Goal: Task Accomplishment & Management: Manage account settings

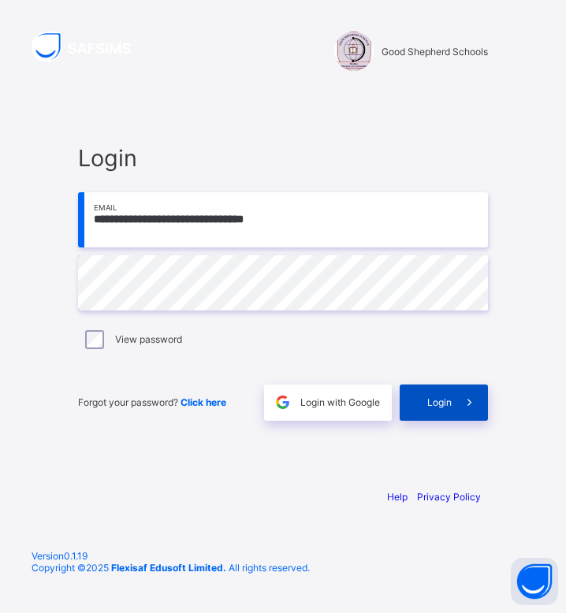
click at [454, 418] on span at bounding box center [469, 402] width 36 height 36
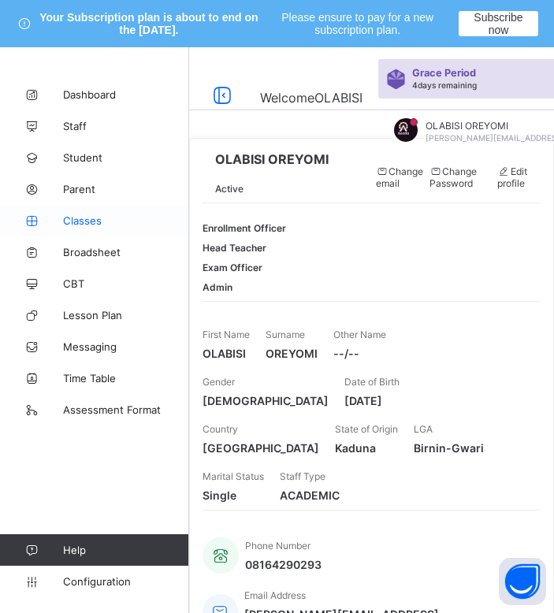
click at [69, 228] on link "Classes" at bounding box center [94, 221] width 189 height 32
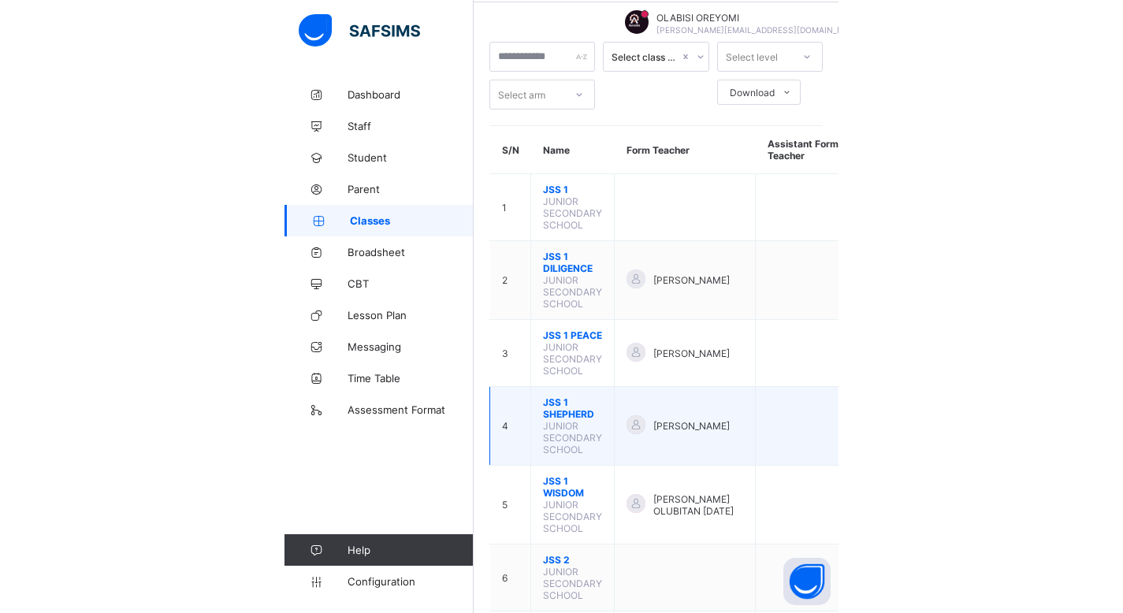
scroll to position [110, 0]
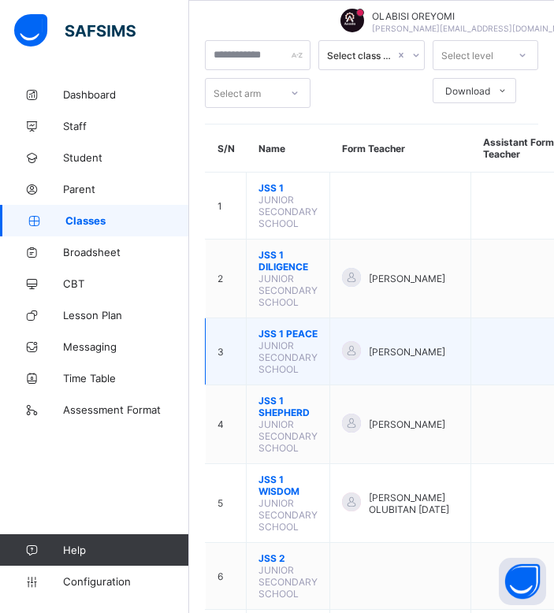
click at [279, 332] on span "JSS 1 PEACE" at bounding box center [287, 334] width 59 height 12
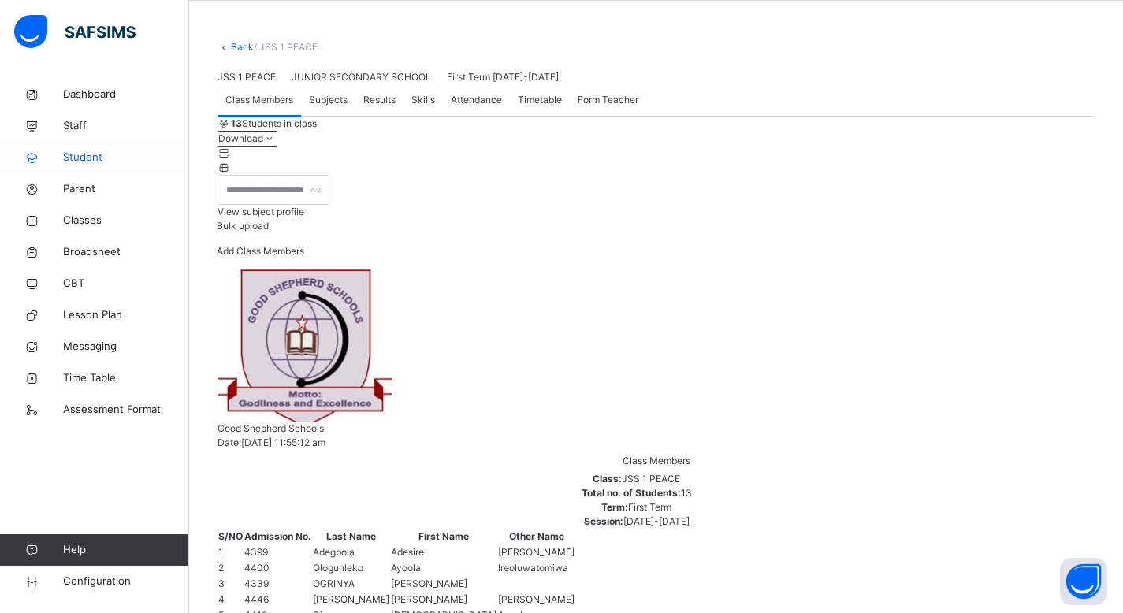
click at [66, 150] on span "Student" at bounding box center [126, 158] width 126 height 16
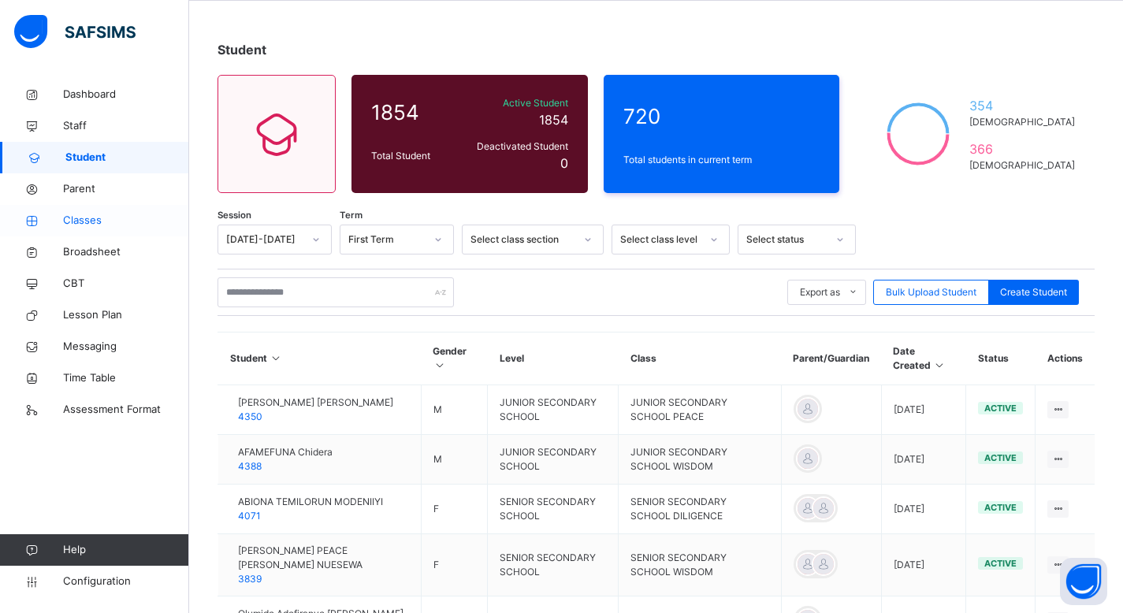
click at [126, 211] on link "Classes" at bounding box center [94, 221] width 189 height 32
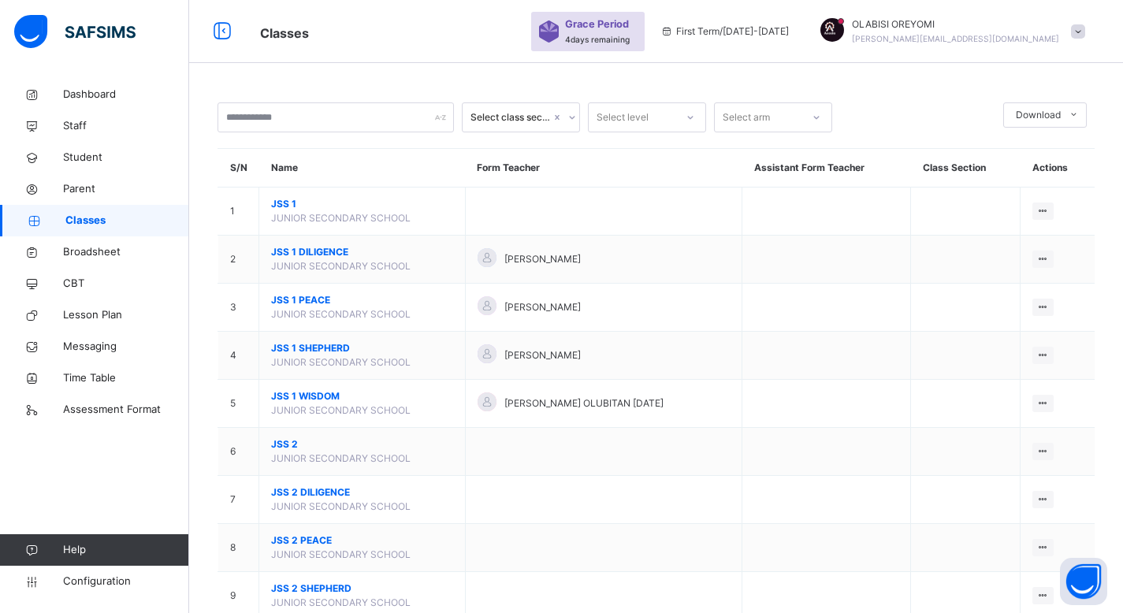
scroll to position [110, 0]
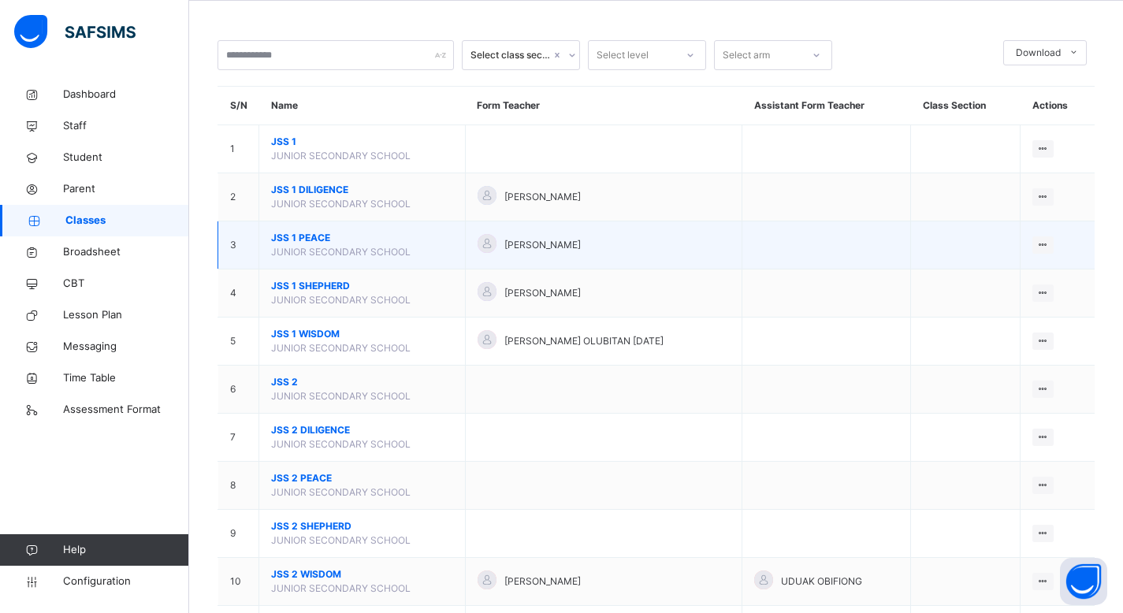
click at [284, 236] on span "JSS 1 PEACE" at bounding box center [362, 238] width 182 height 14
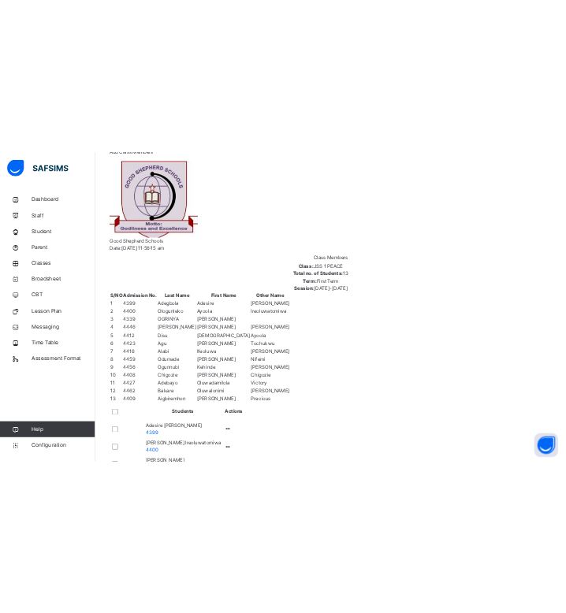
scroll to position [373, 0]
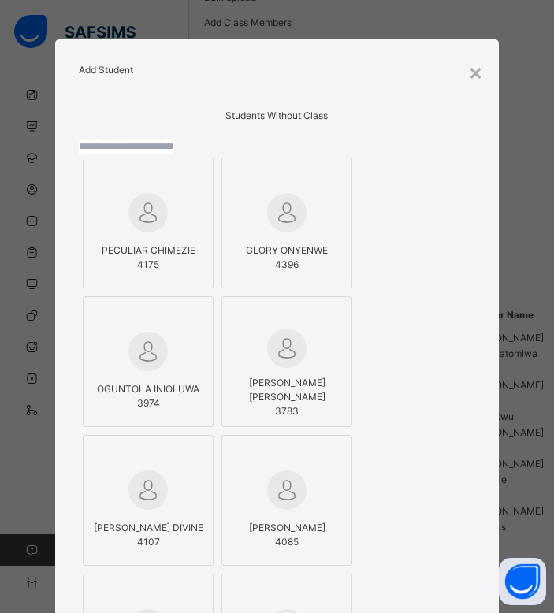
click at [173, 154] on input "text" at bounding box center [126, 146] width 95 height 14
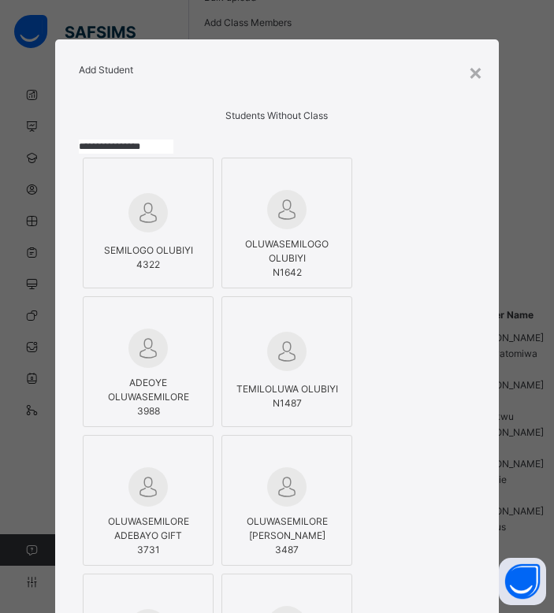
type input "**********"
click at [160, 272] on span "4322" at bounding box center [148, 265] width 89 height 14
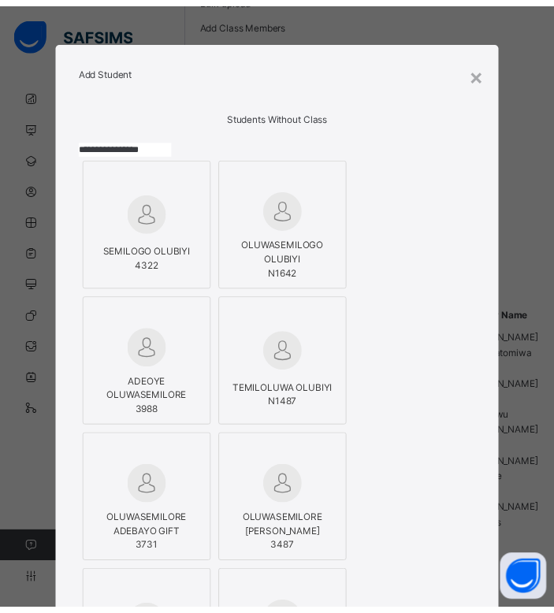
scroll to position [529, 0]
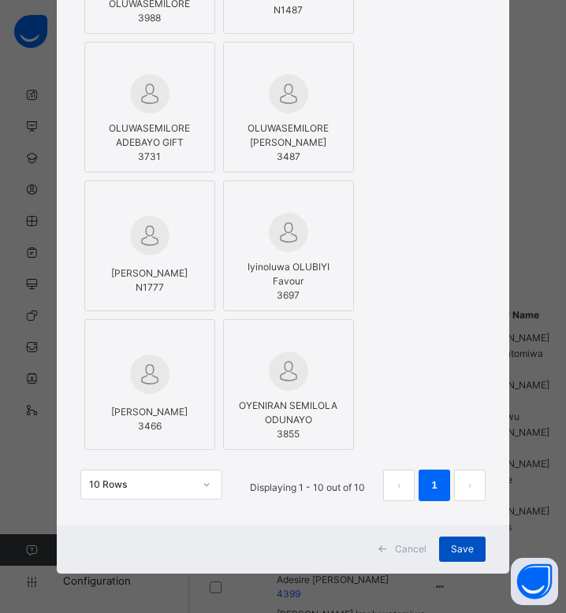
click at [468, 541] on div "Save" at bounding box center [462, 549] width 46 height 25
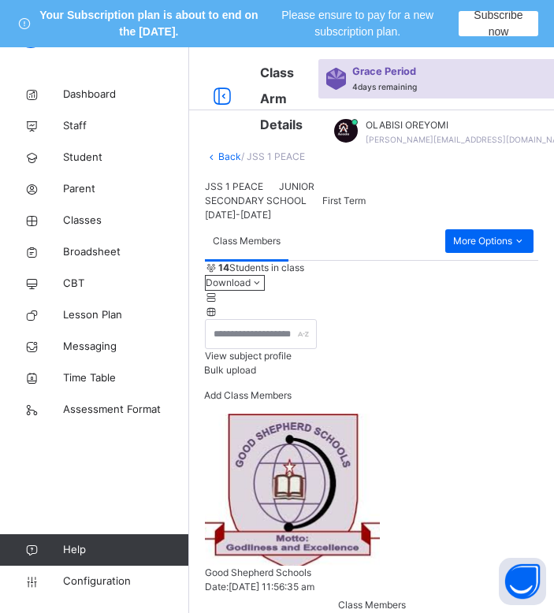
scroll to position [150, 0]
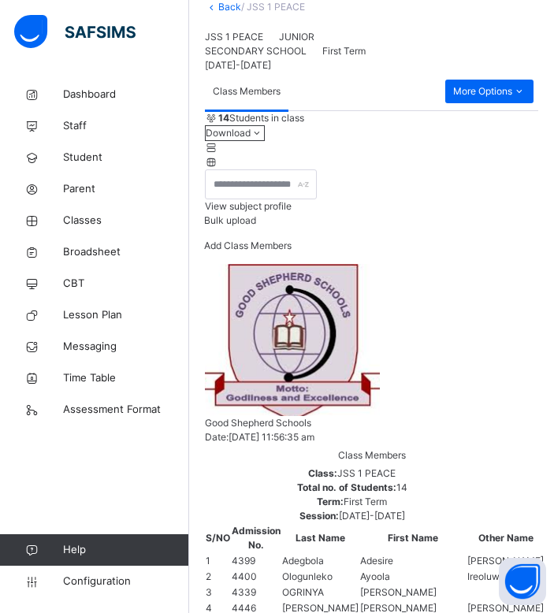
click at [292, 251] on span "Add Class Members" at bounding box center [247, 246] width 87 height 12
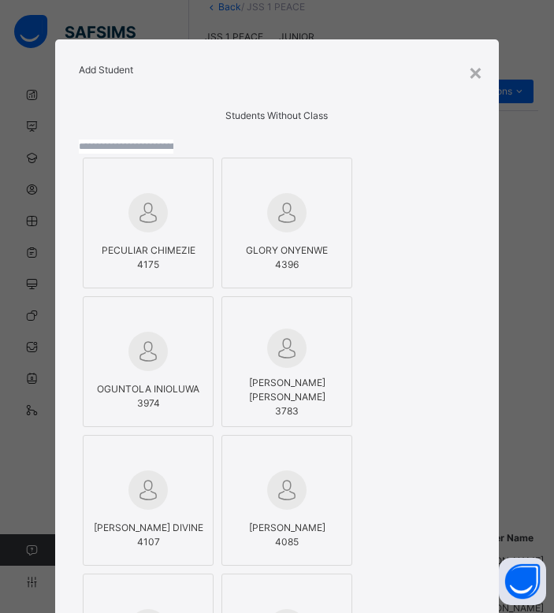
click at [173, 154] on input "text" at bounding box center [126, 146] width 95 height 14
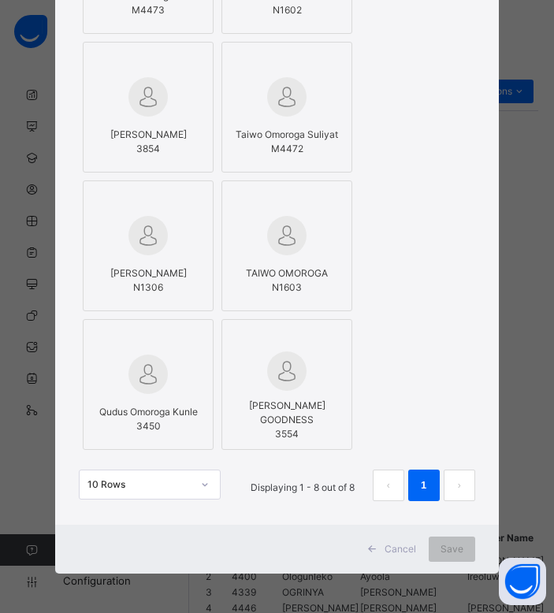
scroll to position [348, 0]
click at [514, 376] on div "**********" at bounding box center [277, 306] width 554 height 613
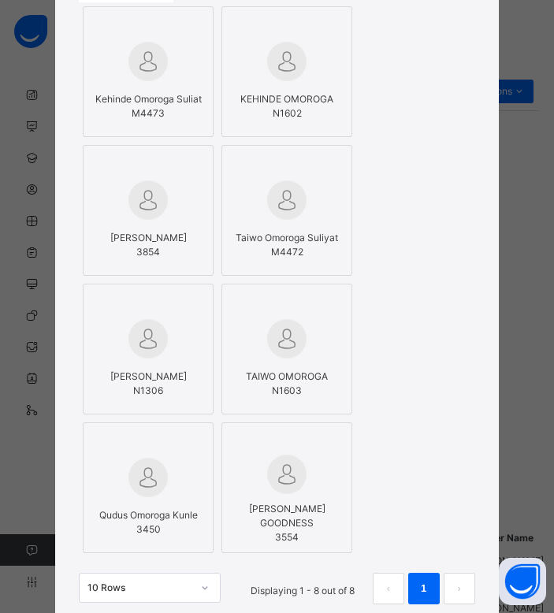
scroll to position [0, 0]
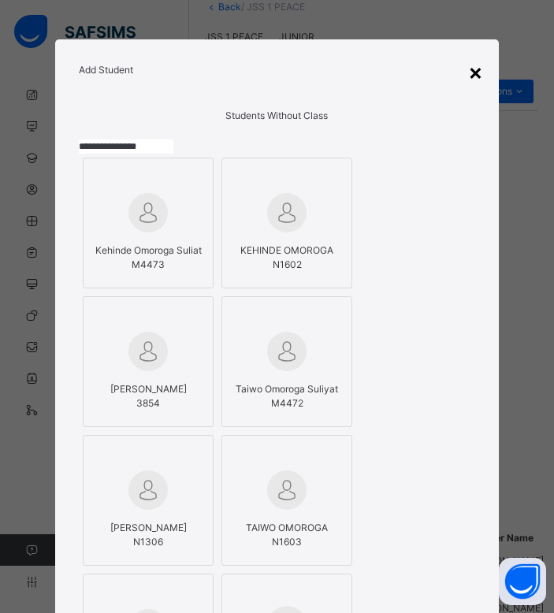
click at [474, 73] on div "×" at bounding box center [475, 71] width 15 height 33
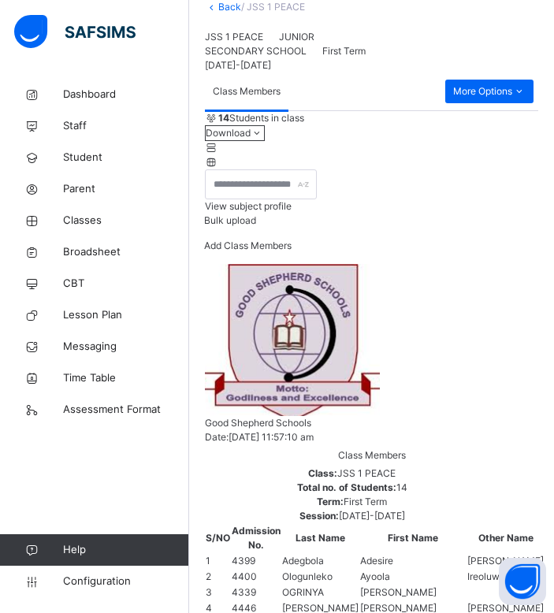
click at [292, 264] on div "Add Class Members" at bounding box center [247, 251] width 87 height 25
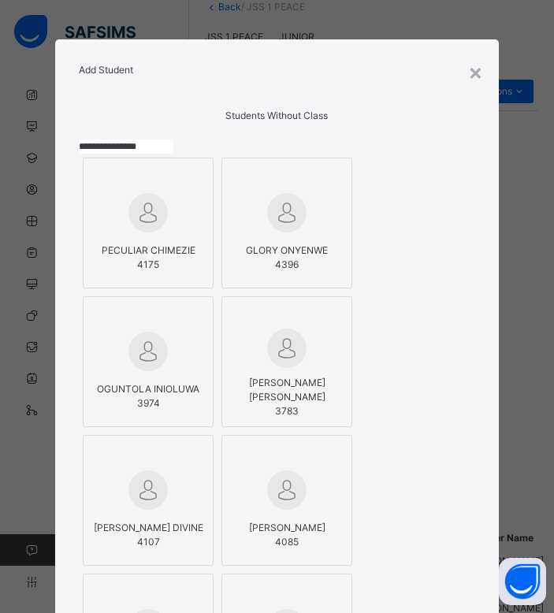
drag, startPoint x: 298, startPoint y: 188, endPoint x: 104, endPoint y: 191, distance: 193.8
click at [104, 191] on div "**********" at bounding box center [277, 516] width 396 height 787
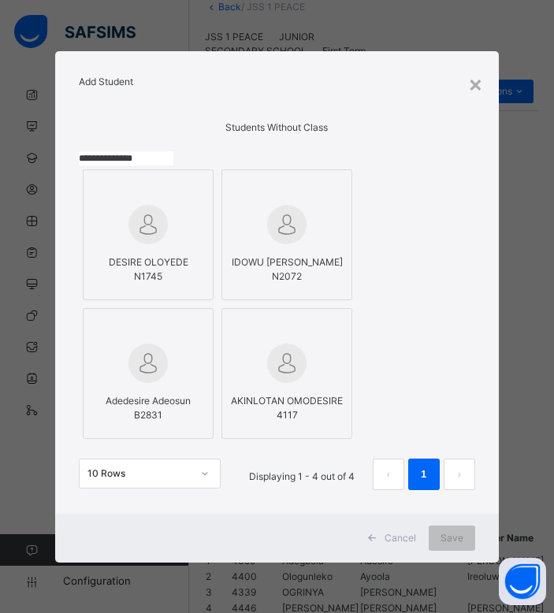
scroll to position [3, 0]
drag, startPoint x: 298, startPoint y: 195, endPoint x: 117, endPoint y: 184, distance: 181.6
click at [117, 184] on div "**********" at bounding box center [277, 320] width 396 height 371
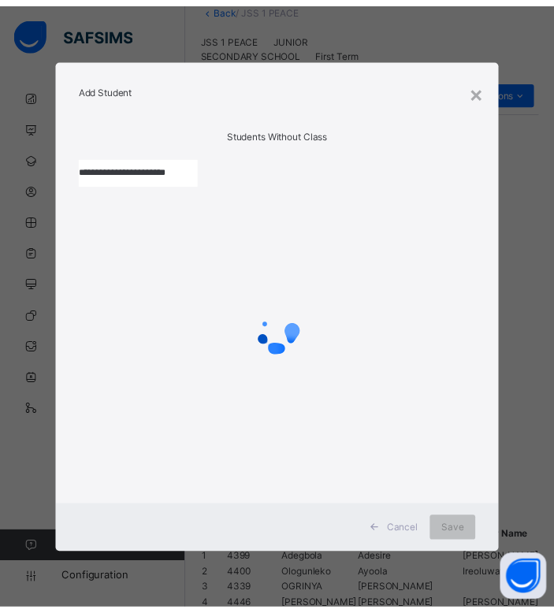
scroll to position [0, 4]
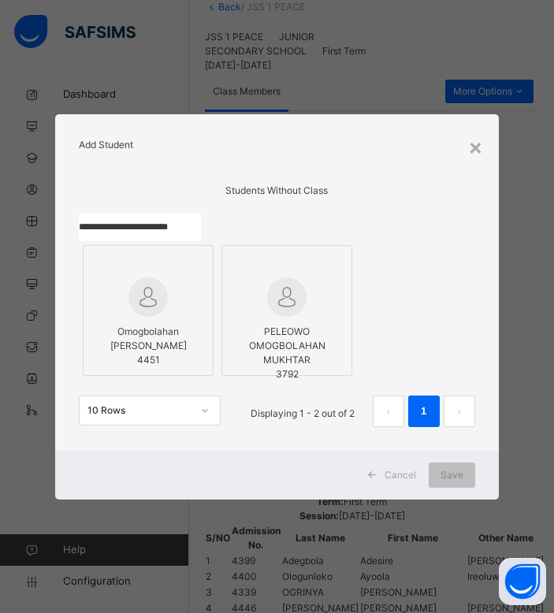
type input "**********"
click at [157, 318] on div "Omogbolahan Osilaja Ethan 4451" at bounding box center [147, 346] width 113 height 58
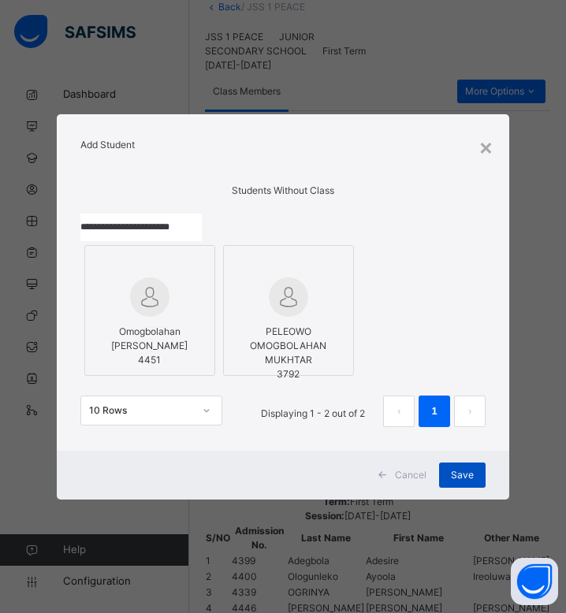
click at [471, 482] on span "Save" at bounding box center [462, 475] width 23 height 14
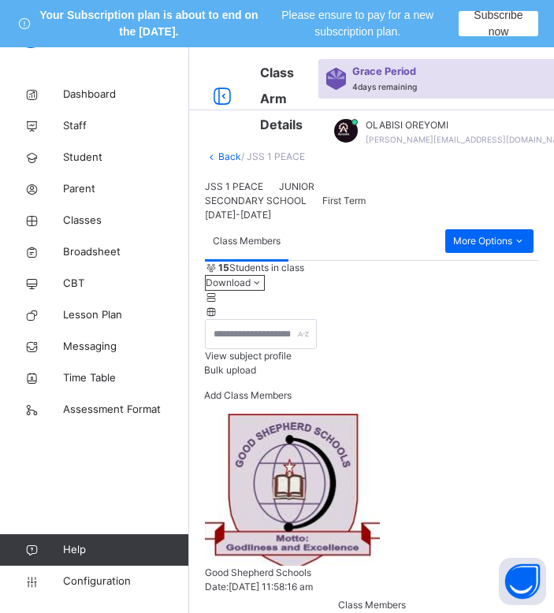
scroll to position [124, 0]
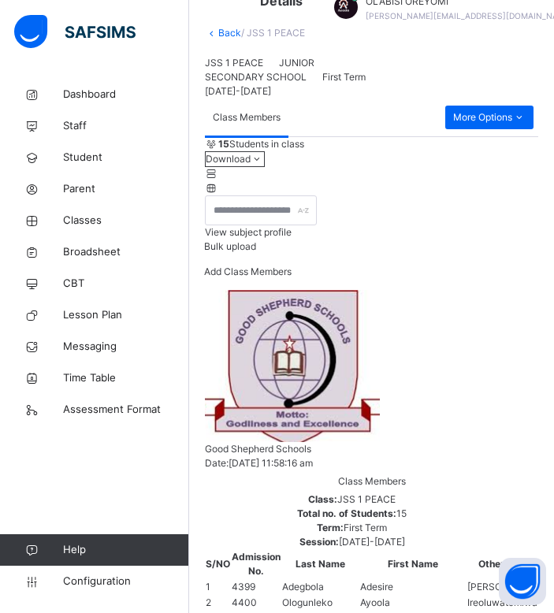
click at [292, 277] on span "Add Class Members" at bounding box center [247, 272] width 87 height 12
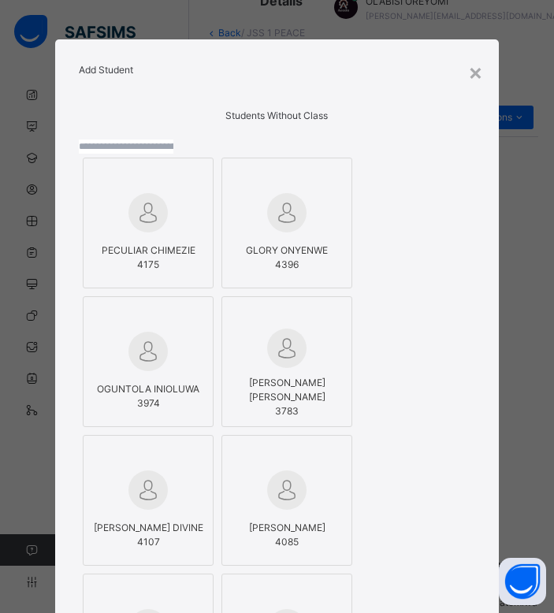
drag, startPoint x: 240, startPoint y: 167, endPoint x: 266, endPoint y: 188, distance: 33.6
click at [266, 188] on div "PECULIAR CHIMEZIE 4175 GLORY ONYENWE 4396 OGUNTOLA INIOLUWA 3974 ADEBAYO ADEBOY…" at bounding box center [277, 516] width 396 height 787
click at [173, 154] on input "text" at bounding box center [126, 146] width 95 height 14
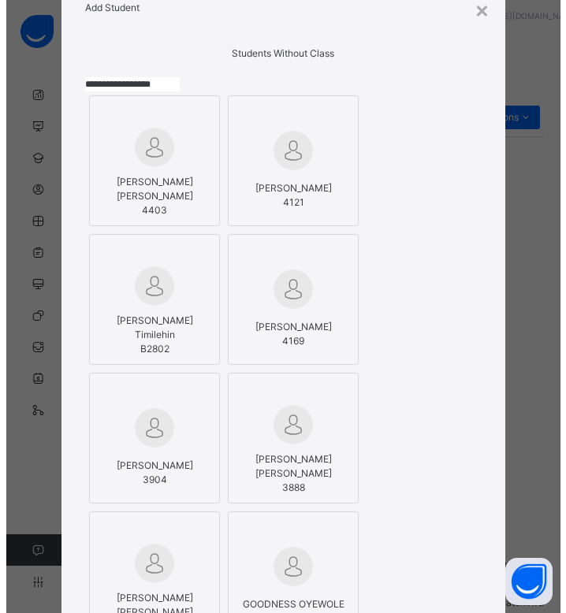
scroll to position [80, 0]
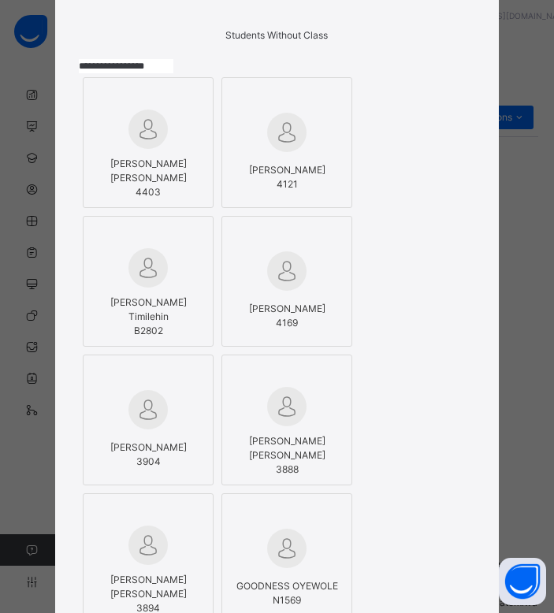
type input "**********"
click at [148, 184] on span "Nathaniel Oyewole Chinedu" at bounding box center [148, 171] width 76 height 26
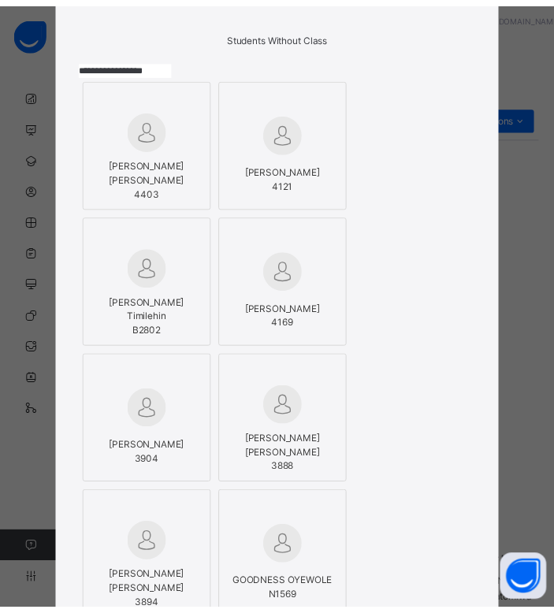
scroll to position [529, 0]
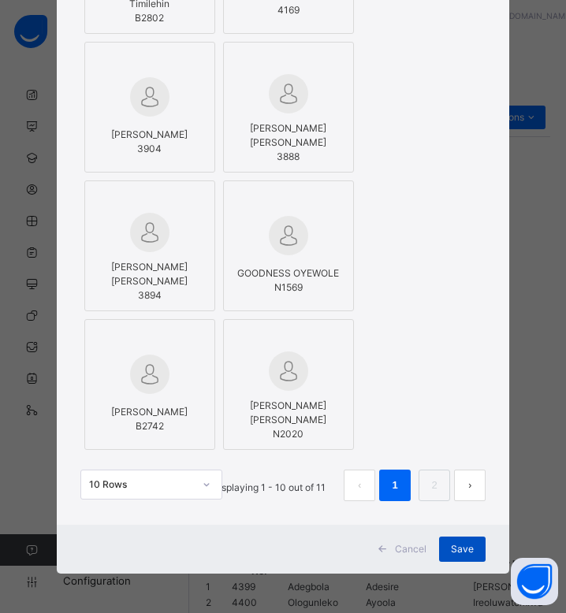
click at [463, 543] on span "Save" at bounding box center [462, 549] width 23 height 14
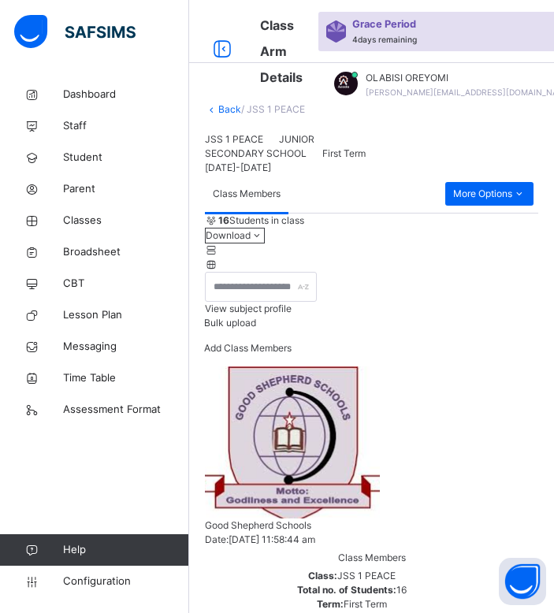
scroll to position [124, 0]
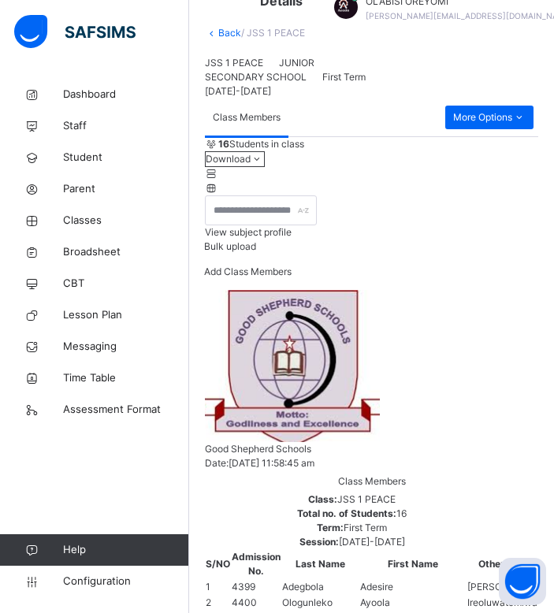
click at [292, 290] on div "Add Class Members" at bounding box center [247, 277] width 87 height 25
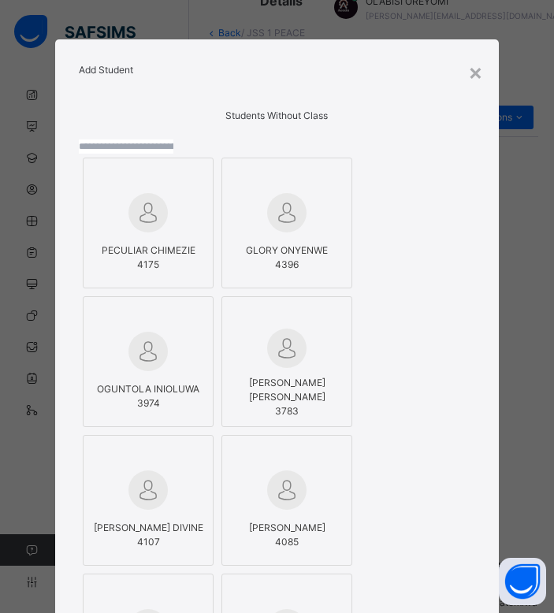
click at [173, 154] on input "text" at bounding box center [126, 146] width 95 height 14
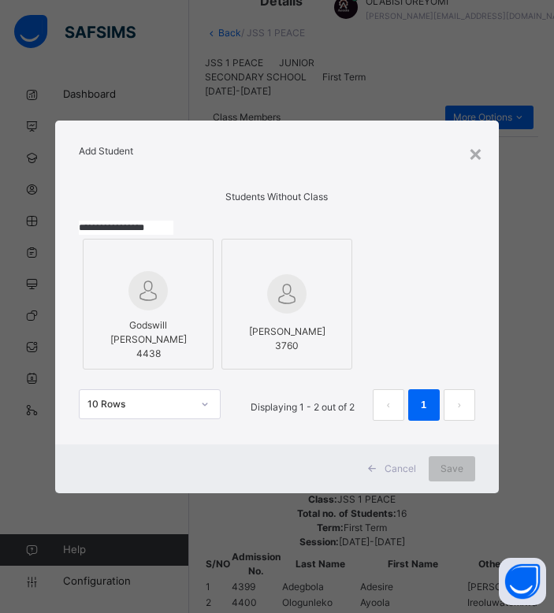
type input "**********"
click at [160, 307] on img at bounding box center [147, 290] width 39 height 39
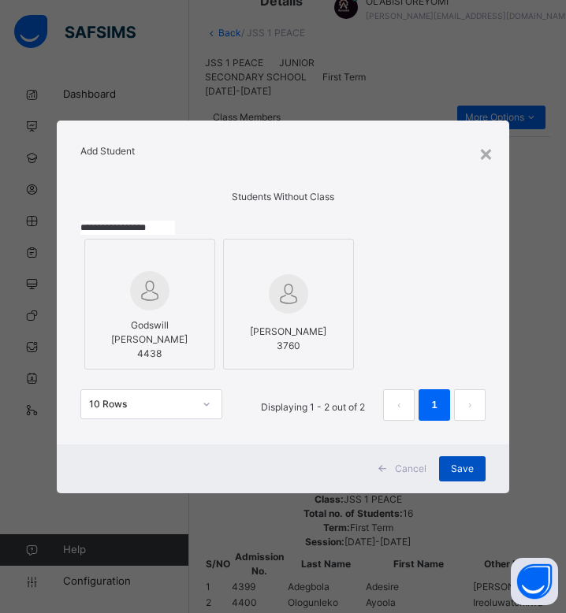
click at [469, 476] on span "Save" at bounding box center [462, 469] width 23 height 14
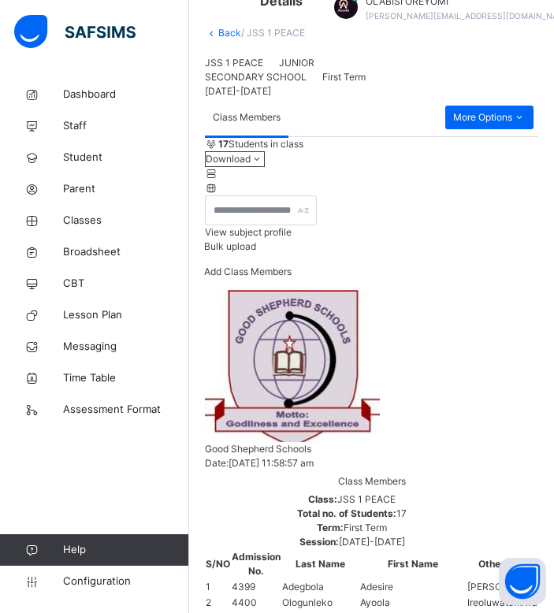
click at [292, 277] on span "Add Class Members" at bounding box center [247, 272] width 87 height 12
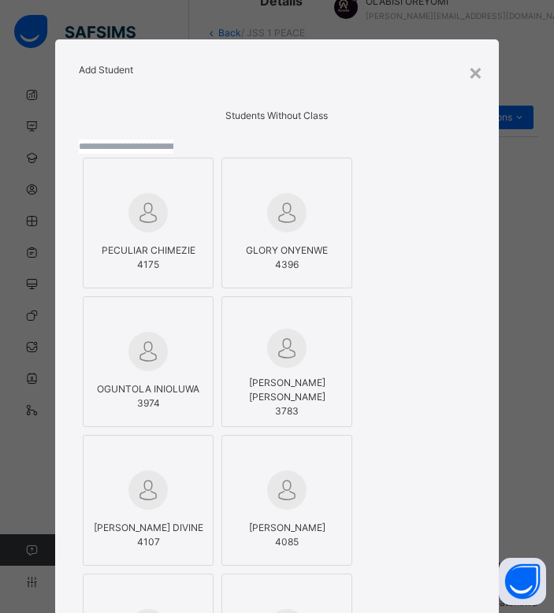
click at [173, 154] on input "text" at bounding box center [126, 146] width 95 height 14
type input "*"
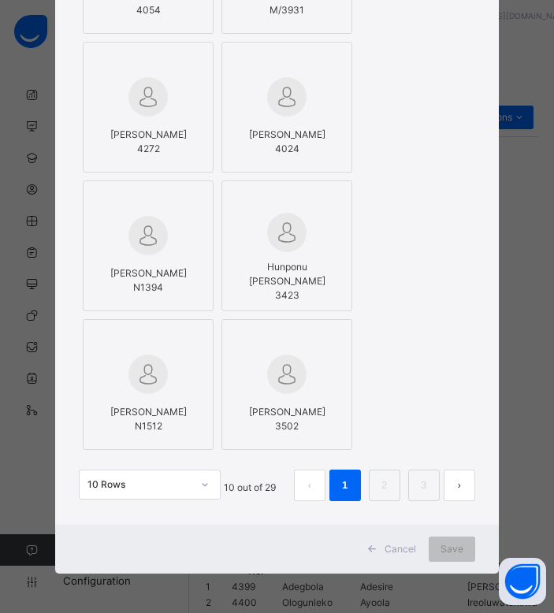
scroll to position [504, 0]
type input "**********"
click at [377, 492] on link "2" at bounding box center [384, 485] width 15 height 20
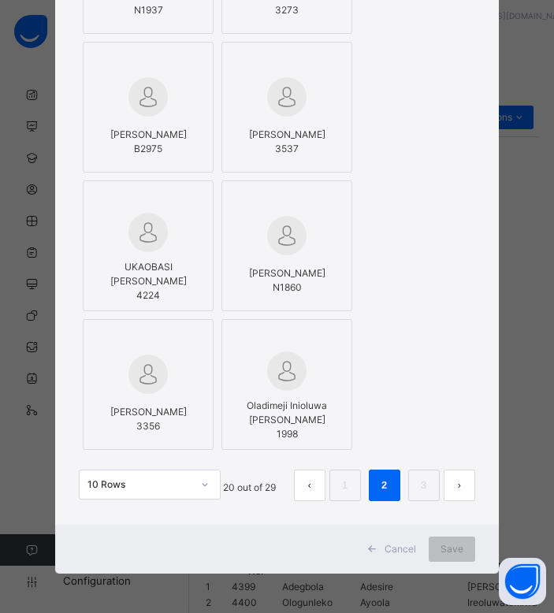
scroll to position [501, 0]
click at [416, 496] on link "3" at bounding box center [423, 485] width 15 height 20
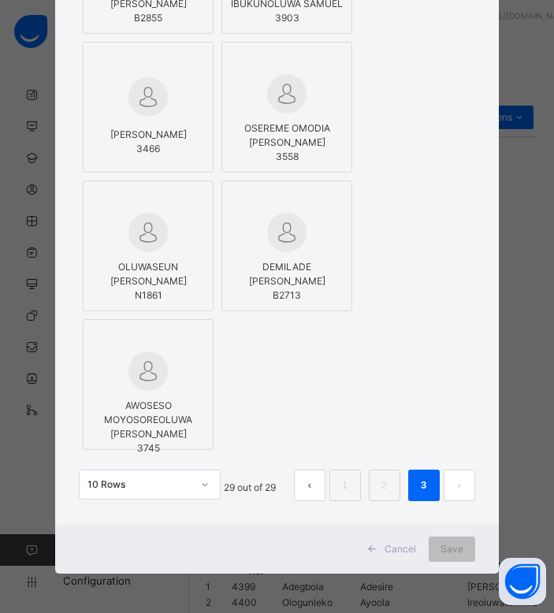
scroll to position [495, 0]
click at [369, 501] on li "2" at bounding box center [385, 486] width 32 height 32
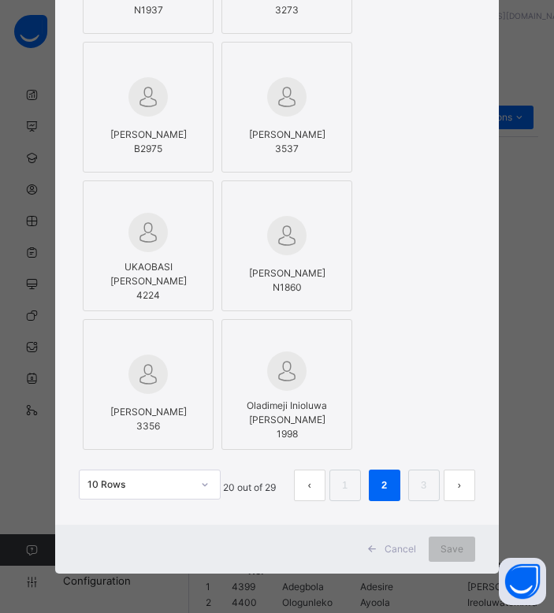
scroll to position [529, 0]
click at [329, 470] on li "1" at bounding box center [345, 486] width 32 height 32
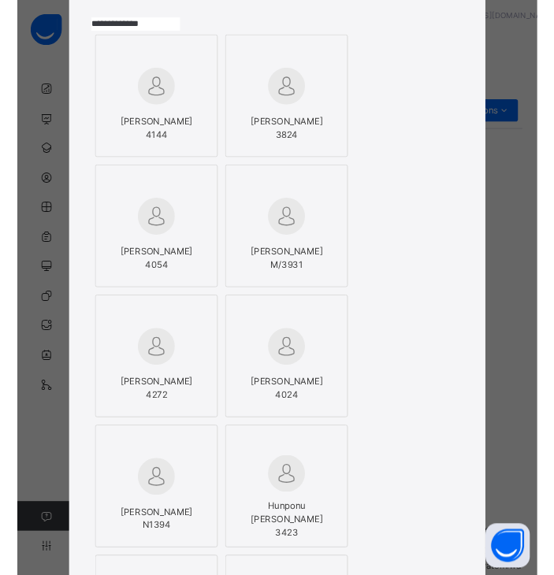
scroll to position [0, 0]
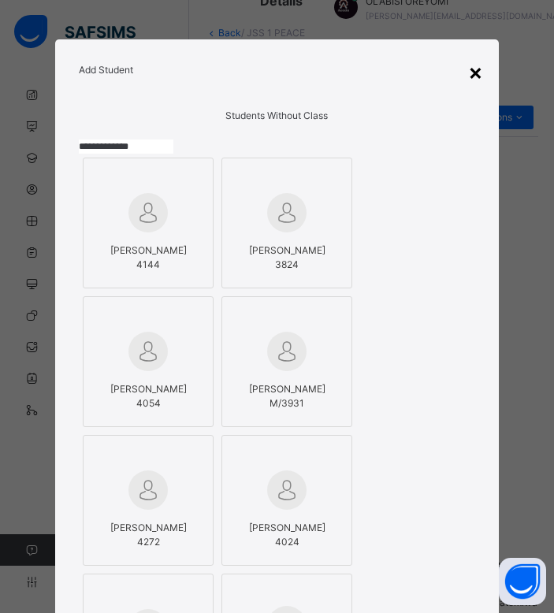
click at [480, 65] on div "×" at bounding box center [475, 71] width 15 height 33
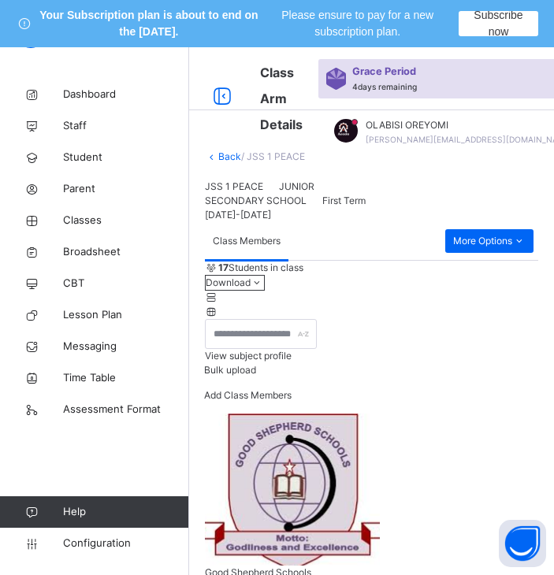
click at [228, 155] on link "Back" at bounding box center [229, 156] width 23 height 12
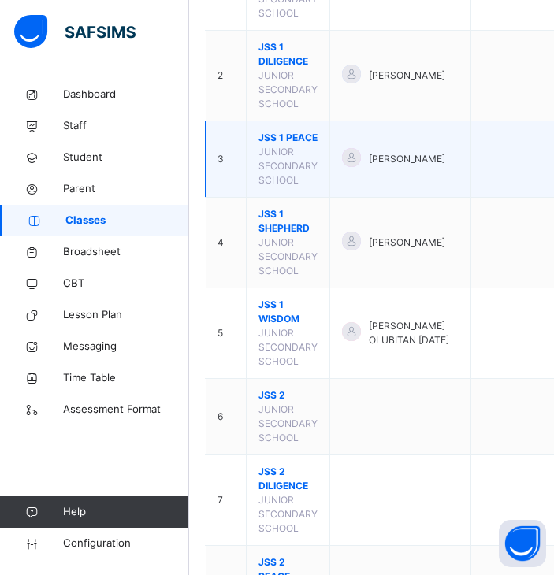
scroll to position [333, 0]
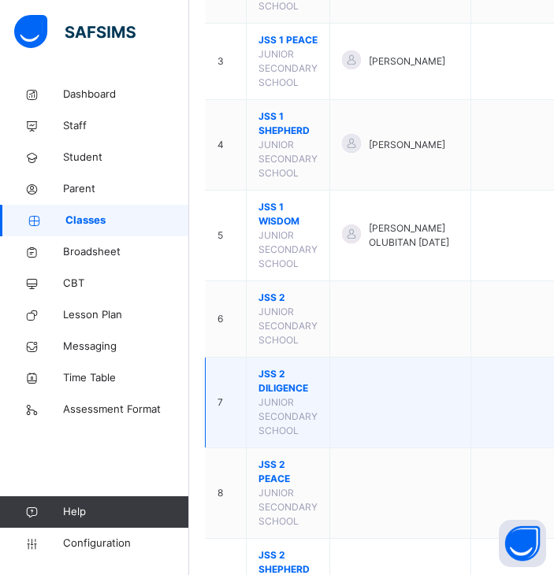
click at [277, 393] on span "JSS 2 DILIGENCE" at bounding box center [287, 381] width 59 height 28
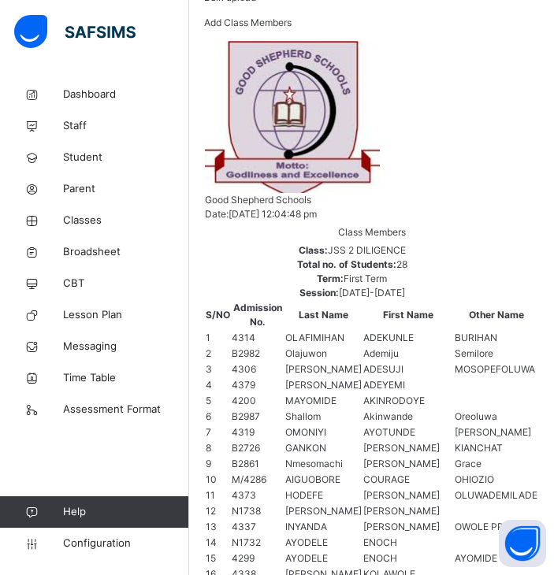
scroll to position [377, 0]
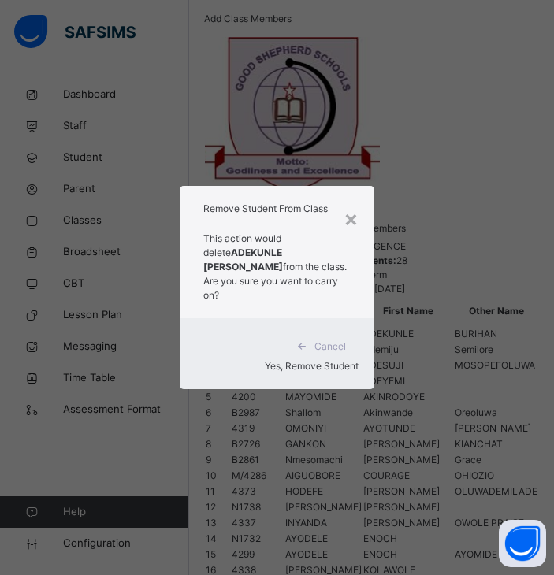
click at [295, 372] on span "Yes, Remove Student" at bounding box center [312, 366] width 94 height 12
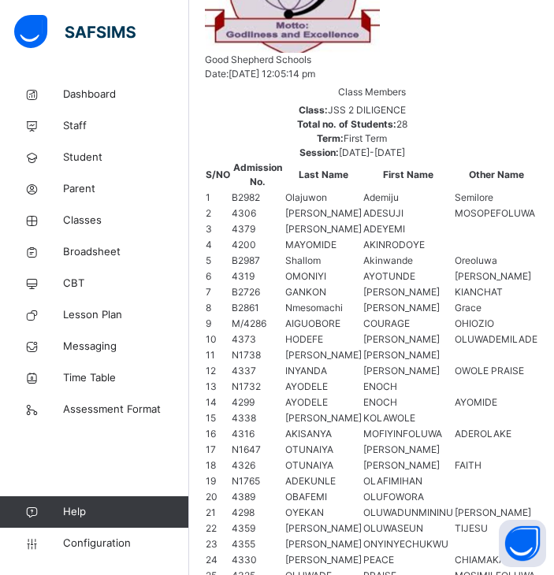
scroll to position [515, 0]
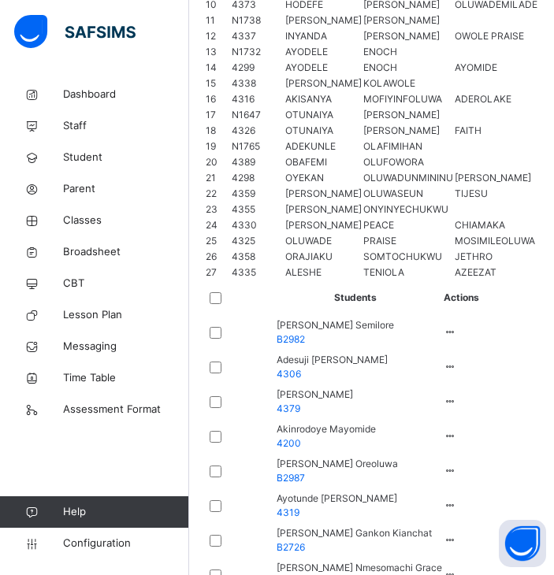
scroll to position [864, 0]
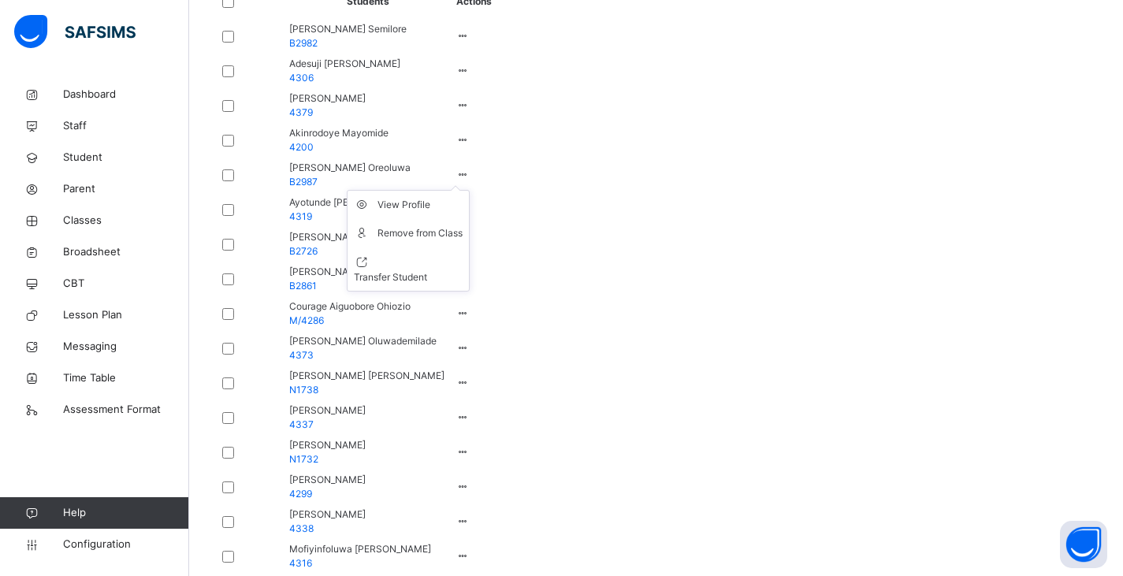
scroll to position [1499, 0]
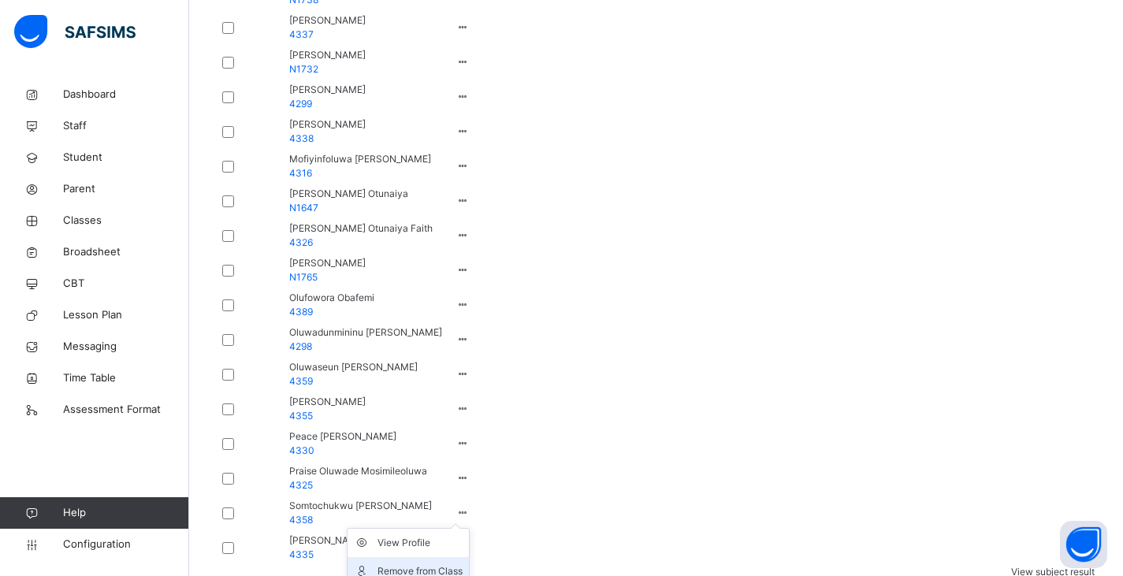
click at [462, 563] on div "Remove from Class" at bounding box center [419, 571] width 85 height 16
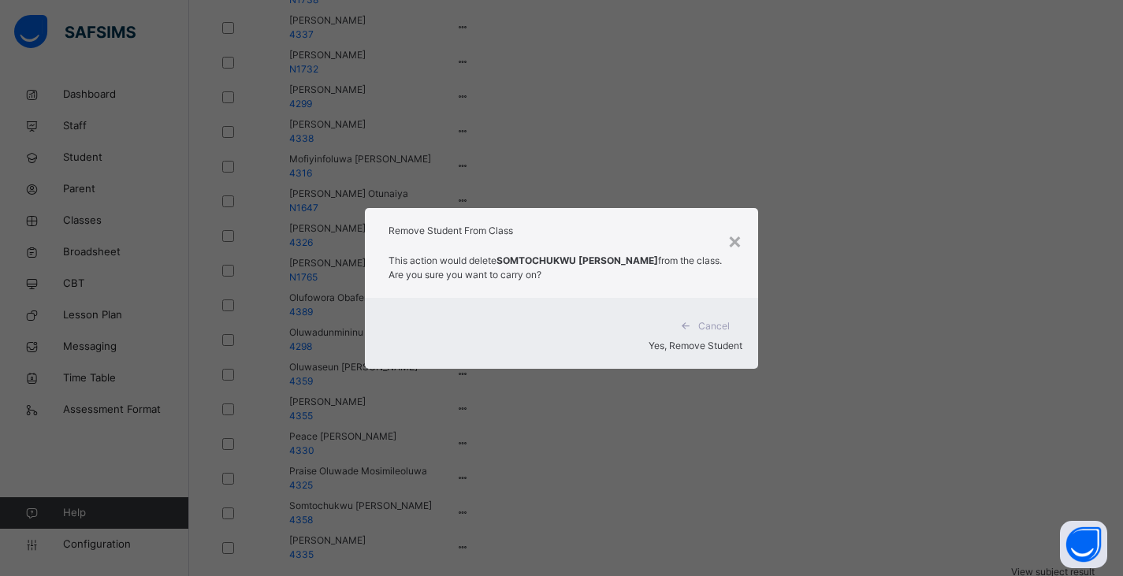
click at [565, 341] on div "Yes, Remove Student" at bounding box center [562, 346] width 362 height 14
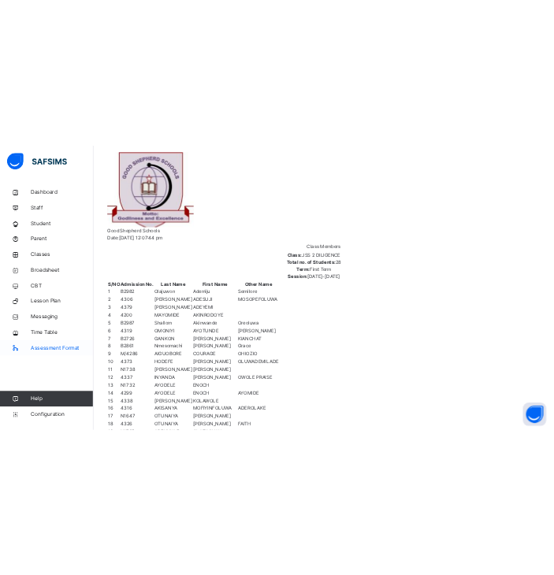
scroll to position [369, 0]
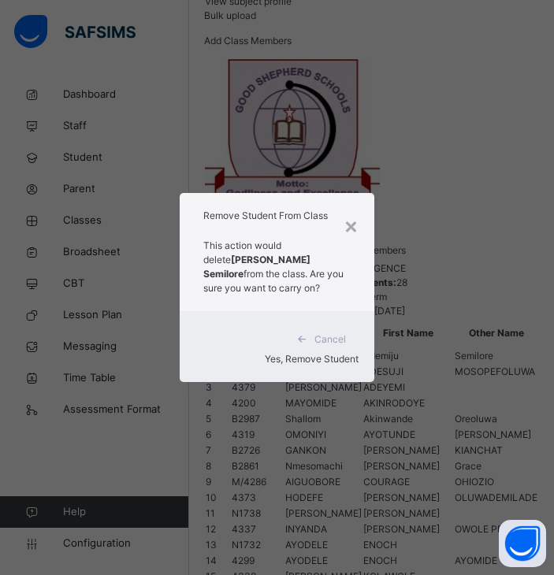
click at [321, 365] on span "Yes, Remove Student" at bounding box center [312, 359] width 94 height 12
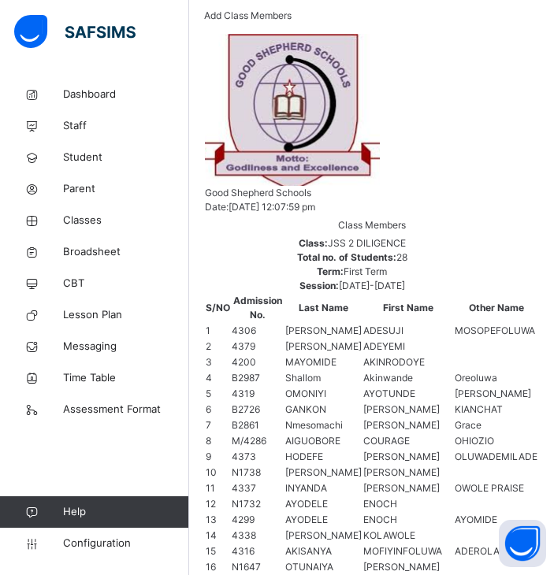
scroll to position [381, 0]
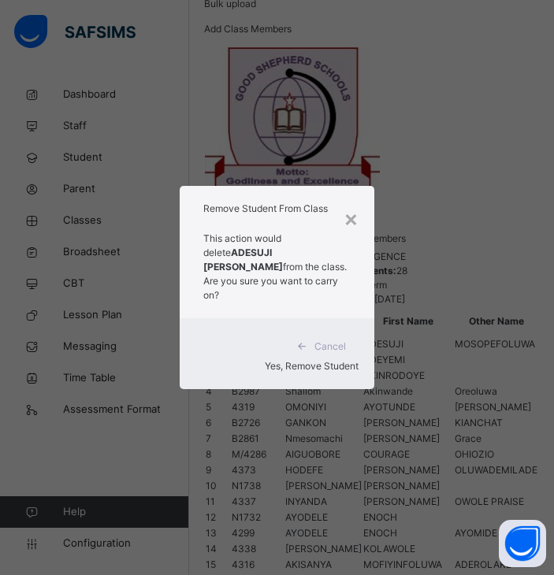
click at [280, 370] on div "Yes, Remove Student" at bounding box center [276, 366] width 162 height 14
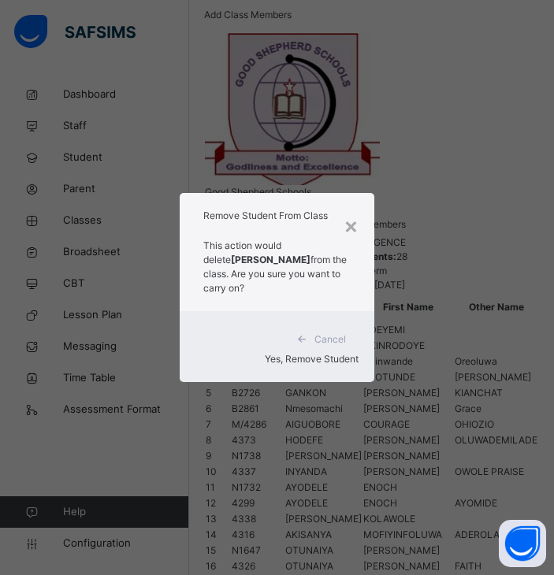
click at [328, 365] on span "Yes, Remove Student" at bounding box center [312, 359] width 94 height 12
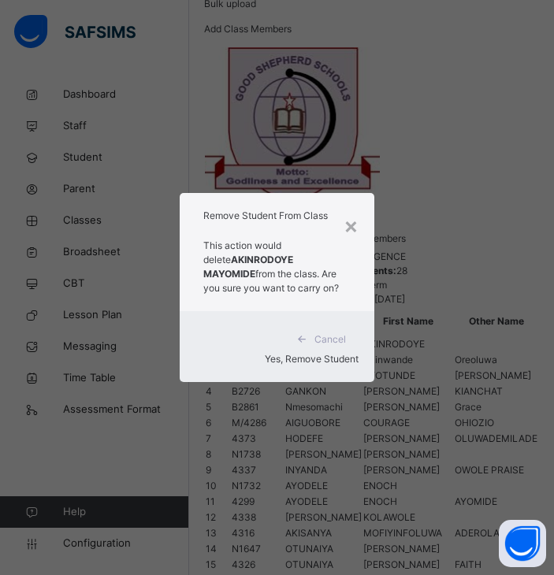
click at [321, 365] on span "Yes, Remove Student" at bounding box center [312, 359] width 94 height 12
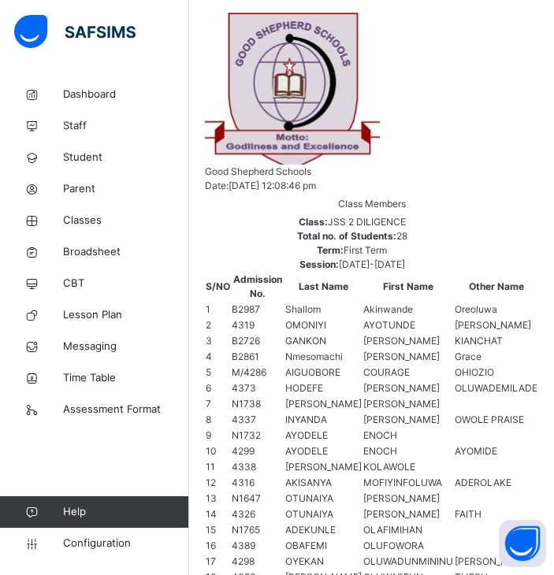
scroll to position [416, 0]
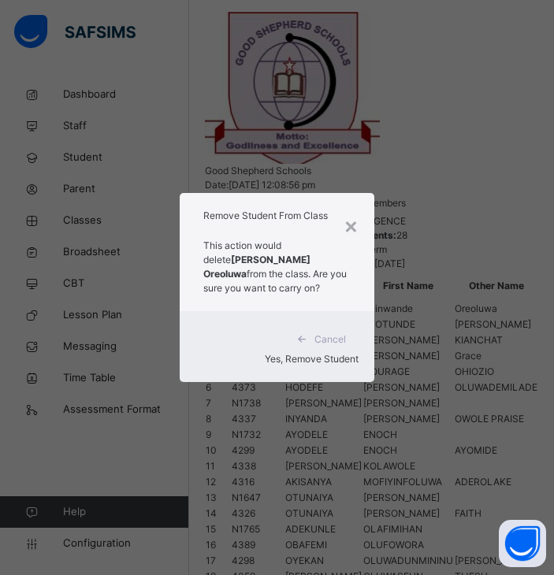
click at [351, 366] on div "Yes, Remove Student" at bounding box center [276, 359] width 162 height 14
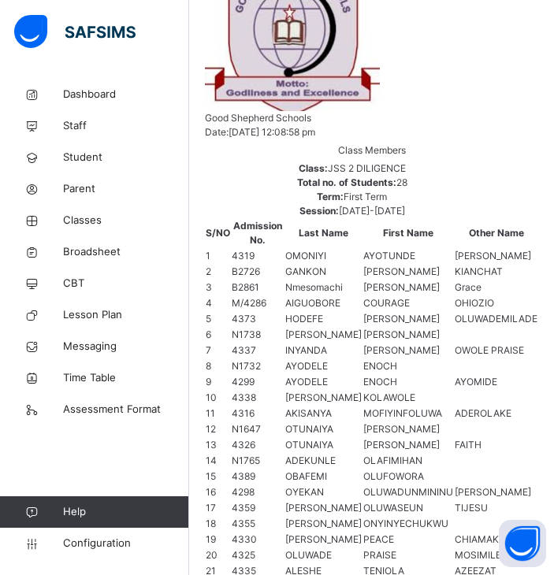
scroll to position [464, 0]
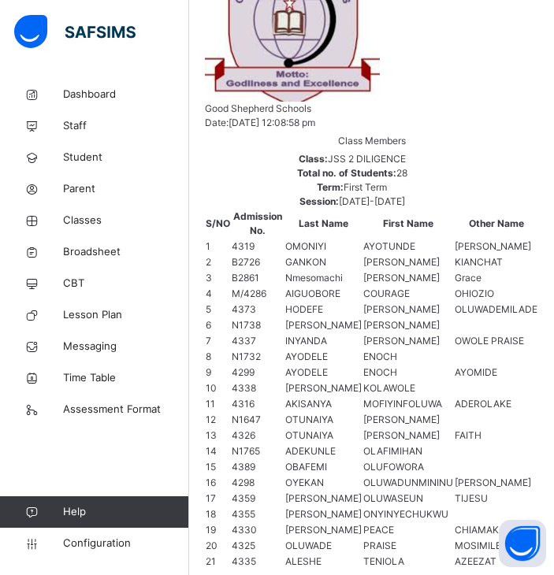
drag, startPoint x: 466, startPoint y: 373, endPoint x: 483, endPoint y: 361, distance: 21.0
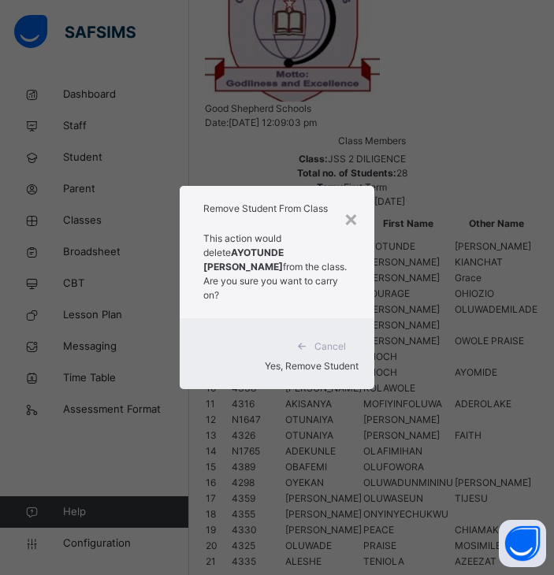
click at [308, 372] on span "Yes, Remove Student" at bounding box center [312, 366] width 94 height 12
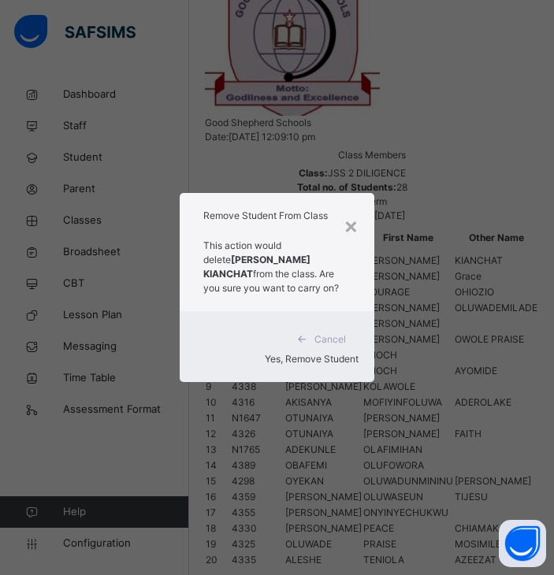
click at [280, 365] on span "Yes, Remove Student" at bounding box center [312, 359] width 94 height 12
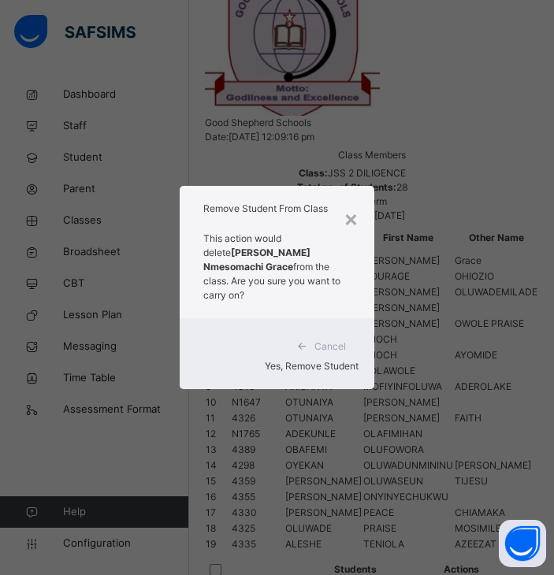
click at [273, 372] on span "Yes, Remove Student" at bounding box center [312, 366] width 94 height 12
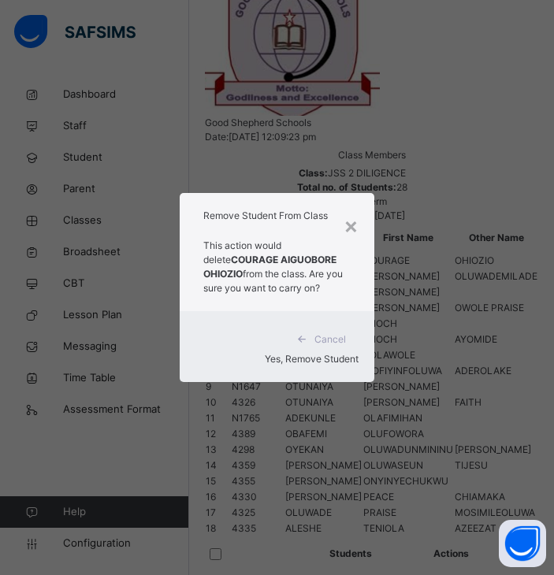
click at [338, 366] on div "Yes, Remove Student" at bounding box center [276, 359] width 162 height 14
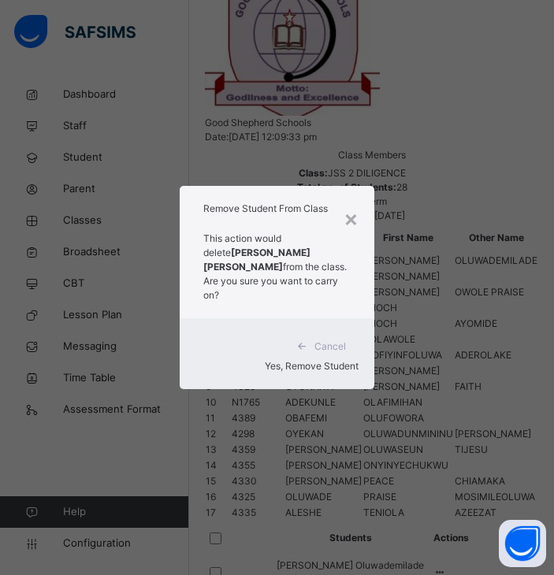
click at [327, 372] on span "Yes, Remove Student" at bounding box center [312, 366] width 94 height 12
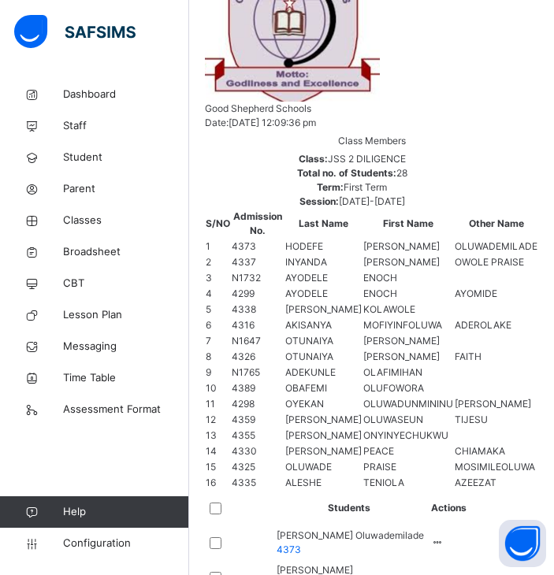
click at [228, 561] on div at bounding box center [236, 577] width 61 height 33
click at [224, 572] on div at bounding box center [237, 578] width 54 height 12
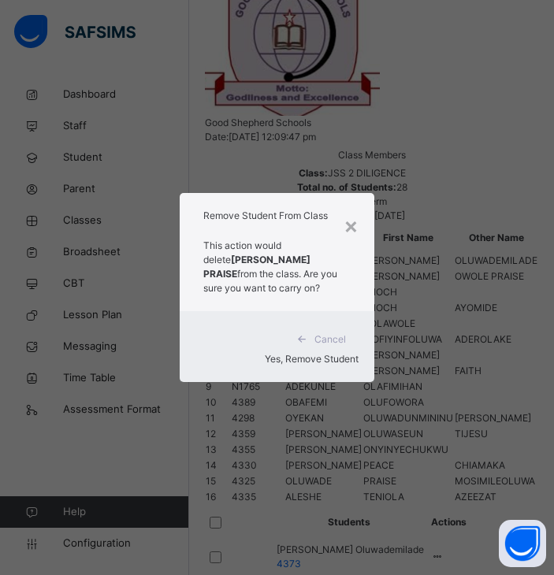
click at [334, 365] on span "Yes, Remove Student" at bounding box center [312, 359] width 94 height 12
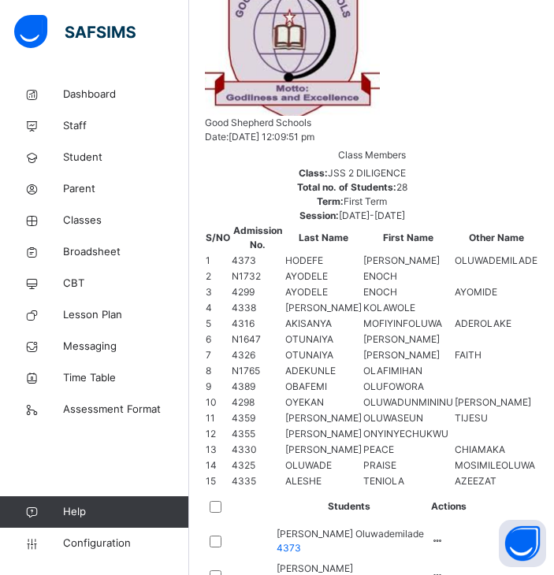
click at [444, 570] on icon at bounding box center [437, 576] width 13 height 12
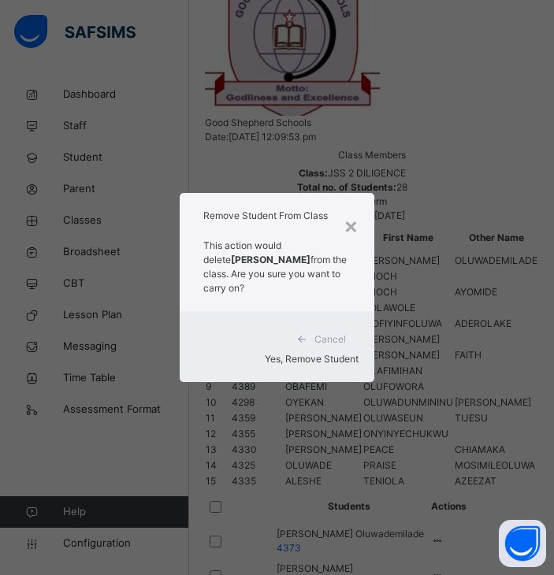
click at [344, 365] on span "Yes, Remove Student" at bounding box center [312, 359] width 94 height 12
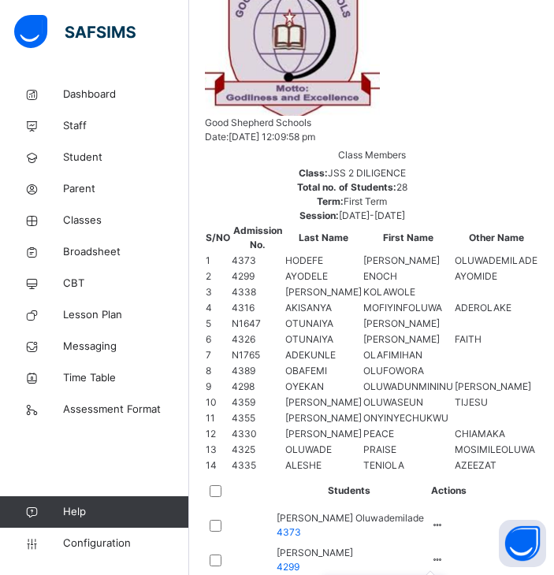
click at [444, 554] on icon at bounding box center [437, 560] width 13 height 12
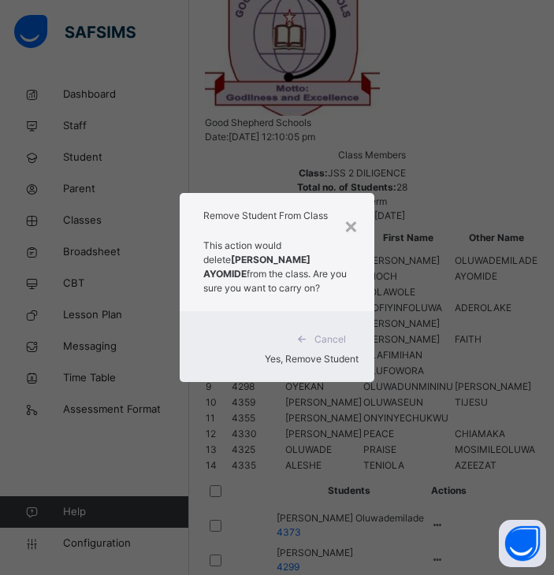
click at [333, 365] on span "Yes, Remove Student" at bounding box center [312, 359] width 94 height 12
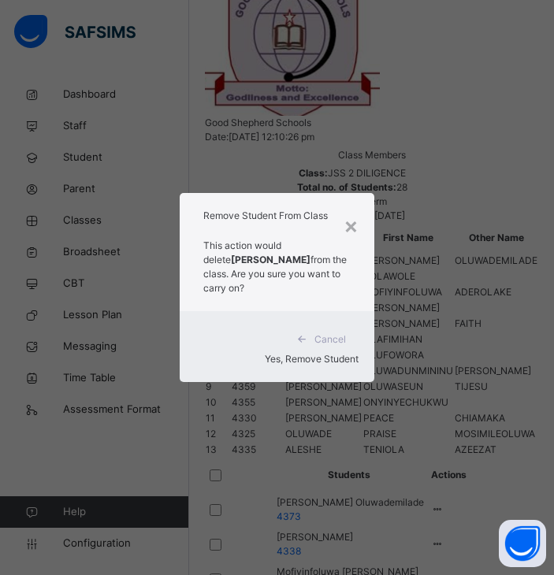
click at [318, 365] on span "Yes, Remove Student" at bounding box center [312, 359] width 94 height 12
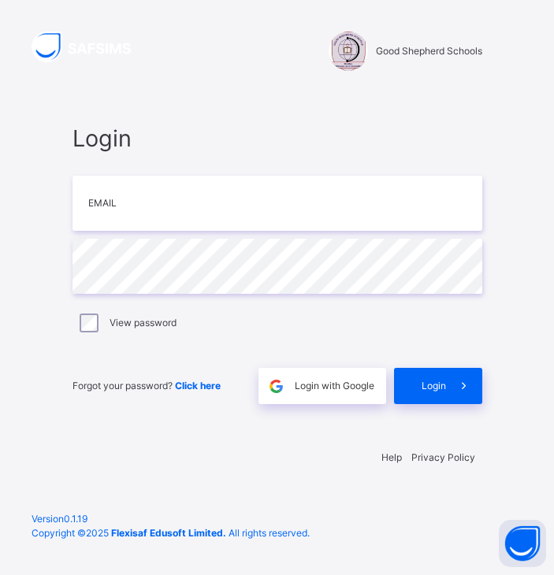
type input "**********"
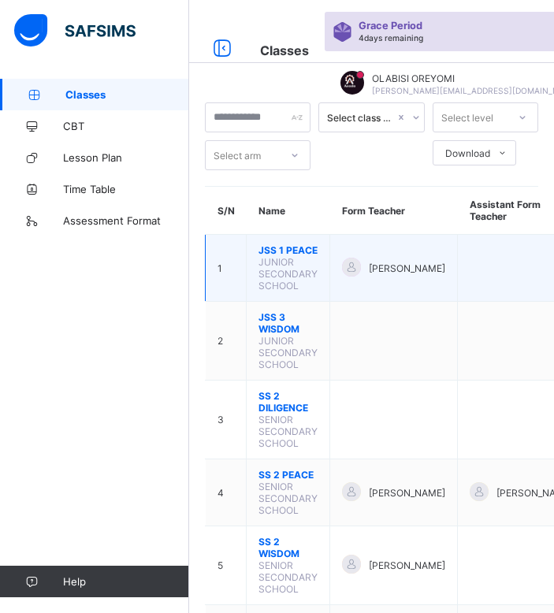
click at [269, 255] on span "JSS 1 PEACE" at bounding box center [287, 250] width 59 height 12
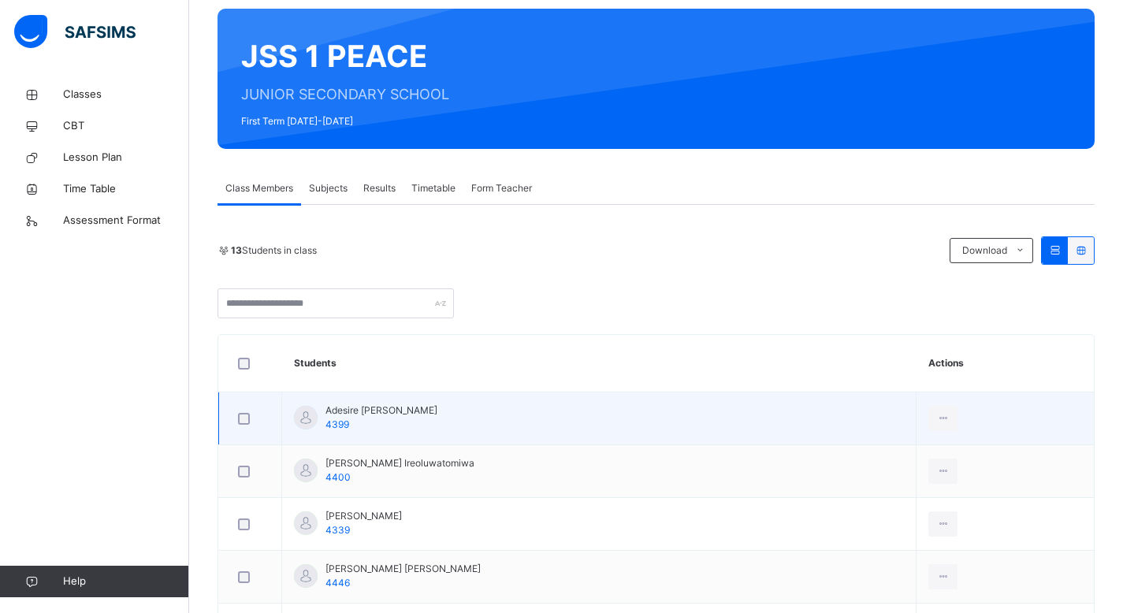
scroll to position [77, 0]
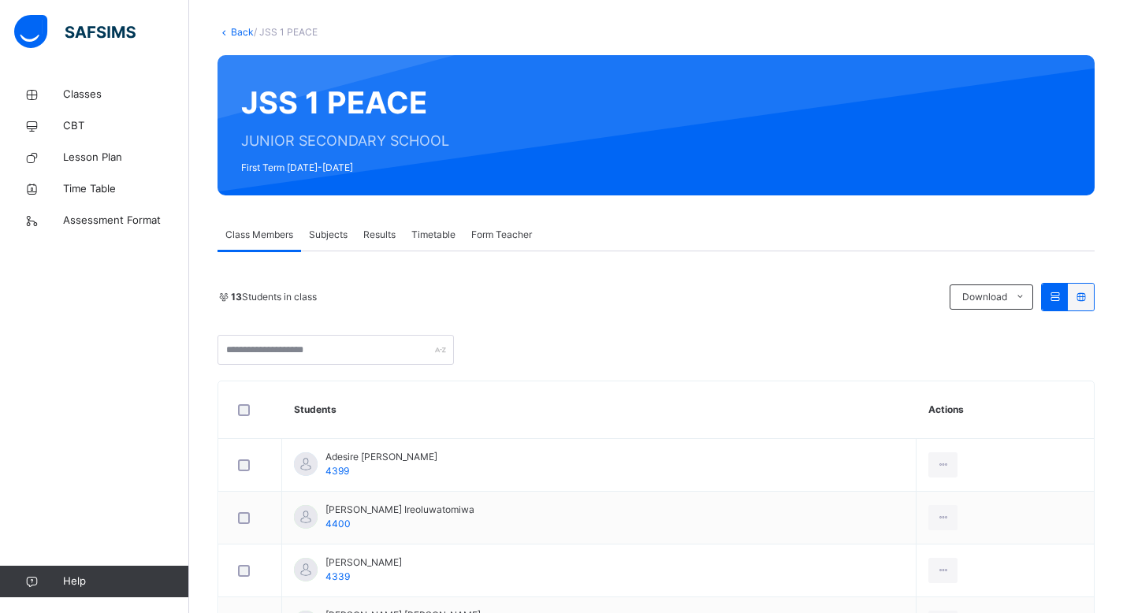
click at [553, 296] on div "13 Students in class" at bounding box center [579, 297] width 724 height 14
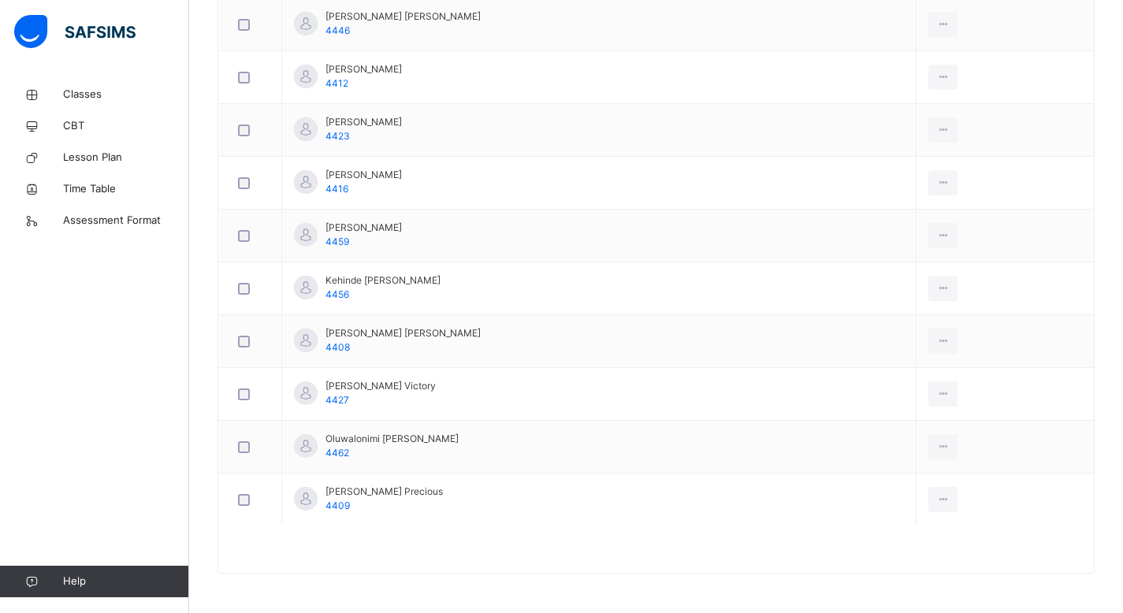
scroll to position [0, 0]
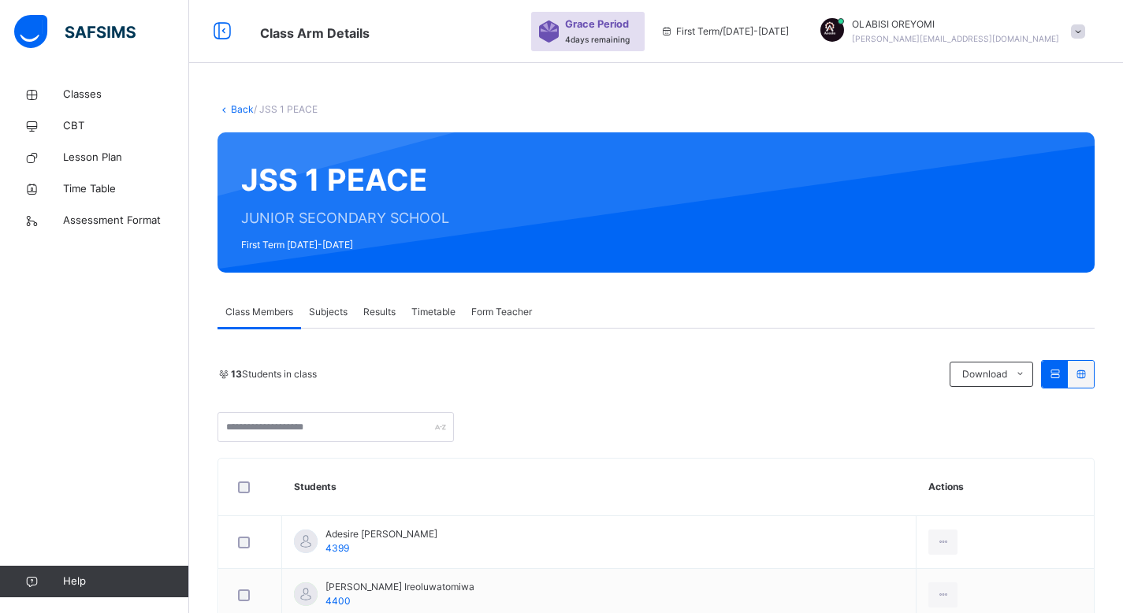
click at [251, 314] on span "Class Members" at bounding box center [259, 312] width 68 height 14
click at [331, 324] on div "Subjects" at bounding box center [328, 312] width 54 height 32
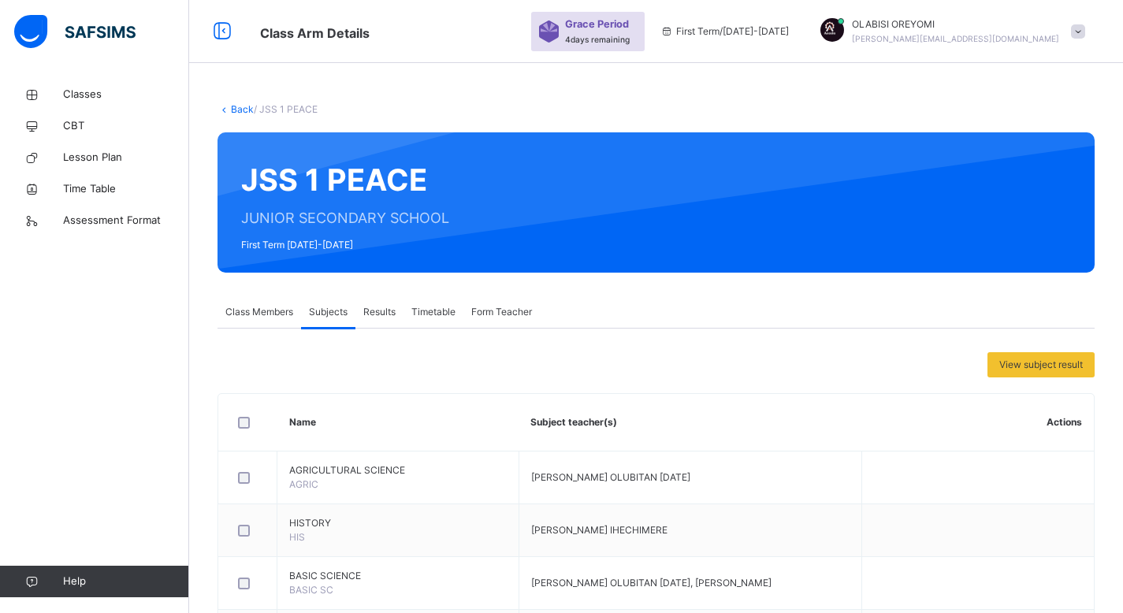
click at [267, 314] on span "Class Members" at bounding box center [259, 312] width 68 height 14
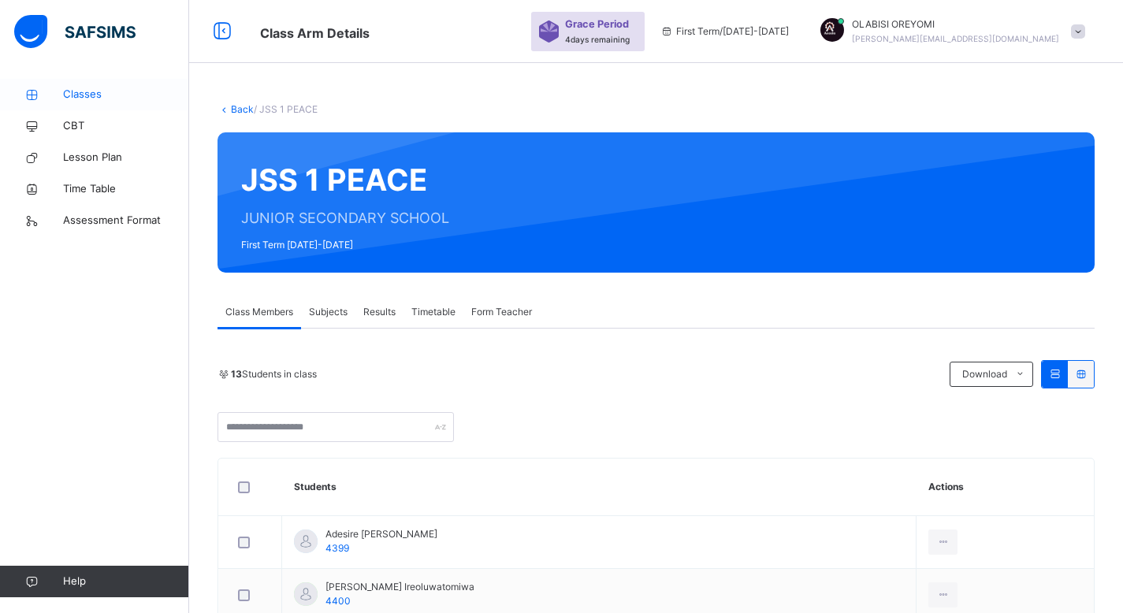
click at [104, 86] on link "Classes" at bounding box center [94, 95] width 189 height 32
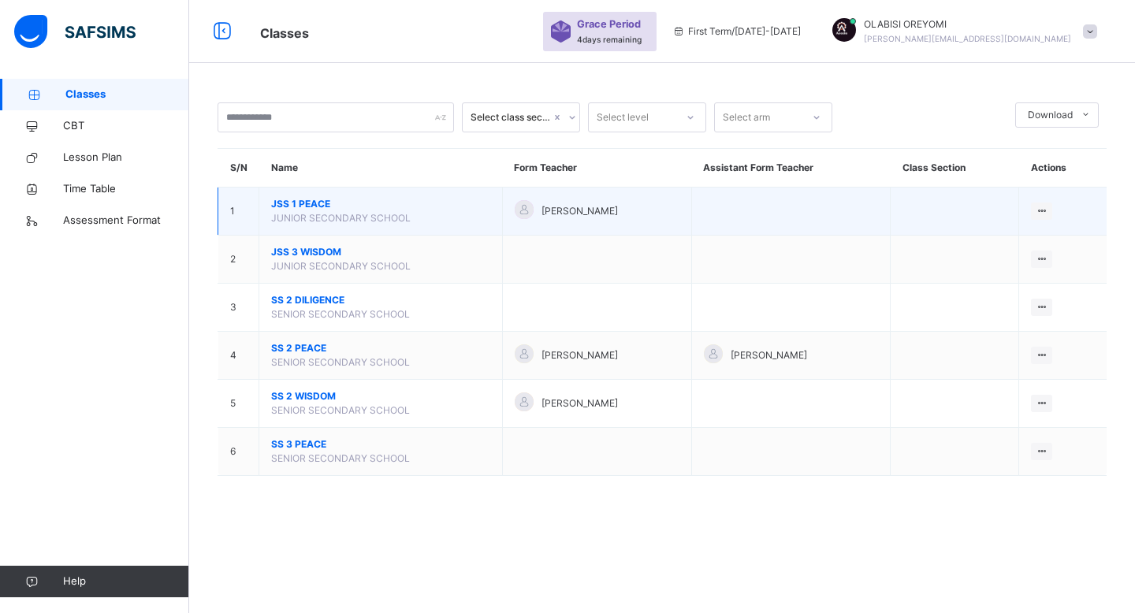
click at [316, 206] on span "JSS 1 PEACE" at bounding box center [380, 204] width 219 height 14
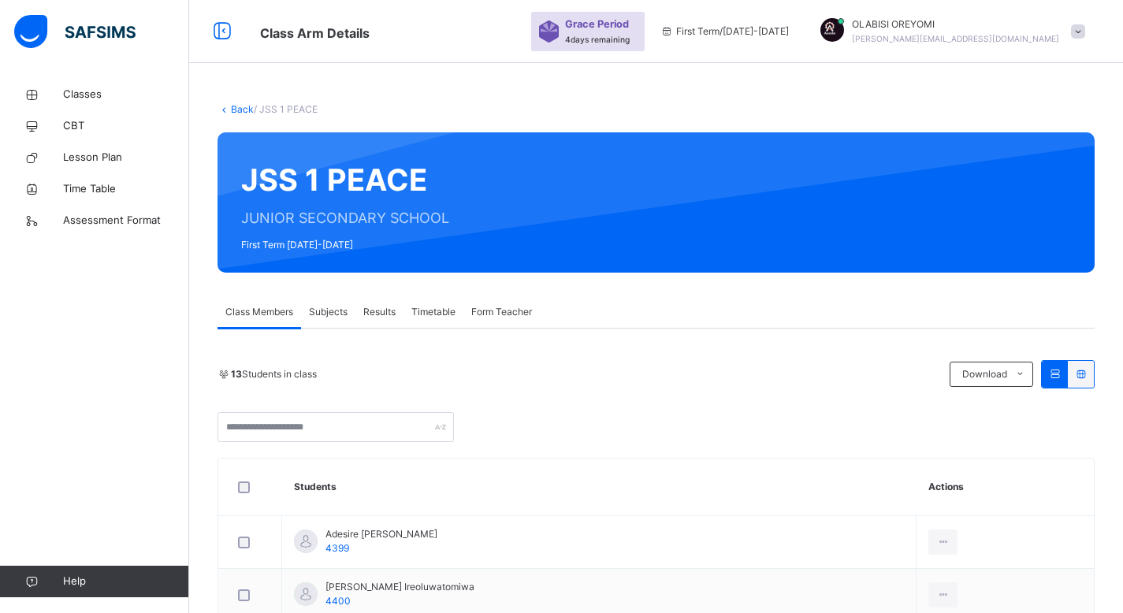
click at [44, 32] on img at bounding box center [74, 31] width 121 height 33
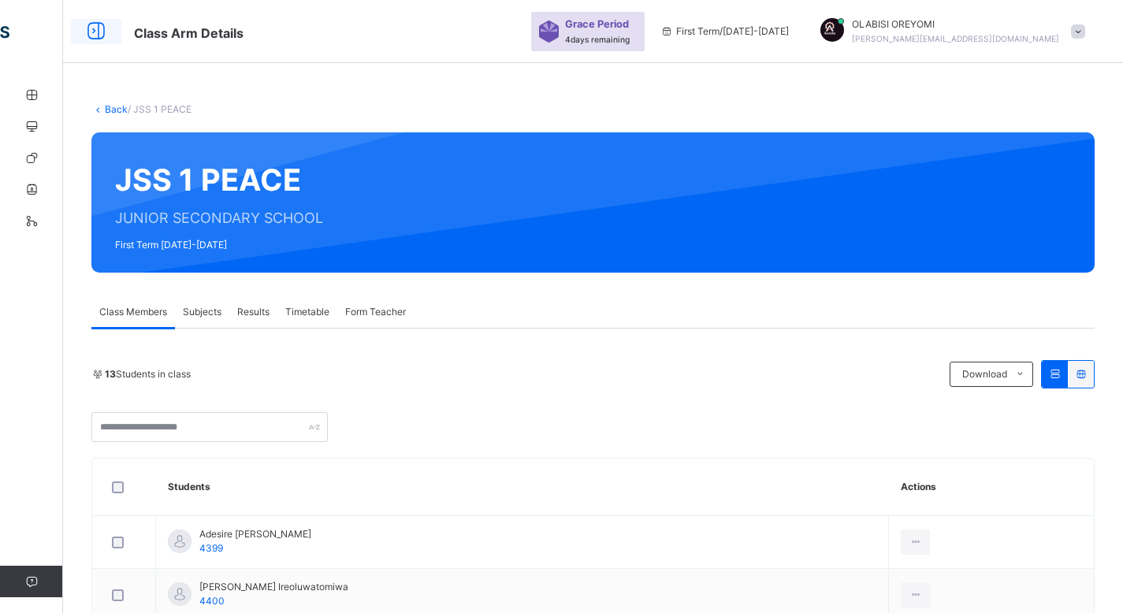
click at [112, 28] on div at bounding box center [96, 31] width 50 height 25
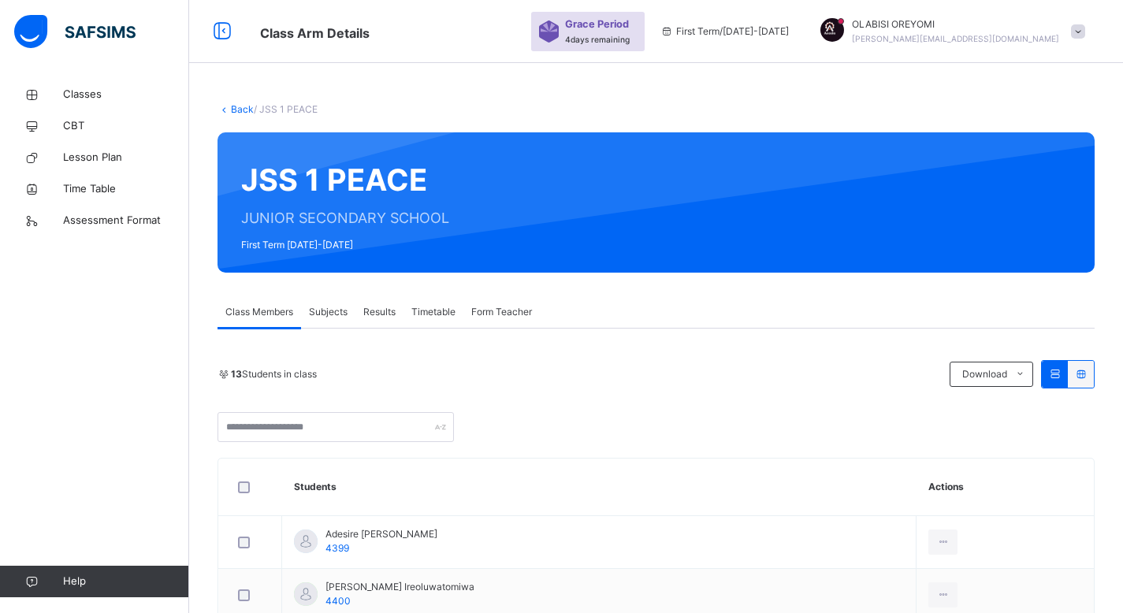
click at [37, 21] on img at bounding box center [74, 31] width 121 height 33
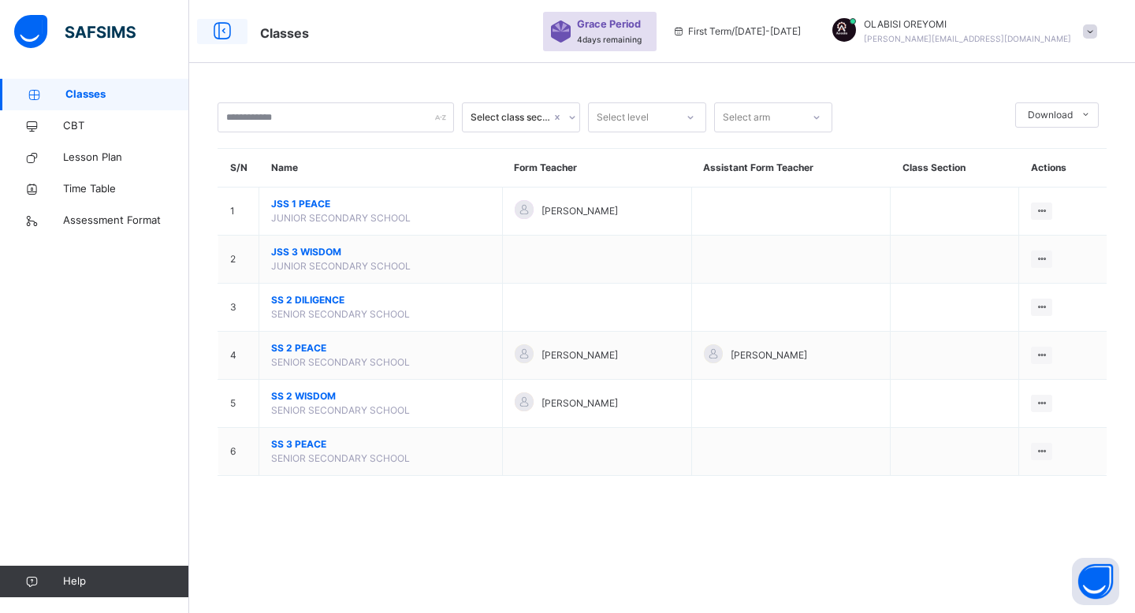
click at [221, 32] on icon at bounding box center [222, 31] width 27 height 28
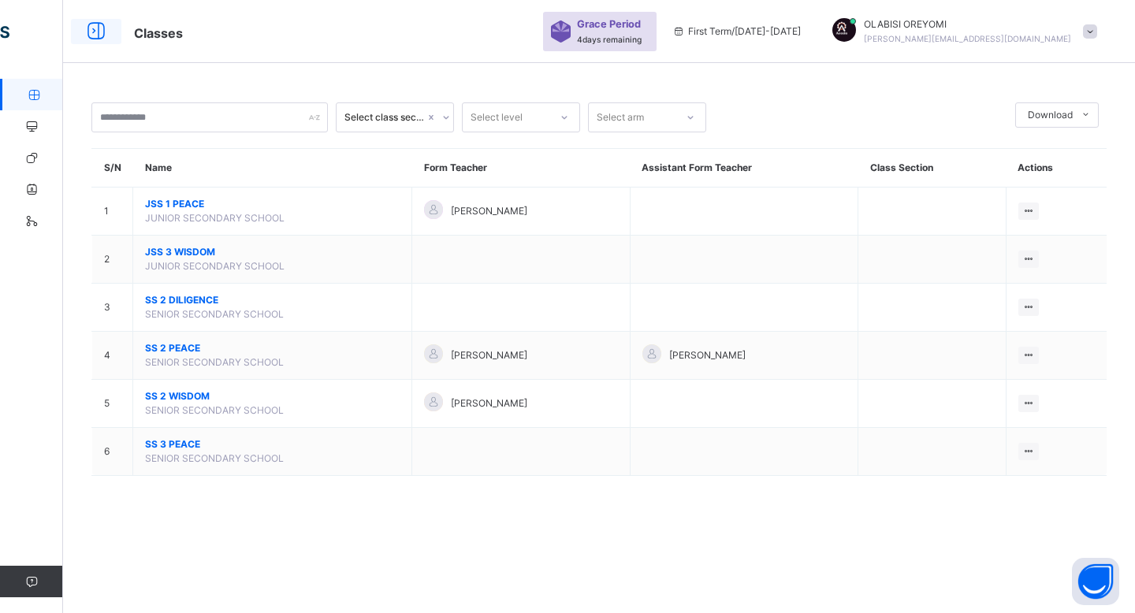
click at [88, 33] on icon at bounding box center [96, 31] width 27 height 28
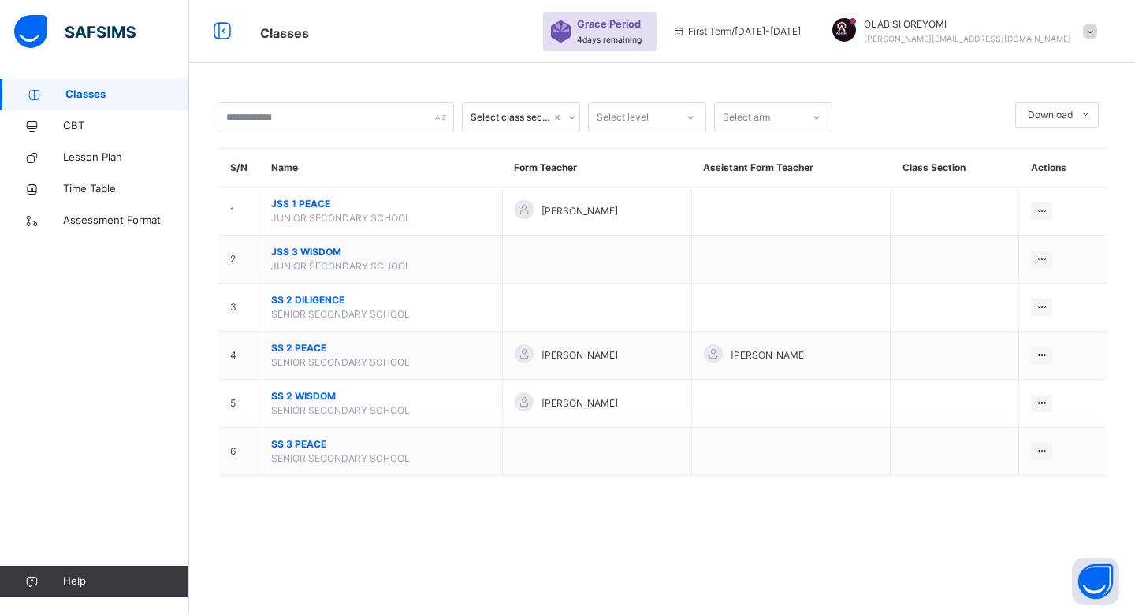
click at [39, 32] on img at bounding box center [74, 31] width 121 height 33
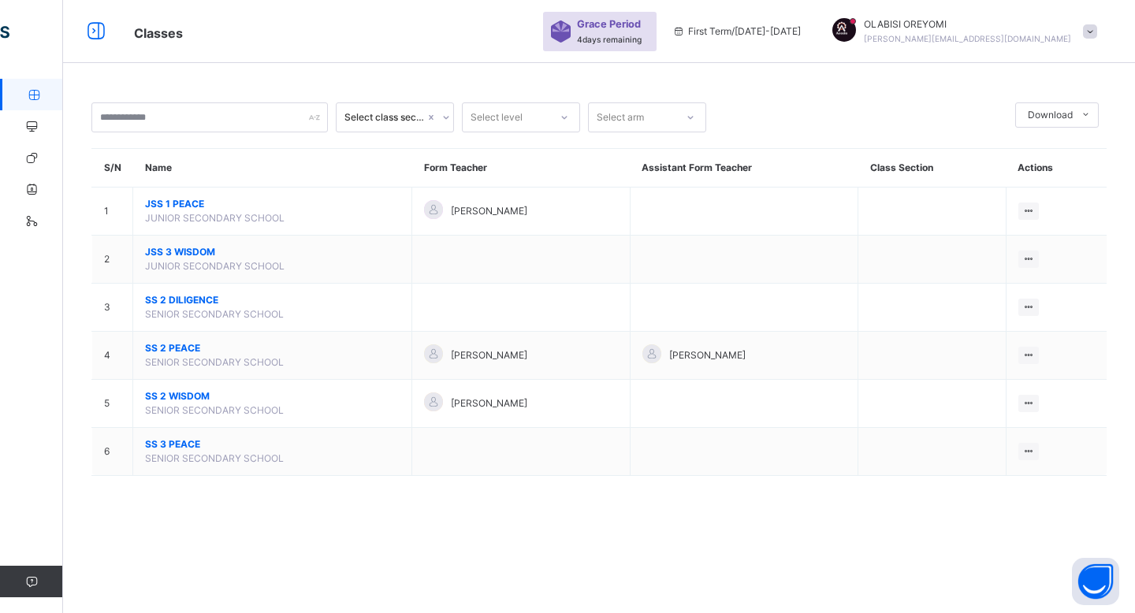
click at [1086, 34] on span at bounding box center [1090, 31] width 14 height 14
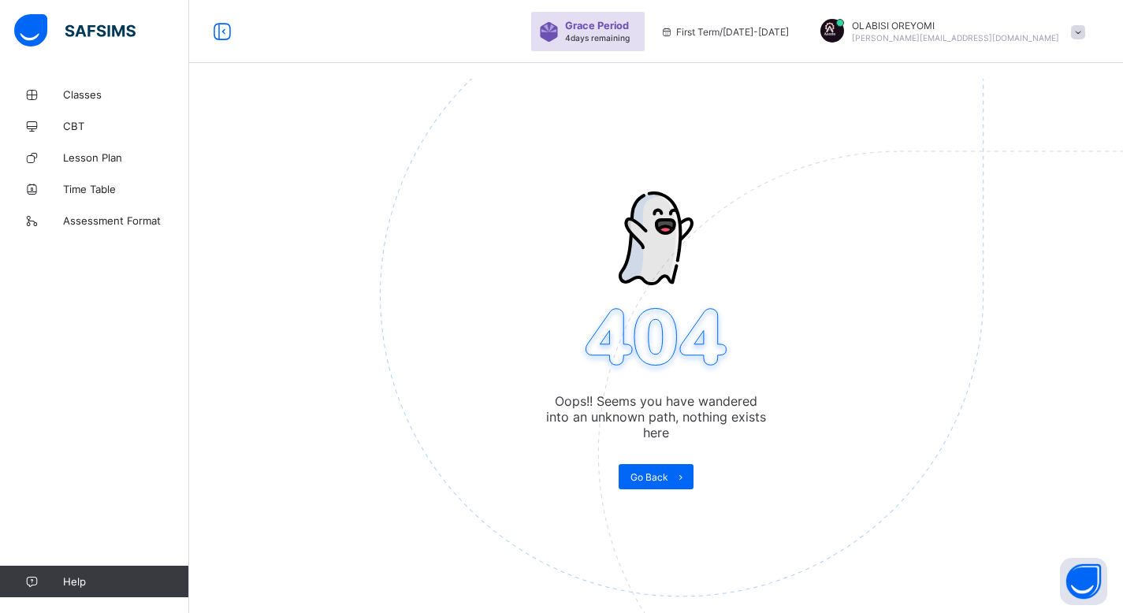
scroll to position [79, 0]
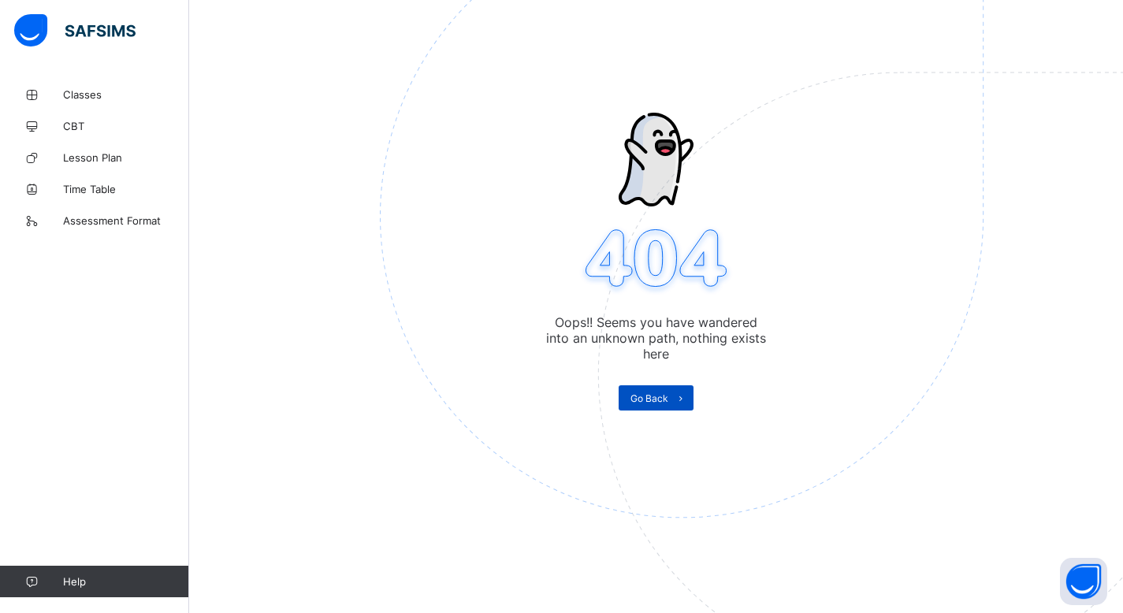
click at [668, 403] on span "Go Back" at bounding box center [649, 398] width 38 height 12
click at [50, 102] on link "Classes" at bounding box center [94, 95] width 189 height 32
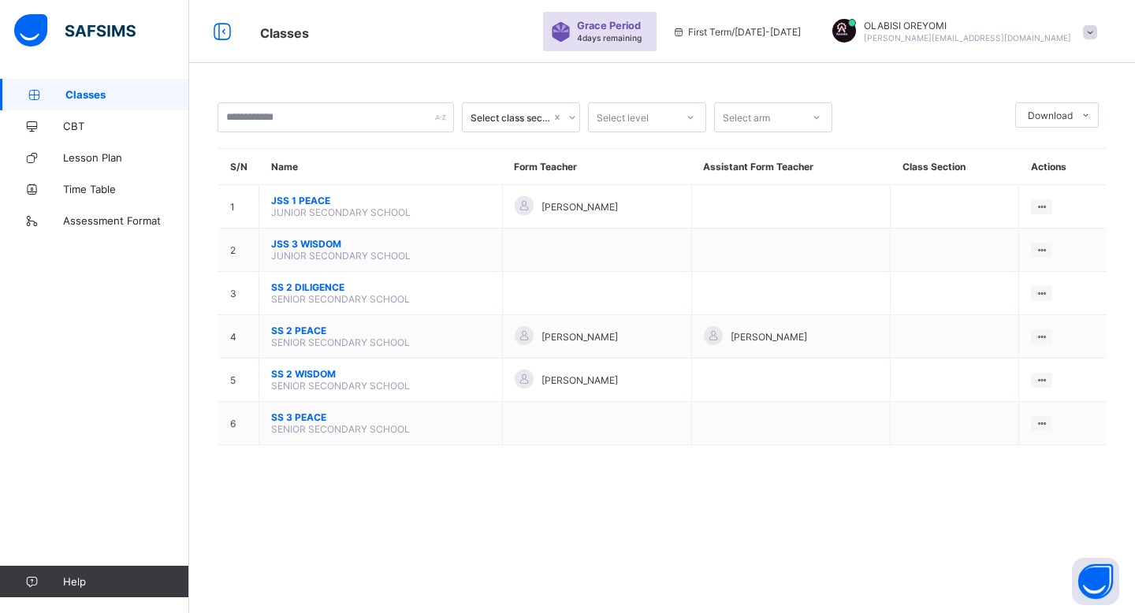
click at [1090, 23] on div "OLABISI OREYOMI o.olabisi@goodshepherdschools.ng" at bounding box center [960, 32] width 288 height 26
click at [1027, 175] on li "Logout" at bounding box center [1045, 186] width 117 height 31
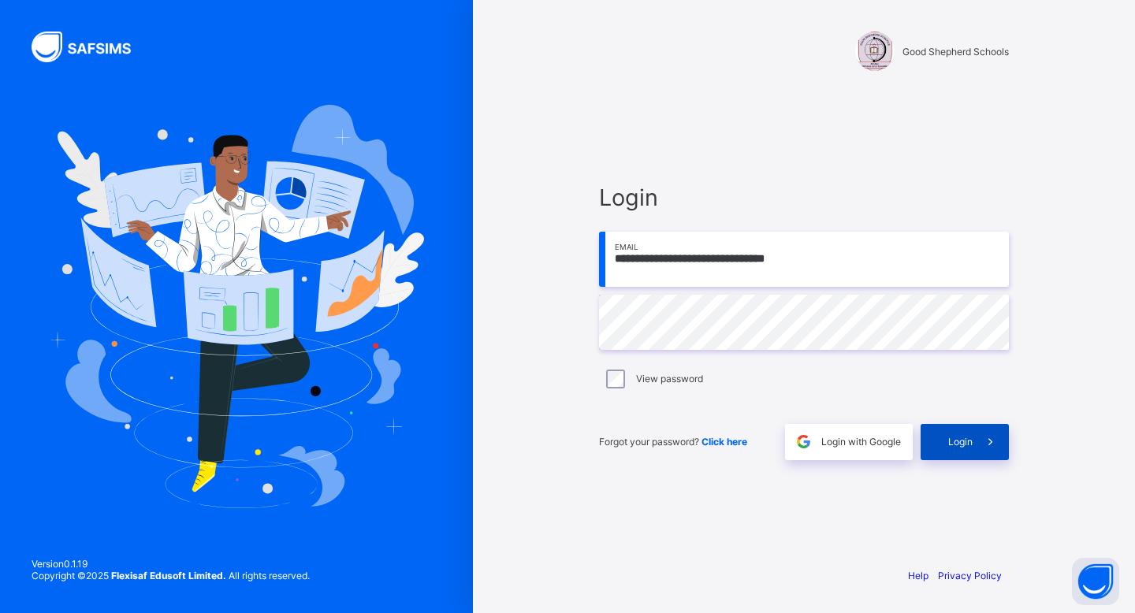
click at [960, 435] on div "Login" at bounding box center [964, 442] width 88 height 36
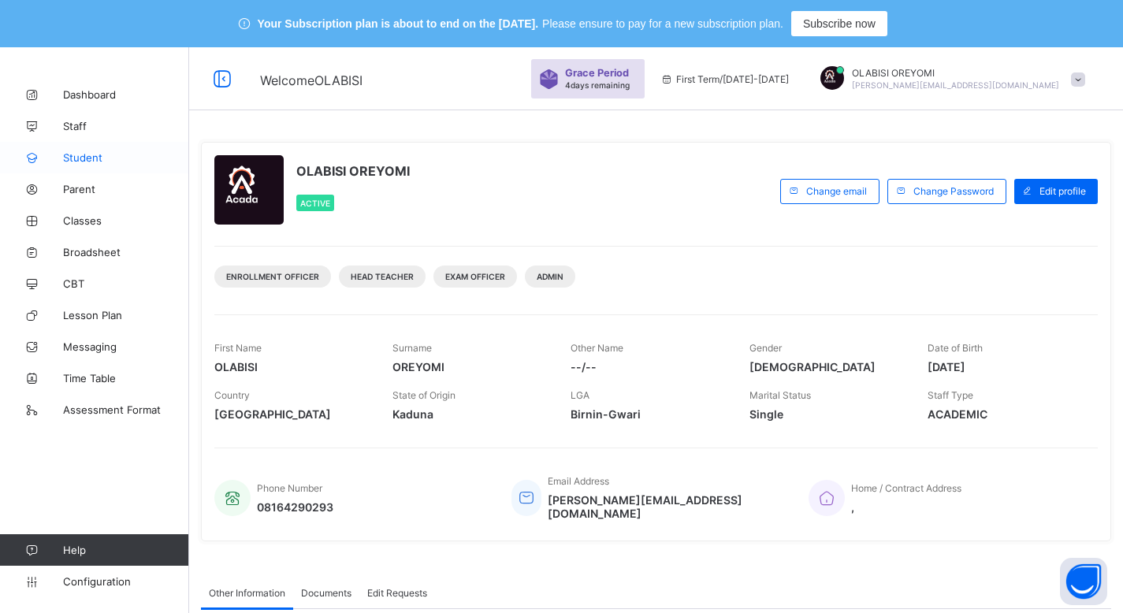
click at [98, 162] on span "Student" at bounding box center [126, 157] width 126 height 13
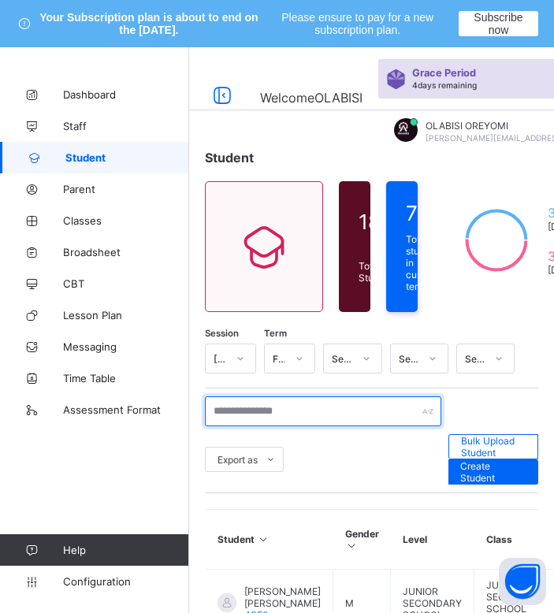
click at [284, 415] on input "text" at bounding box center [323, 411] width 236 height 30
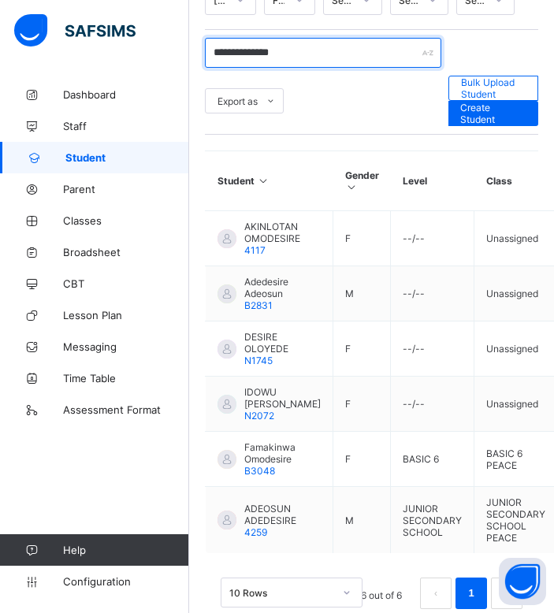
scroll to position [395, 0]
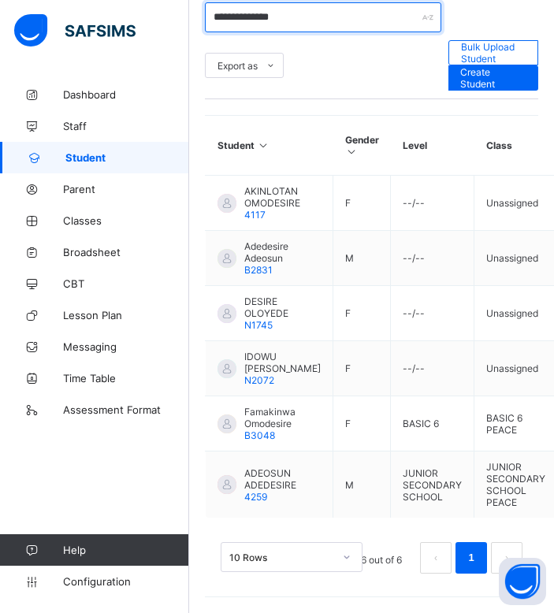
drag, startPoint x: 315, startPoint y: 24, endPoint x: 111, endPoint y: 11, distance: 204.5
click at [111, 11] on div "**********" at bounding box center [277, 133] width 554 height 960
type input "*"
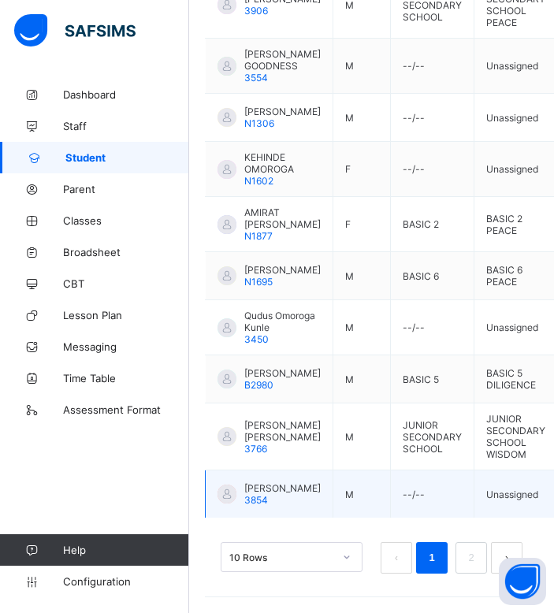
scroll to position [667, 0]
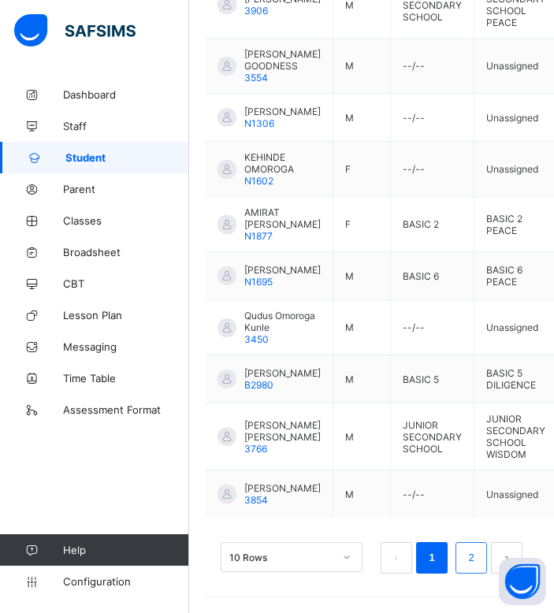
type input "**********"
click at [478, 551] on link "2" at bounding box center [470, 558] width 15 height 20
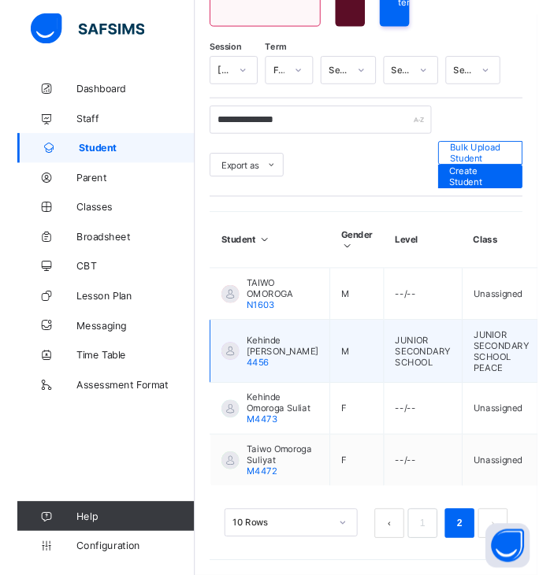
scroll to position [0, 0]
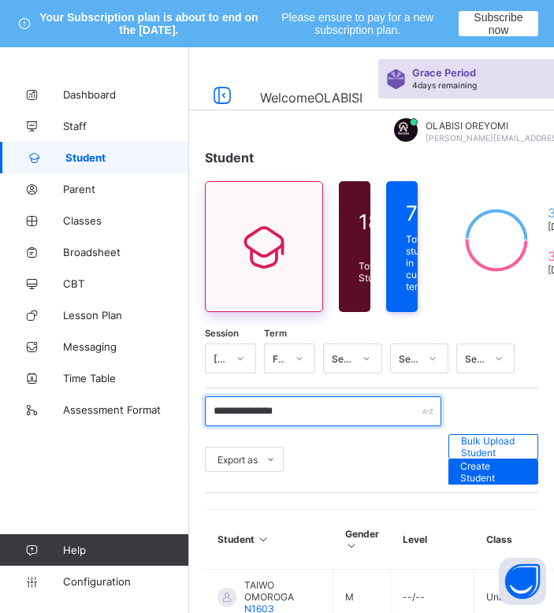
drag, startPoint x: 314, startPoint y: 407, endPoint x: 216, endPoint y: 283, distance: 158.2
click at [216, 283] on div "**********" at bounding box center [371, 511] width 365 height 771
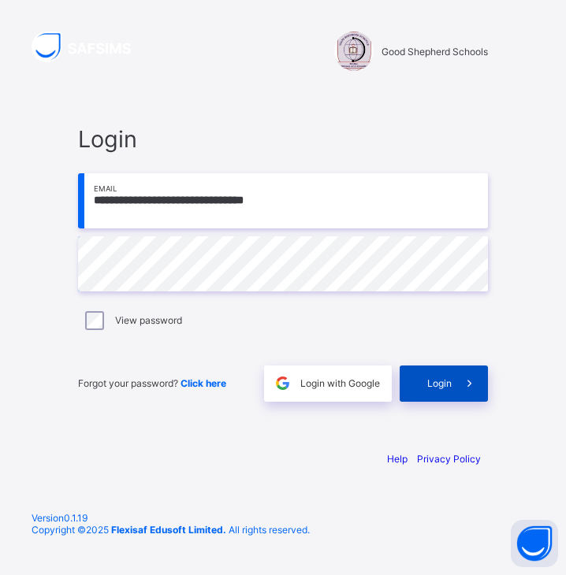
click at [444, 392] on div "Login" at bounding box center [443, 384] width 88 height 36
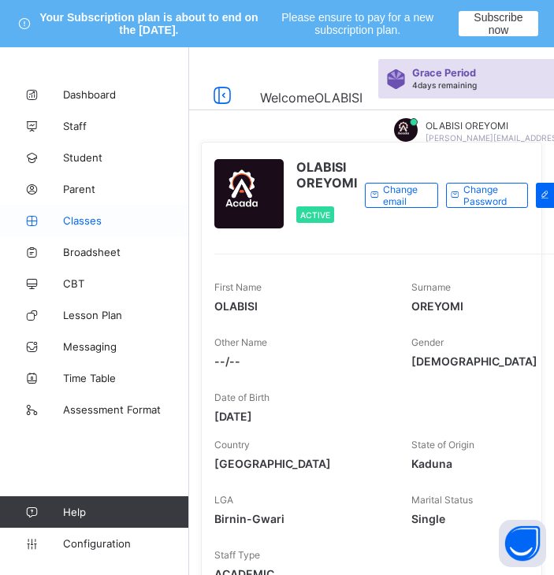
click at [107, 223] on span "Classes" at bounding box center [126, 220] width 126 height 13
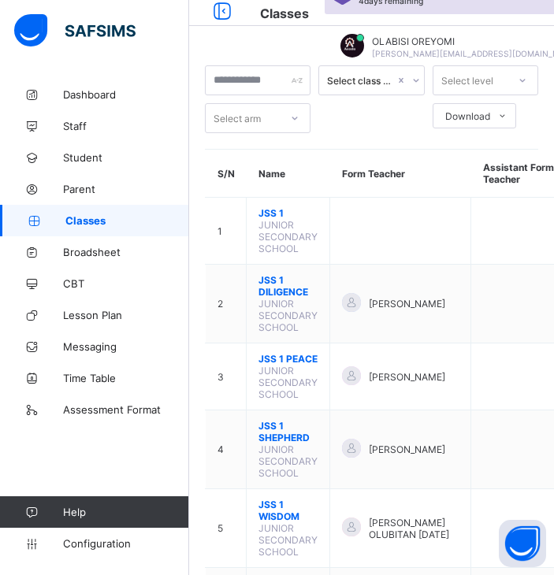
scroll to position [85, 0]
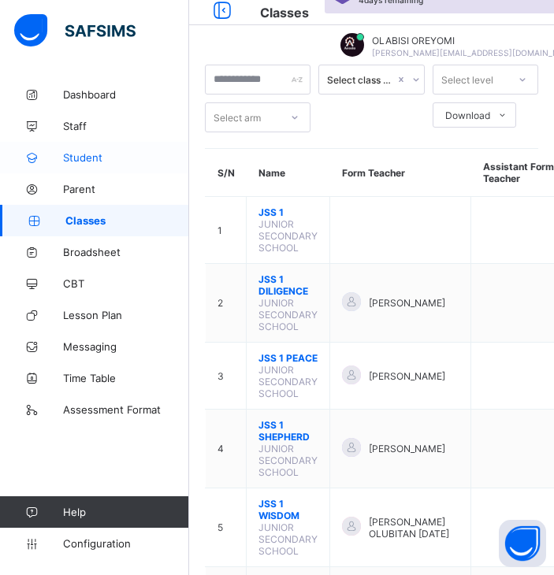
click at [80, 157] on span "Student" at bounding box center [126, 157] width 126 height 13
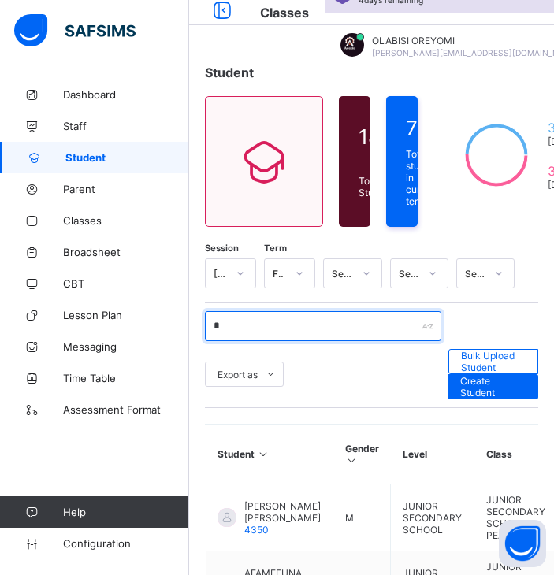
click at [340, 321] on input "*" at bounding box center [323, 326] width 236 height 30
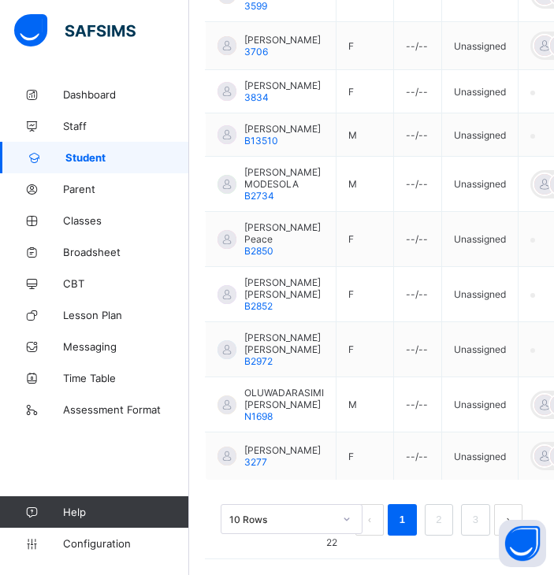
scroll to position [671, 0]
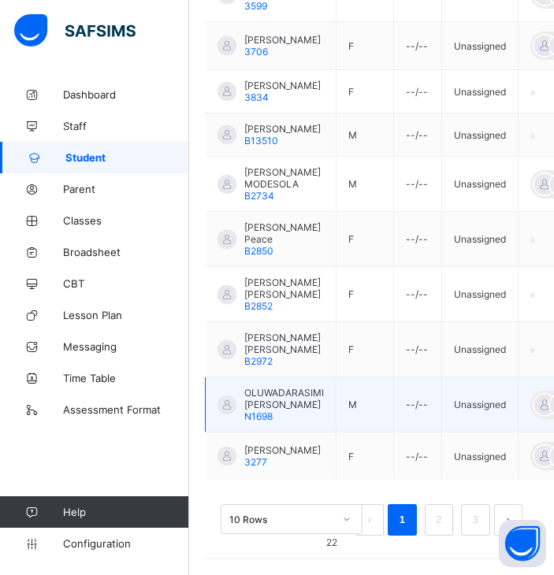
type input "**********"
click at [288, 389] on span "OLUWADARASIMI ADESOLA ROY" at bounding box center [284, 399] width 80 height 24
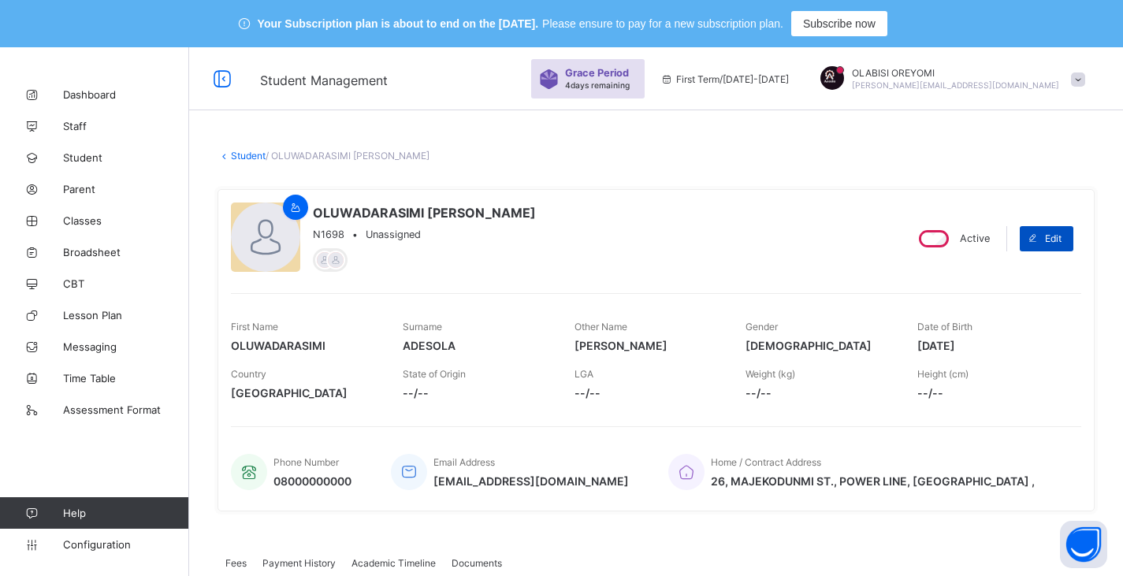
click at [1057, 242] on span "Edit" at bounding box center [1053, 238] width 17 height 12
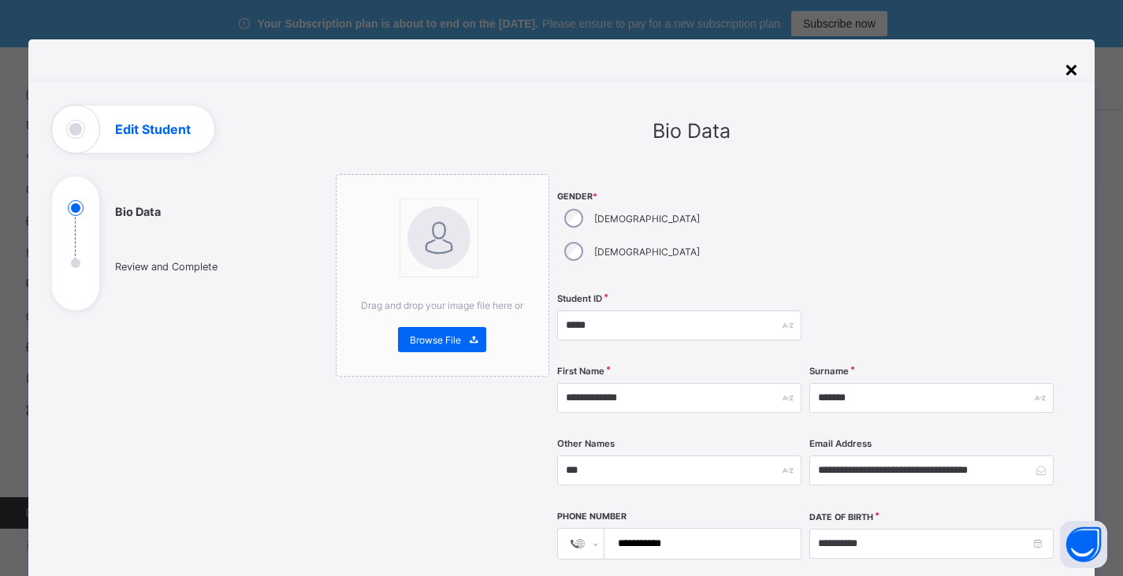
click at [1072, 71] on div "×" at bounding box center [1071, 68] width 15 height 27
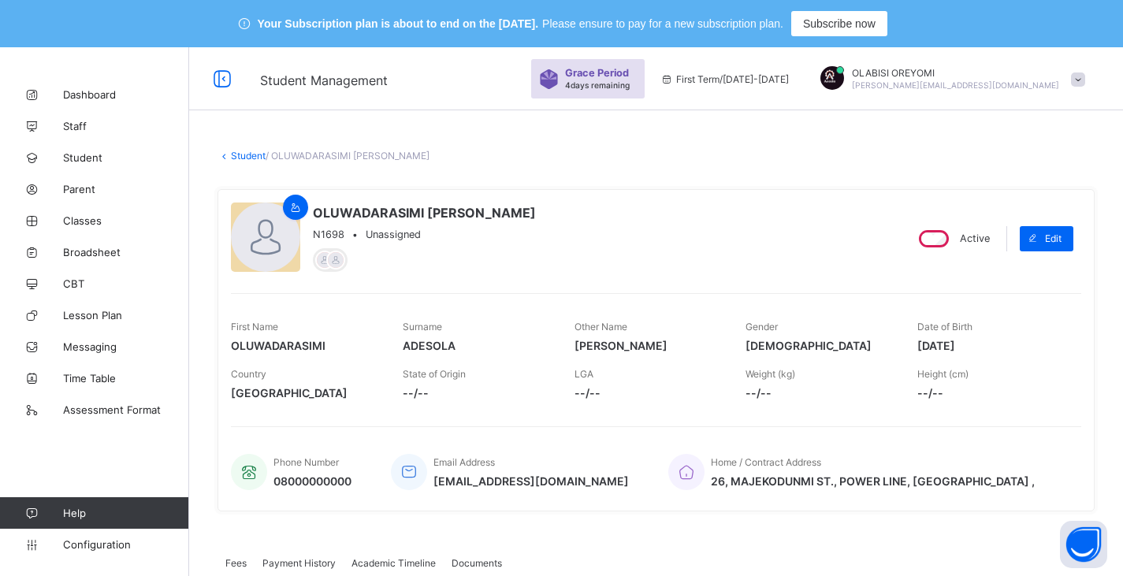
scroll to position [169, 0]
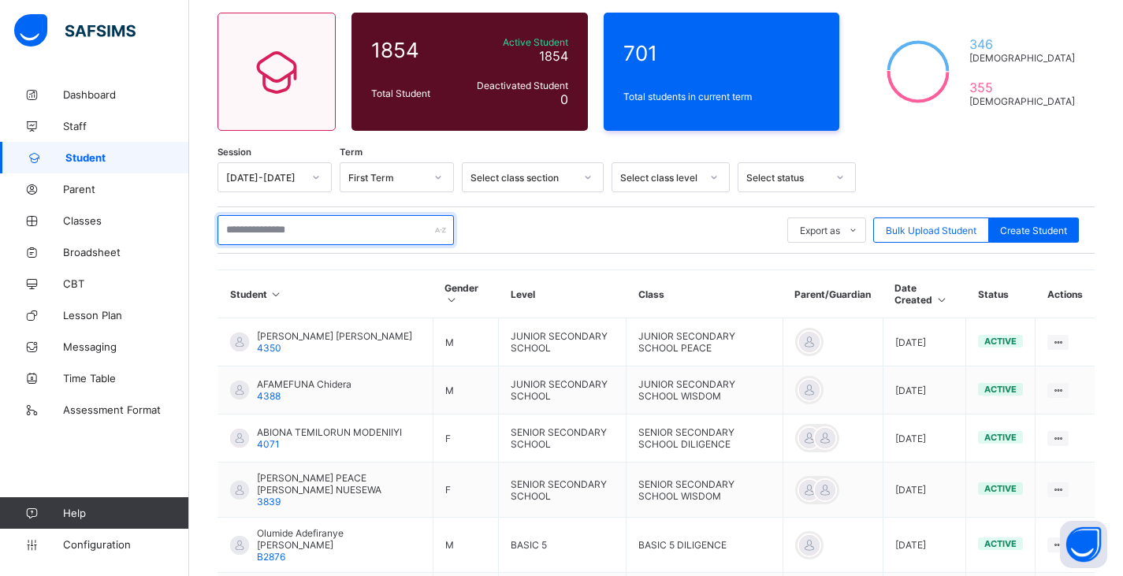
click at [320, 226] on input "text" at bounding box center [335, 230] width 236 height 30
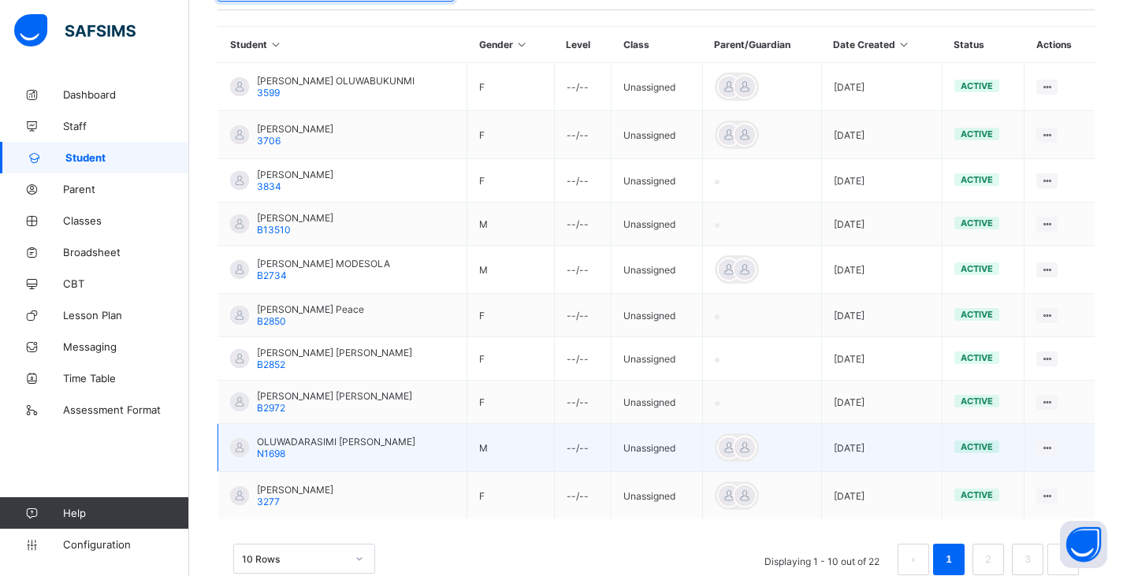
scroll to position [448, 0]
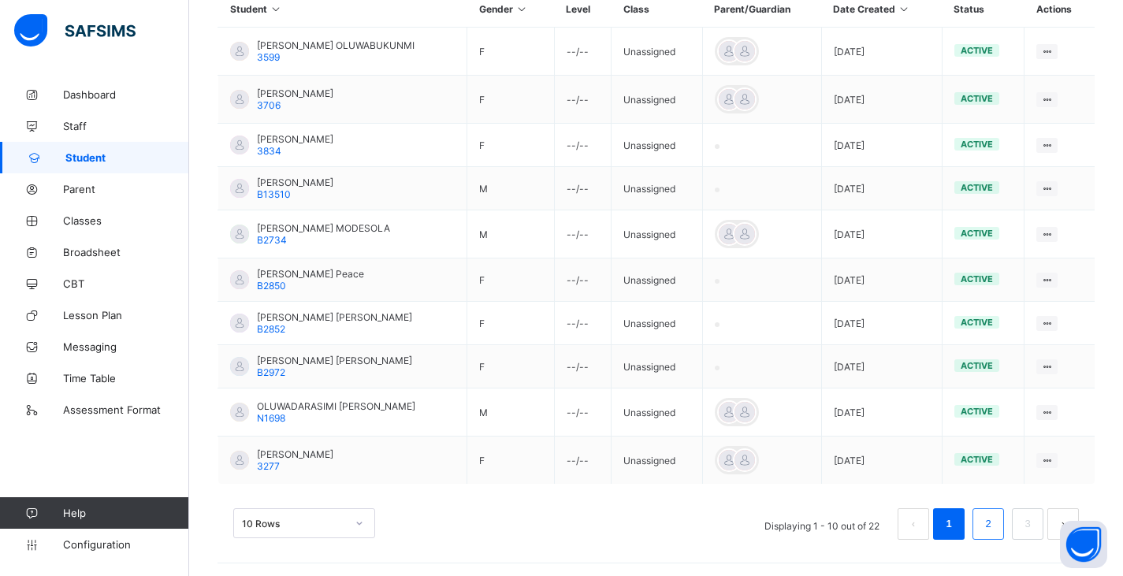
click at [993, 508] on li "2" at bounding box center [988, 524] width 32 height 32
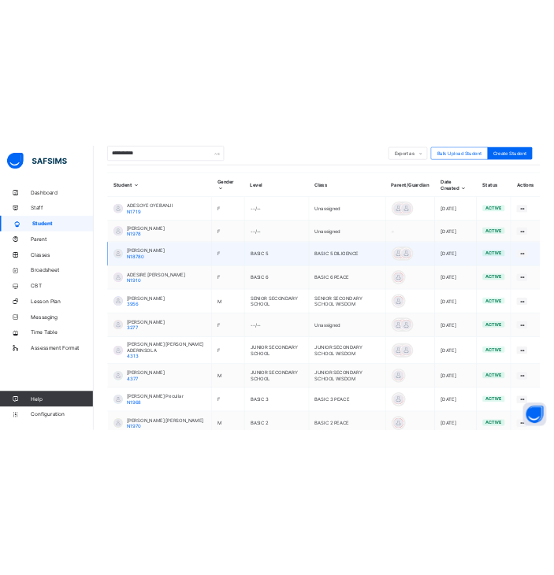
scroll to position [385, 0]
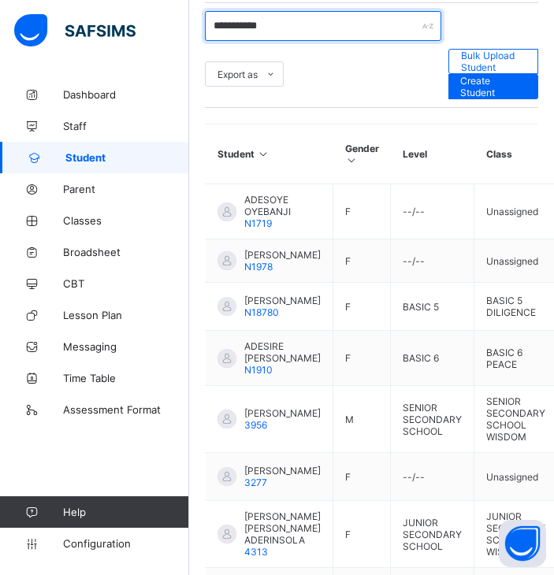
drag, startPoint x: 313, startPoint y: 28, endPoint x: -1, endPoint y: 33, distance: 313.6
click at [0, 33] on html "Your Subscription plan is about to end on the Oct 7, 2025. Please ensure to pay…" at bounding box center [277, 227] width 554 height 1225
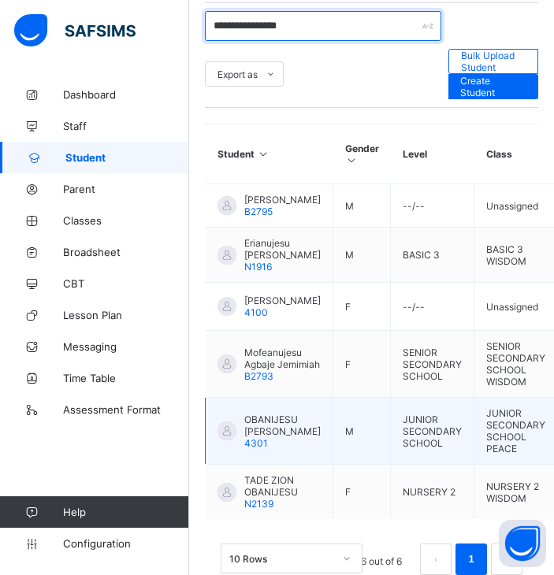
scroll to position [386, 0]
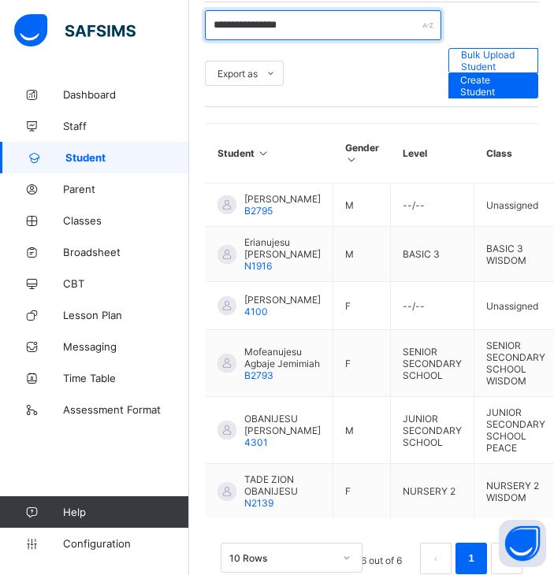
type input "**********"
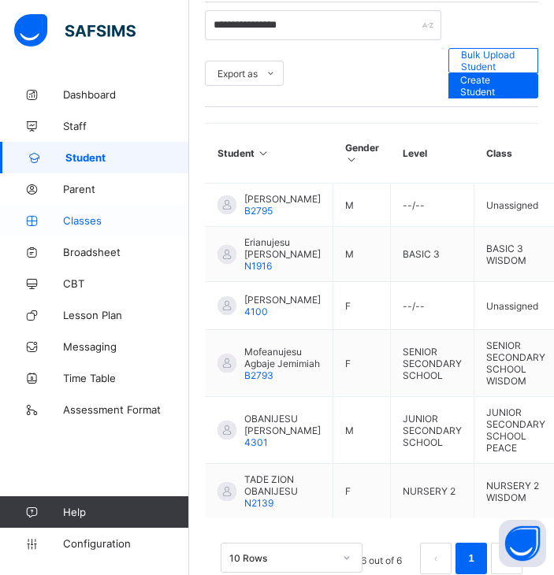
click at [103, 210] on link "Classes" at bounding box center [94, 221] width 189 height 32
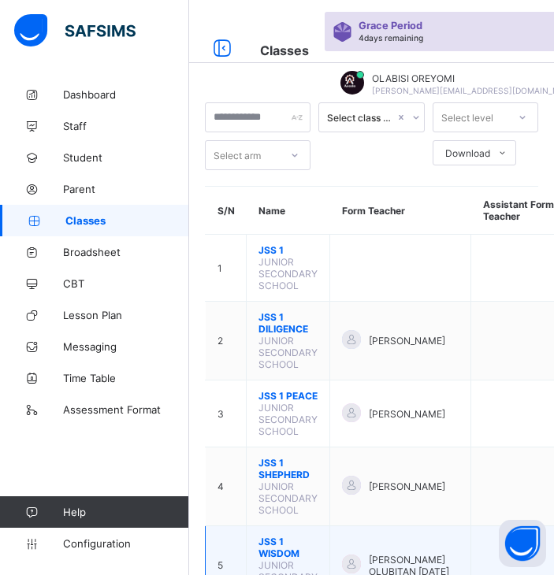
scroll to position [386, 0]
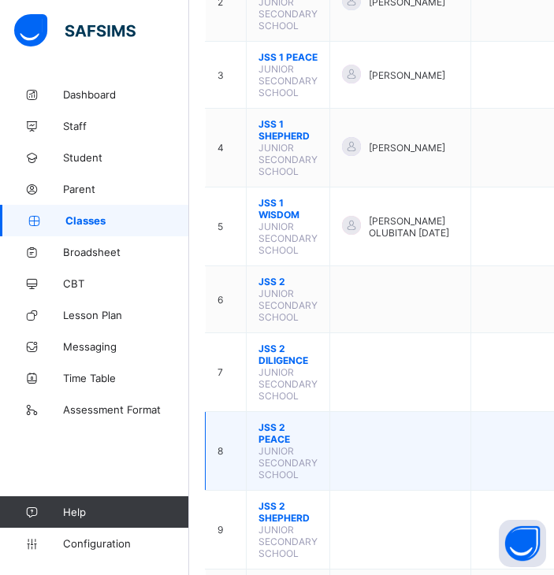
click at [266, 438] on span "JSS 2 PEACE" at bounding box center [287, 434] width 59 height 24
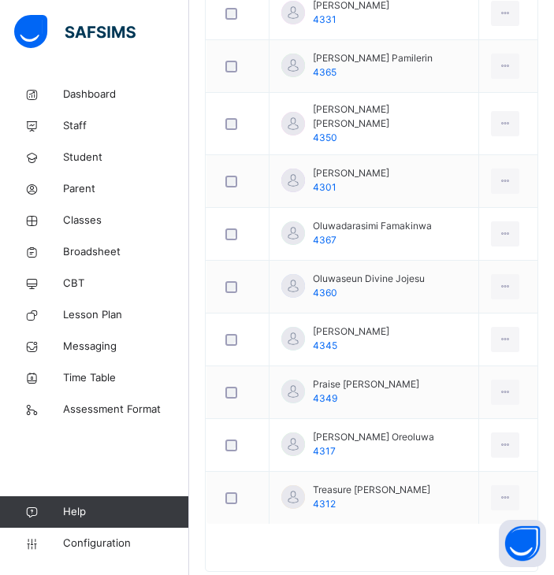
scroll to position [1405, 0]
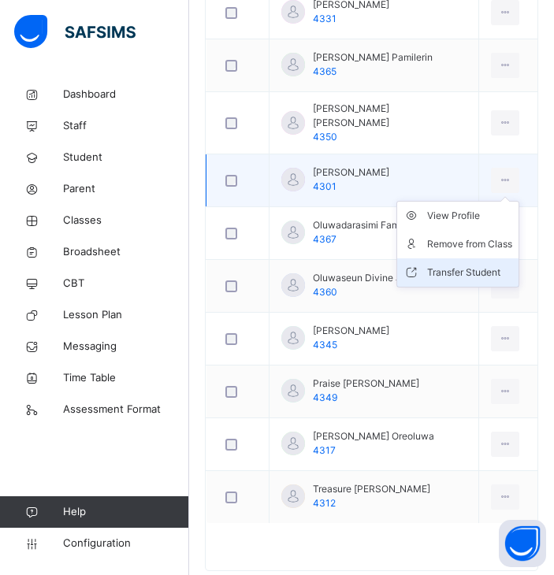
click at [457, 265] on div "Transfer Student" at bounding box center [469, 273] width 85 height 16
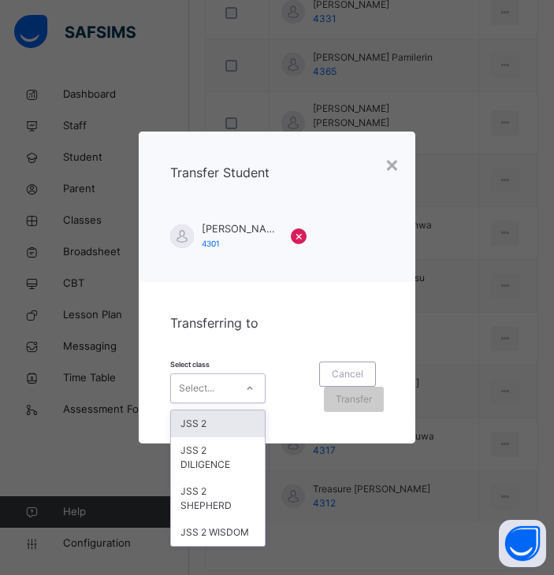
click at [239, 391] on div at bounding box center [249, 388] width 27 height 25
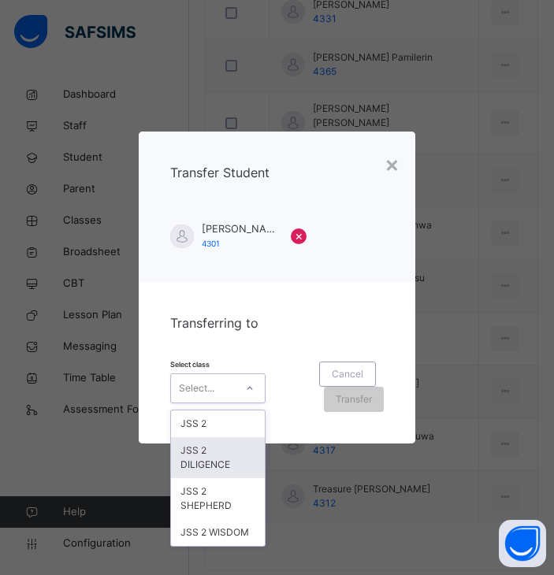
click at [214, 461] on div "JSS 2 DILIGENCE" at bounding box center [218, 457] width 94 height 41
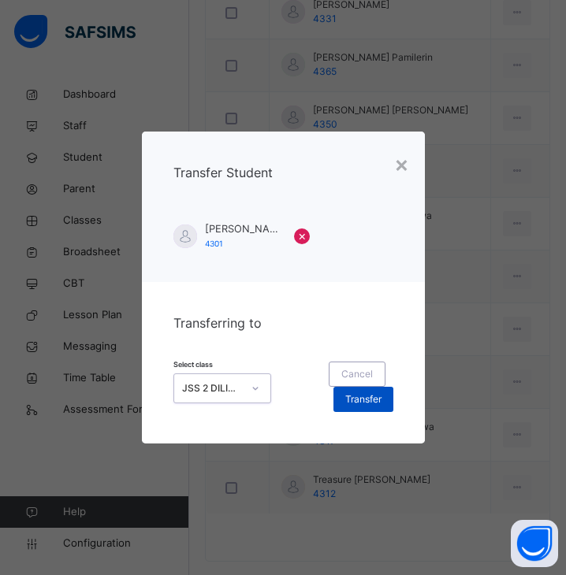
click at [374, 406] on span "Transfer" at bounding box center [363, 399] width 36 height 14
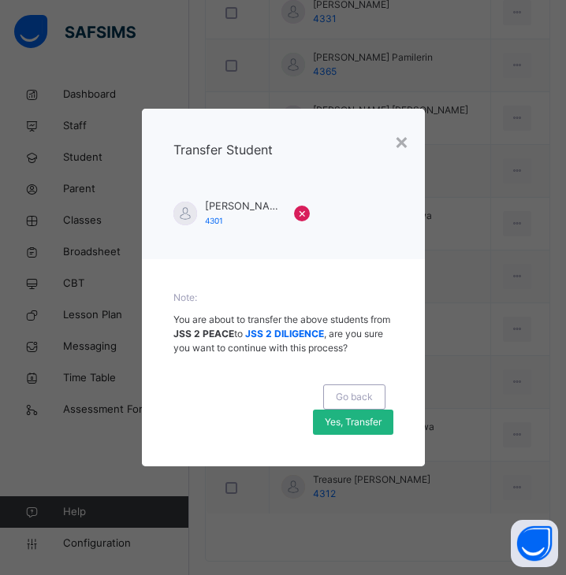
click at [360, 431] on div "Yes, Transfer" at bounding box center [353, 422] width 80 height 25
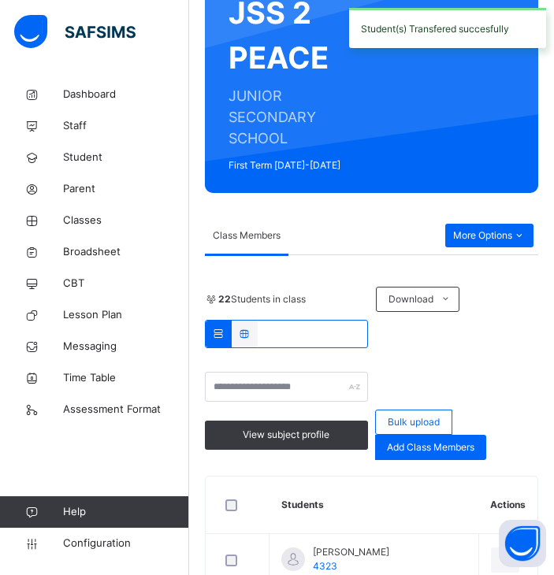
scroll to position [215, 0]
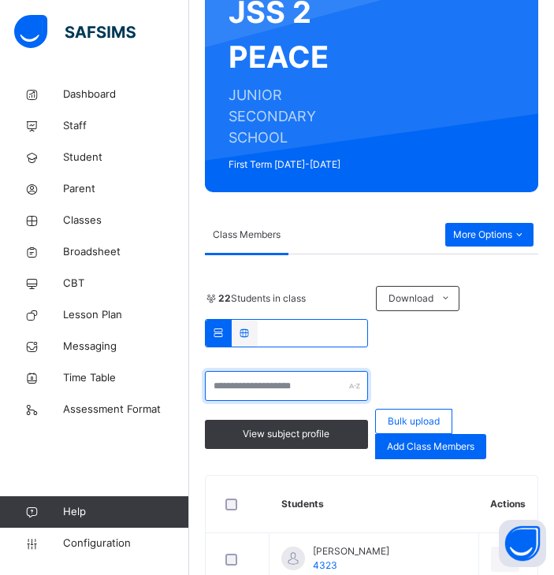
click at [257, 386] on input "text" at bounding box center [286, 386] width 163 height 30
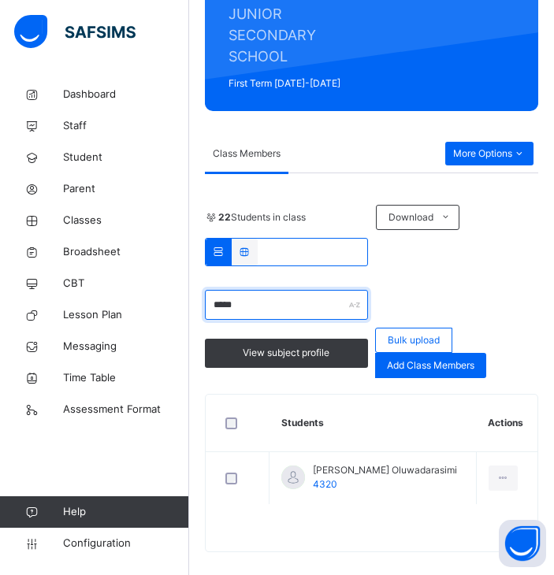
scroll to position [313, 0]
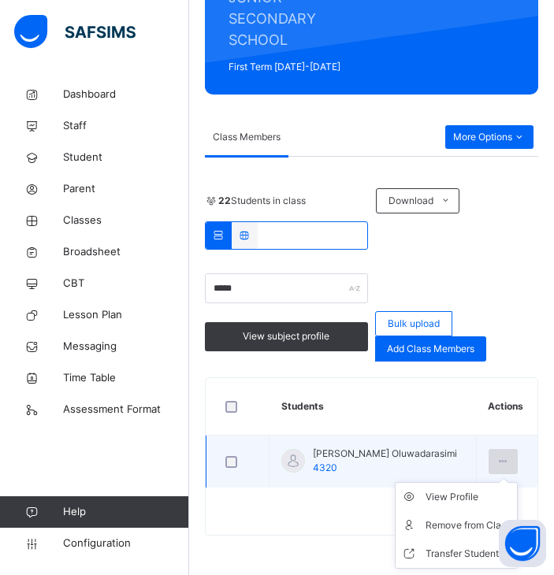
click at [510, 459] on icon at bounding box center [502, 462] width 13 height 14
click at [467, 554] on div "Transfer Student" at bounding box center [467, 554] width 85 height 16
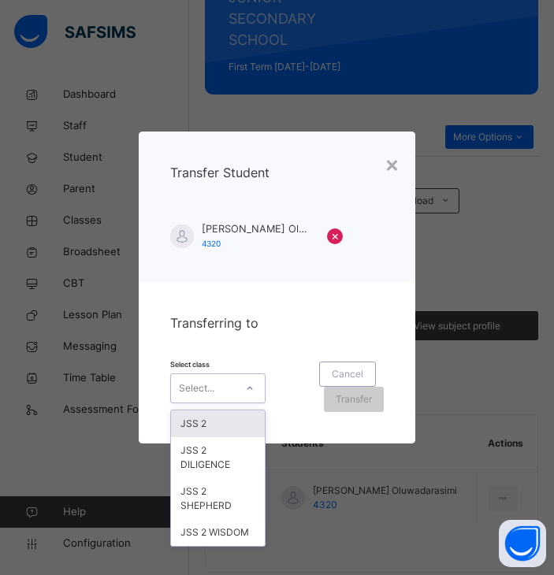
click at [225, 384] on div "Select..." at bounding box center [203, 388] width 64 height 24
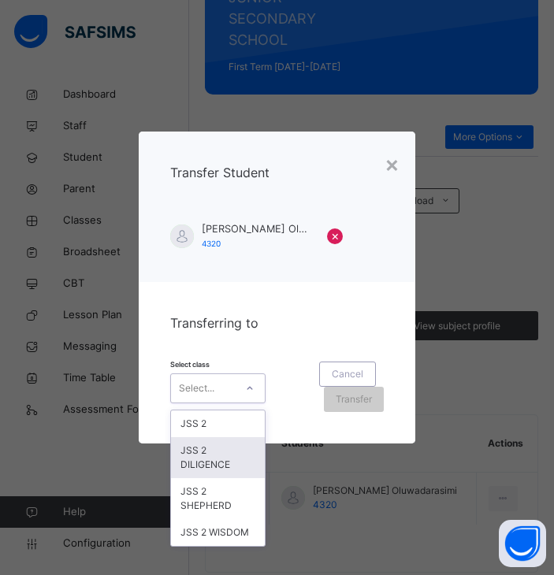
click at [216, 455] on div "JSS 2 DILIGENCE" at bounding box center [218, 457] width 94 height 41
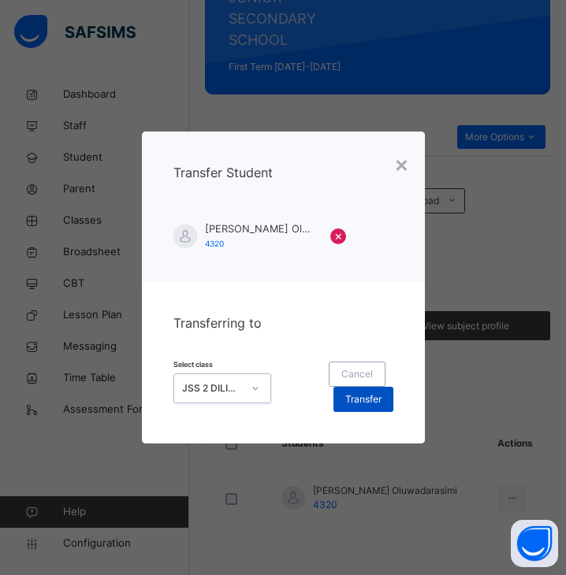
click at [366, 403] on span "Transfer" at bounding box center [363, 399] width 36 height 14
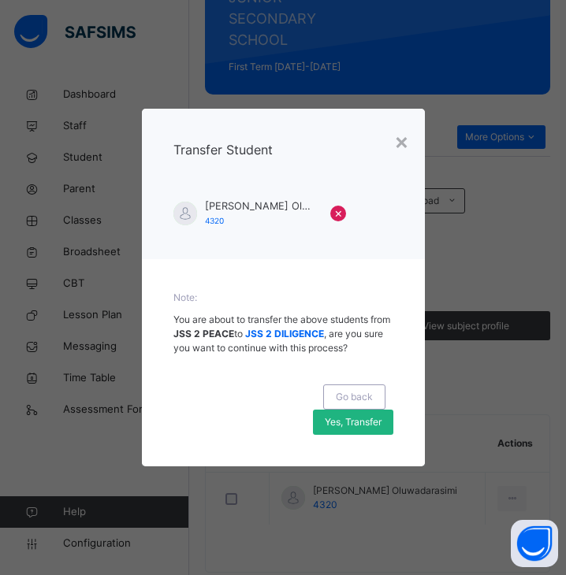
click at [376, 429] on span "Yes, Transfer" at bounding box center [353, 422] width 57 height 14
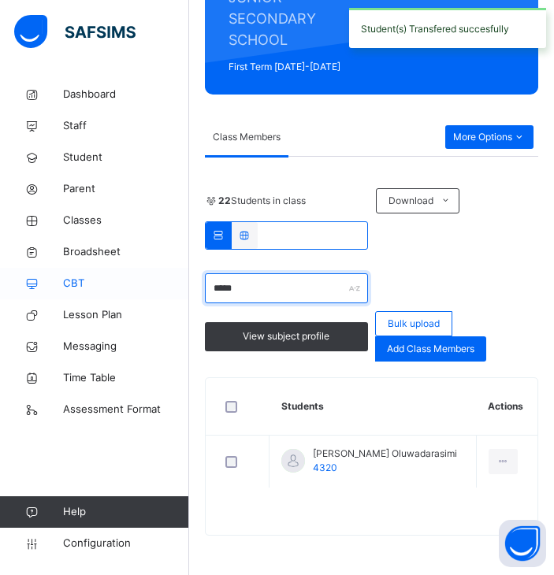
drag, startPoint x: 266, startPoint y: 283, endPoint x: 169, endPoint y: 271, distance: 98.4
click at [169, 271] on div "Class Arm Details Grace Period 4 days remaining First Term / 2025-2026 OLABISI …" at bounding box center [277, 154] width 554 height 841
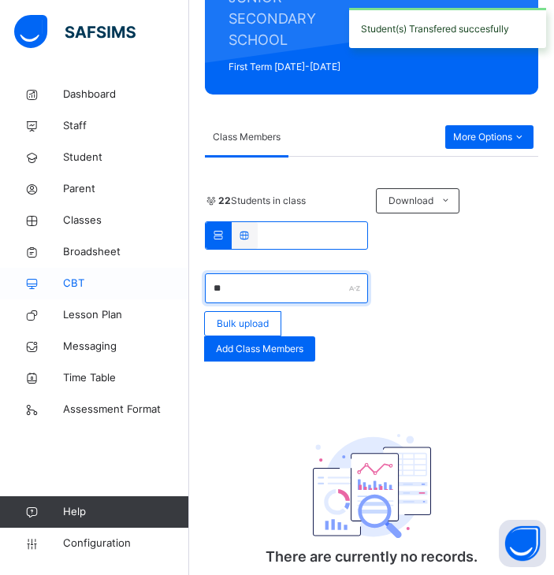
type input "*"
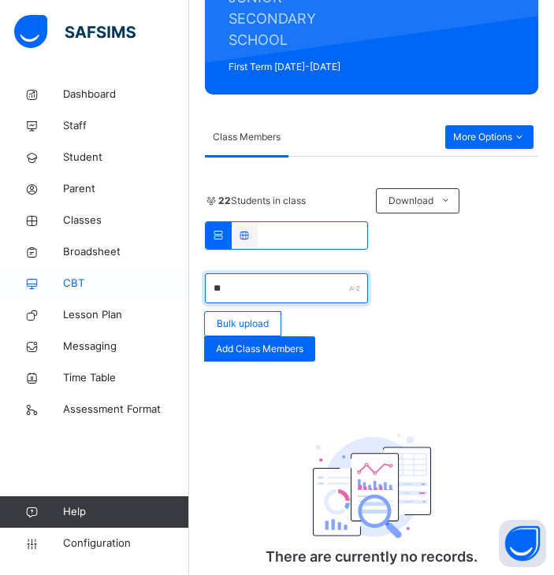
type input "*"
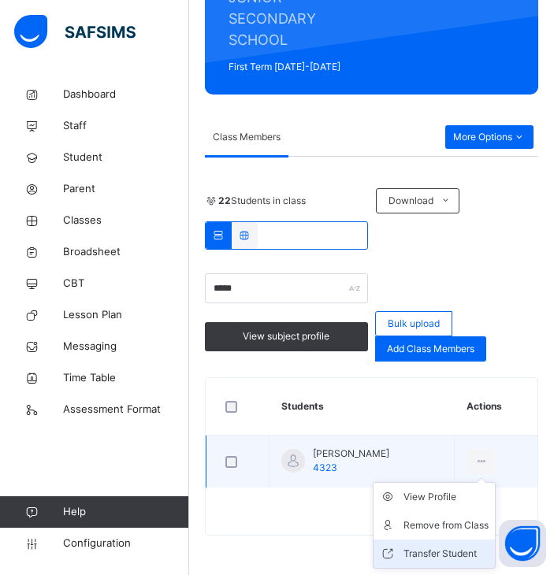
click at [436, 553] on div "Transfer Student" at bounding box center [445, 554] width 85 height 16
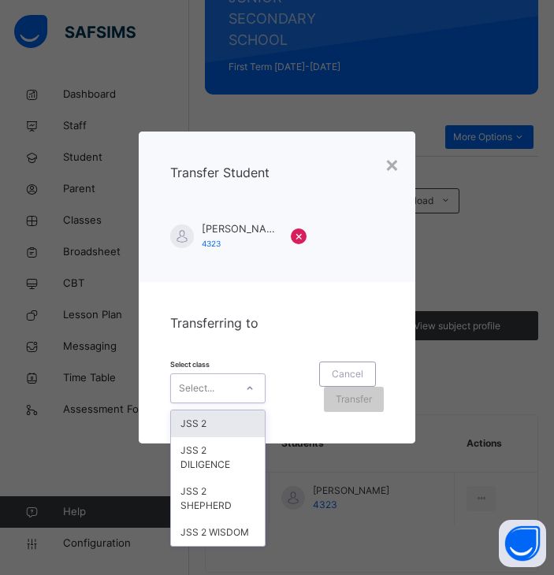
click at [259, 388] on div at bounding box center [249, 388] width 27 height 25
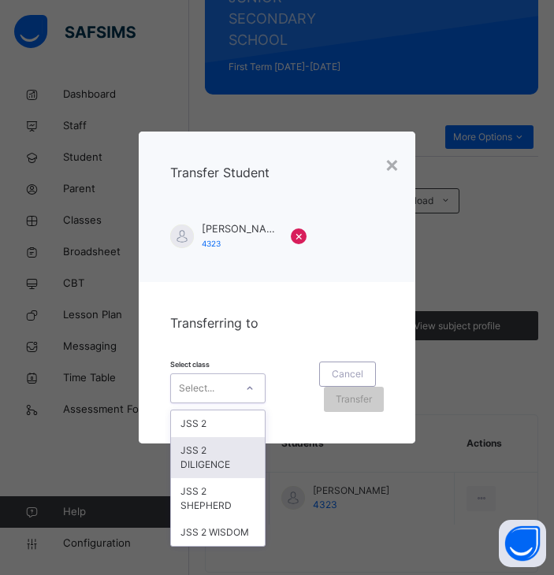
click at [203, 459] on div "JSS 2 DILIGENCE" at bounding box center [218, 457] width 94 height 41
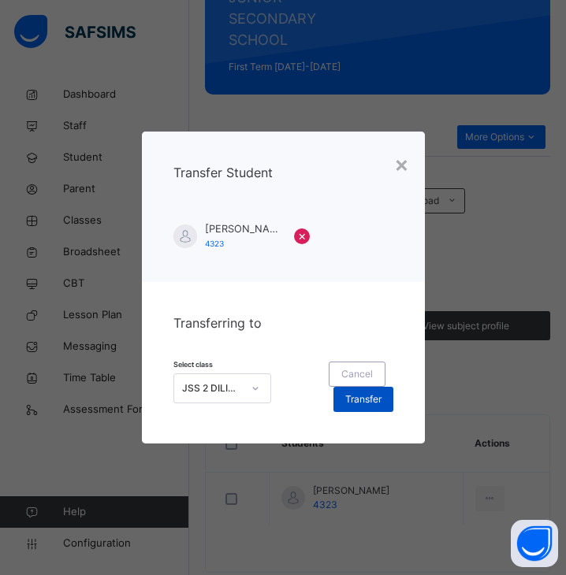
click at [370, 396] on span "Transfer" at bounding box center [363, 399] width 36 height 14
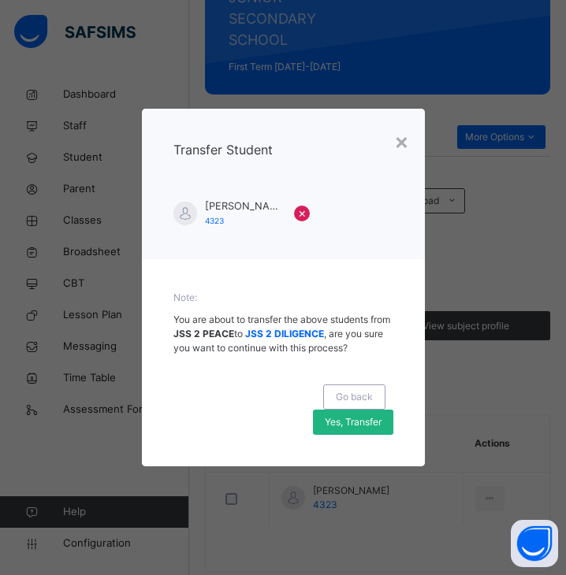
click at [337, 429] on span "Yes, Transfer" at bounding box center [353, 422] width 57 height 14
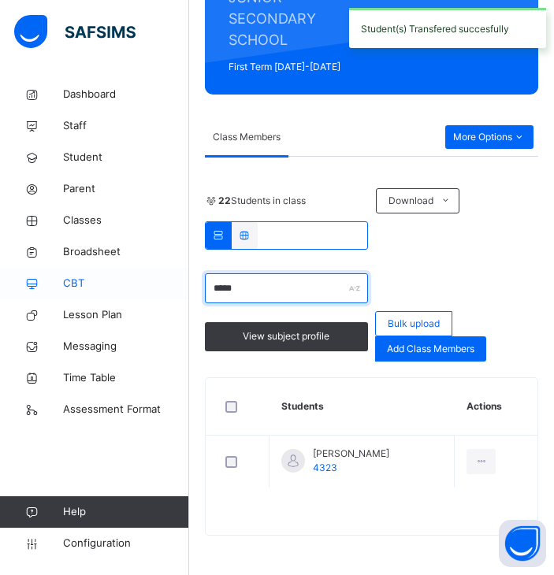
drag, startPoint x: 311, startPoint y: 292, endPoint x: 144, endPoint y: 282, distance: 167.3
click at [144, 282] on div "Class Arm Details Grace Period 4 days remaining First Term / 2025-2026 OLABISI …" at bounding box center [277, 154] width 554 height 841
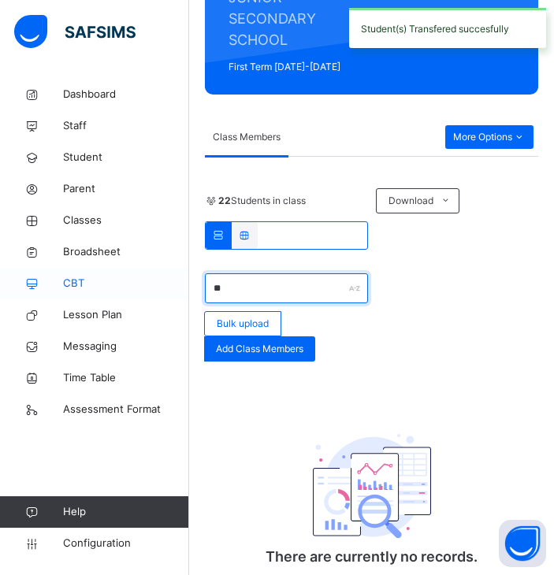
type input "*"
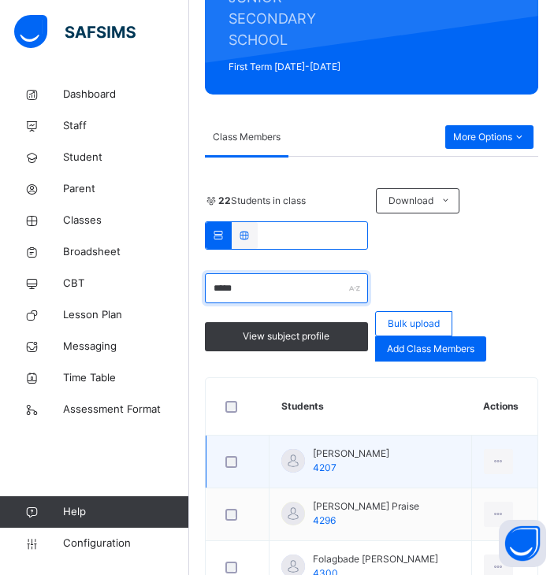
scroll to position [418, 0]
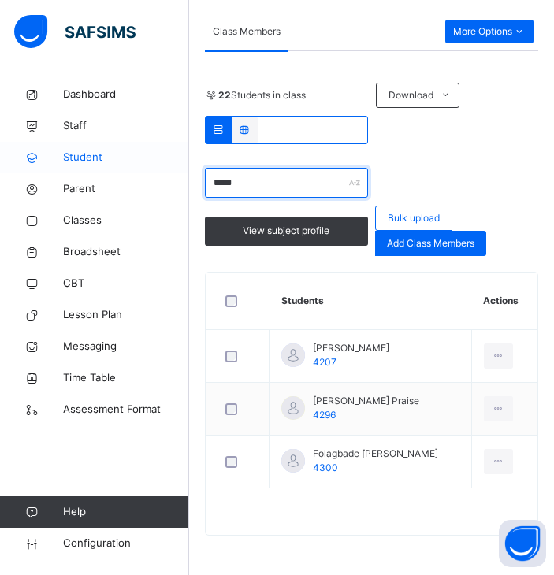
drag, startPoint x: 255, startPoint y: 187, endPoint x: 94, endPoint y: 167, distance: 162.7
click at [94, 167] on div "Class Arm Details Grace Period 4 days remaining First Term / 2025-2026 OLABISI …" at bounding box center [277, 102] width 554 height 946
type input "*"
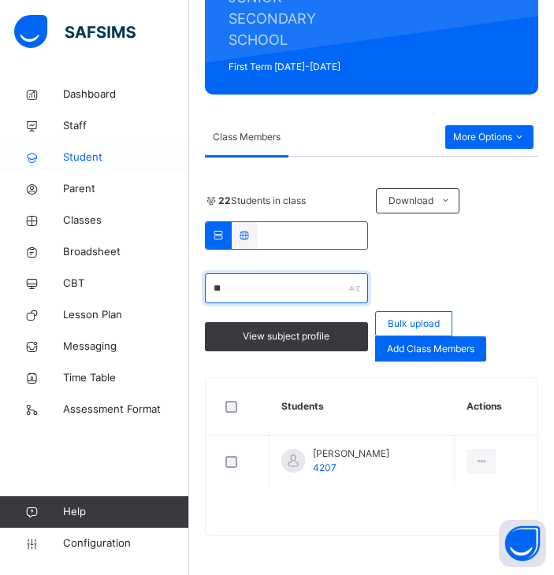
scroll to position [394, 0]
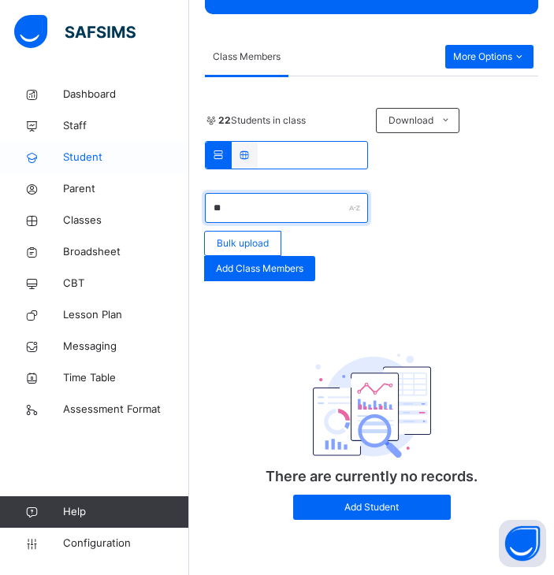
type input "*"
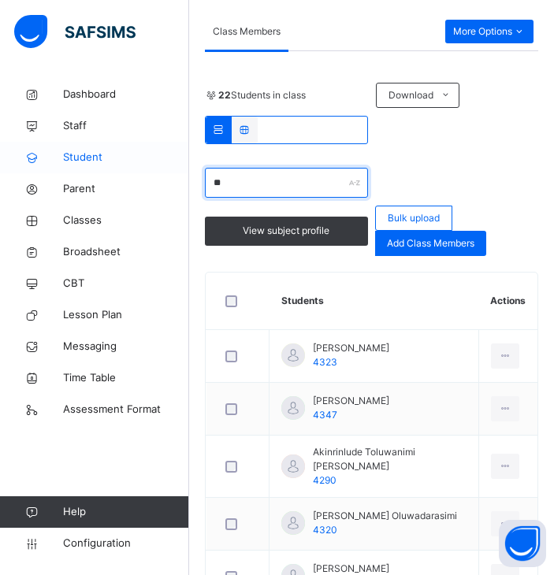
type input "*"
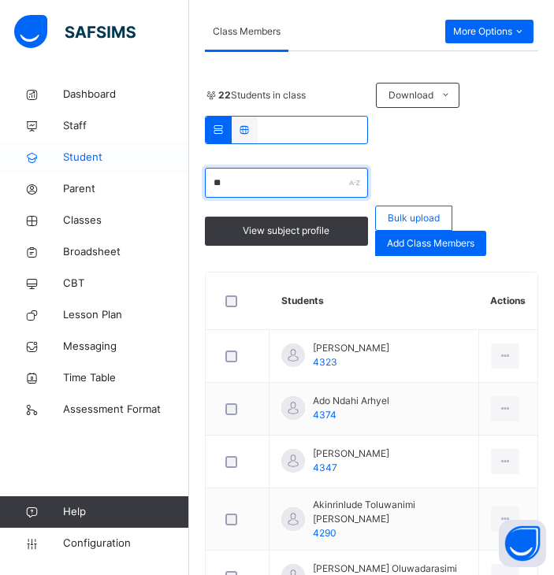
scroll to position [366, 0]
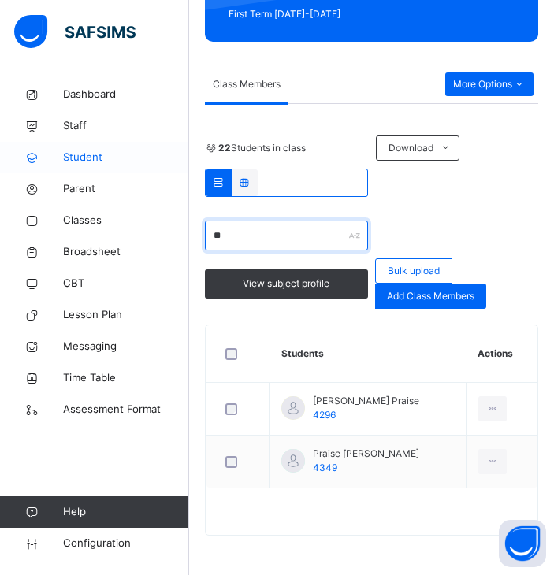
type input "*"
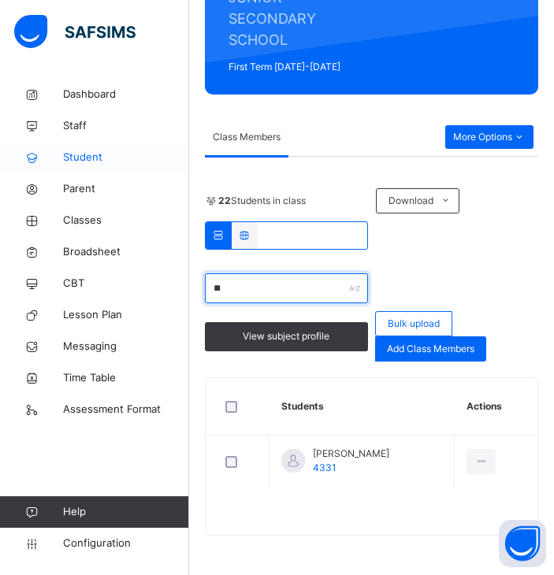
type input "*"
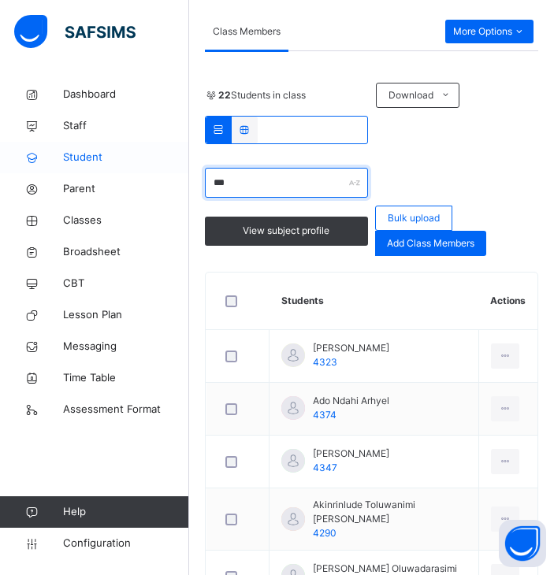
scroll to position [313, 0]
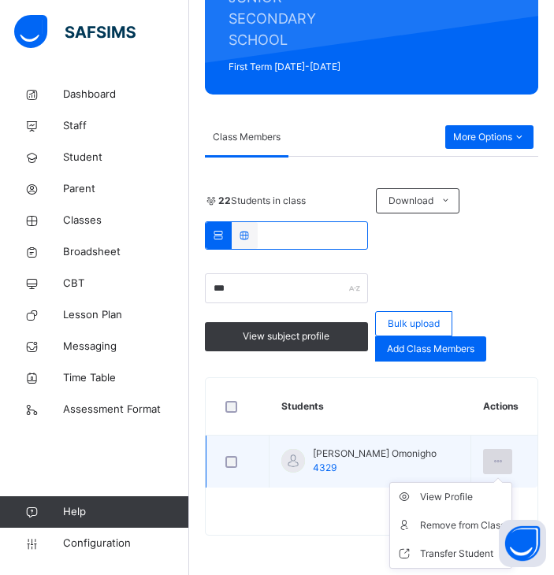
click at [503, 461] on icon at bounding box center [497, 462] width 13 height 14
click at [436, 549] on div "Transfer Student" at bounding box center [462, 554] width 85 height 16
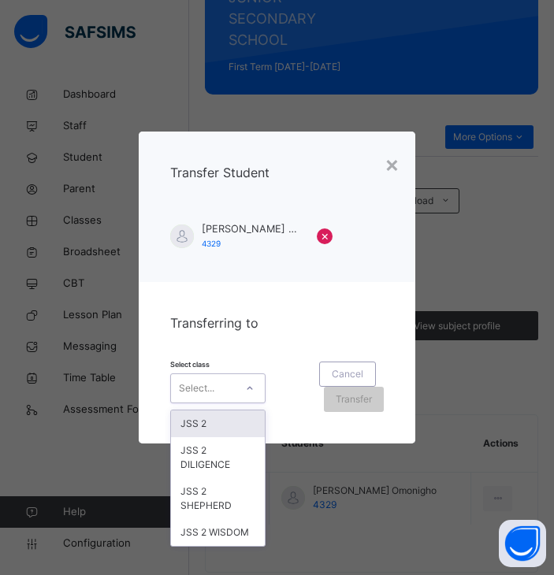
click at [219, 398] on div "Select..." at bounding box center [203, 388] width 64 height 24
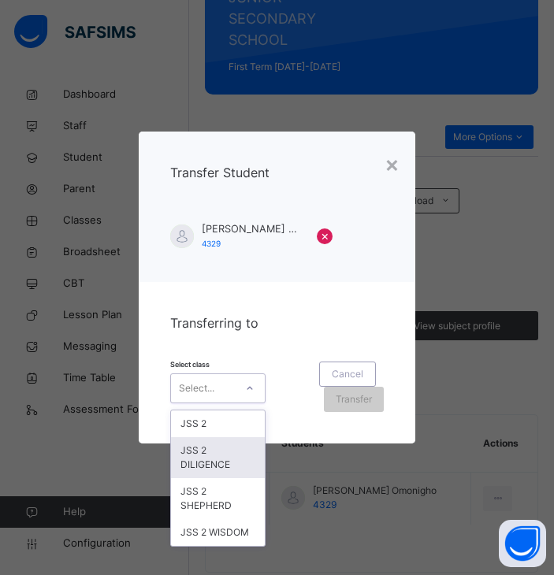
click at [225, 452] on div "JSS 2 DILIGENCE" at bounding box center [218, 457] width 94 height 41
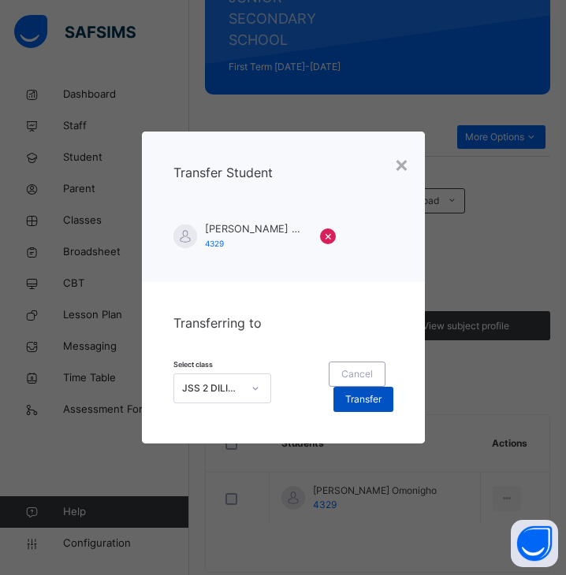
click at [362, 398] on span "Transfer" at bounding box center [363, 399] width 36 height 14
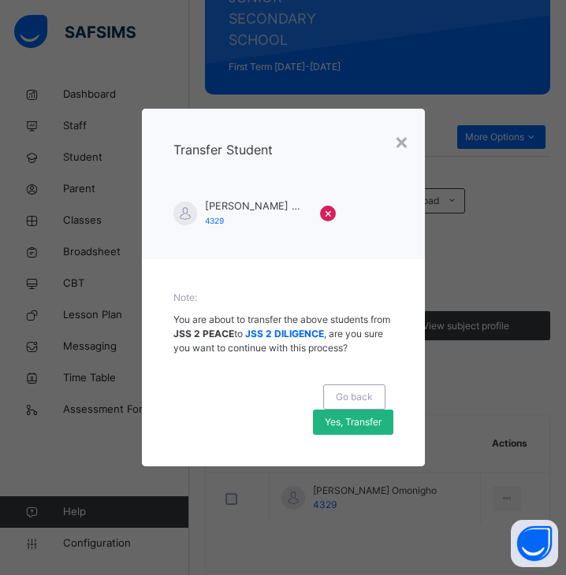
click at [353, 425] on span "Yes, Transfer" at bounding box center [353, 422] width 57 height 14
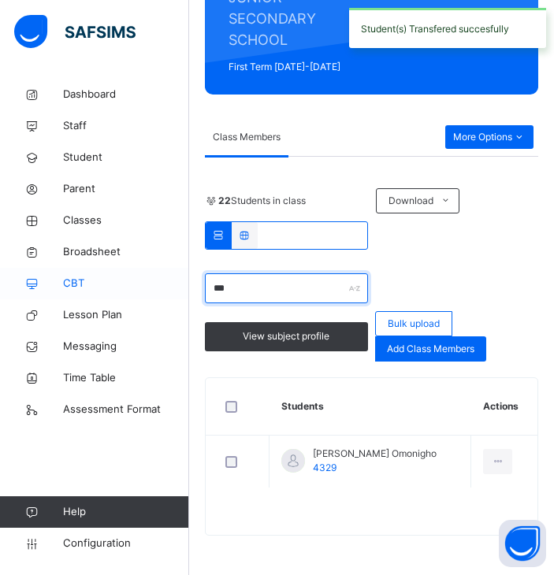
drag, startPoint x: 310, startPoint y: 298, endPoint x: 64, endPoint y: 298, distance: 245.8
click at [64, 298] on div "Class Arm Details Grace Period 4 days remaining First Term / 2025-2026 OLABISI …" at bounding box center [277, 154] width 554 height 841
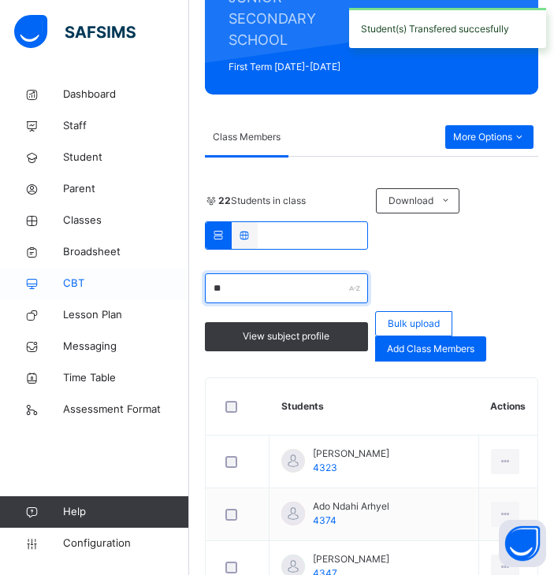
type input "*"
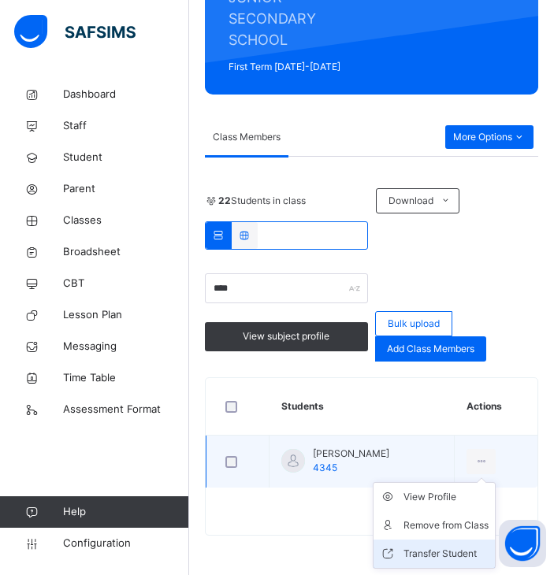
click at [440, 548] on div "Transfer Student" at bounding box center [445, 554] width 85 height 16
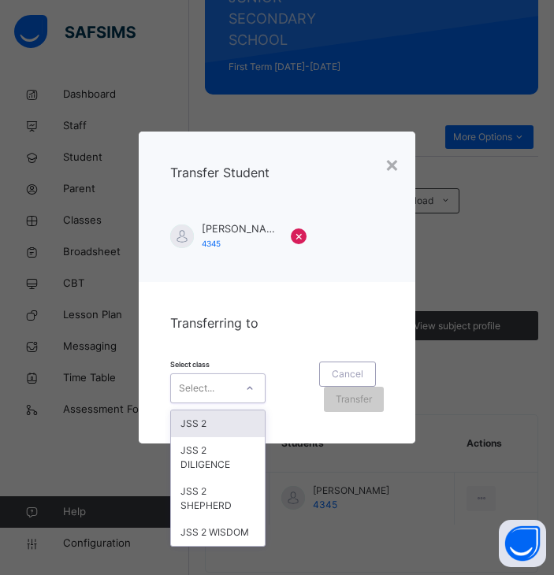
click at [252, 386] on icon at bounding box center [249, 389] width 9 height 16
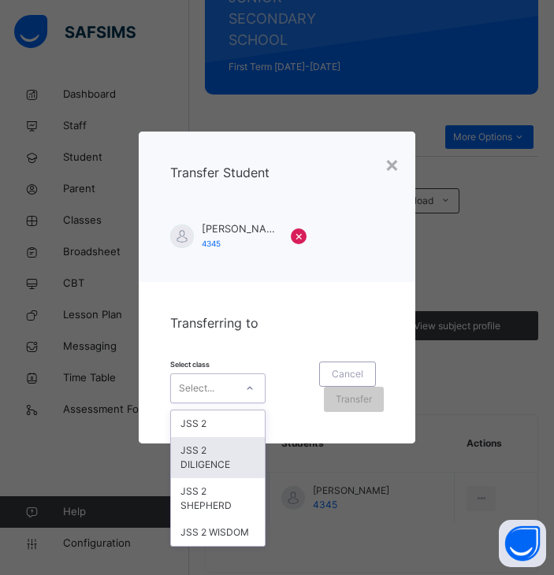
click at [184, 460] on div "JSS 2 DILIGENCE" at bounding box center [218, 457] width 94 height 41
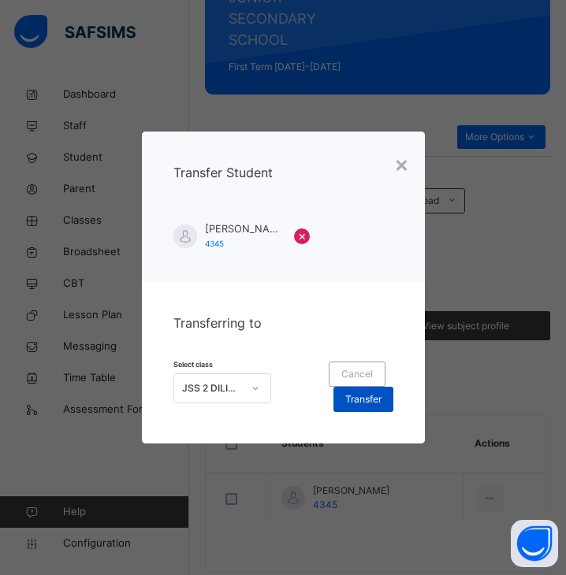
click at [355, 409] on div "Transfer" at bounding box center [363, 399] width 60 height 25
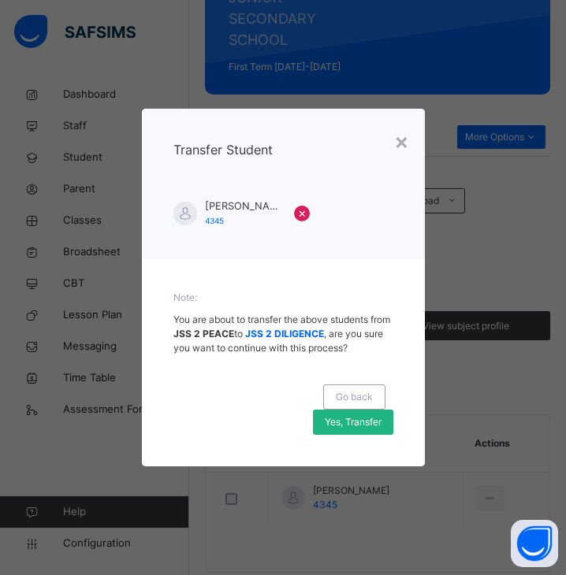
click at [360, 428] on span "Yes, Transfer" at bounding box center [353, 422] width 57 height 14
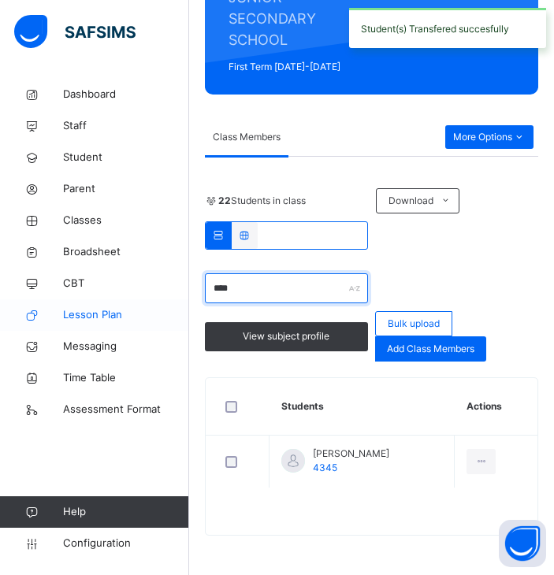
drag, startPoint x: 269, startPoint y: 302, endPoint x: 155, endPoint y: 299, distance: 113.5
click at [155, 299] on div "Class Arm Details Grace Period 4 days remaining First Term / 2025-2026 OLABISI …" at bounding box center [277, 154] width 554 height 841
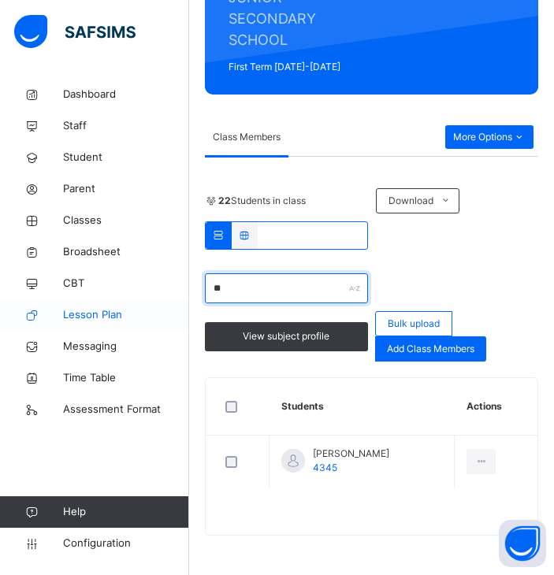
type input "*"
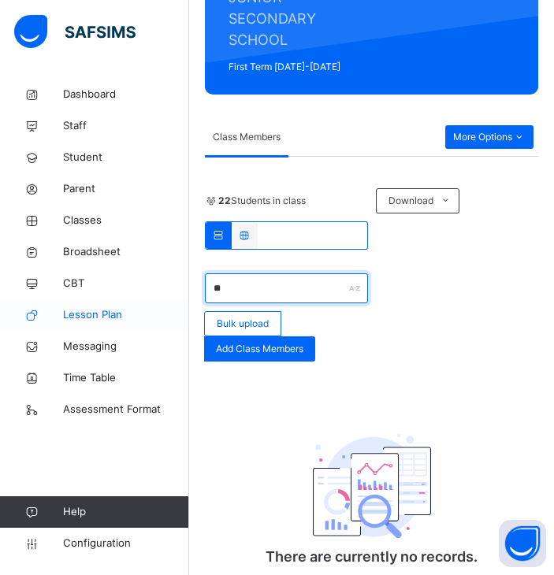
type input "*"
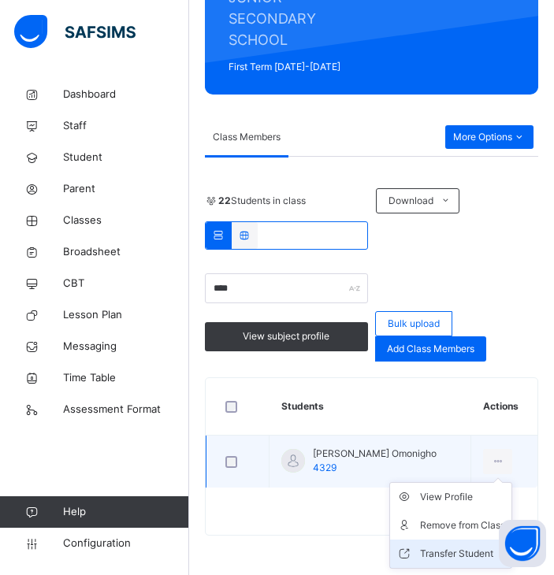
click at [440, 552] on div "Transfer Student" at bounding box center [462, 554] width 85 height 16
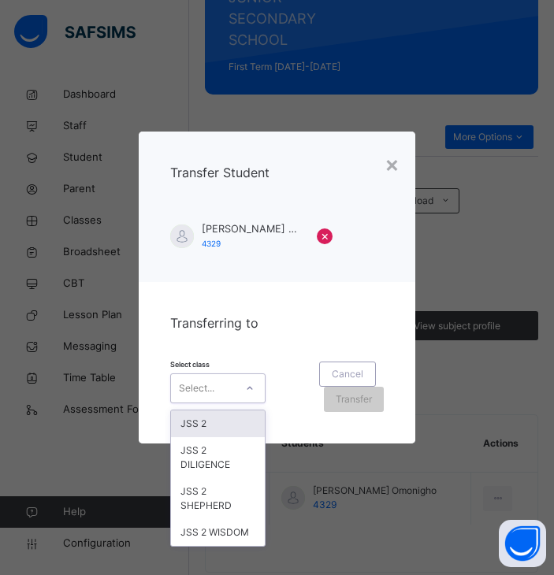
click at [241, 384] on div at bounding box center [249, 388] width 27 height 25
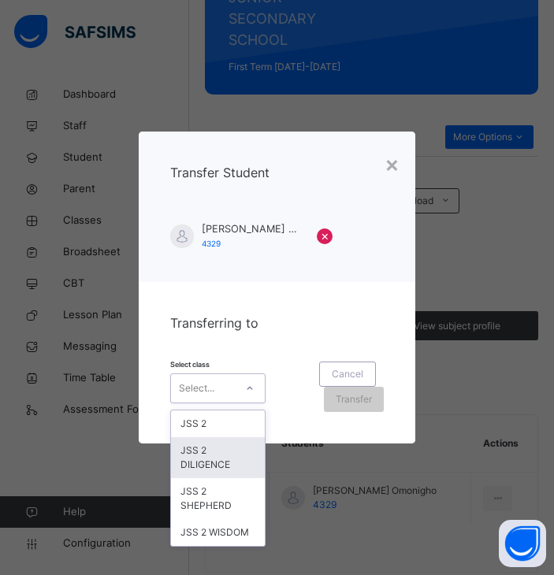
click at [241, 461] on div "JSS 2 DILIGENCE" at bounding box center [218, 457] width 94 height 41
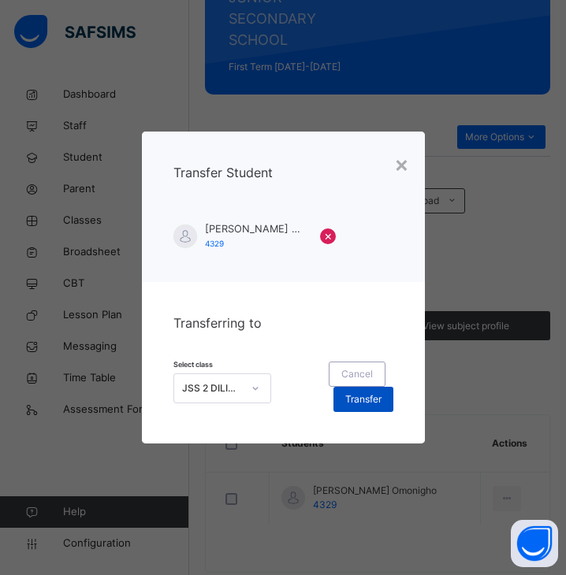
click at [348, 409] on div "Transfer" at bounding box center [363, 399] width 60 height 25
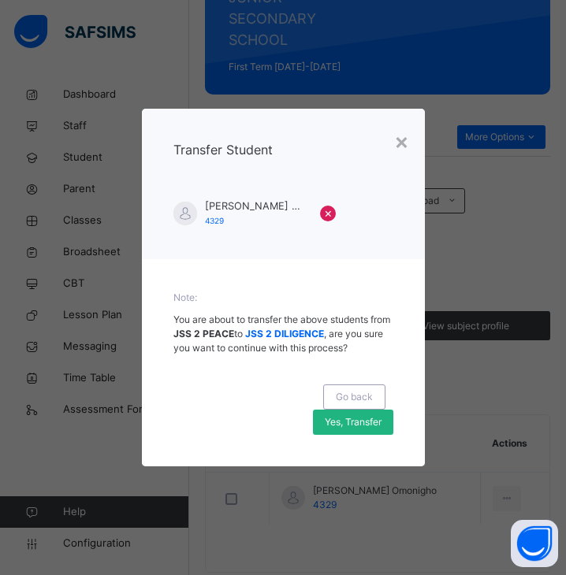
click at [369, 419] on span "Yes, Transfer" at bounding box center [353, 422] width 57 height 14
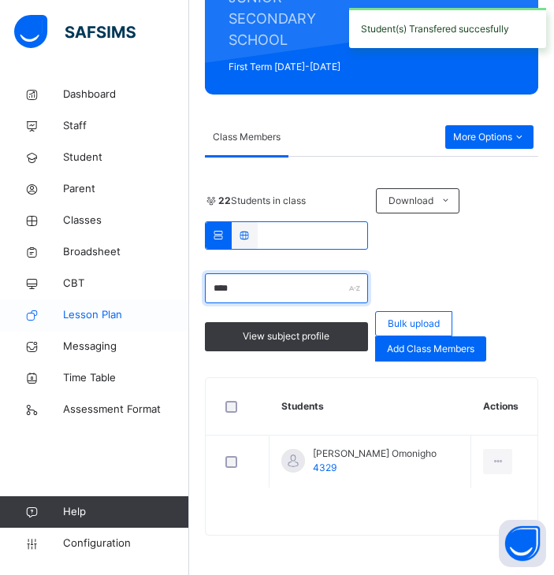
drag, startPoint x: 243, startPoint y: 282, endPoint x: 99, endPoint y: 300, distance: 144.5
click at [99, 300] on div "Class Arm Details Grace Period 4 days remaining First Term / 2025-2026 OLABISI …" at bounding box center [277, 154] width 554 height 841
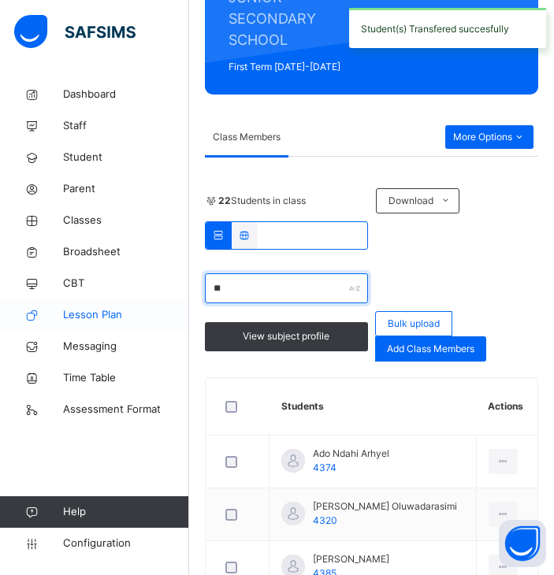
type input "*"
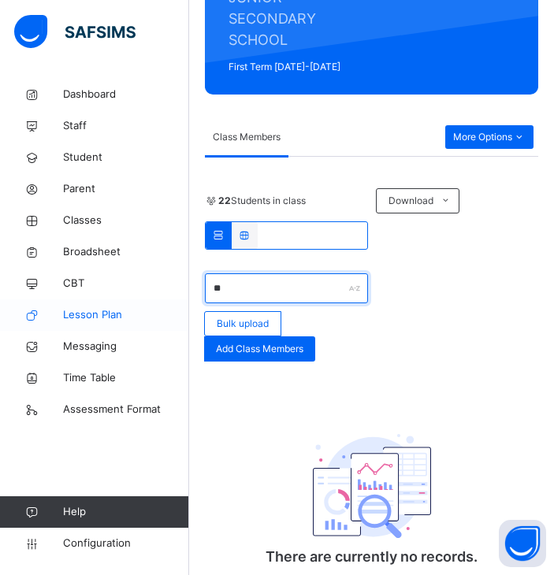
type input "*"
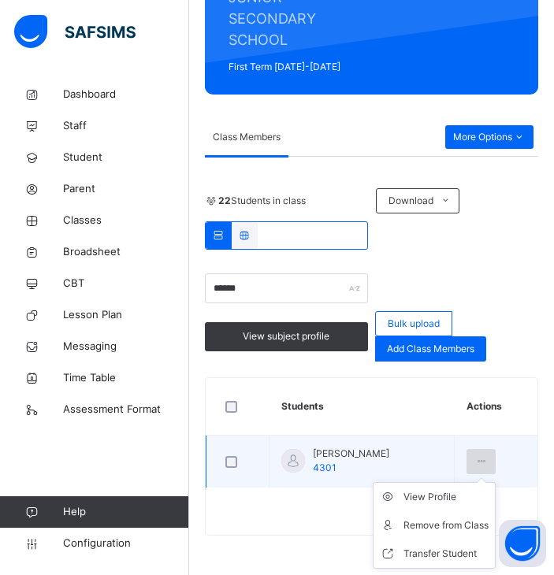
click at [488, 459] on icon at bounding box center [480, 462] width 13 height 14
click at [435, 549] on div "Transfer Student" at bounding box center [445, 554] width 85 height 16
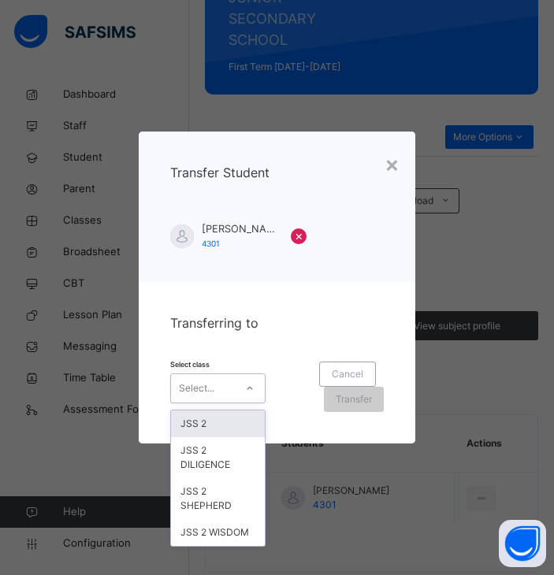
click at [194, 379] on div "Select..." at bounding box center [196, 388] width 35 height 30
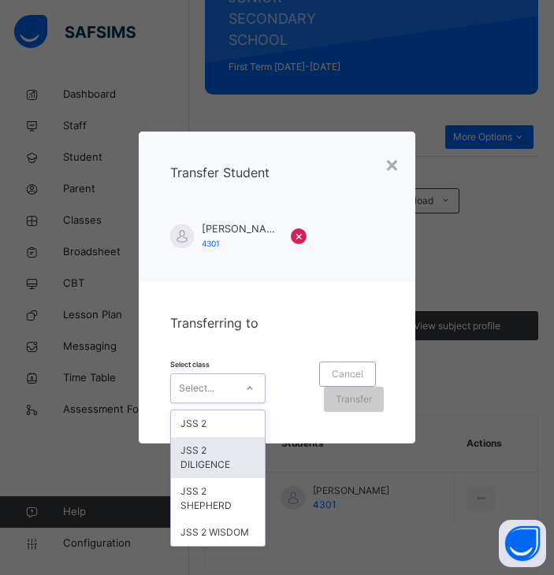
click at [219, 474] on div "JSS 2 DILIGENCE" at bounding box center [218, 457] width 94 height 41
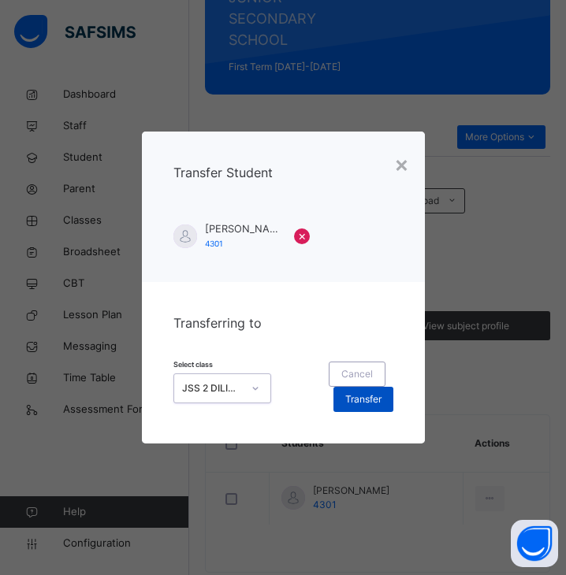
click at [363, 402] on span "Transfer" at bounding box center [363, 399] width 36 height 14
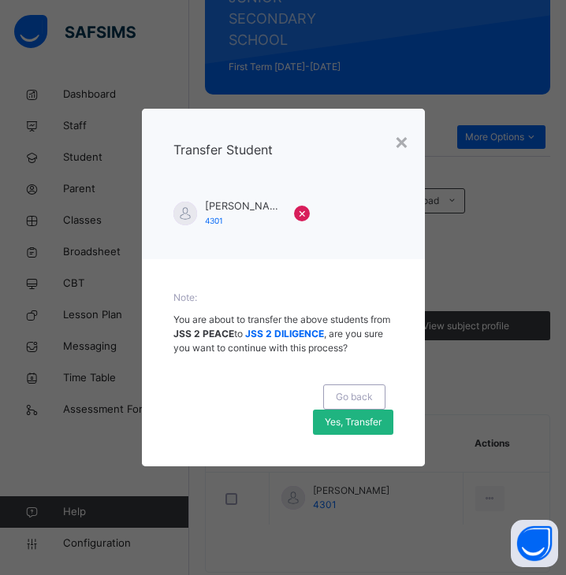
click at [374, 421] on span "Yes, Transfer" at bounding box center [353, 422] width 57 height 14
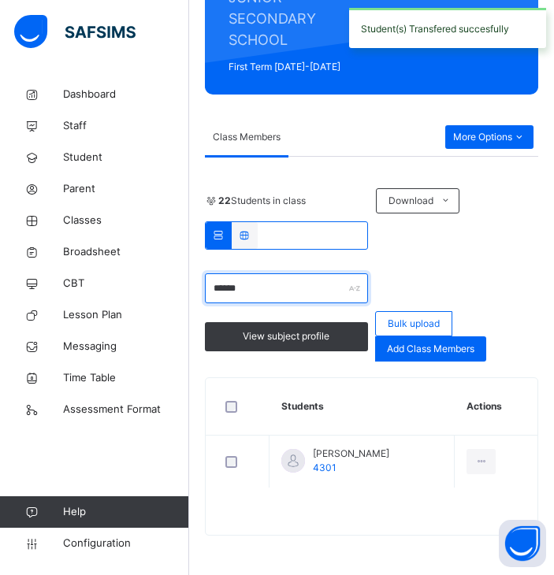
click at [271, 295] on input "******" at bounding box center [286, 288] width 163 height 30
type input "*"
type input "******"
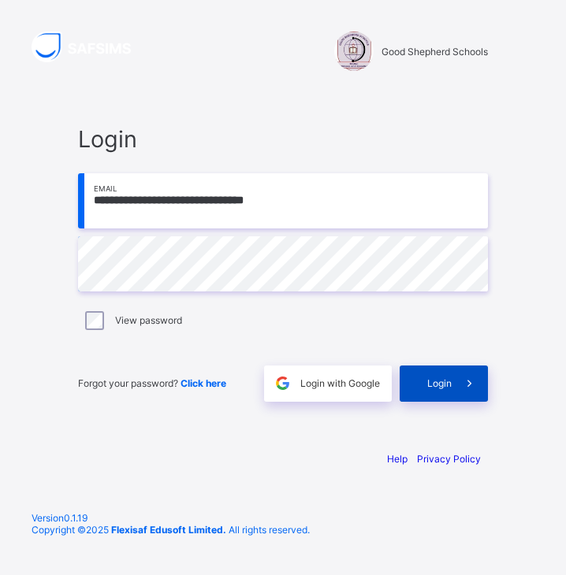
click at [451, 392] on div "Login" at bounding box center [443, 384] width 88 height 36
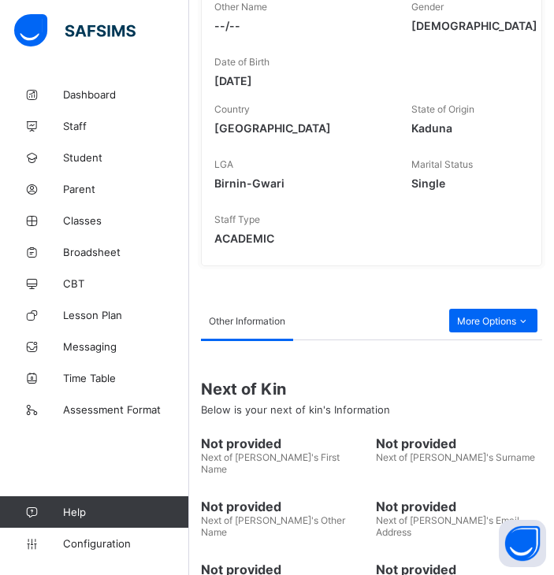
scroll to position [337, 0]
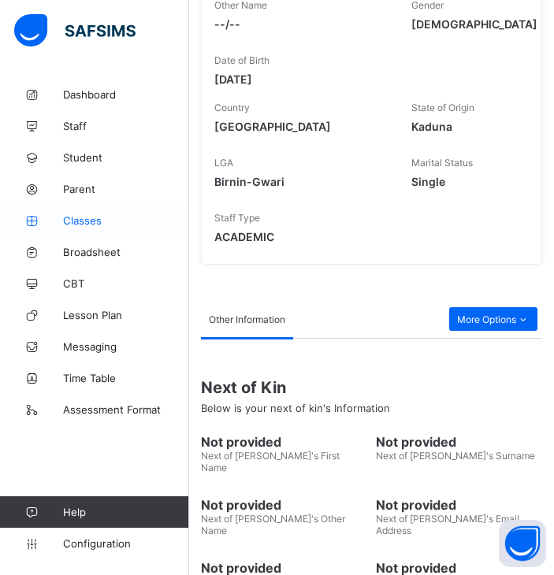
click at [122, 221] on span "Classes" at bounding box center [126, 220] width 126 height 13
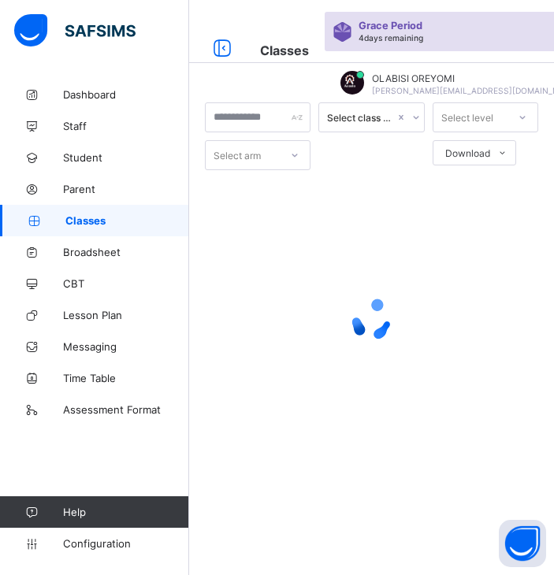
scroll to position [337, 0]
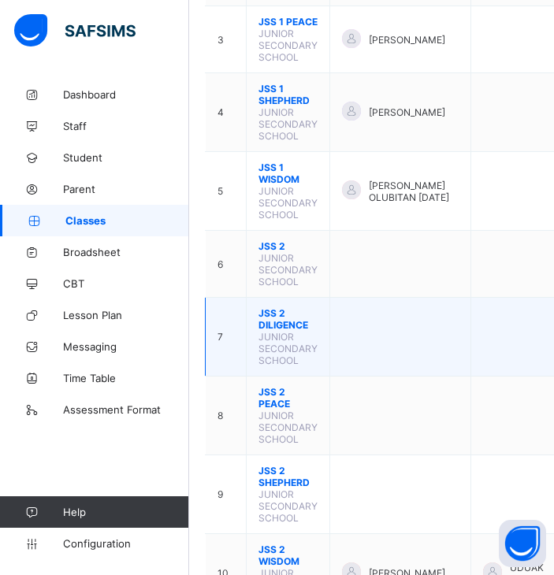
click at [280, 318] on span "JSS 2 DILIGENCE" at bounding box center [287, 319] width 59 height 24
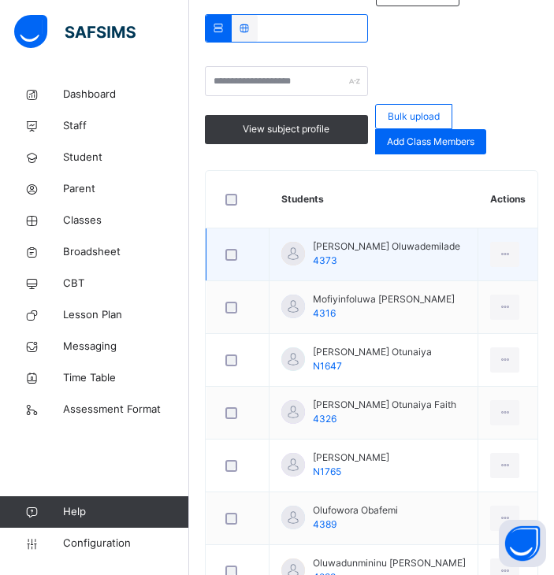
scroll to position [500, 0]
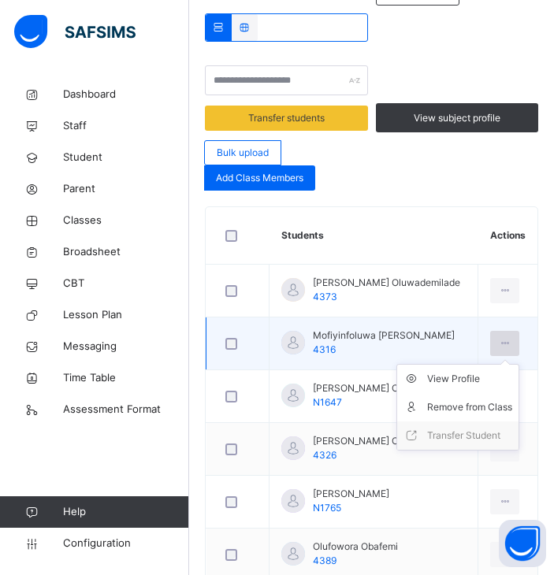
click at [503, 339] on div at bounding box center [504, 343] width 29 height 25
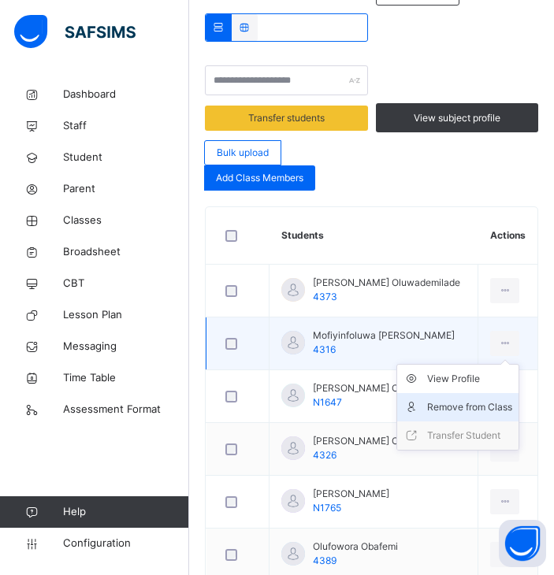
click at [485, 399] on div "Remove from Class" at bounding box center [469, 407] width 85 height 16
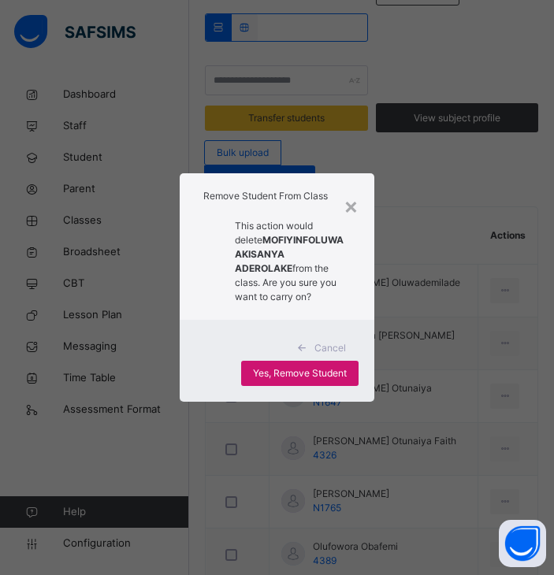
click at [312, 381] on span "Yes, Remove Student" at bounding box center [300, 373] width 94 height 14
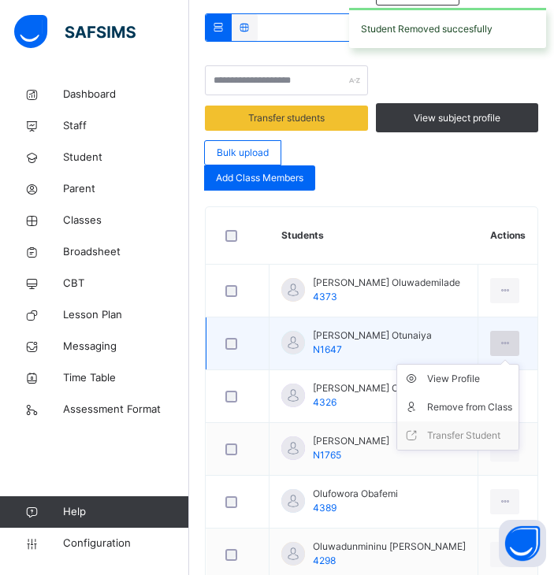
click at [511, 345] on icon at bounding box center [504, 343] width 13 height 14
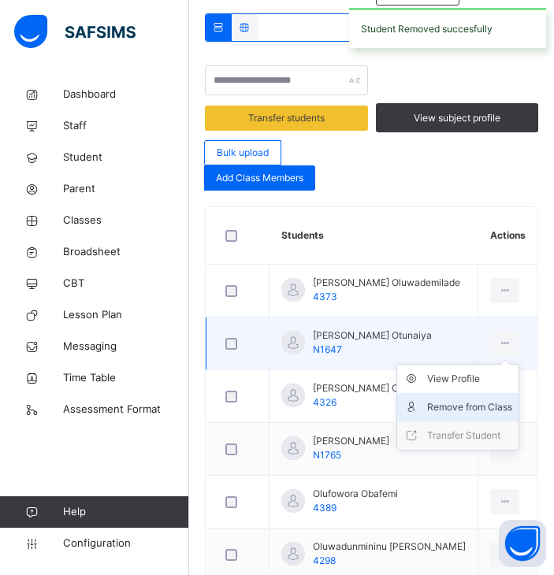
click at [494, 406] on div "Remove from Class" at bounding box center [469, 407] width 85 height 16
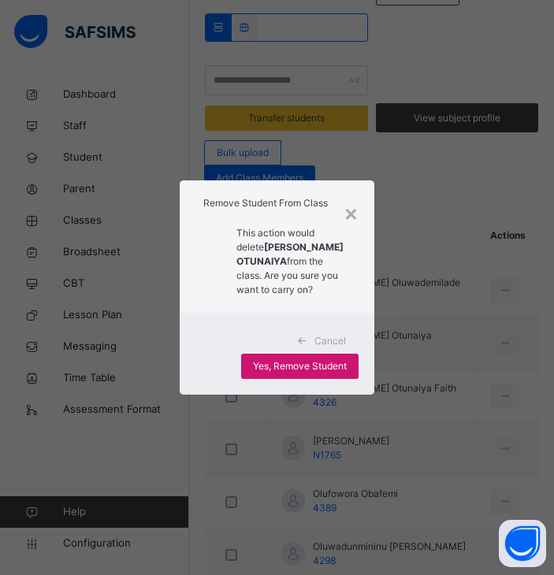
click at [341, 373] on span "Yes, Remove Student" at bounding box center [300, 366] width 94 height 14
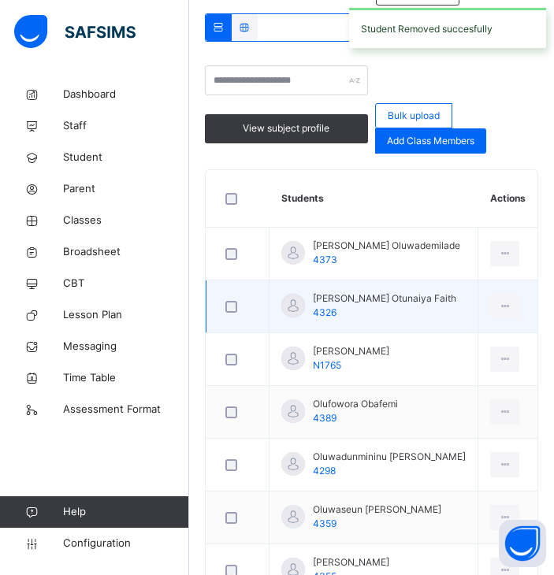
click at [223, 312] on div at bounding box center [237, 306] width 39 height 33
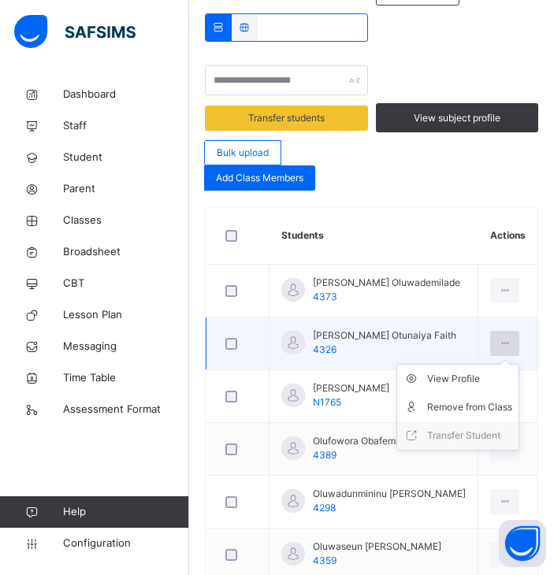
click at [511, 339] on icon at bounding box center [504, 343] width 13 height 14
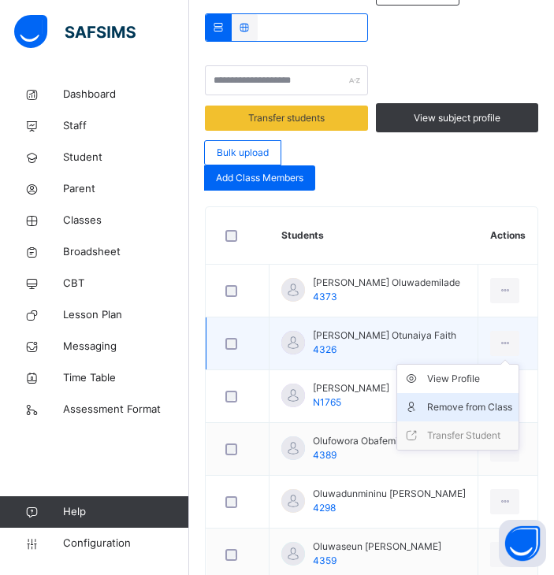
click at [489, 405] on div "Remove from Class" at bounding box center [469, 407] width 85 height 16
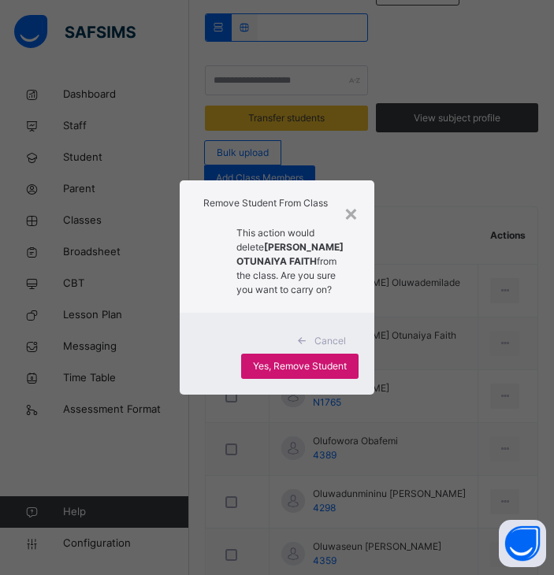
click at [291, 373] on span "Yes, Remove Student" at bounding box center [300, 366] width 94 height 14
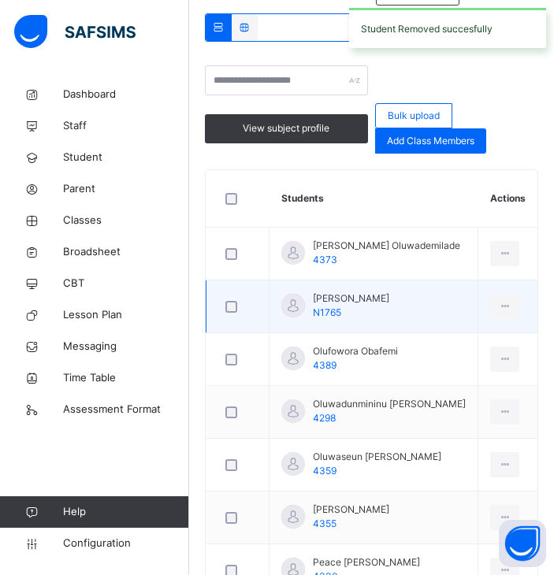
click at [224, 311] on div at bounding box center [237, 307] width 31 height 12
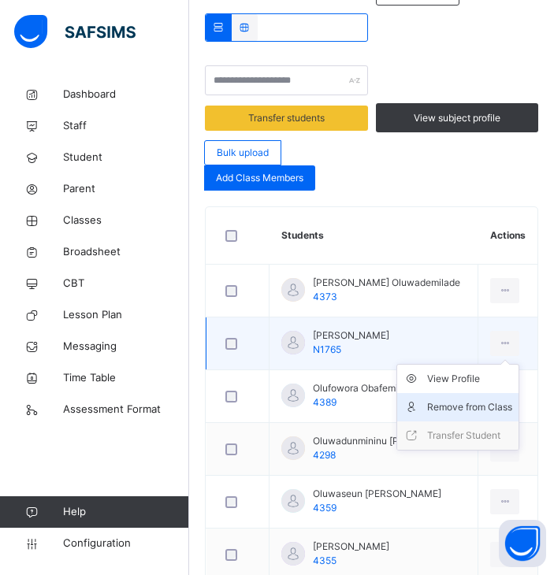
click at [481, 407] on div "Remove from Class" at bounding box center [469, 407] width 85 height 16
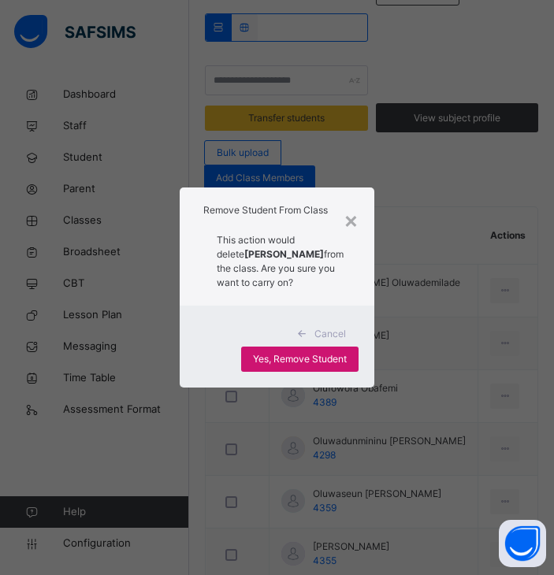
click at [320, 366] on span "Yes, Remove Student" at bounding box center [300, 359] width 94 height 14
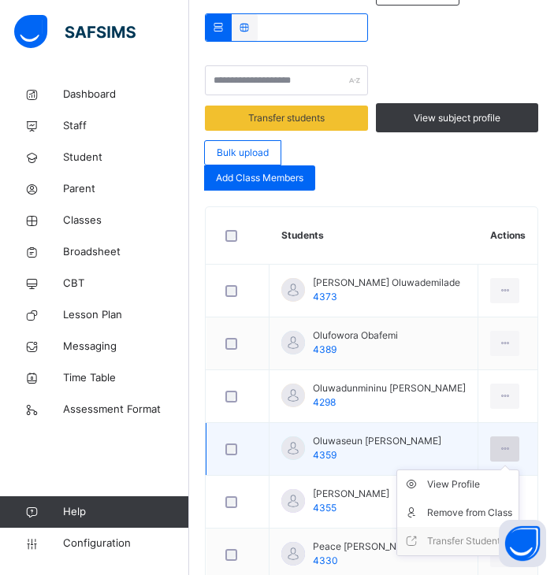
click at [511, 450] on icon at bounding box center [504, 449] width 13 height 14
click at [458, 519] on div "Remove from Class" at bounding box center [469, 513] width 85 height 16
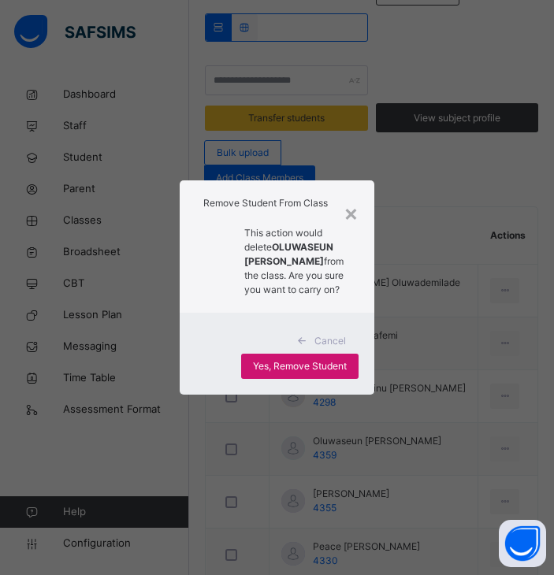
click at [324, 373] on span "Yes, Remove Student" at bounding box center [300, 366] width 94 height 14
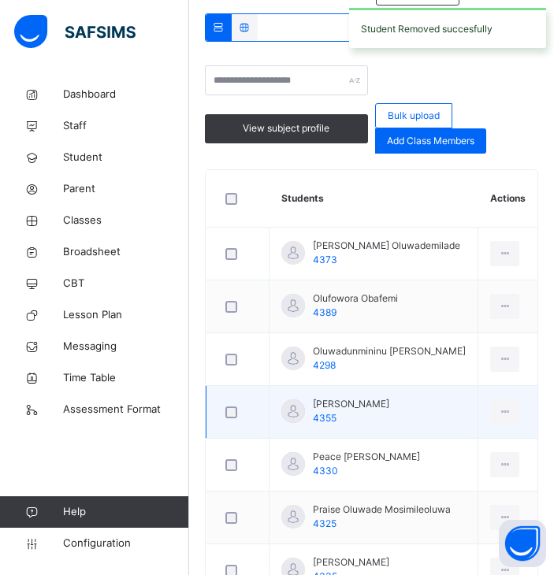
click at [226, 419] on div at bounding box center [237, 412] width 39 height 33
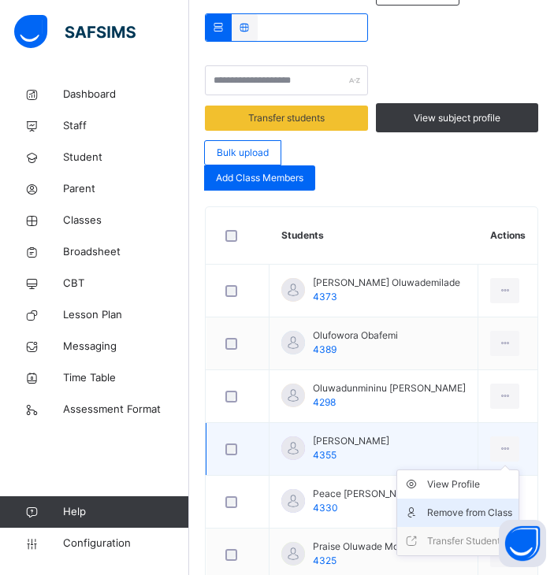
click at [451, 510] on div "Remove from Class" at bounding box center [469, 513] width 85 height 16
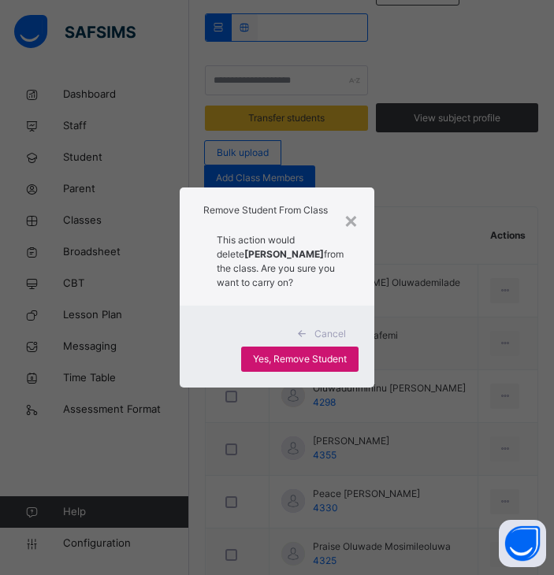
click at [291, 372] on div "Yes, Remove Student" at bounding box center [299, 359] width 117 height 25
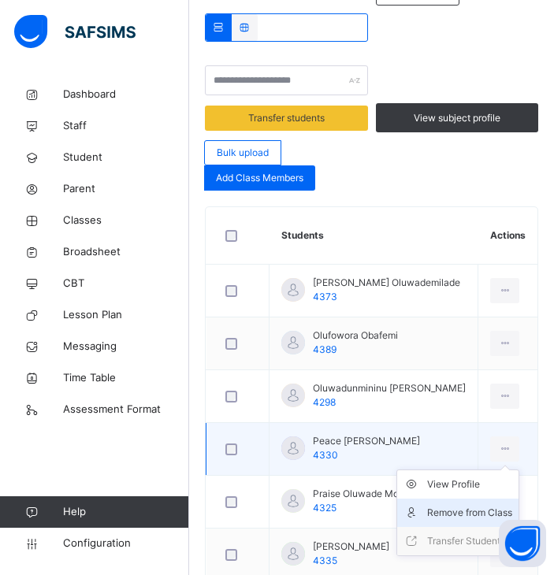
click at [459, 516] on div "Remove from Class" at bounding box center [469, 513] width 85 height 16
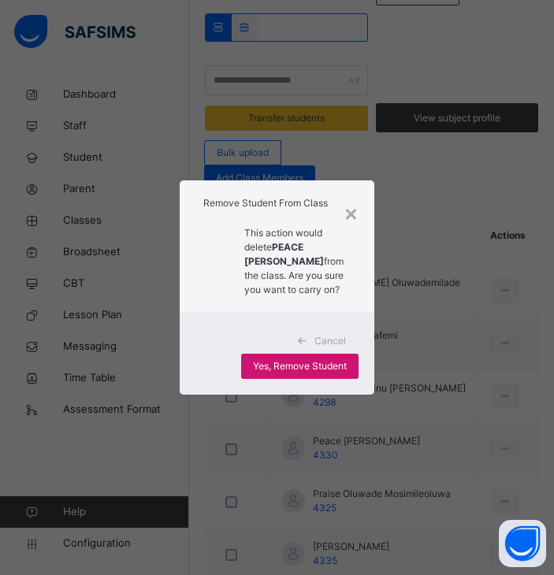
click at [309, 373] on span "Yes, Remove Student" at bounding box center [300, 366] width 94 height 14
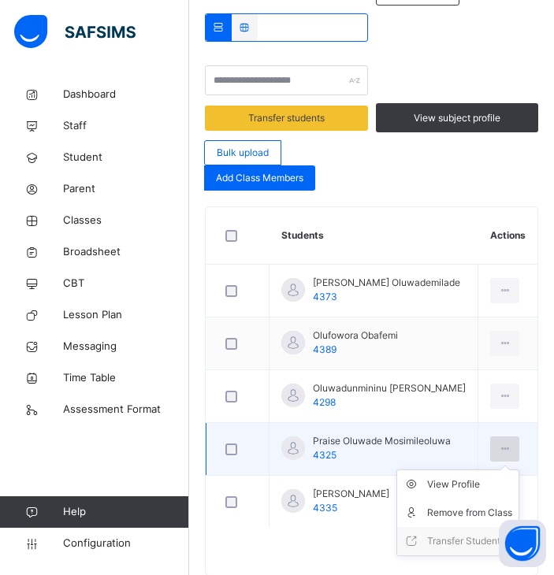
click at [507, 451] on div at bounding box center [504, 448] width 29 height 25
click at [485, 507] on div "Remove from Class" at bounding box center [469, 513] width 85 height 16
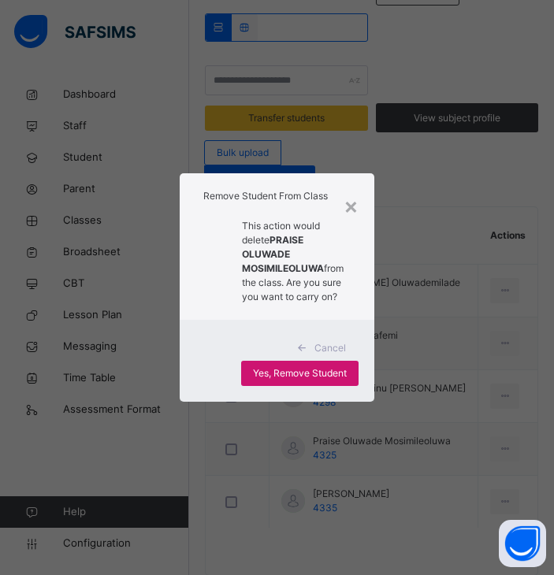
click at [333, 381] on span "Yes, Remove Student" at bounding box center [300, 373] width 94 height 14
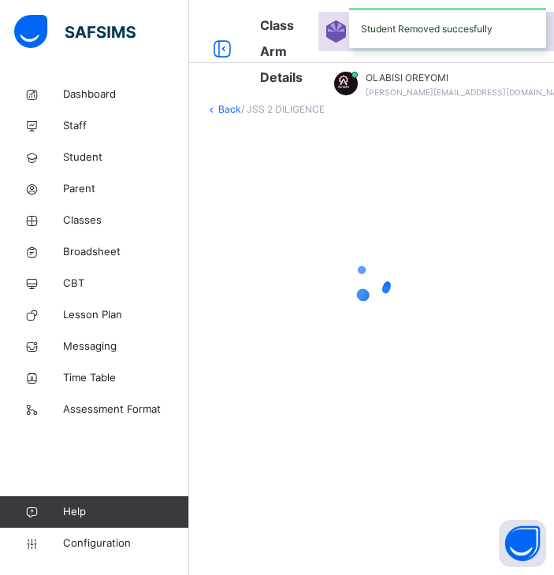
scroll to position [450, 0]
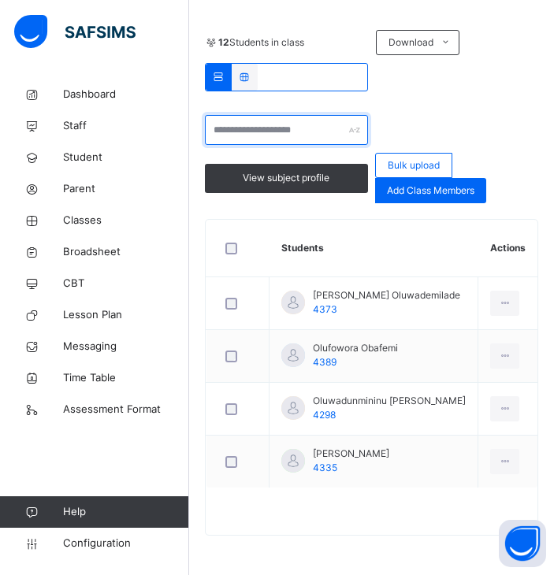
click at [314, 128] on input "text" at bounding box center [286, 130] width 163 height 30
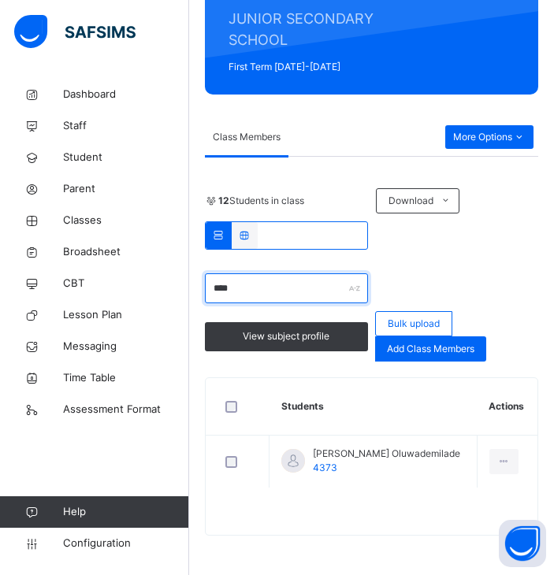
scroll to position [373, 0]
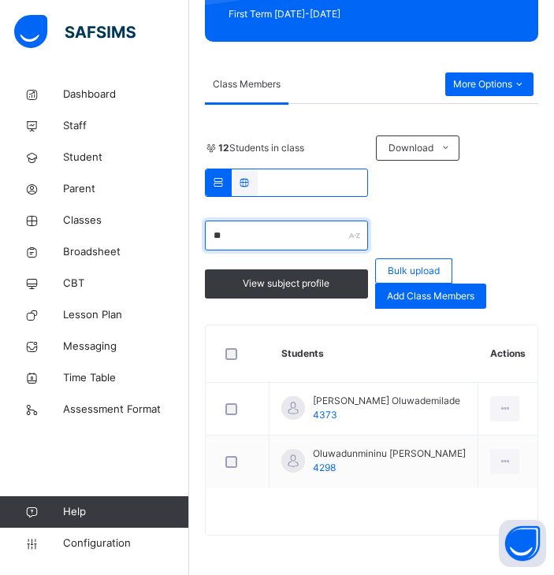
type input "*"
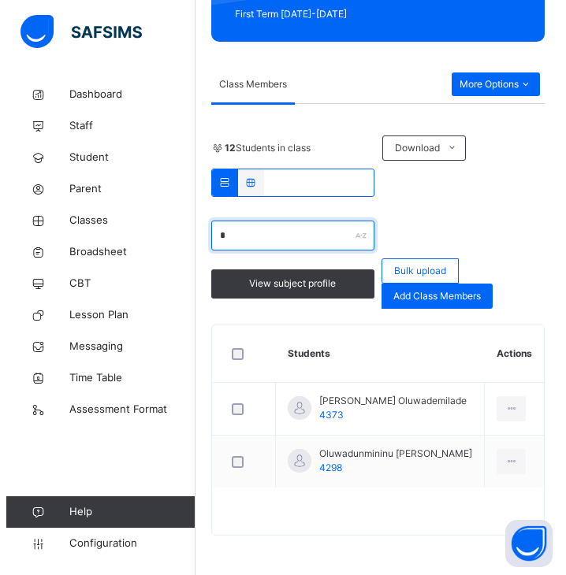
scroll to position [450, 0]
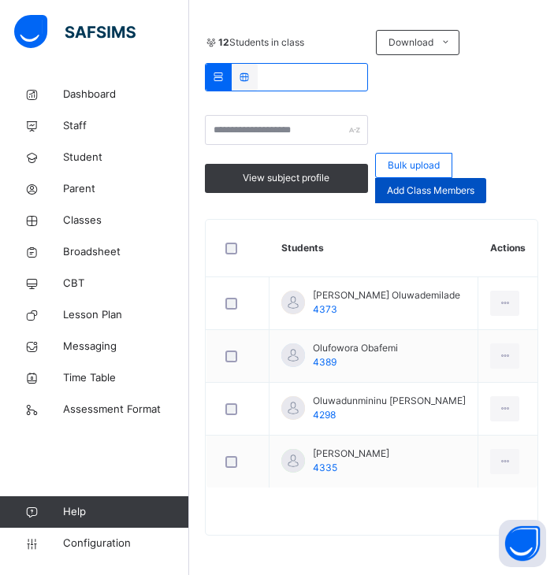
click at [401, 196] on span "Add Class Members" at bounding box center [430, 191] width 87 height 14
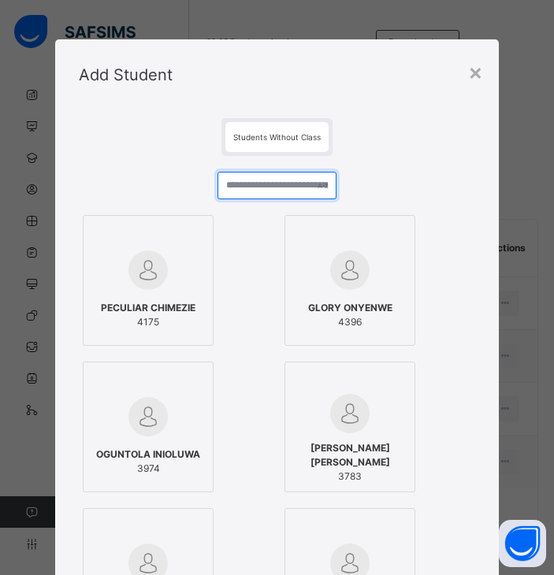
click at [297, 191] on input "text" at bounding box center [276, 186] width 119 height 28
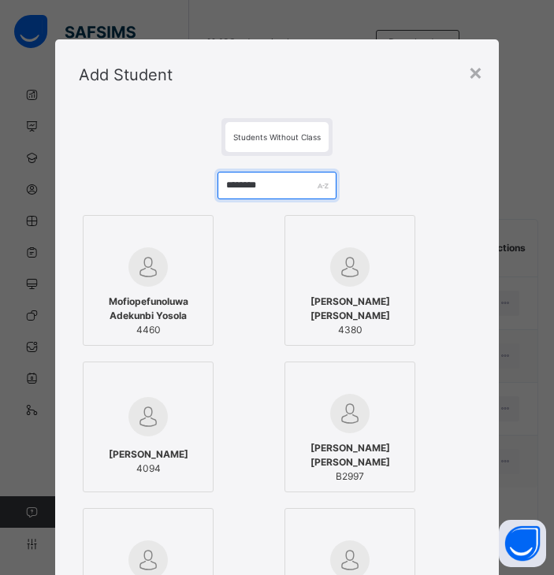
type input "********"
click at [198, 272] on label "Mofiopefunoluwa Adekunbi Yosola 4460" at bounding box center [148, 280] width 131 height 131
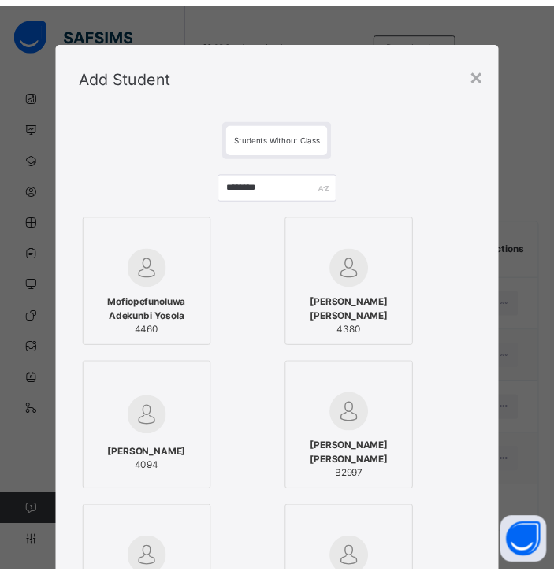
scroll to position [567, 0]
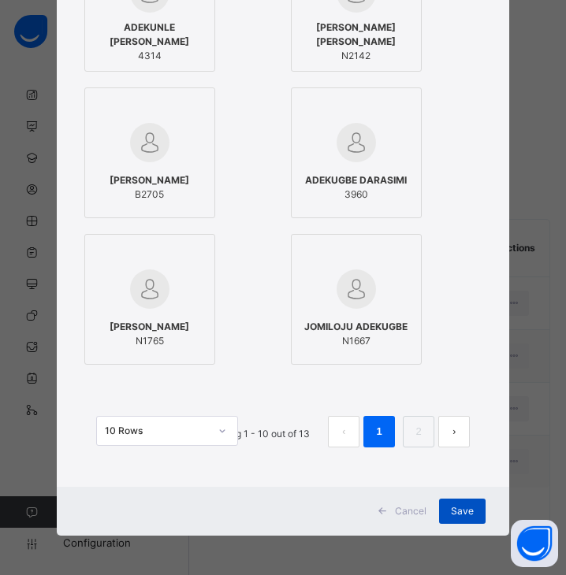
click at [459, 514] on span "Save" at bounding box center [462, 511] width 23 height 14
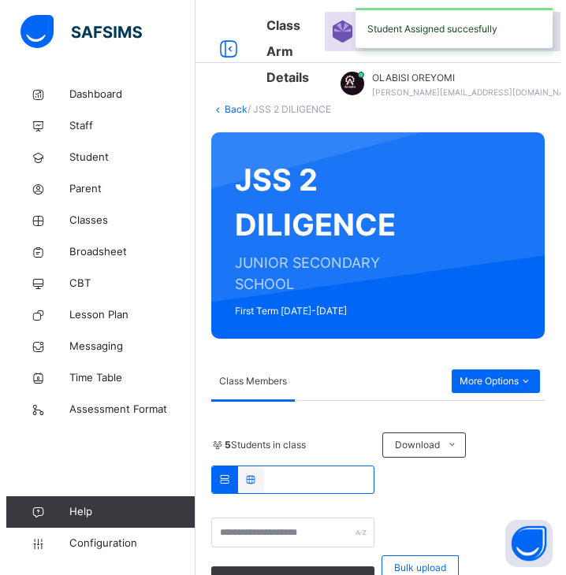
scroll to position [450, 0]
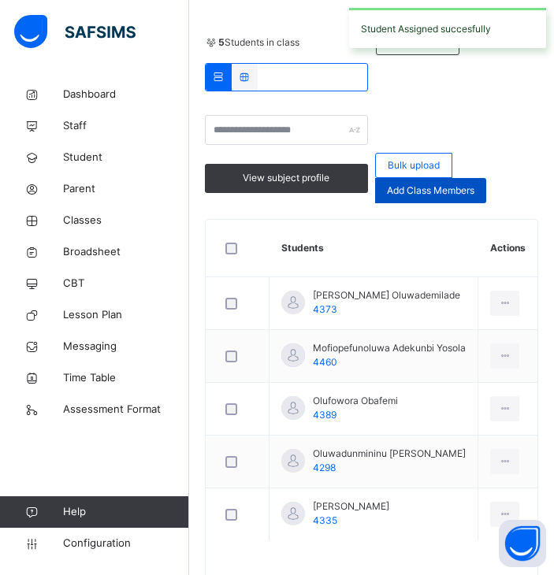
click at [446, 202] on div "Add Class Members" at bounding box center [430, 190] width 111 height 25
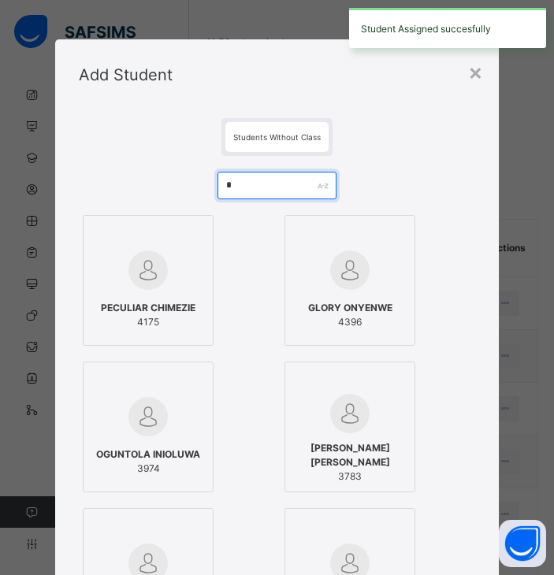
click at [274, 186] on input "*" at bounding box center [276, 186] width 119 height 28
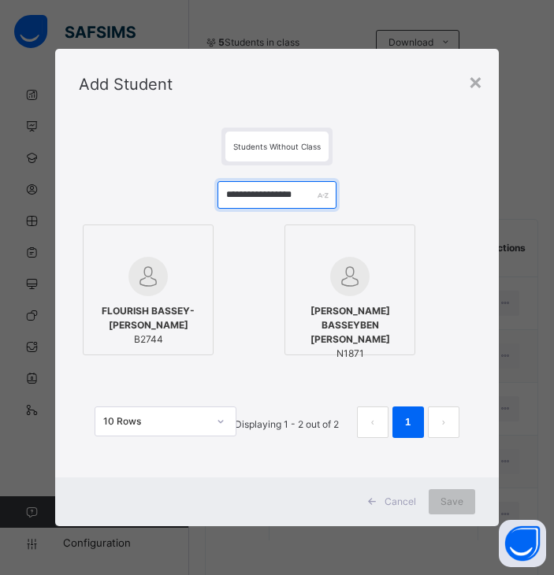
drag, startPoint x: 312, startPoint y: 202, endPoint x: -1, endPoint y: 171, distance: 314.4
click at [0, 171] on html "Your Subscription plan is about to end on the Oct 7, 2025. Please ensure to pay…" at bounding box center [277, 89] width 554 height 1078
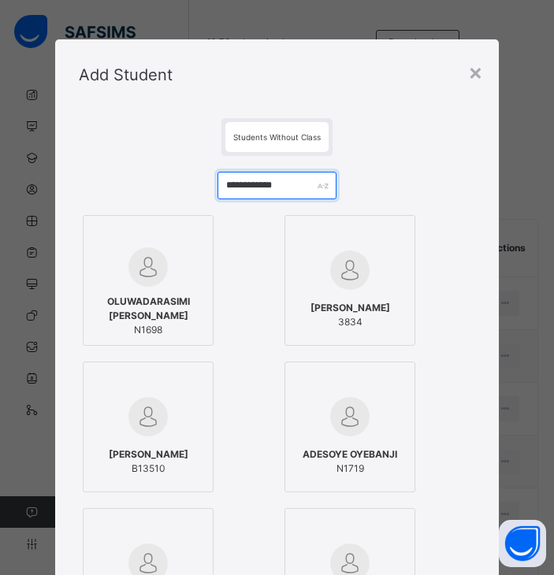
type input "**********"
click at [166, 297] on span "OLUWADARASIMI ADESOLA ROY" at bounding box center [147, 309] width 113 height 28
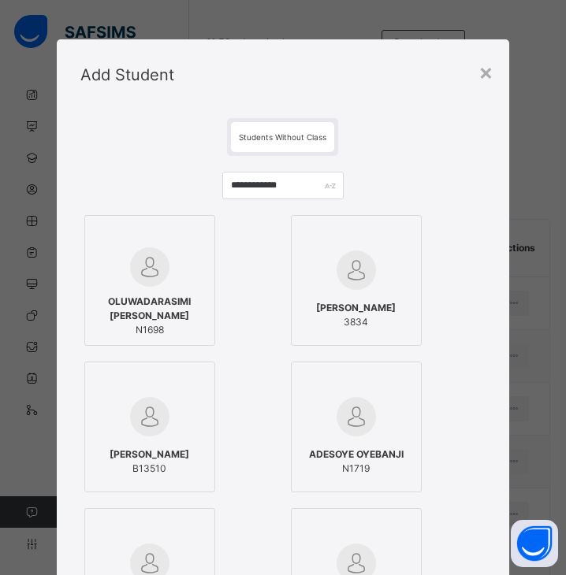
click at [173, 306] on span "OLUWADARASIMI ADESOLA ROY" at bounding box center [149, 309] width 113 height 28
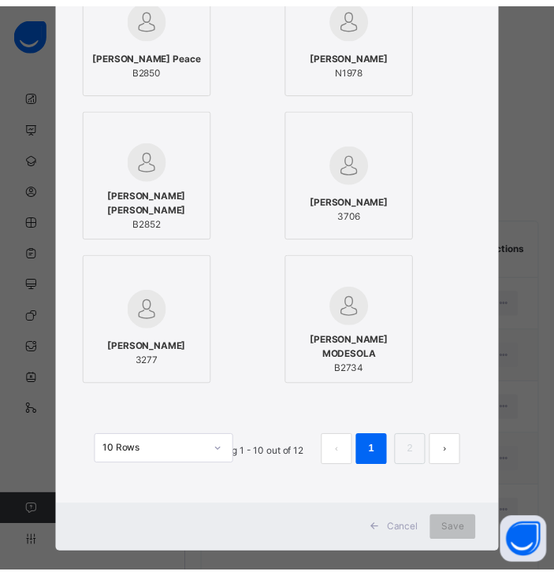
scroll to position [548, 0]
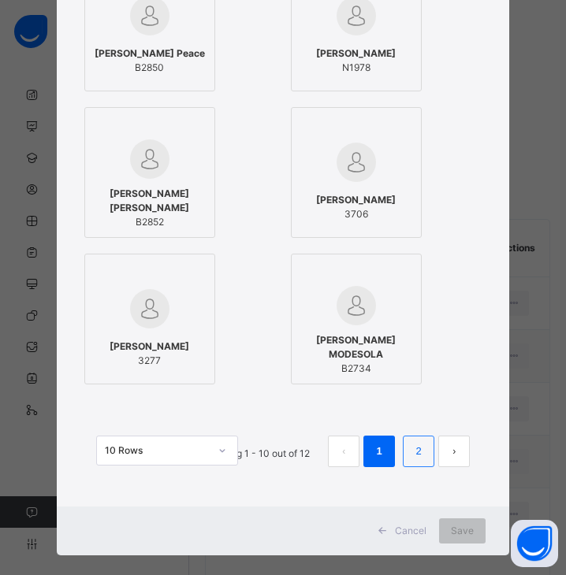
click at [423, 442] on li "2" at bounding box center [419, 452] width 32 height 32
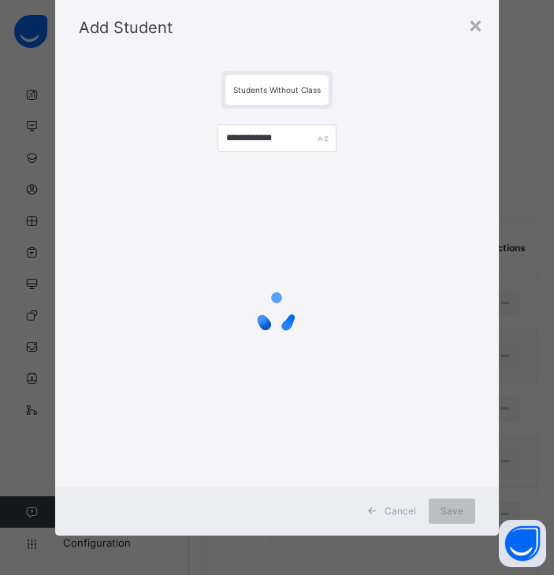
scroll to position [0, 0]
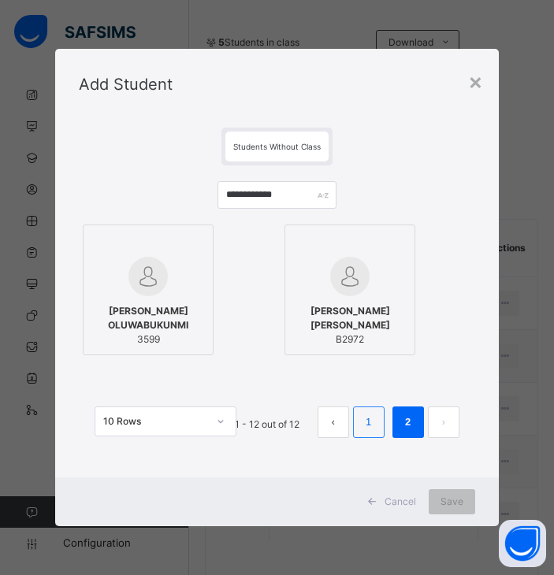
click at [367, 422] on link "1" at bounding box center [368, 422] width 15 height 20
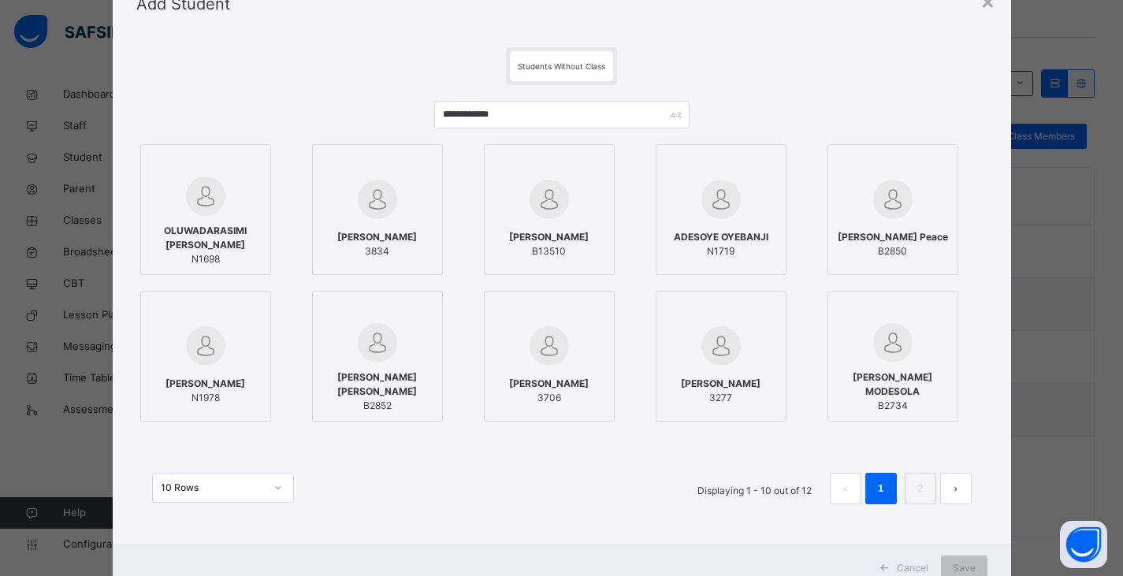
scroll to position [73, 0]
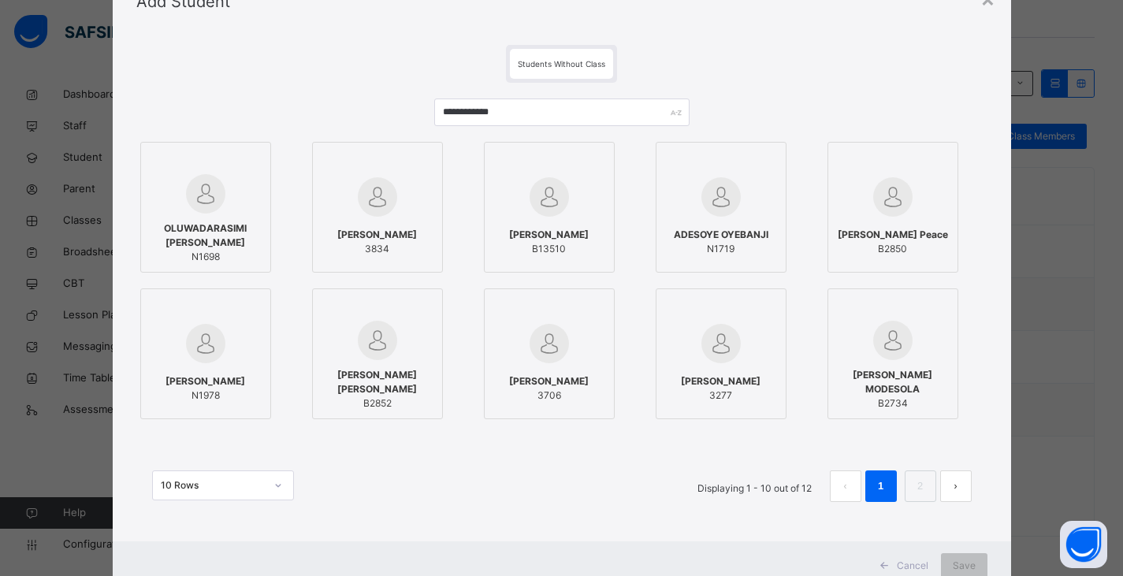
click at [565, 464] on div "10 Rows Displaying 1 - 10 out of 12 1 2" at bounding box center [561, 478] width 851 height 79
click at [565, 479] on link "2" at bounding box center [919, 486] width 15 height 20
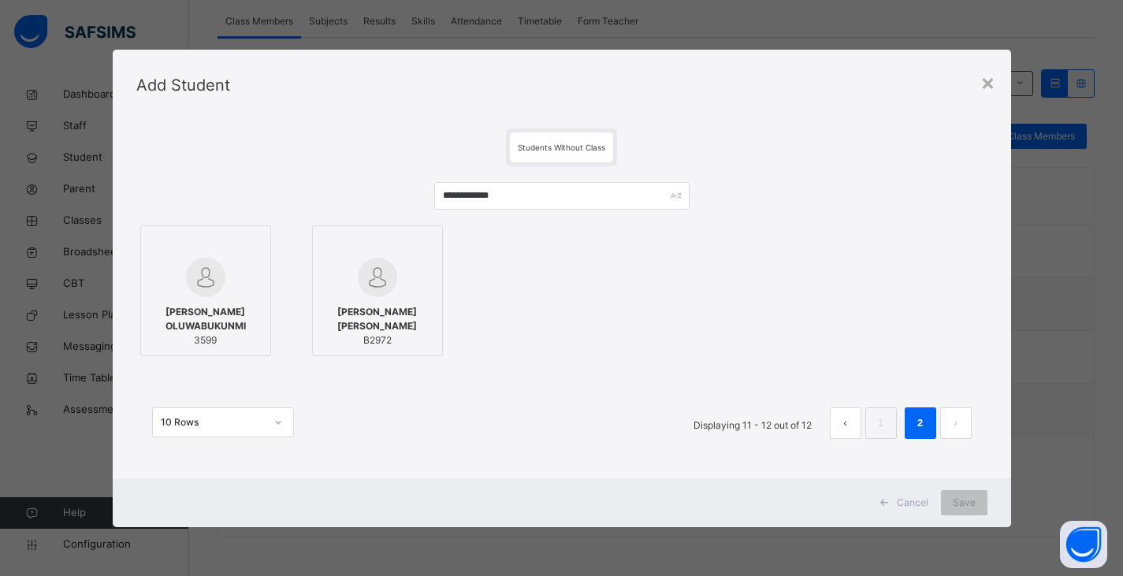
scroll to position [0, 0]
click at [565, 83] on div "×" at bounding box center [987, 81] width 15 height 33
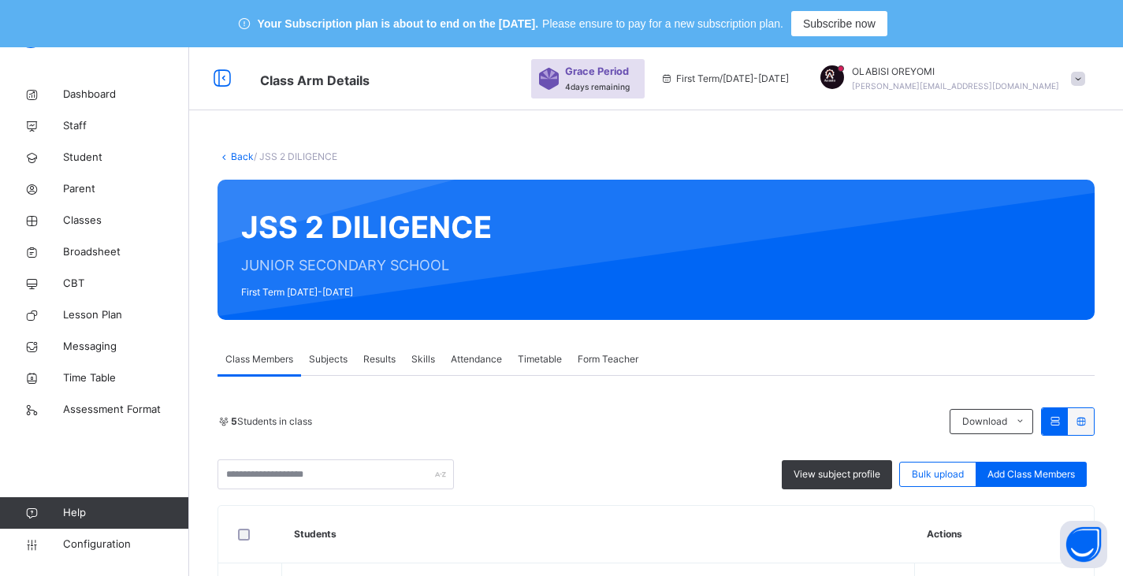
scroll to position [1, 0]
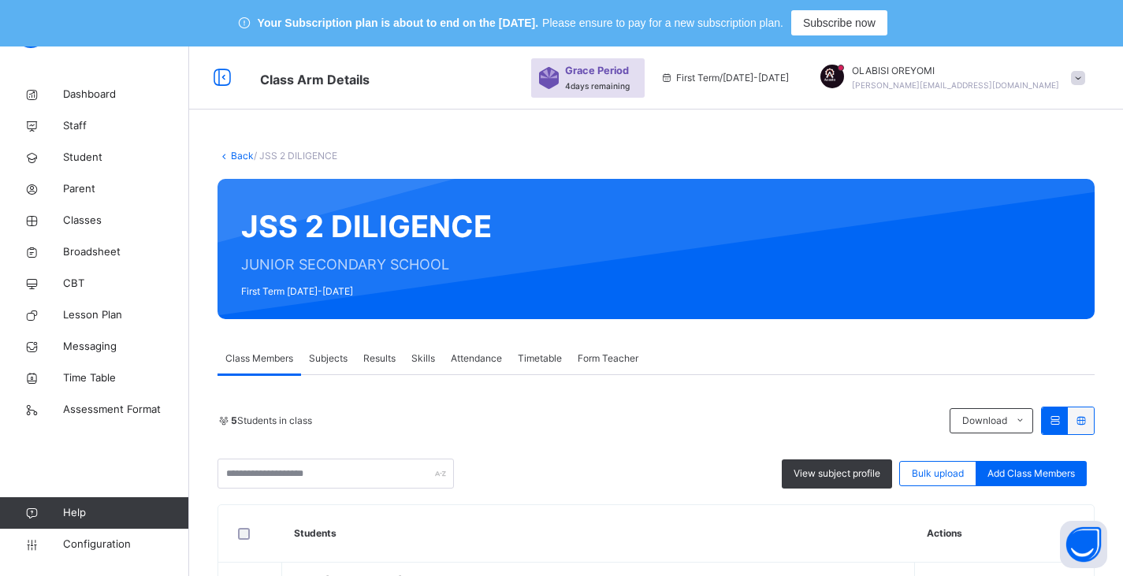
click at [240, 153] on link "Back" at bounding box center [242, 156] width 23 height 12
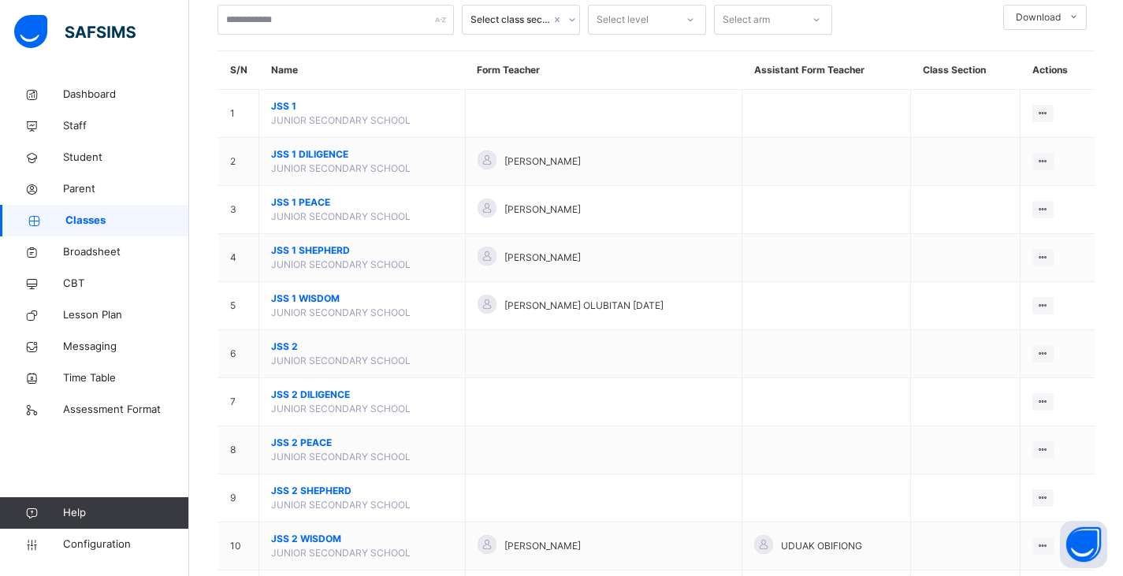
scroll to position [151, 0]
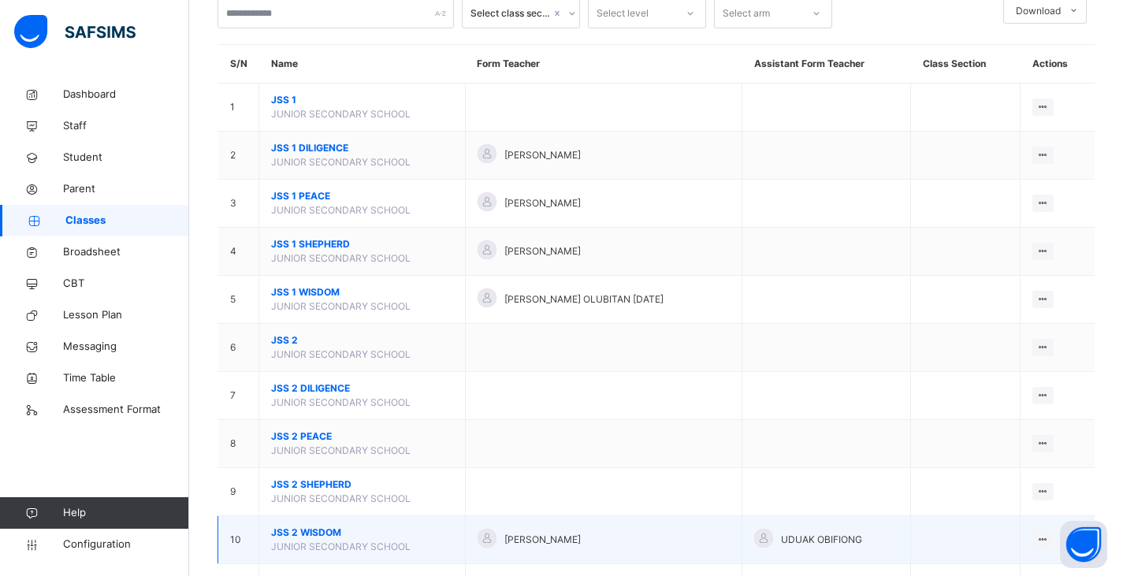
click at [311, 527] on span "JSS 2 WISDOM" at bounding box center [362, 533] width 182 height 14
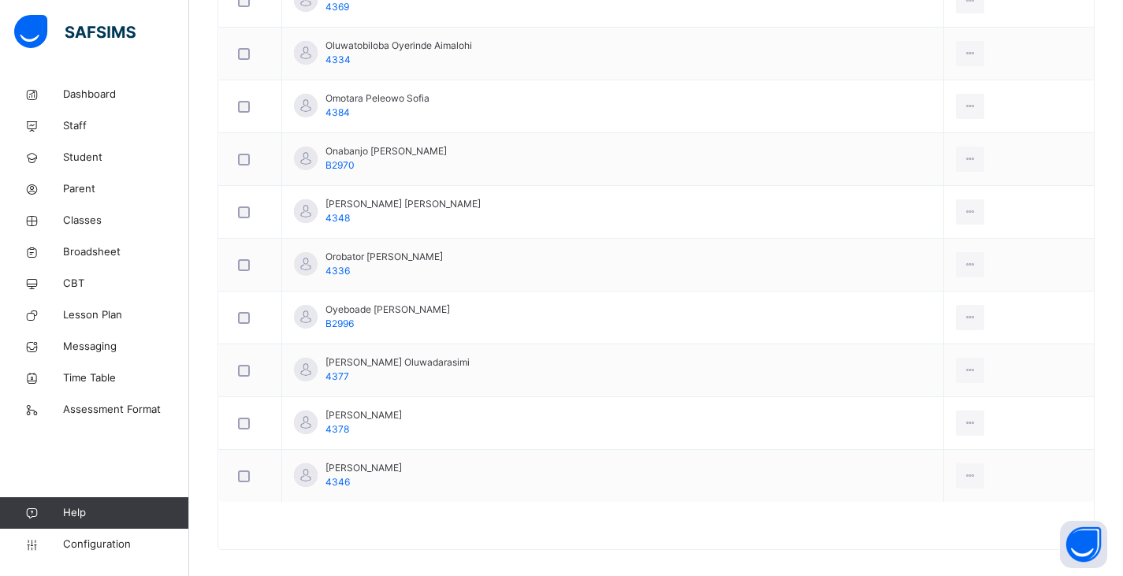
scroll to position [1447, 0]
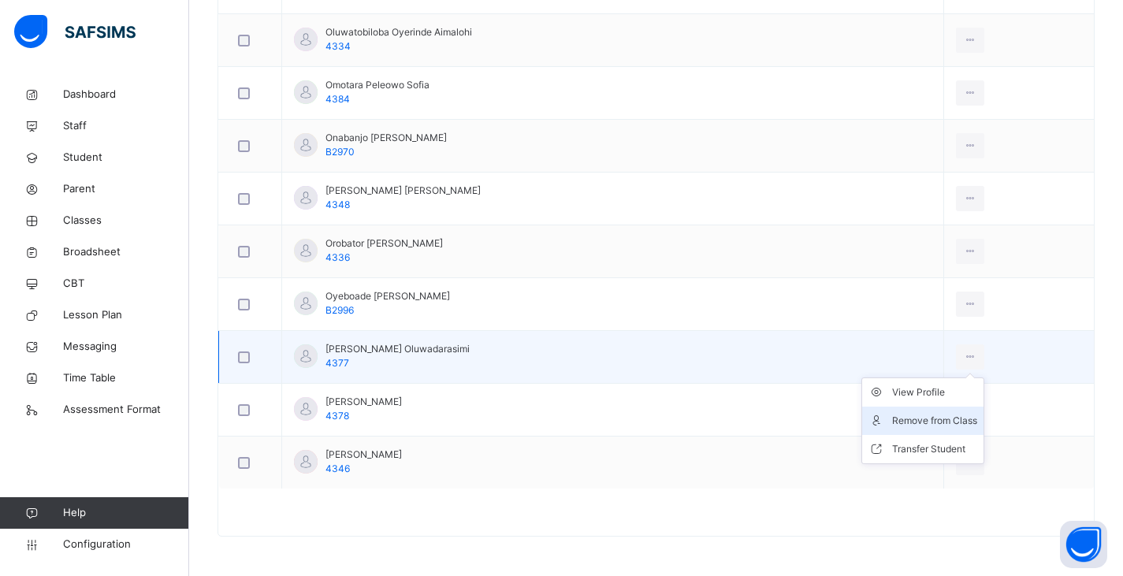
click at [565, 427] on div "Remove from Class" at bounding box center [934, 421] width 85 height 16
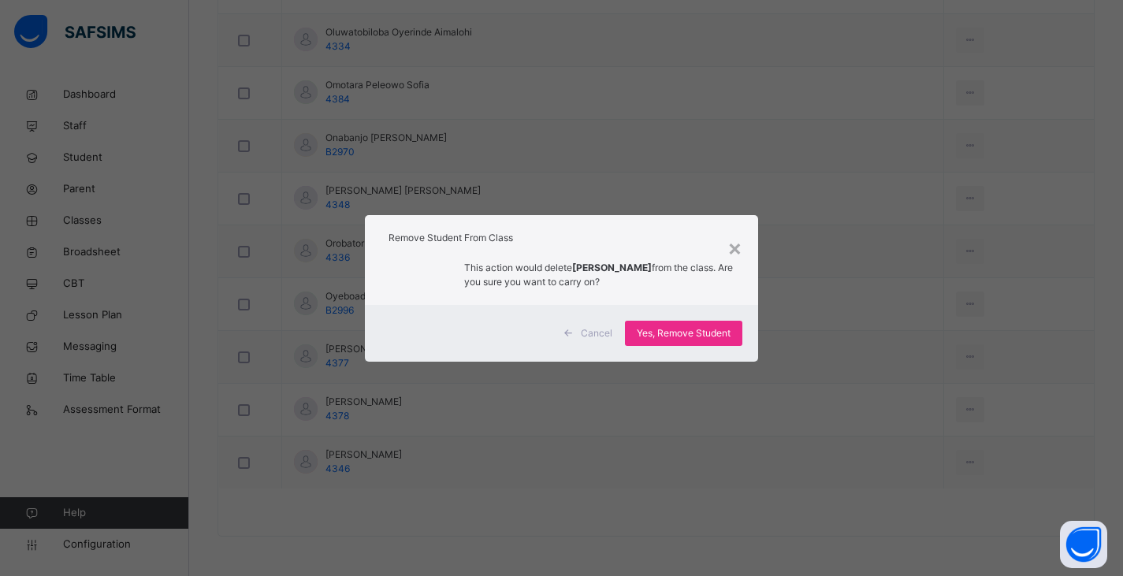
click at [565, 331] on span "Cancel" at bounding box center [597, 333] width 32 height 14
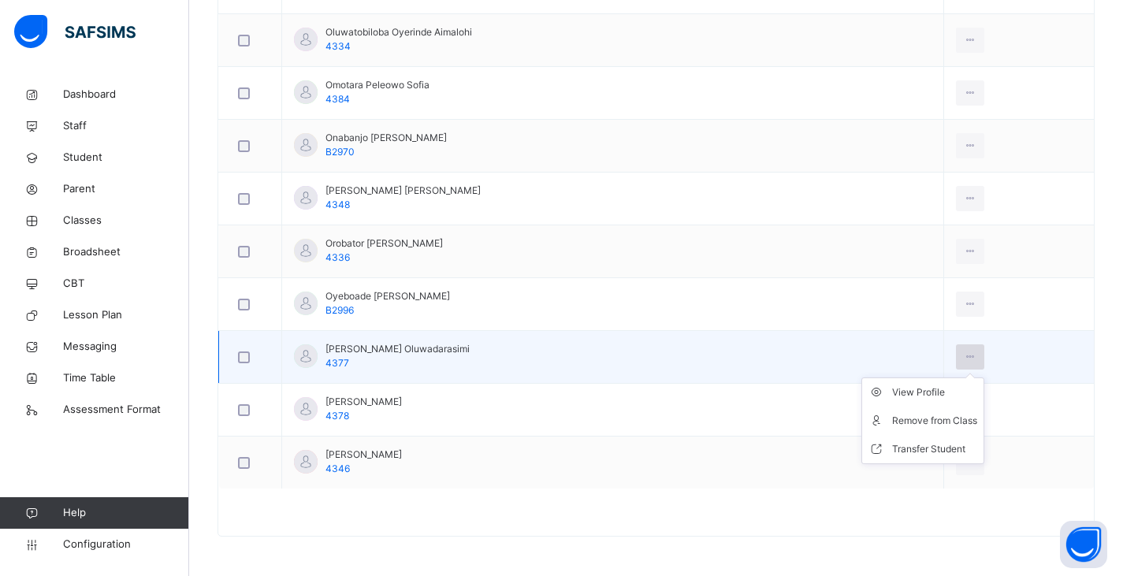
click at [565, 358] on icon at bounding box center [970, 357] width 13 height 14
click at [565, 443] on div "Transfer Student" at bounding box center [934, 449] width 85 height 16
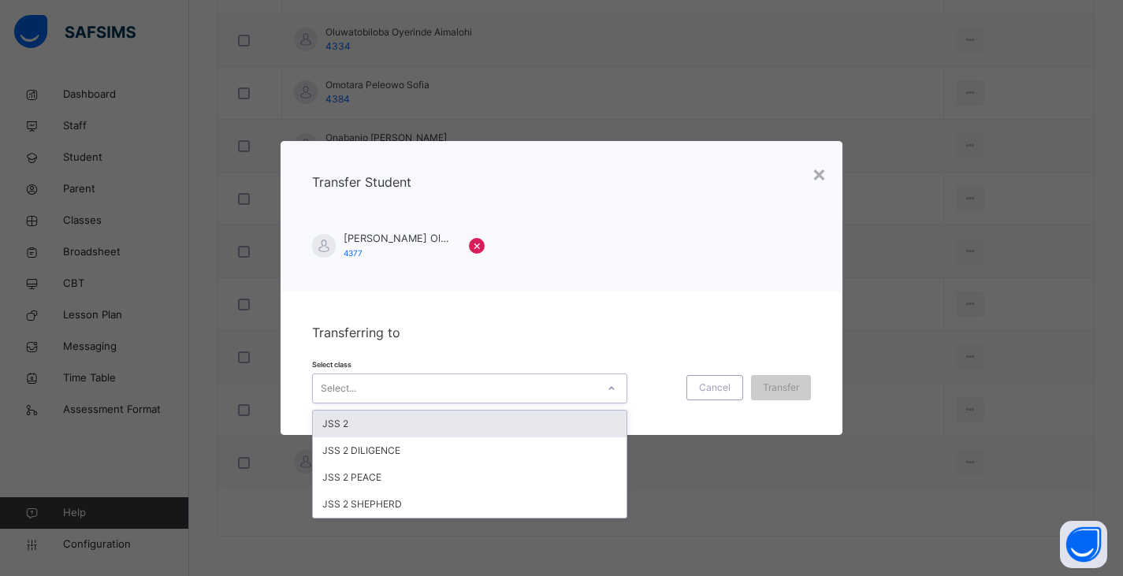
click at [516, 394] on div "Select..." at bounding box center [455, 389] width 284 height 24
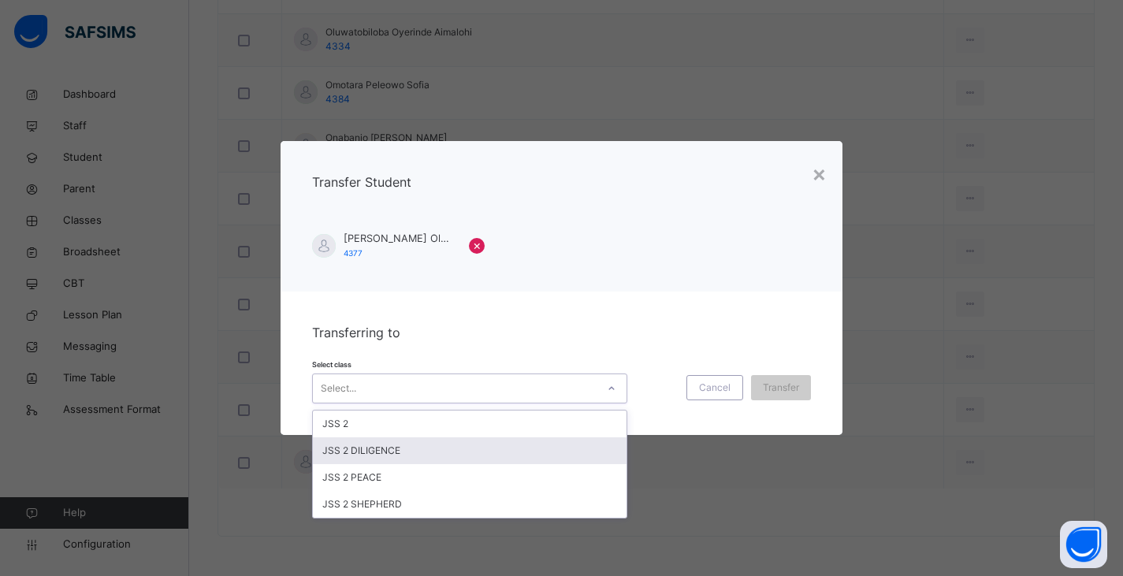
click at [462, 448] on div "JSS 2 DILIGENCE" at bounding box center [470, 450] width 314 height 27
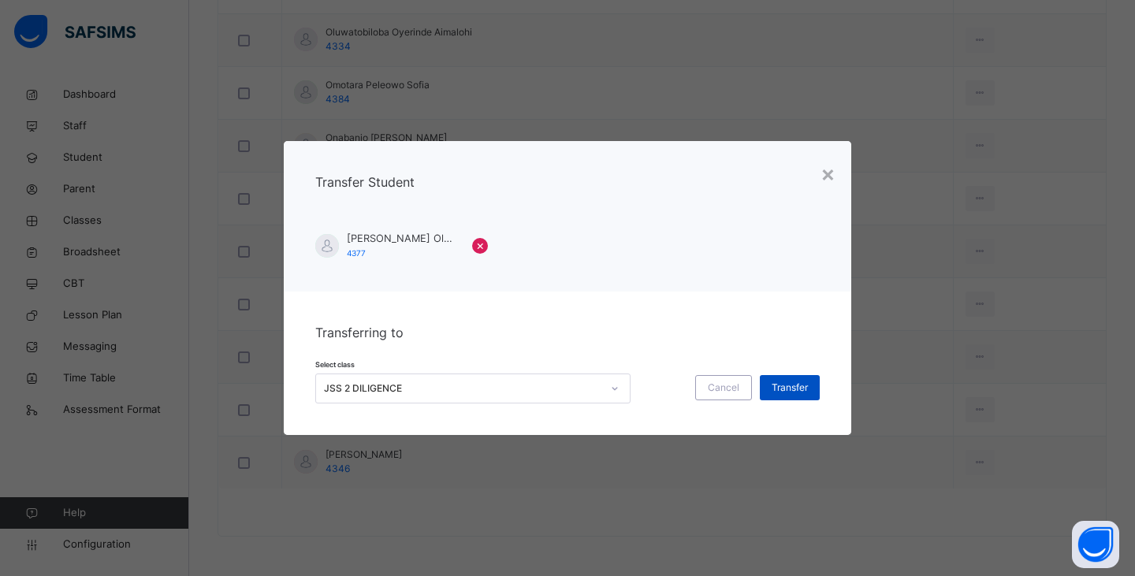
click at [565, 384] on span "Transfer" at bounding box center [789, 388] width 36 height 14
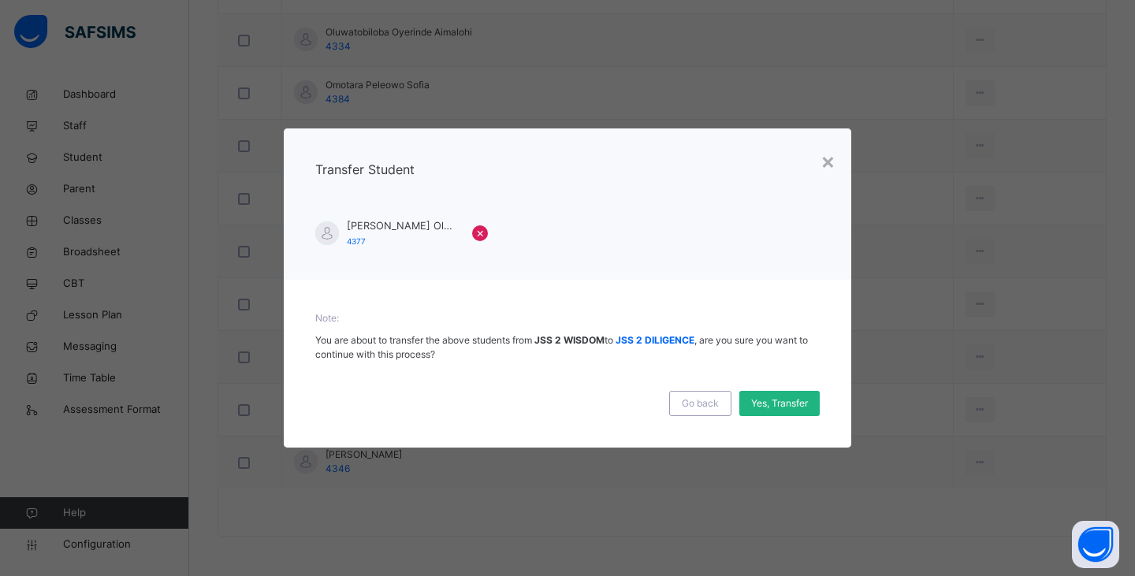
click at [565, 408] on span "Yes, Transfer" at bounding box center [779, 403] width 57 height 14
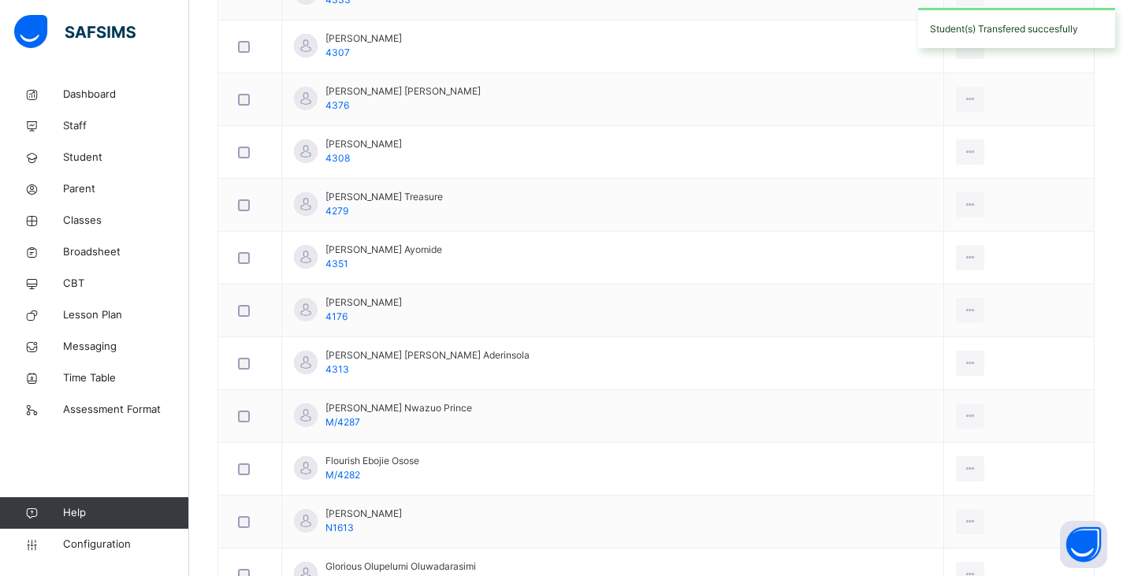
scroll to position [339, 0]
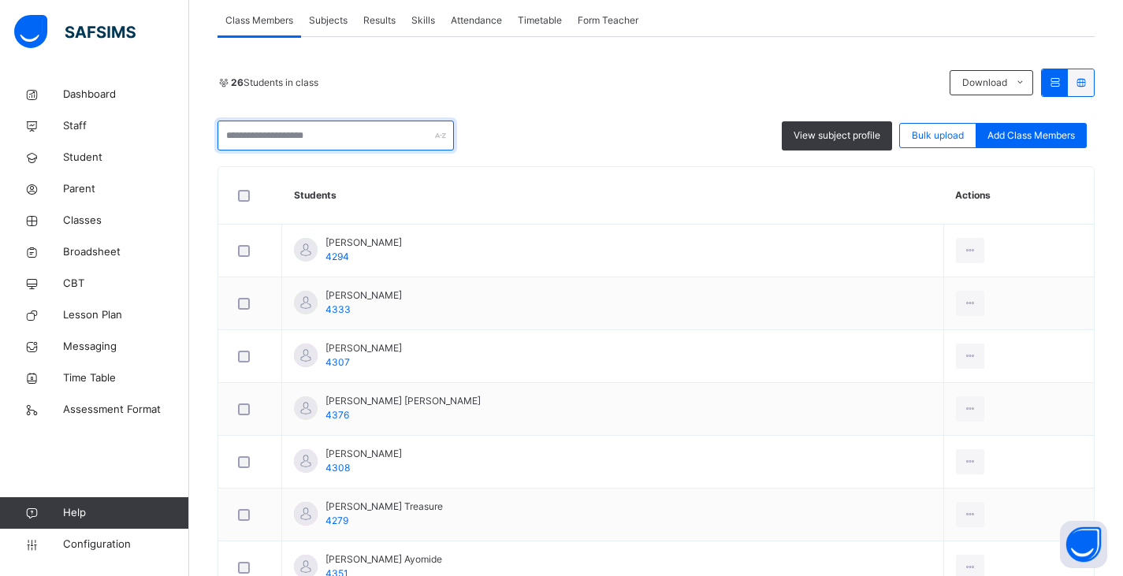
click at [322, 126] on input "text" at bounding box center [335, 136] width 236 height 30
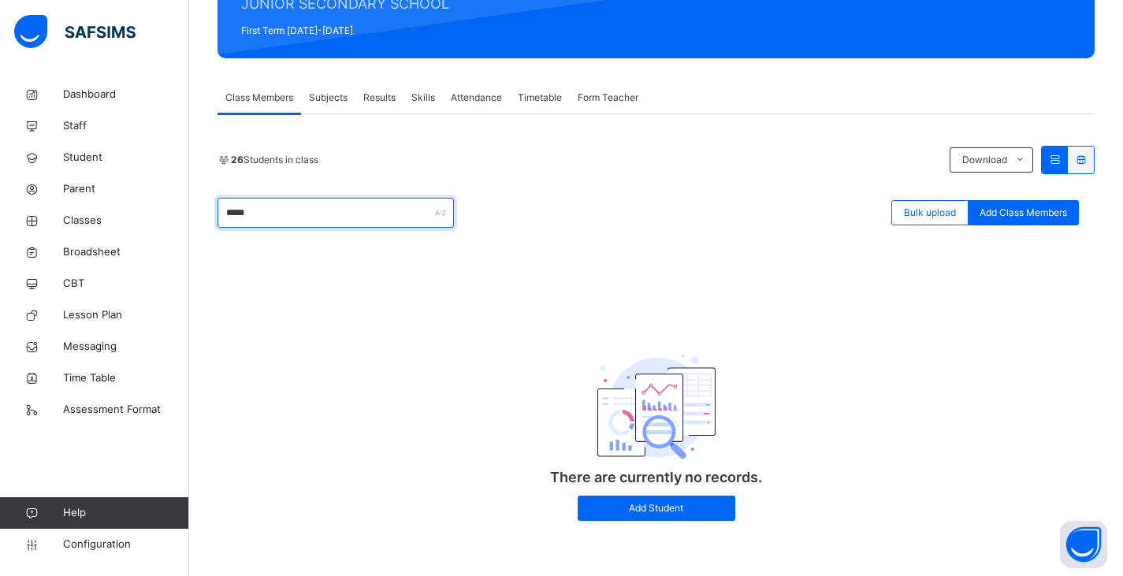
type input "******"
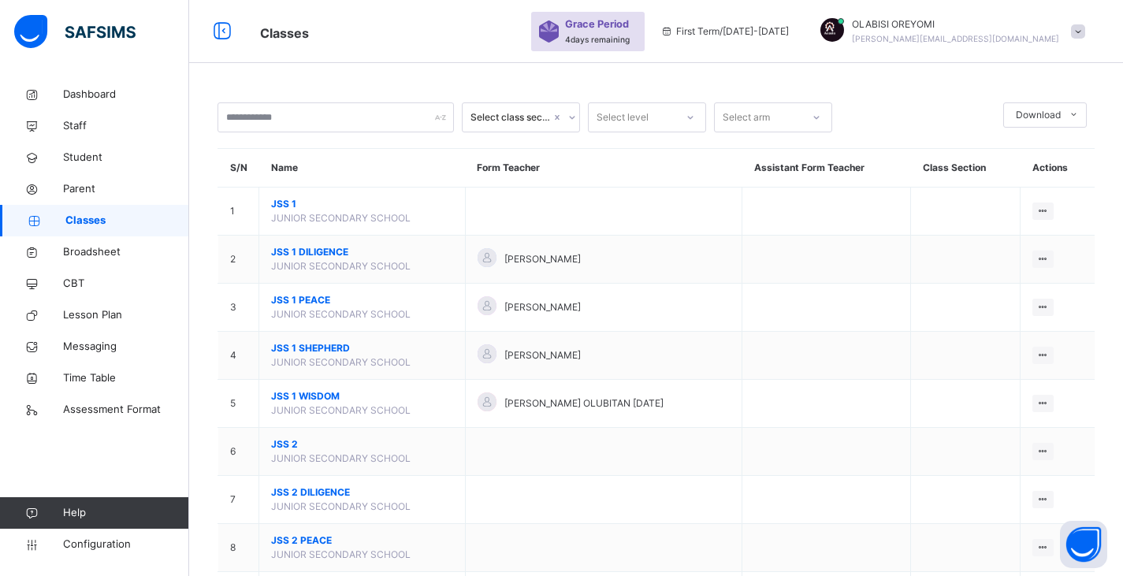
scroll to position [262, 0]
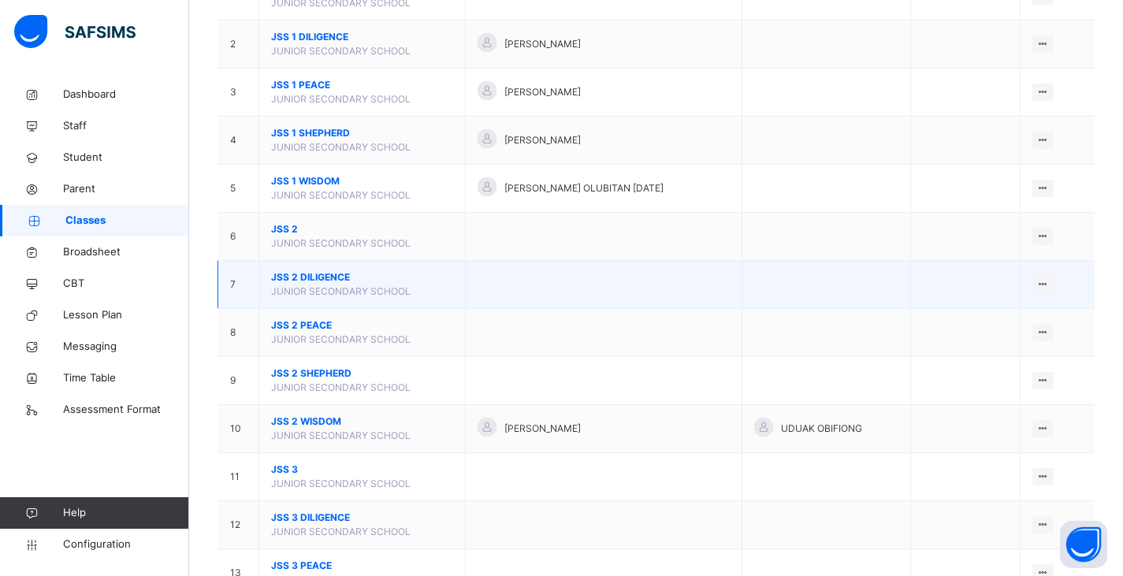
click at [317, 273] on span "JSS 2 DILIGENCE" at bounding box center [362, 277] width 182 height 14
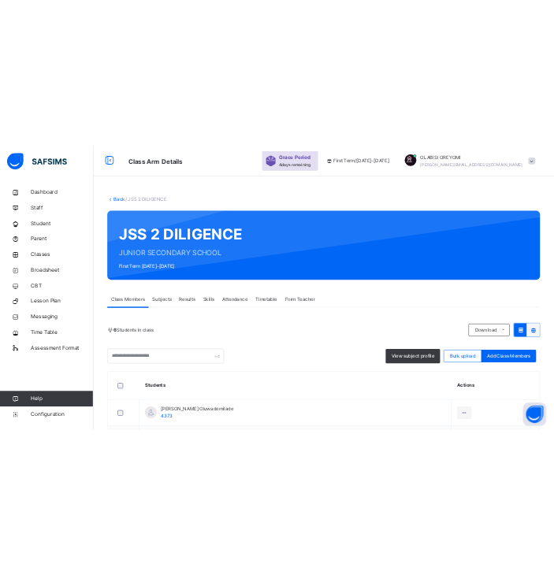
scroll to position [262, 0]
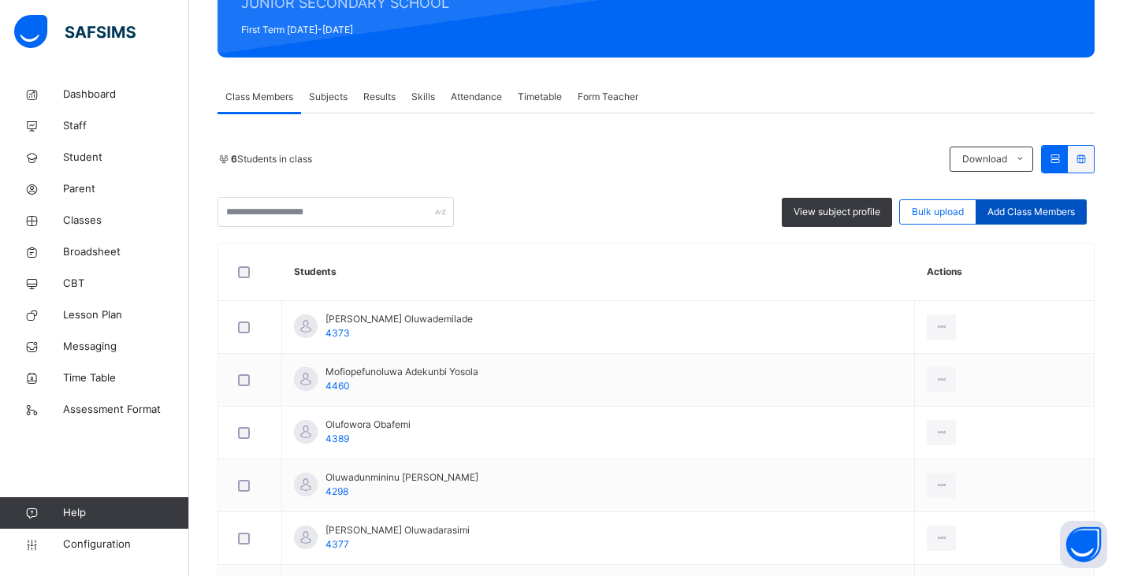
click at [565, 219] on div "Add Class Members" at bounding box center [1030, 211] width 111 height 25
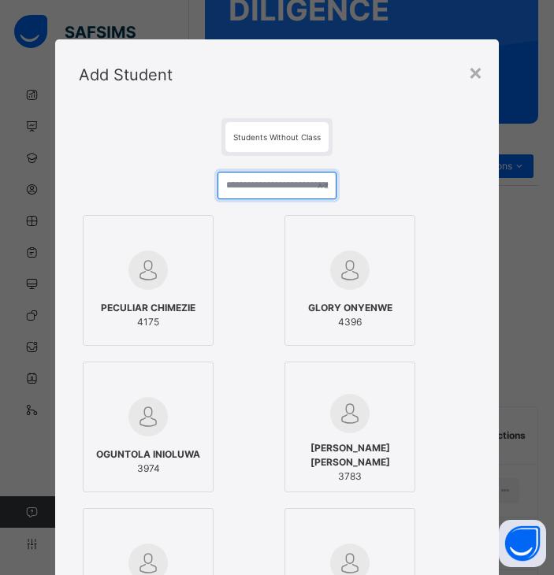
click at [265, 185] on input "text" at bounding box center [276, 186] width 119 height 28
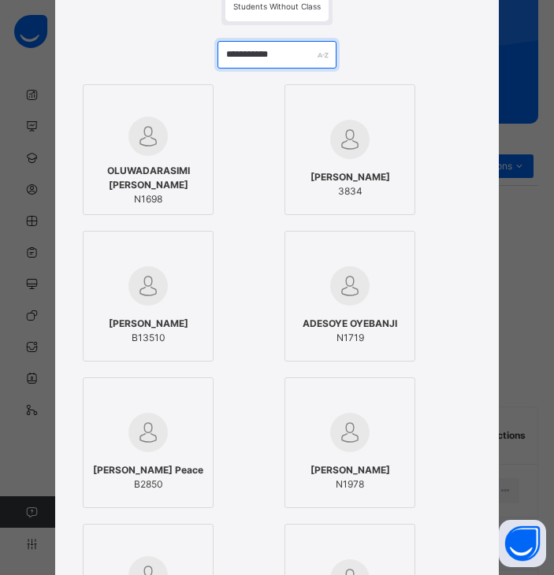
scroll to position [0, 0]
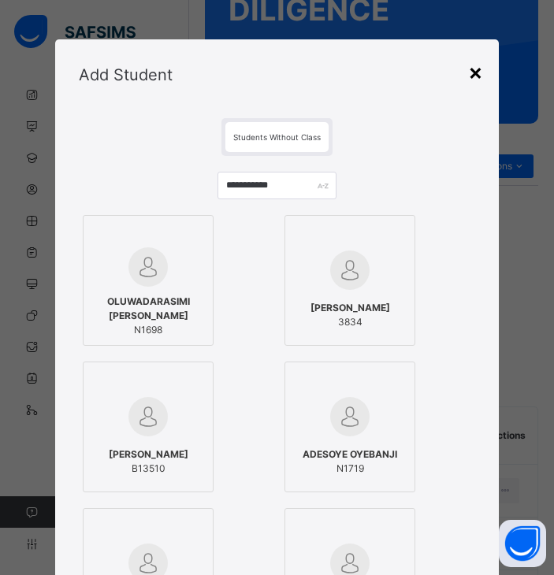
click at [475, 72] on div "×" at bounding box center [475, 71] width 15 height 33
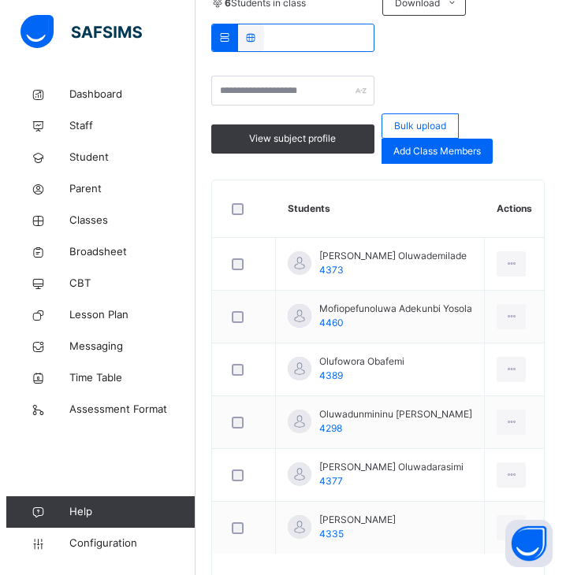
scroll to position [488, 0]
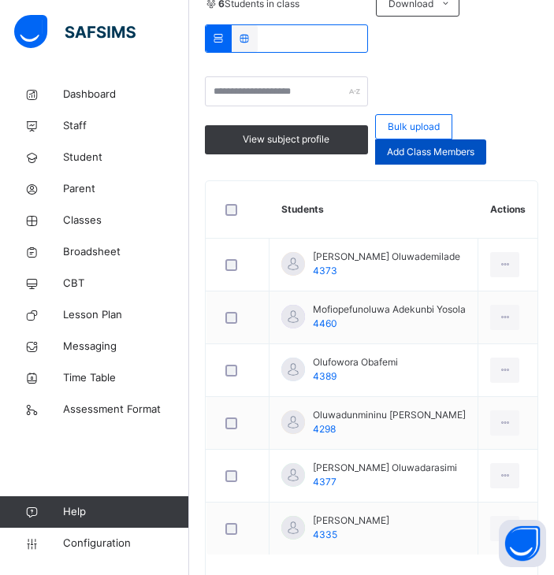
click at [417, 153] on span "Add Class Members" at bounding box center [430, 152] width 87 height 14
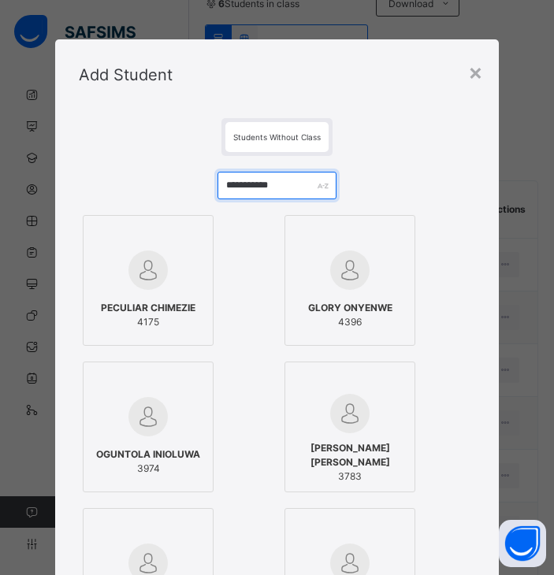
drag, startPoint x: 289, startPoint y: 188, endPoint x: 47, endPoint y: 194, distance: 241.9
click at [55, 194] on div "**********" at bounding box center [276, 582] width 443 height 944
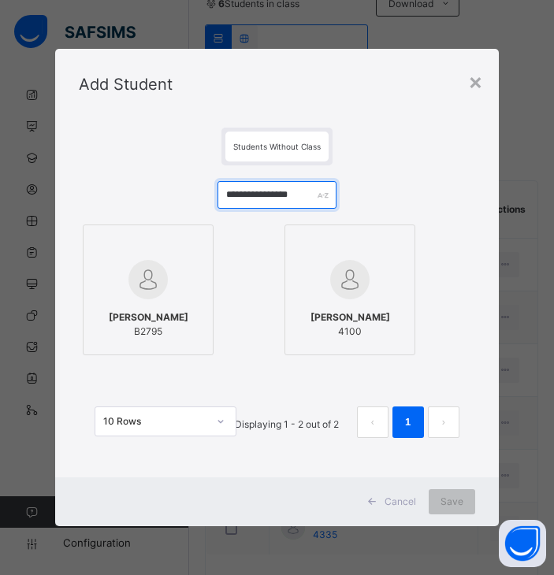
type input "**********"
click at [347, 284] on img at bounding box center [349, 279] width 39 height 39
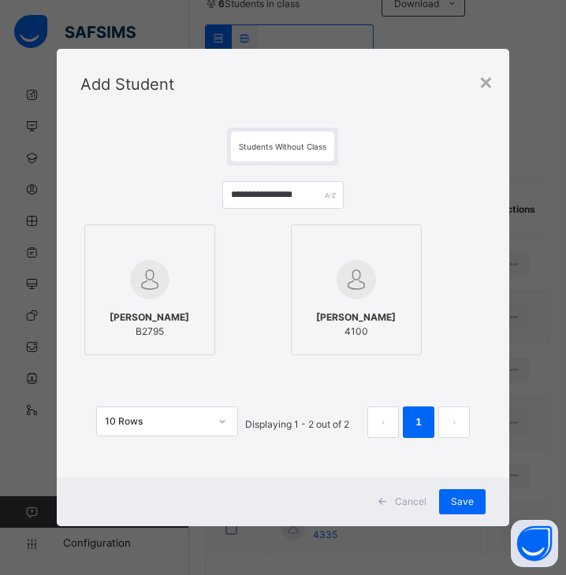
click at [347, 284] on img at bounding box center [355, 279] width 39 height 39
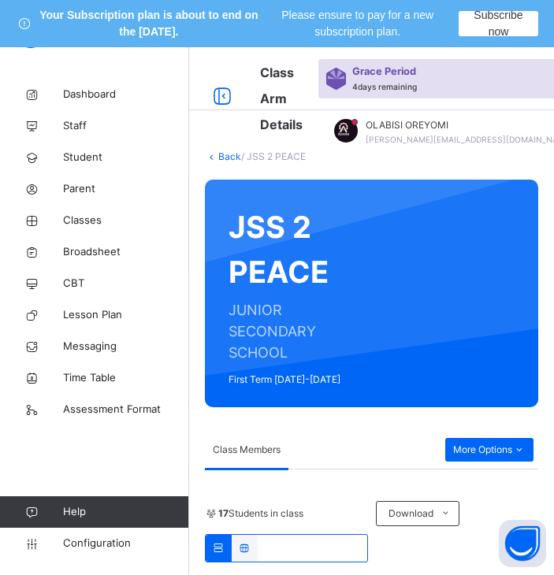
scroll to position [267, 0]
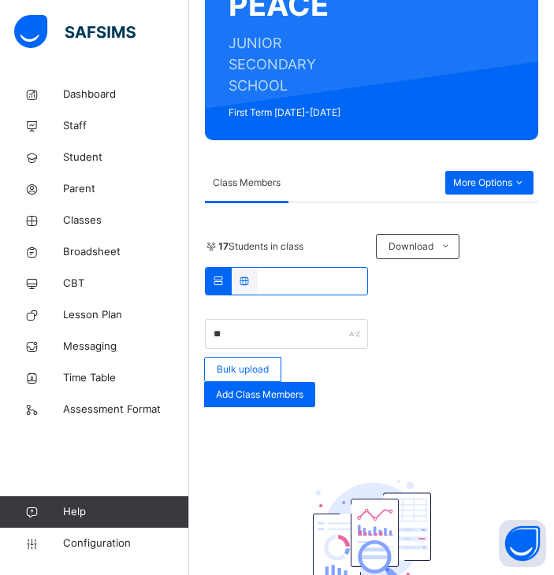
type input "*"
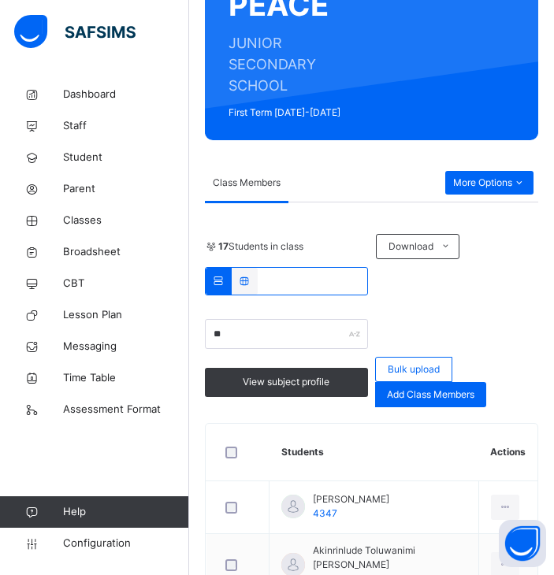
type input "*"
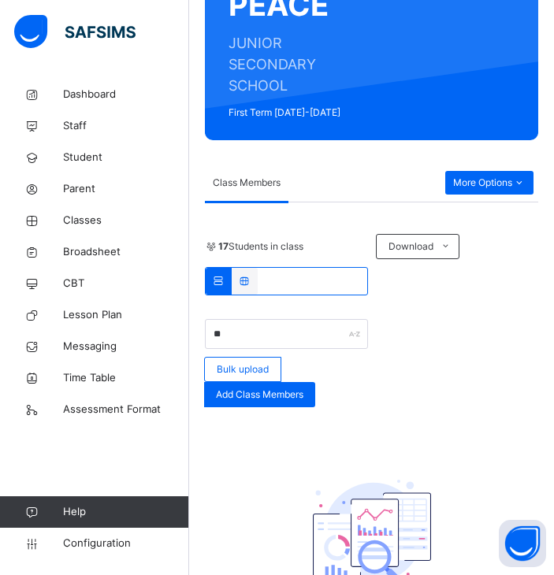
type input "*"
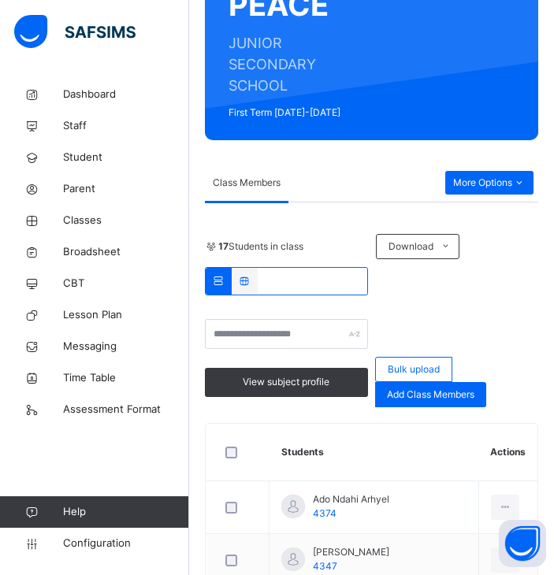
type input "*"
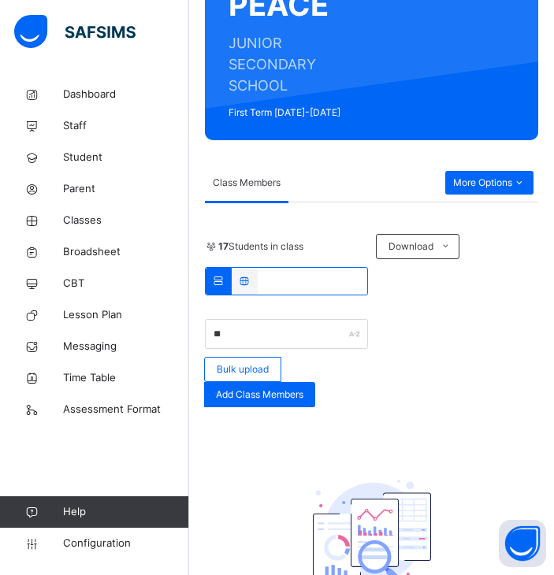
type input "*"
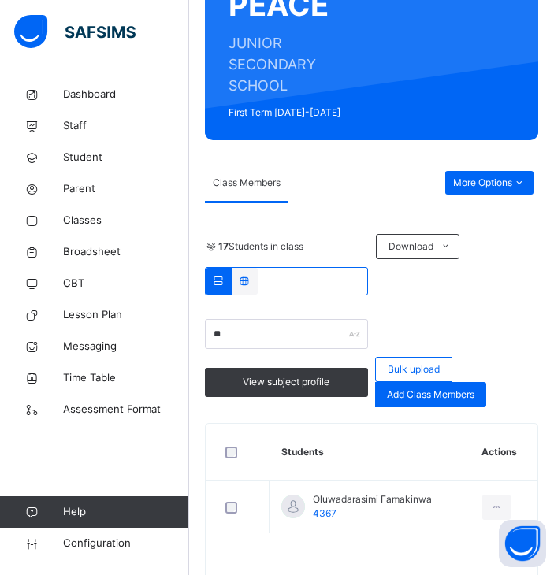
type input "*"
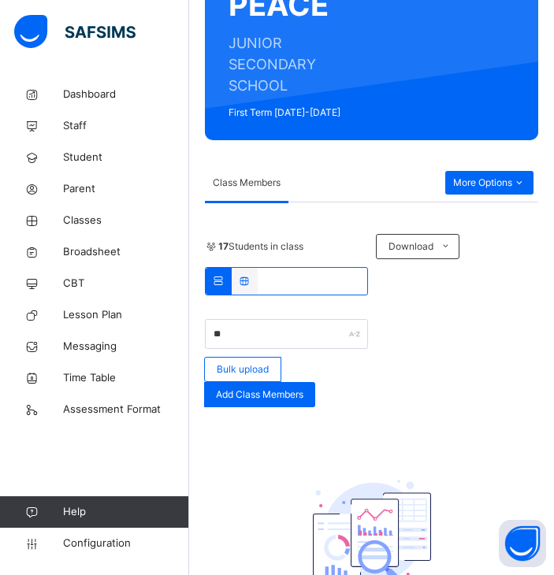
type input "*"
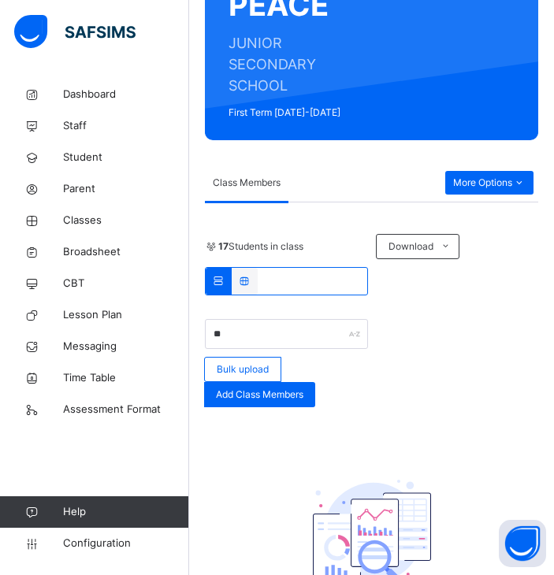
type input "*"
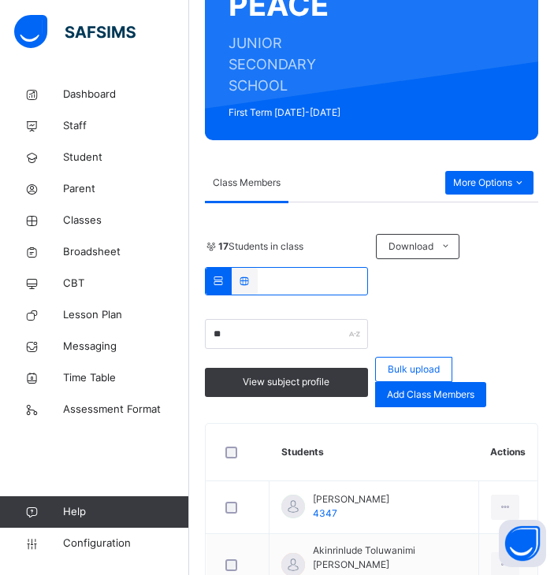
type input "*"
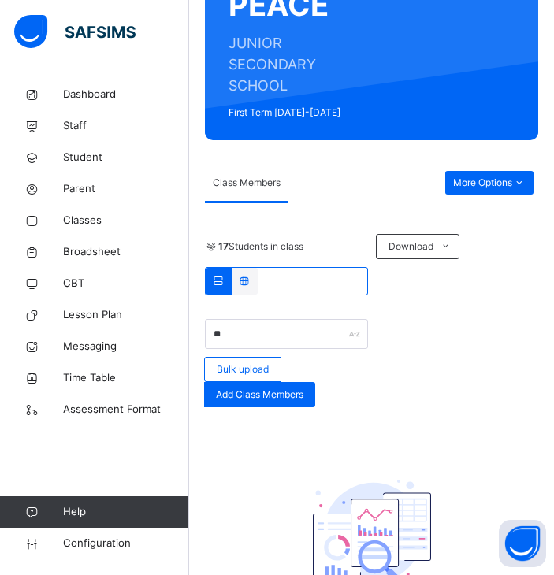
type input "*"
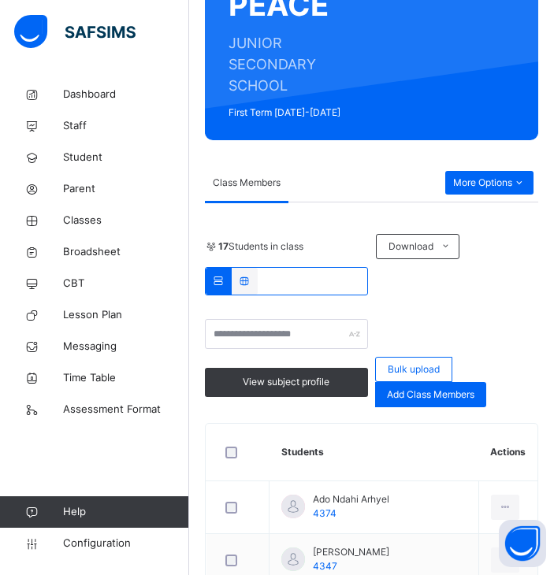
type input "*"
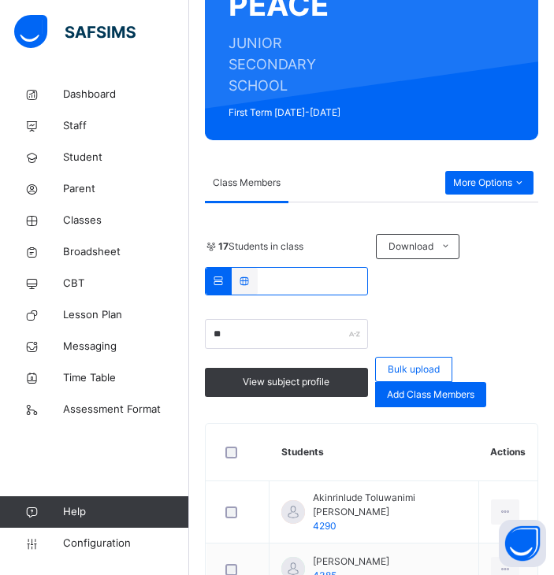
type input "*"
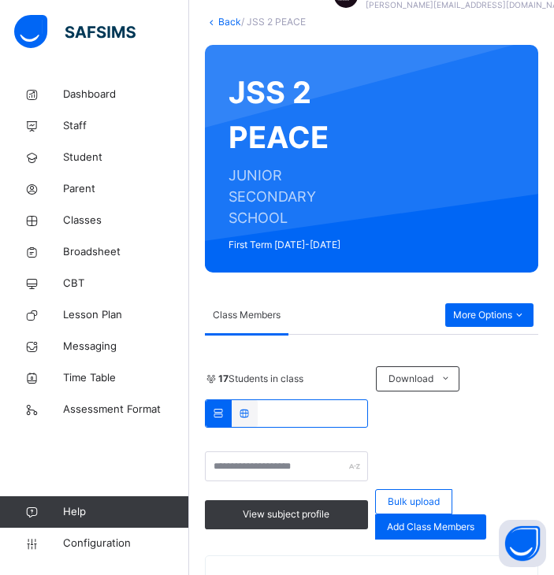
scroll to position [0, 0]
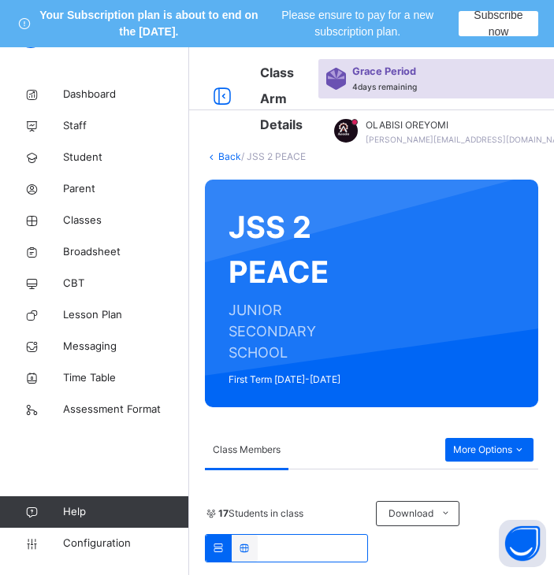
click at [228, 154] on link "Back" at bounding box center [229, 156] width 23 height 12
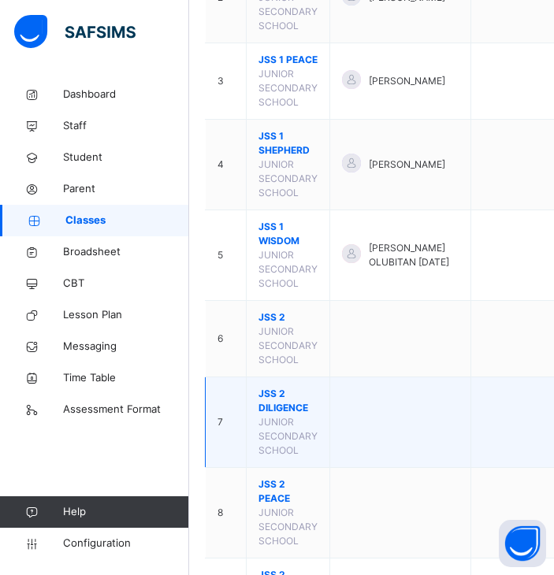
scroll to position [411, 0]
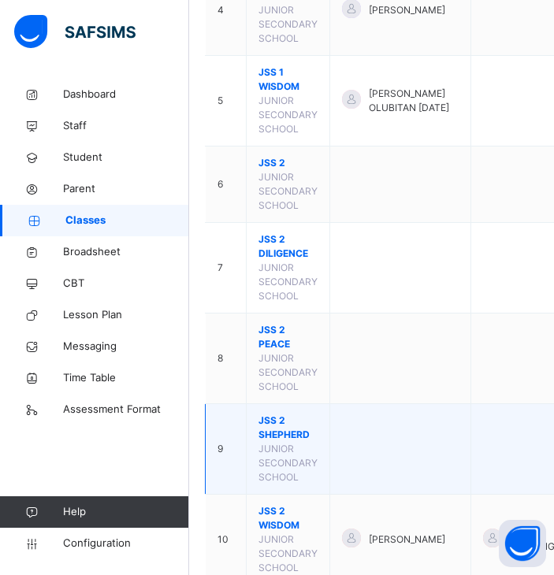
click at [278, 442] on span "JSS 2 SHEPHERD" at bounding box center [287, 428] width 59 height 28
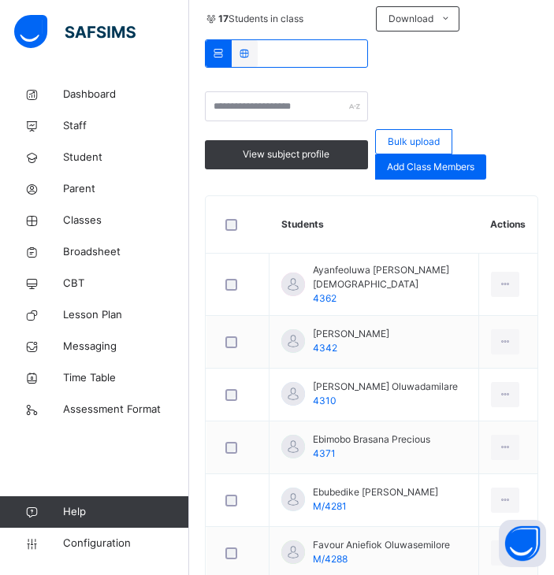
scroll to position [472, 0]
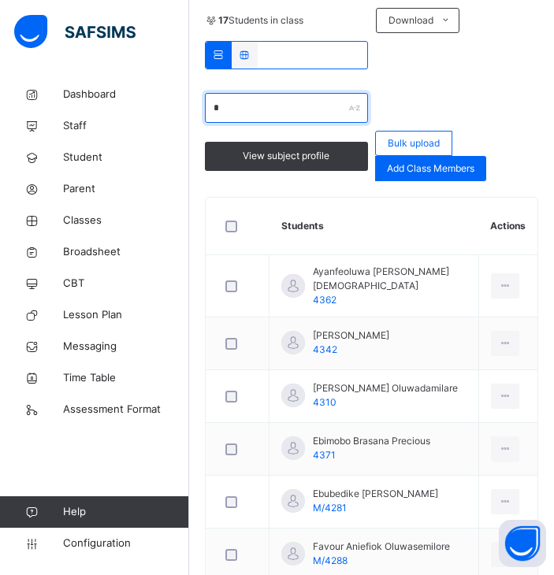
click at [280, 105] on input "*" at bounding box center [286, 108] width 163 height 30
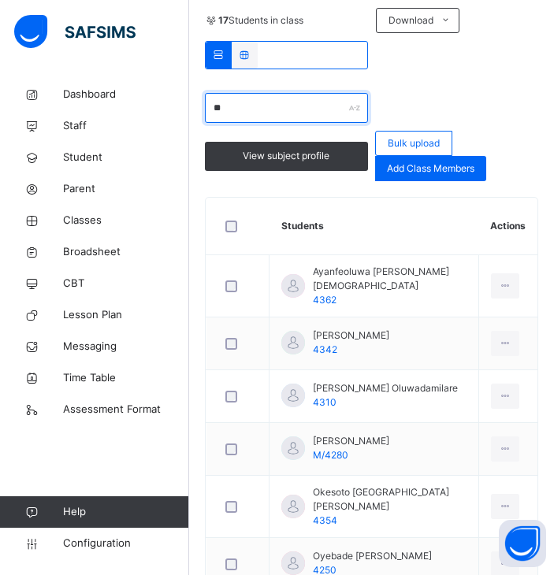
type input "*"
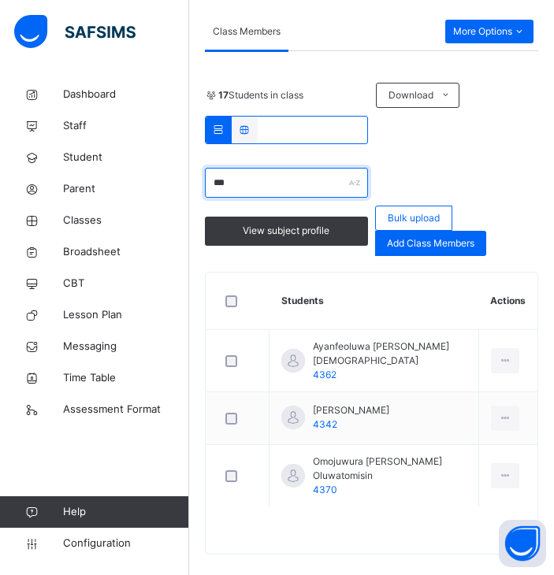
scroll to position [292, 0]
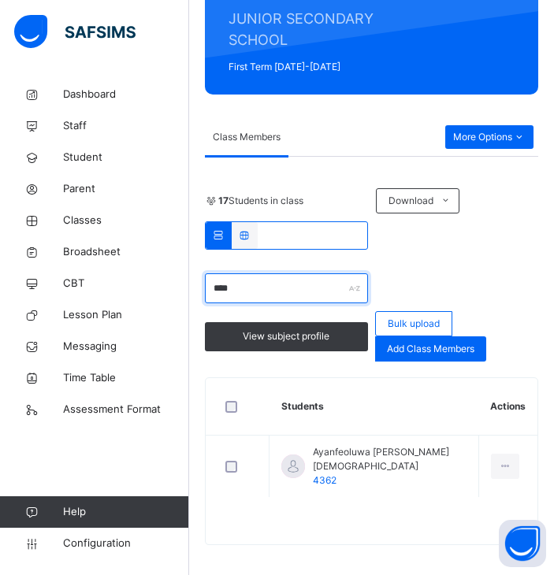
type input "****"
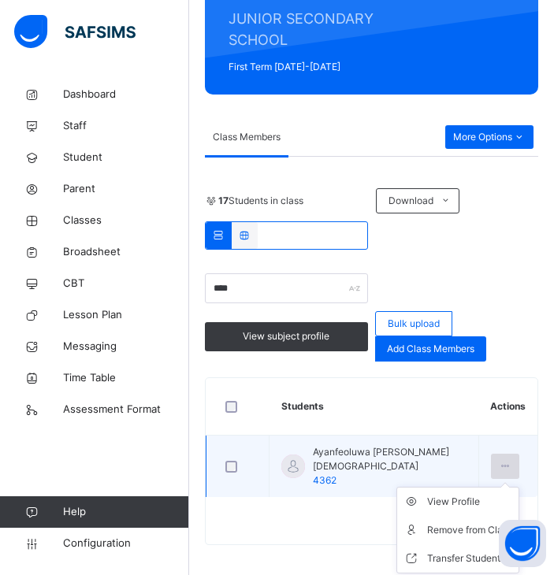
click at [515, 454] on div at bounding box center [505, 466] width 29 height 25
click at [465, 551] on div "Transfer Student" at bounding box center [469, 559] width 85 height 16
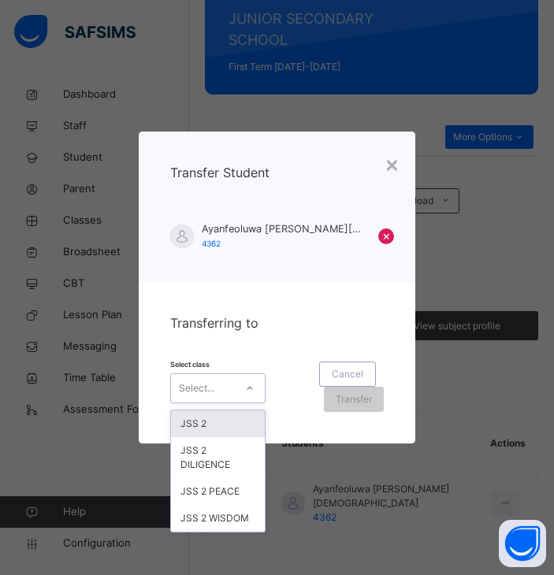
click at [201, 394] on div "Select..." at bounding box center [196, 388] width 35 height 30
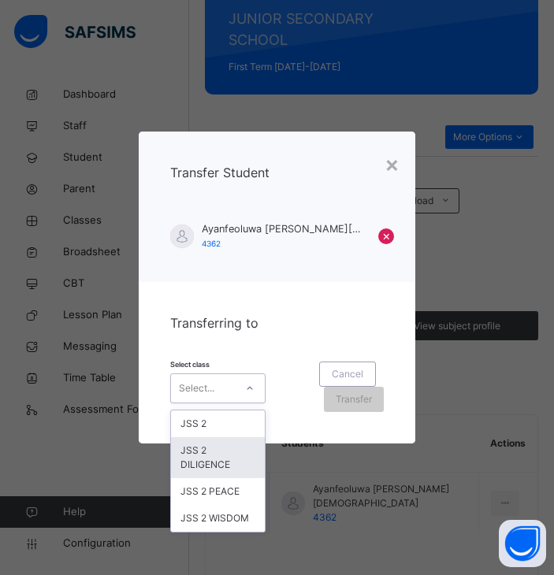
click at [240, 450] on div "JSS 2 DILIGENCE" at bounding box center [218, 457] width 94 height 41
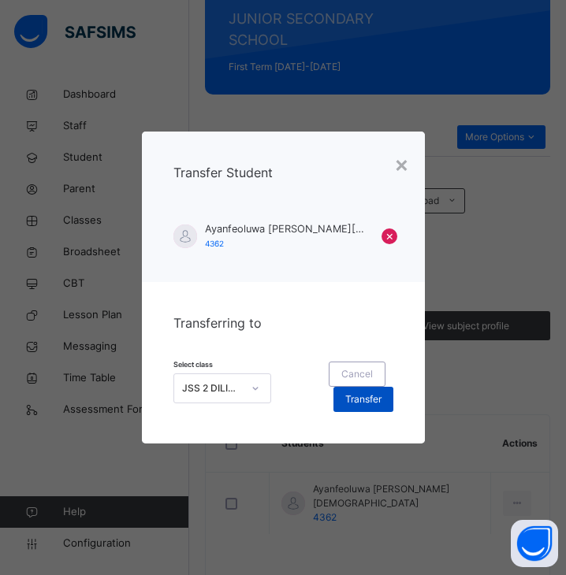
click at [357, 399] on span "Transfer" at bounding box center [363, 399] width 36 height 14
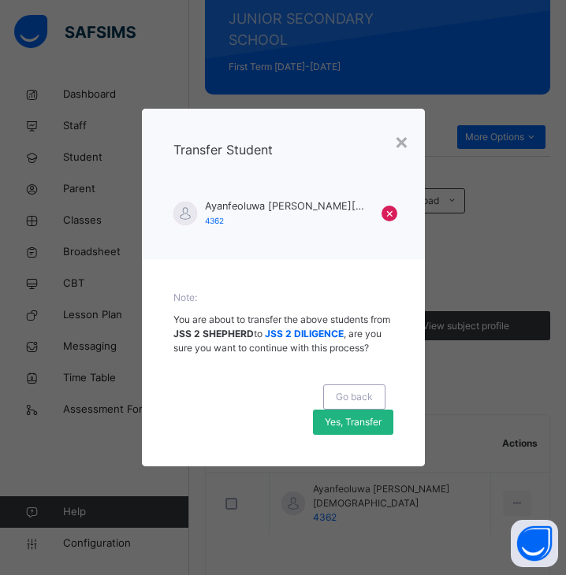
click at [364, 424] on span "Yes, Transfer" at bounding box center [353, 422] width 57 height 14
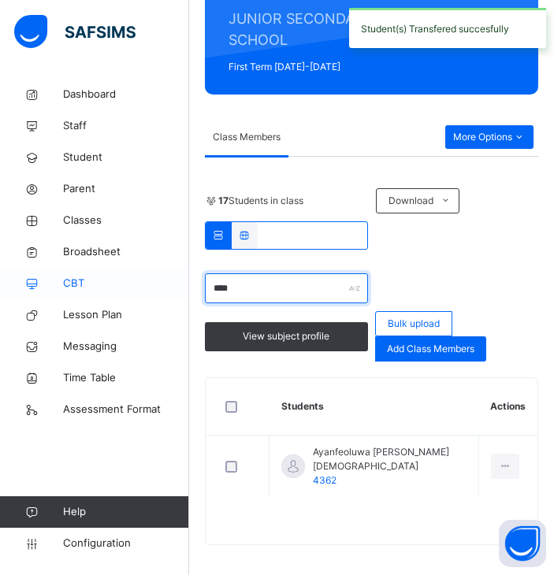
drag, startPoint x: 319, startPoint y: 292, endPoint x: 70, endPoint y: 297, distance: 249.0
click at [70, 297] on div "Class Arm Details Grace Period 4 days remaining First Term / [DATE]-[DATE] OLAB…" at bounding box center [277, 170] width 554 height 829
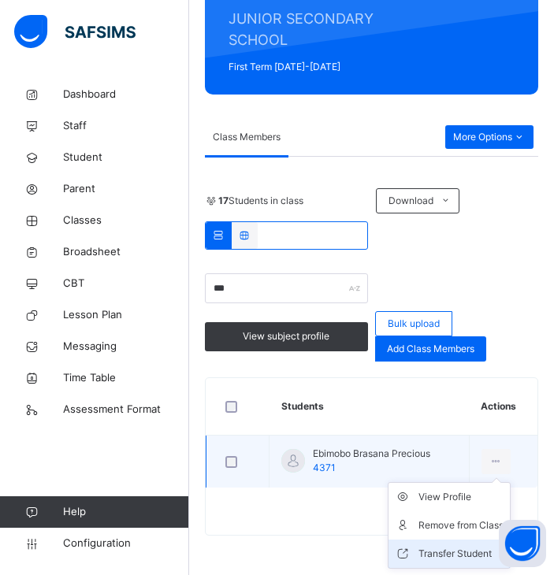
click at [418, 554] on icon at bounding box center [407, 554] width 24 height 16
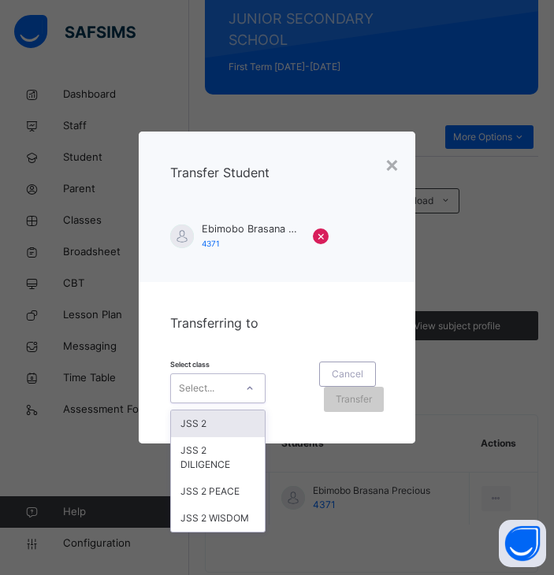
click at [240, 390] on div at bounding box center [249, 388] width 27 height 25
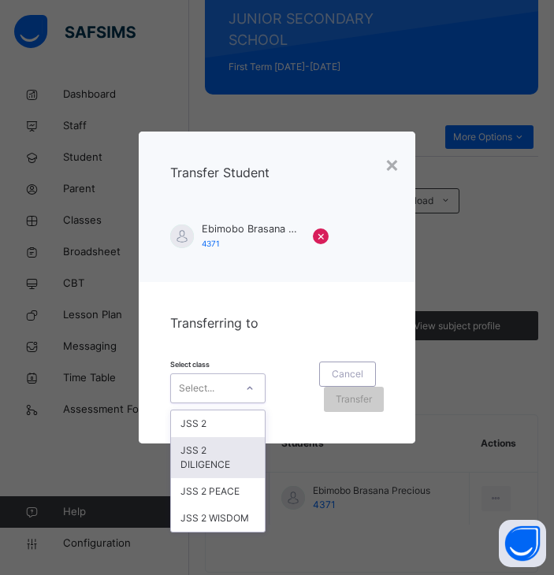
click at [243, 451] on div "JSS 2 DILIGENCE" at bounding box center [218, 457] width 94 height 41
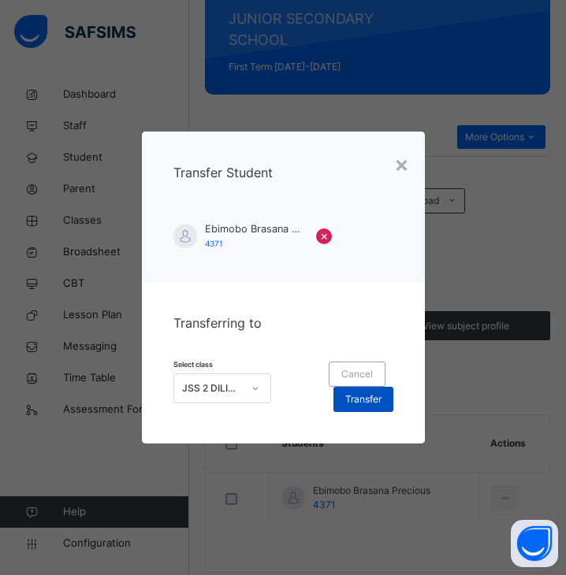
click at [358, 396] on span "Transfer" at bounding box center [363, 399] width 36 height 14
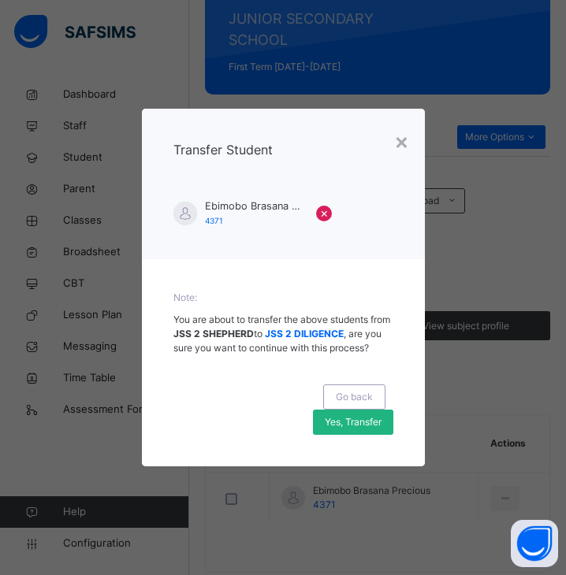
click at [374, 417] on span "Yes, Transfer" at bounding box center [353, 422] width 57 height 14
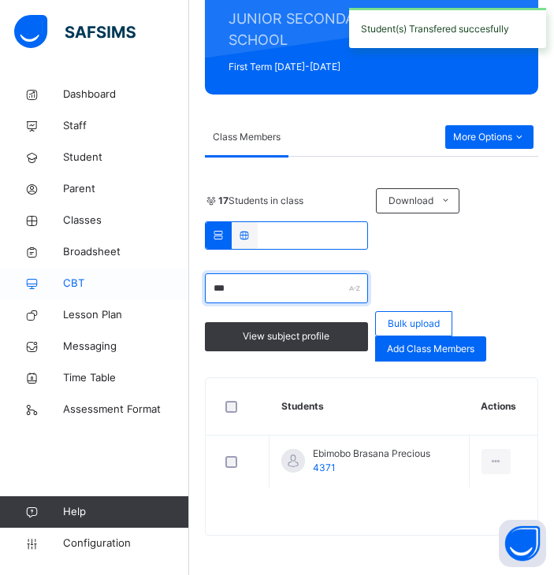
drag, startPoint x: 284, startPoint y: 288, endPoint x: 110, endPoint y: 283, distance: 173.4
click at [110, 283] on div "Class Arm Details Grace Period 4 days remaining First Term / [DATE]-[DATE] OLAB…" at bounding box center [277, 165] width 554 height 819
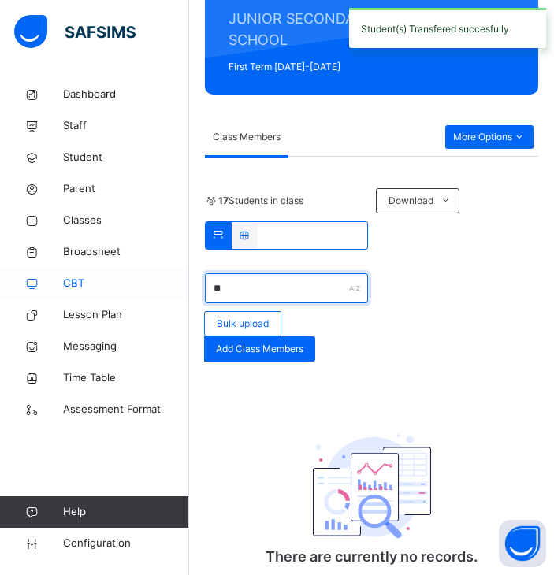
type input "*"
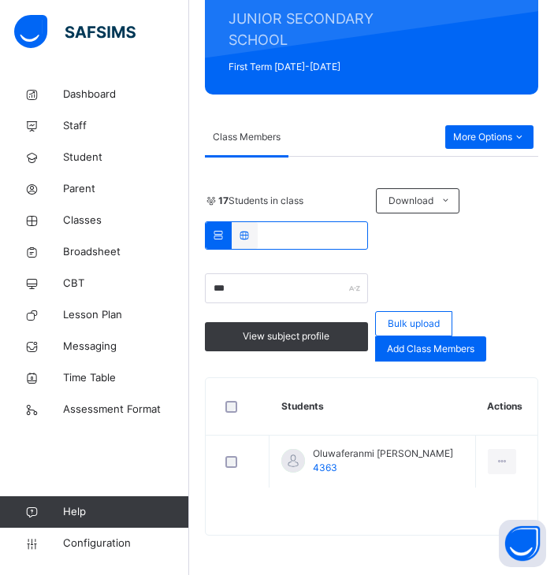
drag, startPoint x: 507, startPoint y: 467, endPoint x: 643, endPoint y: 394, distance: 154.1
click at [553, 394] on html "Your Subscription plan is about to end on the [DATE]. Please ensure to pay for …" at bounding box center [277, 141] width 554 height 867
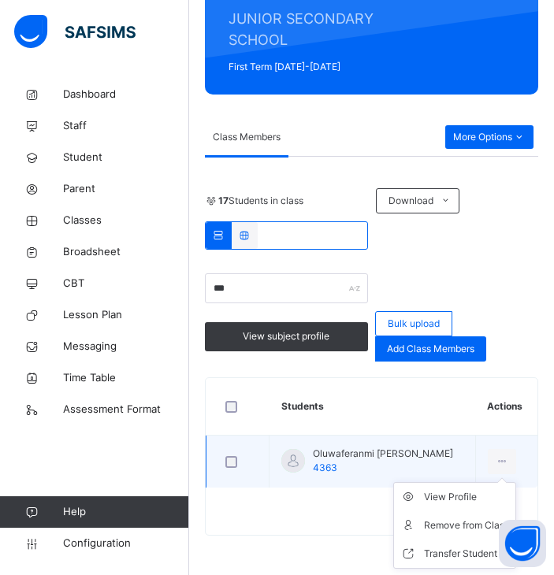
click at [511, 482] on ul "View Profile Remove from Class Transfer Student" at bounding box center [454, 525] width 123 height 87
click at [446, 561] on div "Transfer Student" at bounding box center [466, 554] width 85 height 16
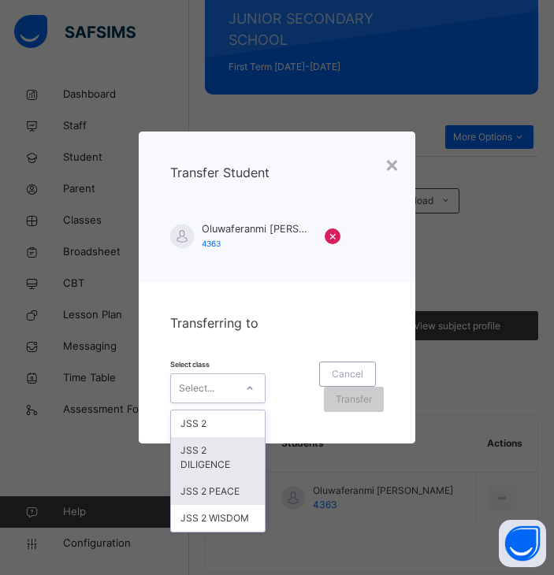
drag, startPoint x: 226, startPoint y: 396, endPoint x: 207, endPoint y: 463, distance: 70.3
click at [207, 403] on div "option JSS 2 PEACE focused, 3 of 4. 4 results available. Use Up and Down to cho…" at bounding box center [217, 388] width 95 height 30
click at [207, 463] on div "JSS 2 DILIGENCE" at bounding box center [218, 457] width 94 height 41
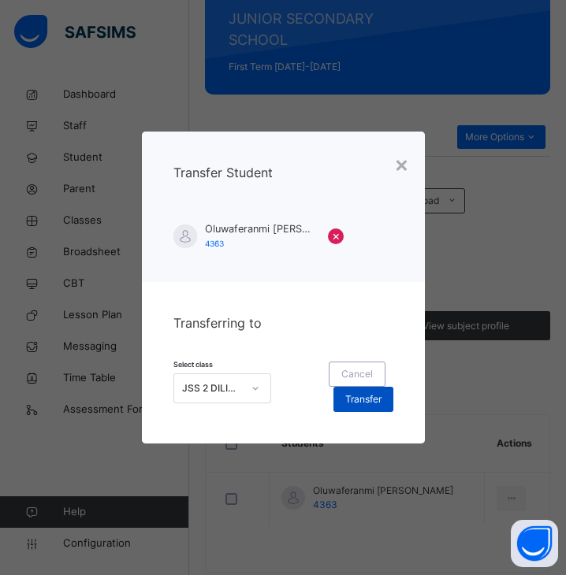
click at [370, 410] on div "Transfer" at bounding box center [363, 399] width 60 height 25
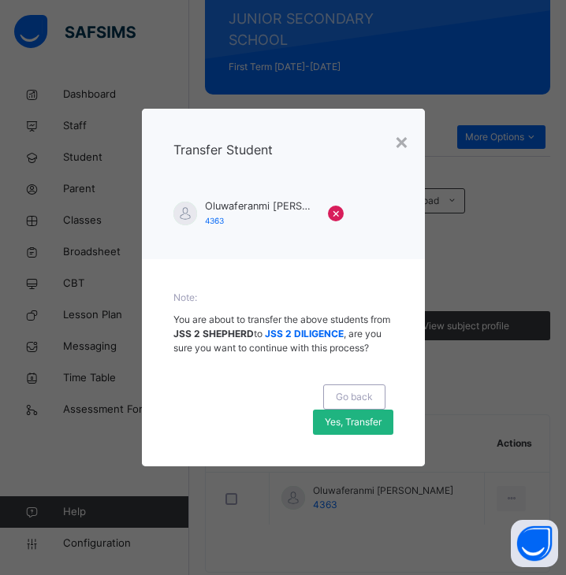
click at [362, 423] on span "Yes, Transfer" at bounding box center [353, 422] width 57 height 14
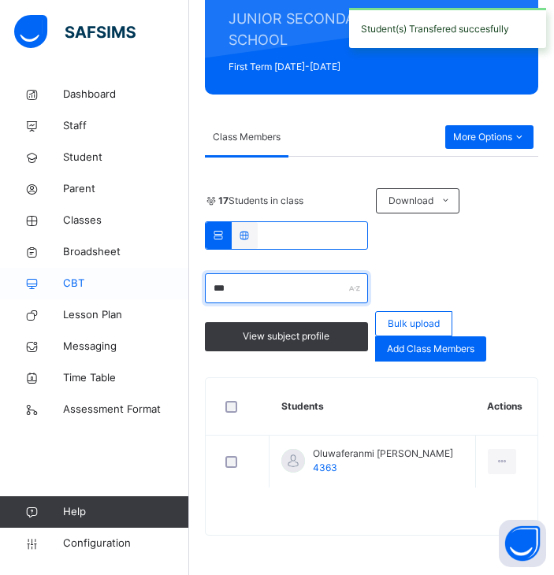
drag, startPoint x: 290, startPoint y: 277, endPoint x: 70, endPoint y: 283, distance: 219.9
click at [70, 283] on div "Class Arm Details Grace Period 4 days remaining First Term / [DATE]-[DATE] OLAB…" at bounding box center [277, 165] width 554 height 819
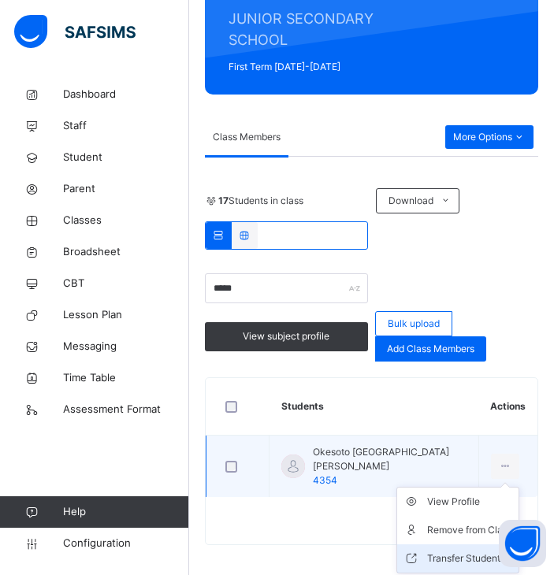
click at [464, 545] on li "Transfer Student" at bounding box center [457, 558] width 121 height 28
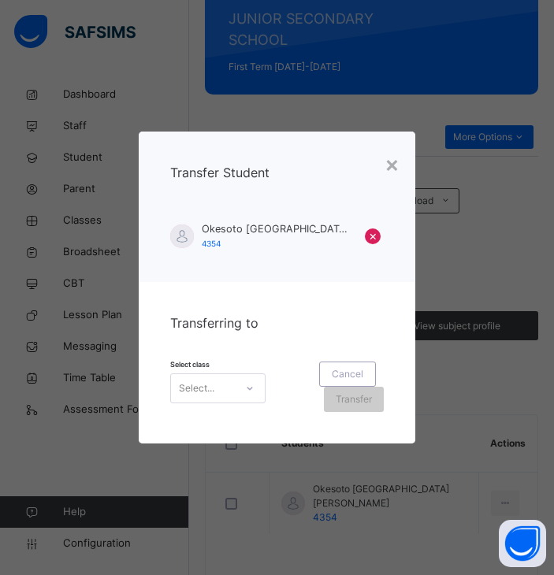
click at [240, 384] on div at bounding box center [249, 388] width 27 height 25
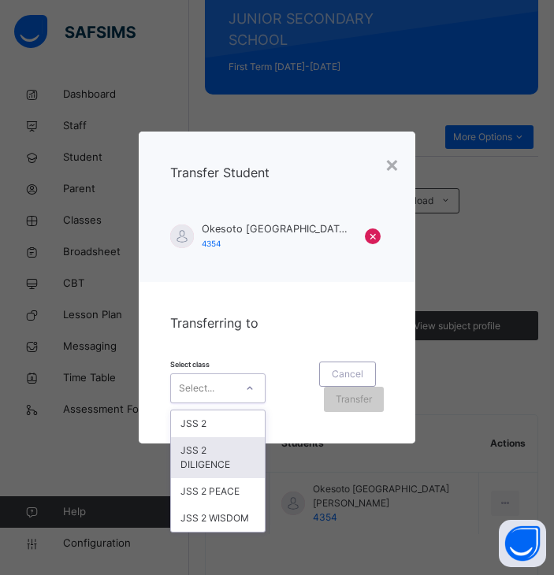
click at [230, 462] on div "JSS 2 DILIGENCE" at bounding box center [218, 457] width 94 height 41
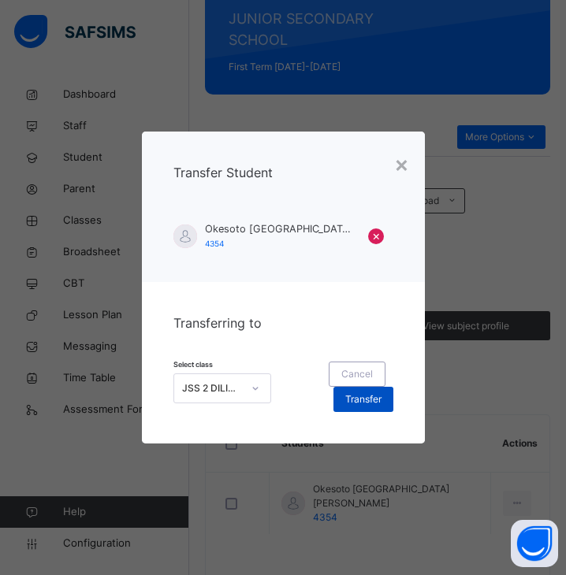
click at [361, 409] on div "Transfer" at bounding box center [363, 399] width 60 height 25
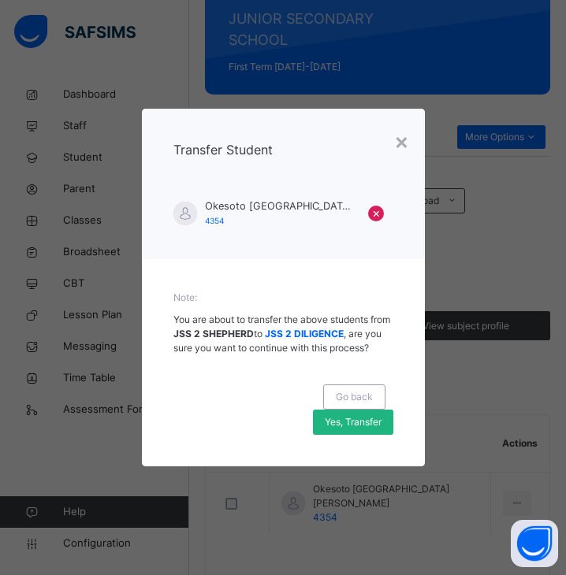
click at [360, 429] on span "Yes, Transfer" at bounding box center [353, 422] width 57 height 14
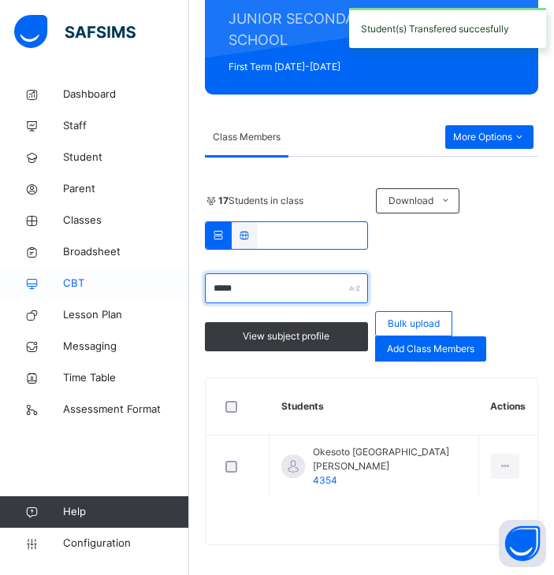
drag, startPoint x: 273, startPoint y: 275, endPoint x: 165, endPoint y: 290, distance: 109.0
click at [165, 290] on div "Class Arm Details Grace Period 4 days remaining First Term / [DATE]-[DATE] OLAB…" at bounding box center [277, 170] width 554 height 829
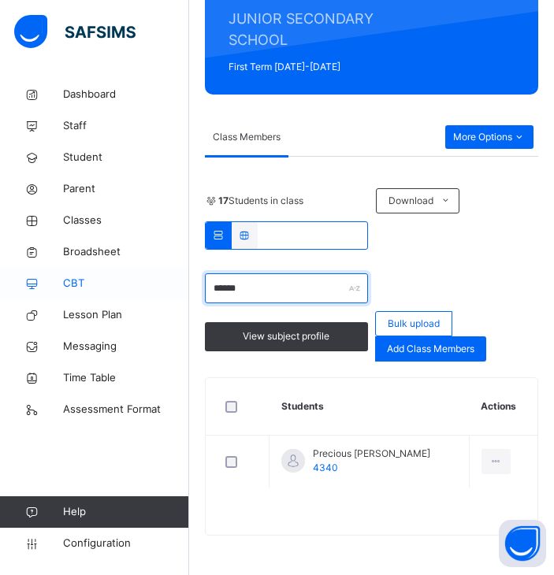
drag, startPoint x: 292, startPoint y: 291, endPoint x: 119, endPoint y: 280, distance: 172.9
click at [119, 280] on div "Class Arm Details Grace Period 4 days remaining First Term / [DATE]-[DATE] OLAB…" at bounding box center [277, 165] width 554 height 819
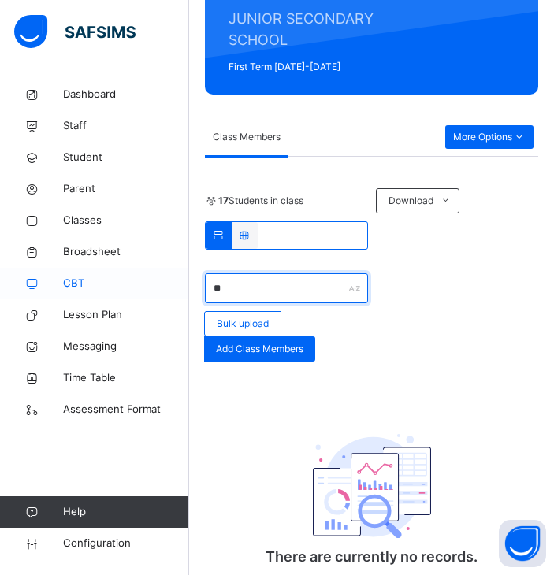
type input "*"
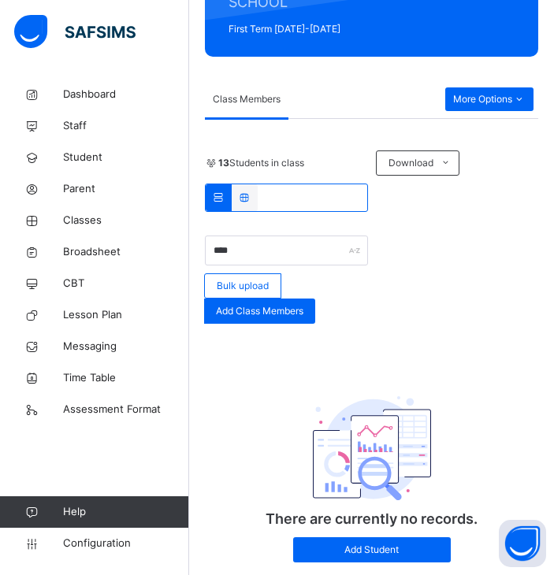
scroll to position [373, 0]
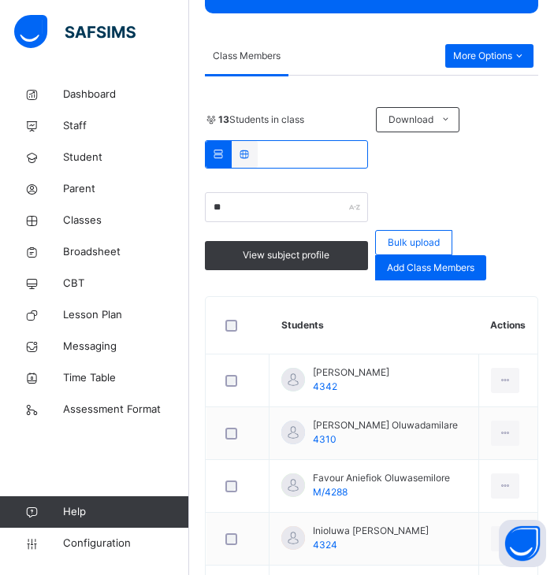
type input "*"
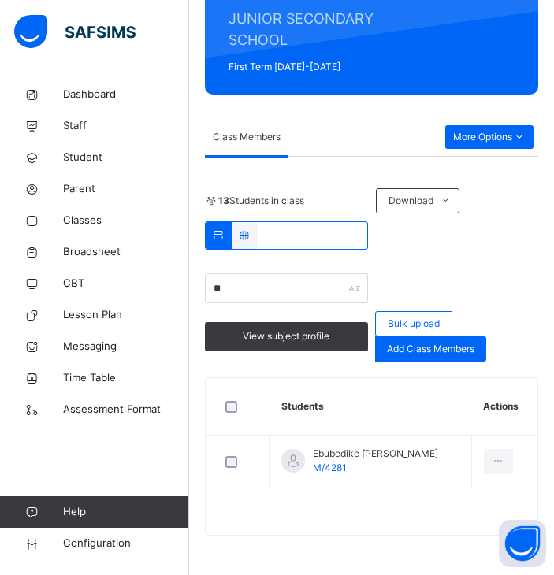
type input "*"
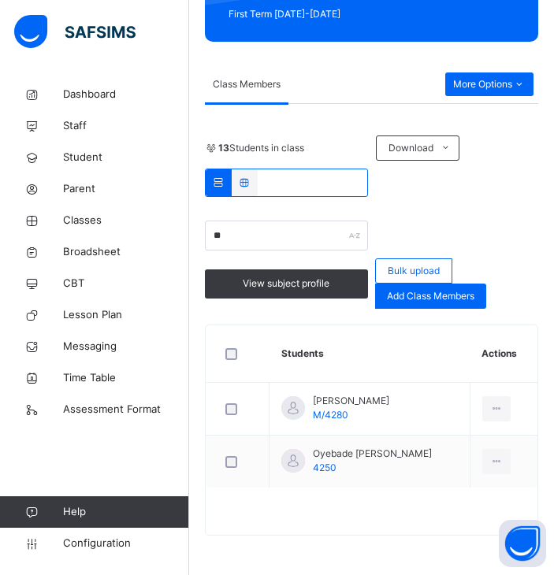
type input "*"
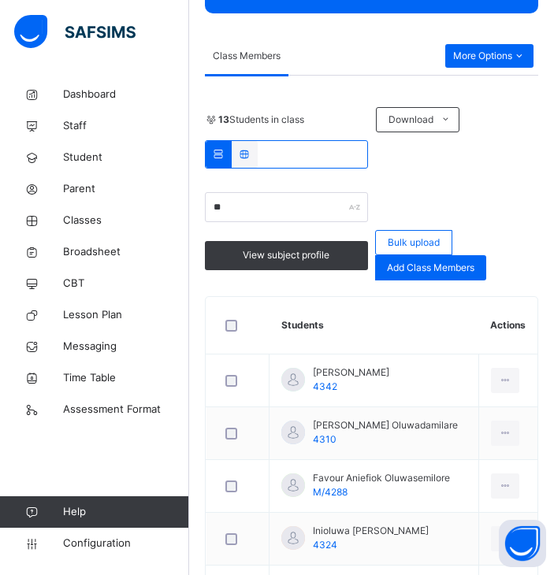
type input "*"
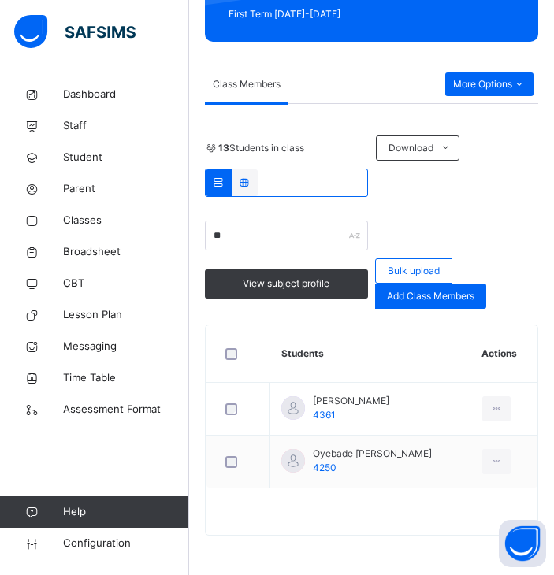
type input "*"
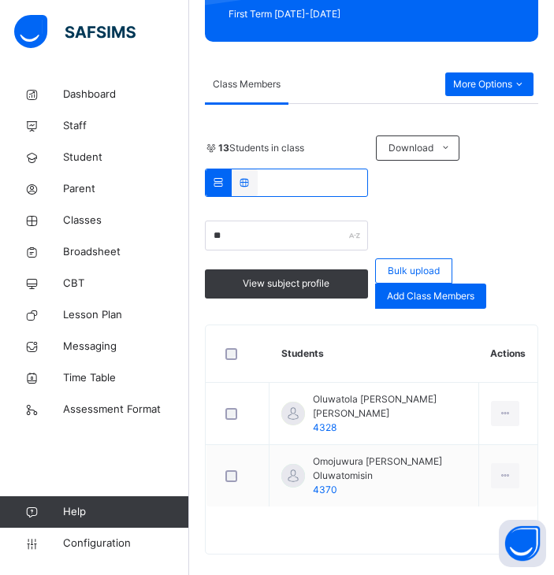
type input "*"
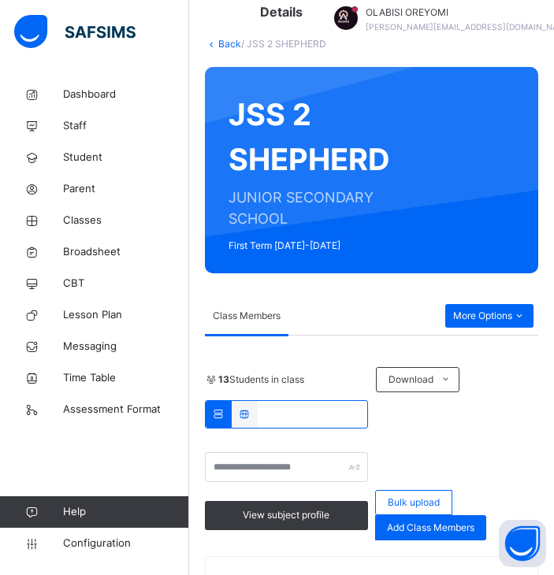
scroll to position [110, 0]
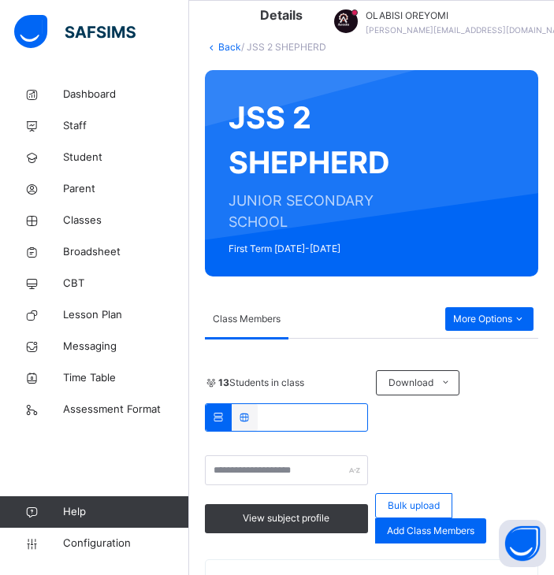
click at [225, 46] on link "Back" at bounding box center [229, 47] width 23 height 12
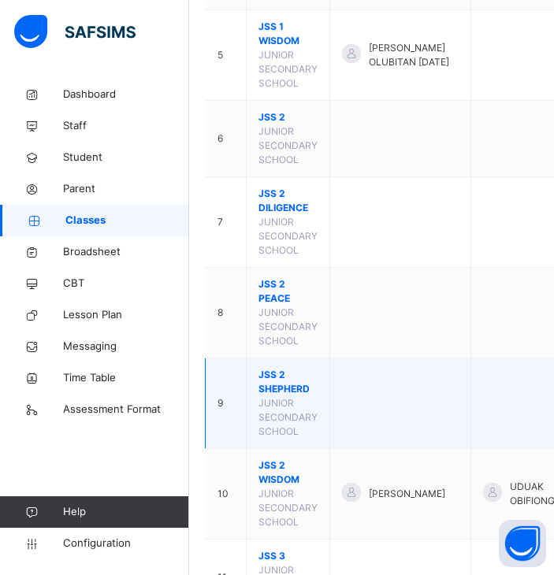
scroll to position [612, 0]
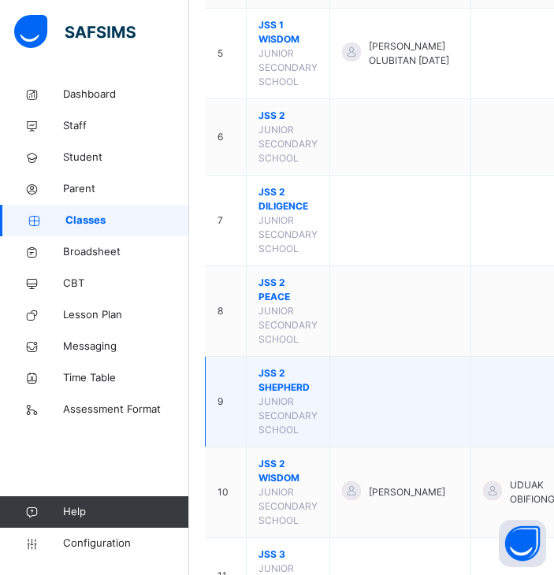
click at [284, 395] on span "JSS 2 SHEPHERD" at bounding box center [287, 380] width 59 height 28
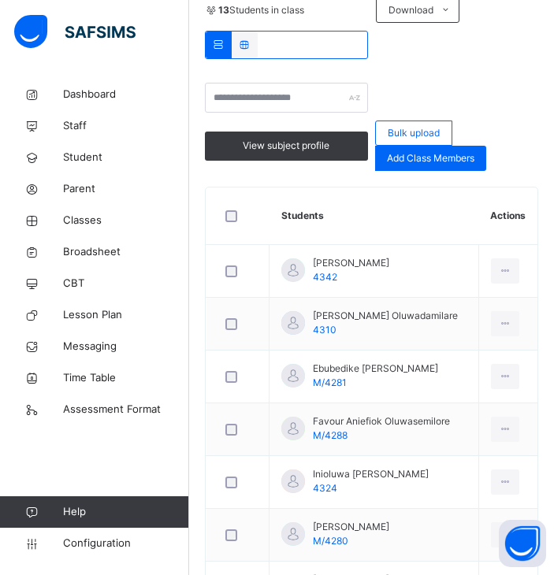
scroll to position [480, 0]
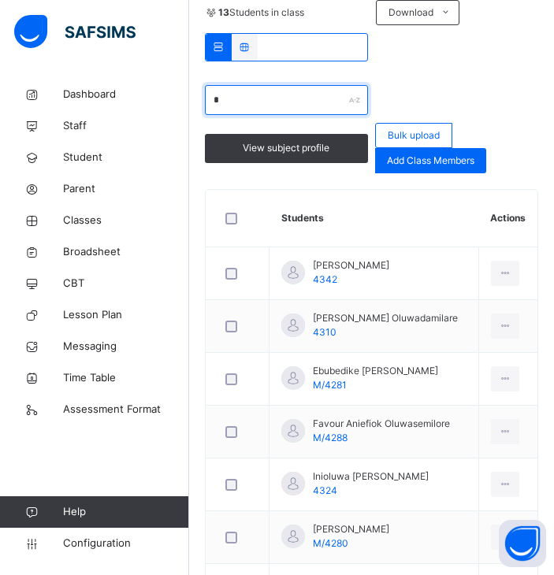
click at [228, 93] on input "*" at bounding box center [286, 100] width 163 height 30
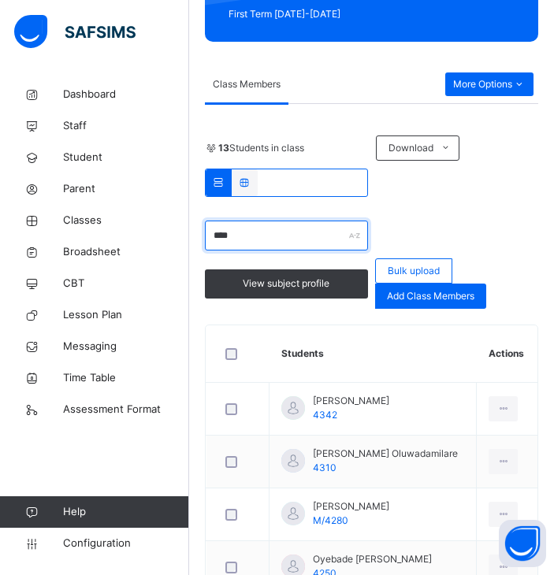
scroll to position [373, 0]
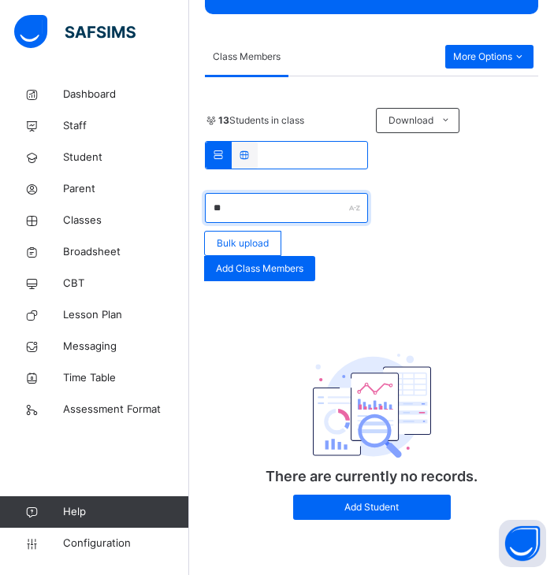
type input "*"
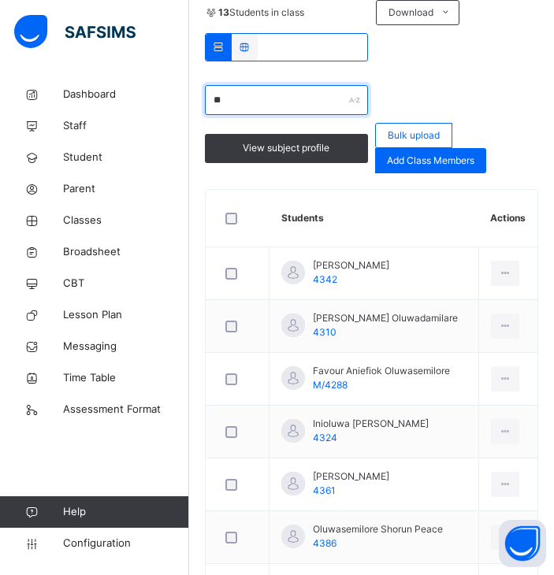
type input "*"
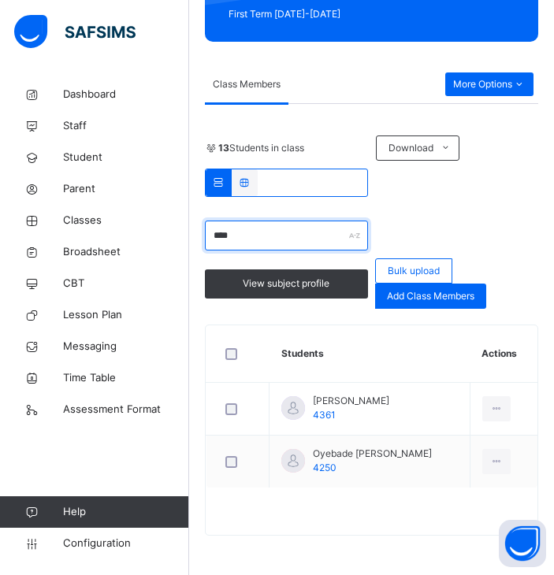
scroll to position [373, 0]
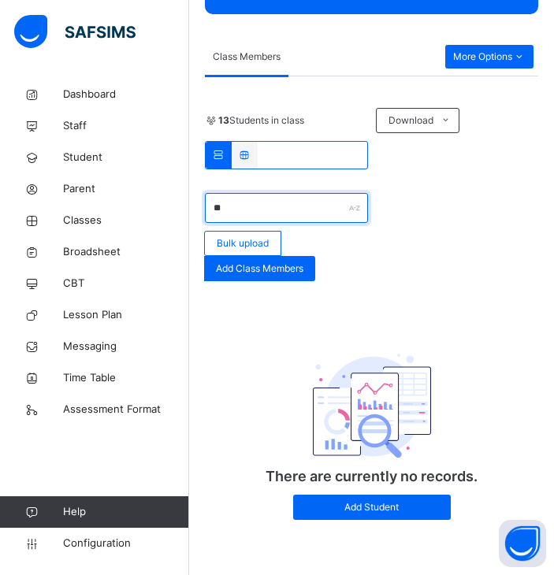
type input "*"
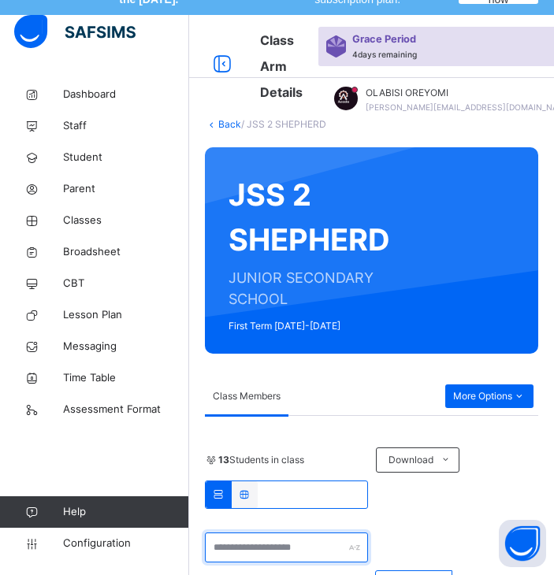
scroll to position [28, 0]
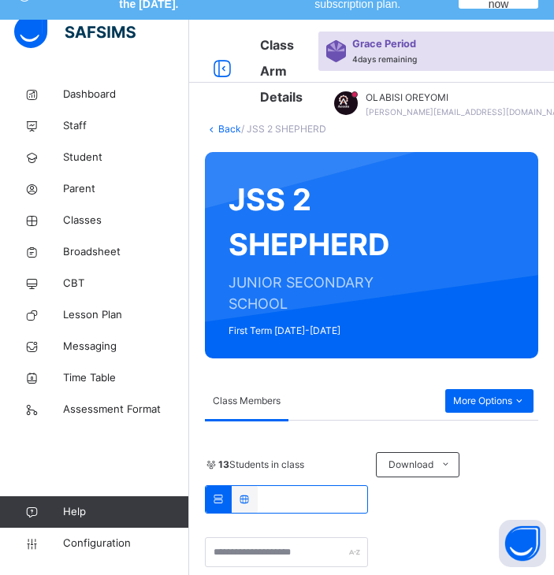
click at [230, 122] on div "Back / JSS 2 SHEPHERD" at bounding box center [371, 129] width 333 height 14
click at [226, 128] on link "Back" at bounding box center [229, 129] width 23 height 12
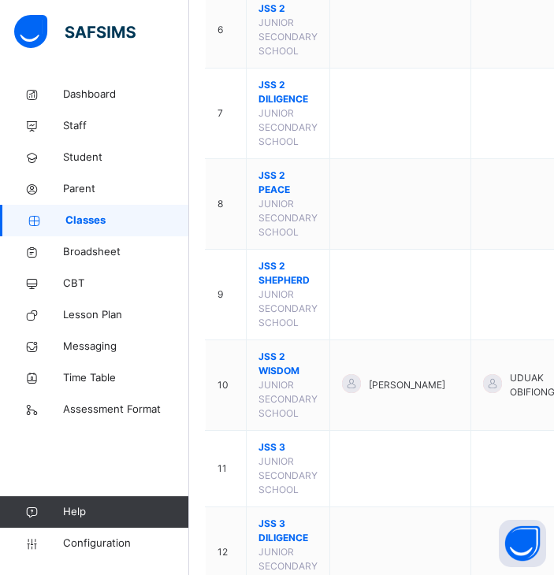
scroll to position [722, 0]
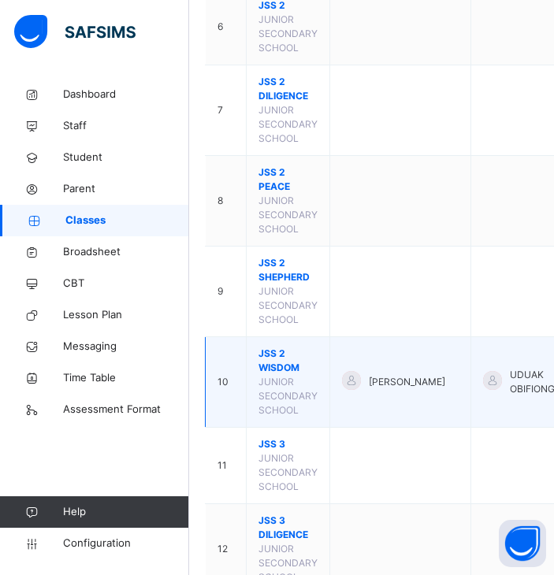
click at [275, 375] on span "JSS 2 WISDOM" at bounding box center [287, 361] width 59 height 28
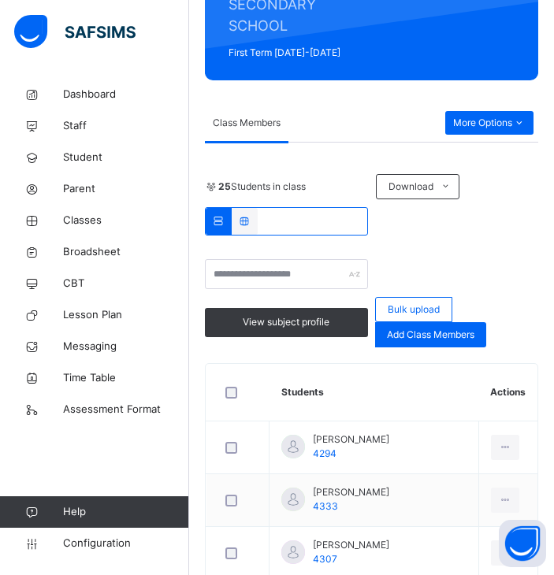
scroll to position [328, 0]
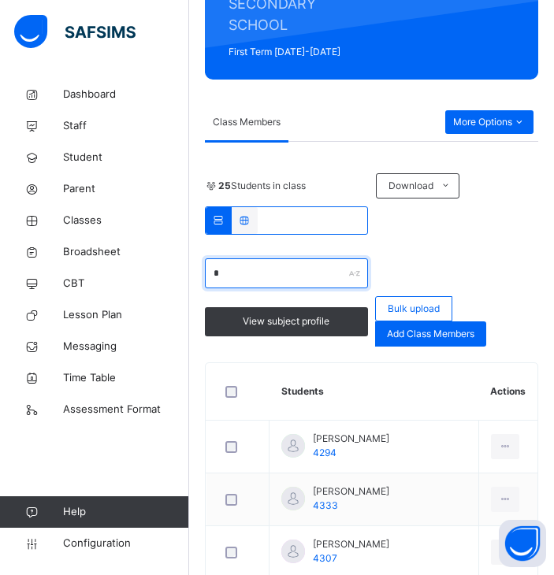
click at [253, 279] on input "*" at bounding box center [286, 273] width 163 height 30
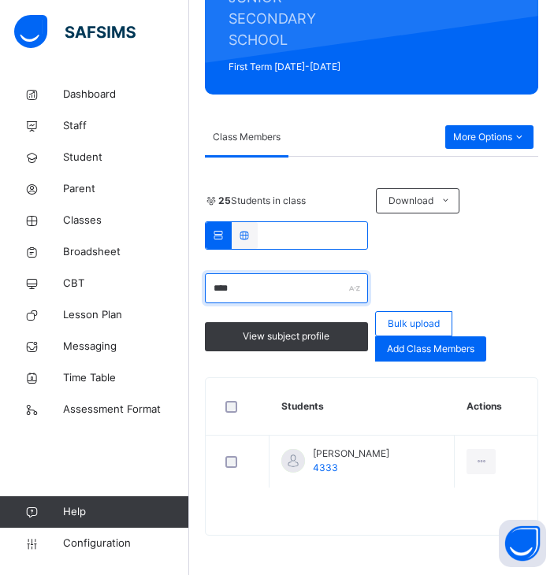
scroll to position [313, 0]
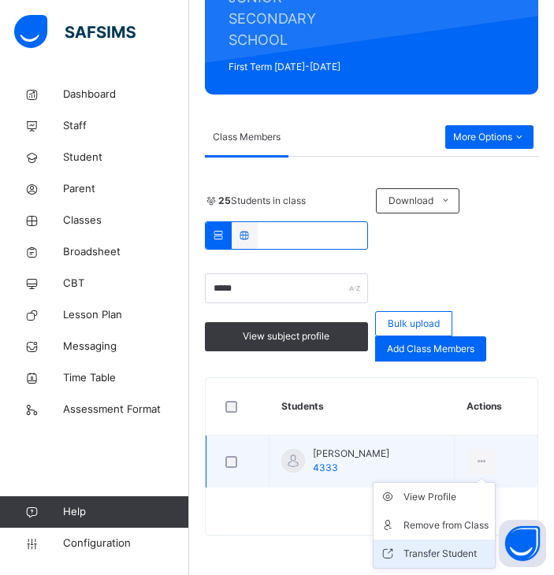
click at [451, 551] on div "Transfer Student" at bounding box center [445, 554] width 85 height 16
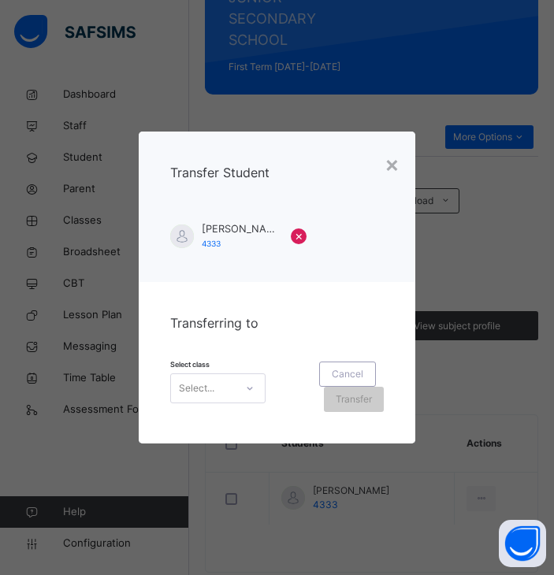
click at [234, 384] on div "Select..." at bounding box center [203, 388] width 64 height 24
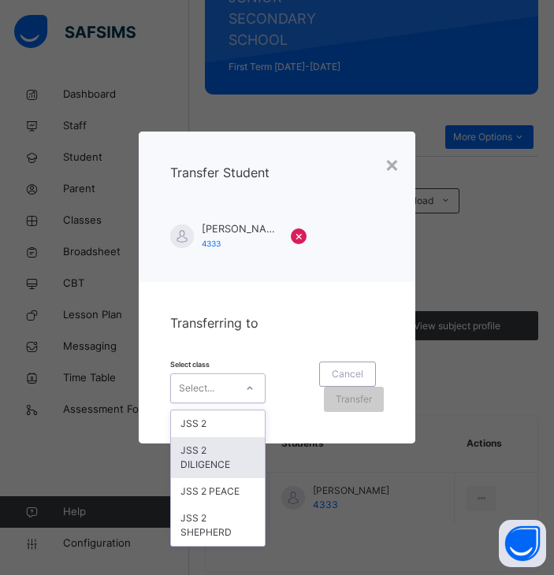
click at [206, 461] on div "JSS 2 DILIGENCE" at bounding box center [218, 457] width 94 height 41
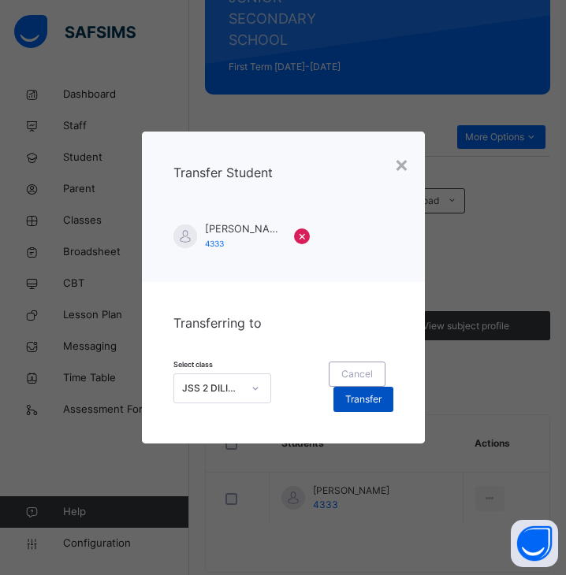
click at [336, 404] on div "Transfer" at bounding box center [363, 399] width 60 height 25
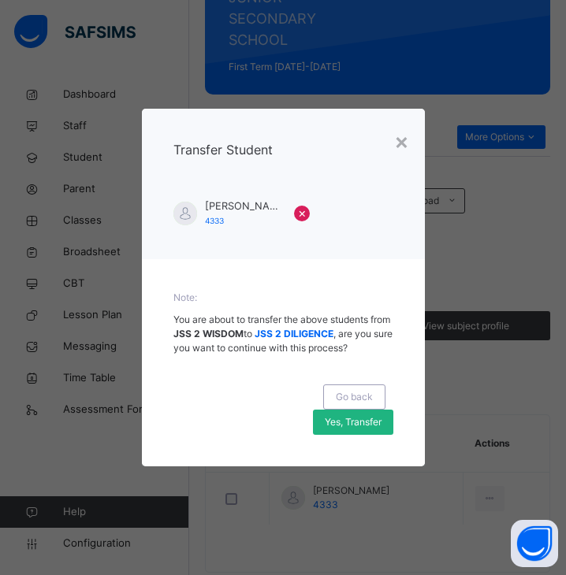
click at [363, 421] on span "Yes, Transfer" at bounding box center [353, 422] width 57 height 14
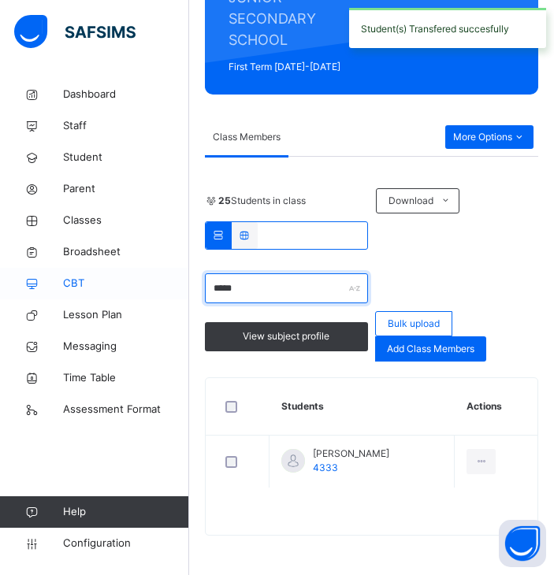
drag, startPoint x: 281, startPoint y: 295, endPoint x: 172, endPoint y: 286, distance: 109.9
click at [172, 286] on div "Class Arm Details Grace Period 4 days remaining First Term / [DATE]-[DATE] OLAB…" at bounding box center [277, 154] width 554 height 841
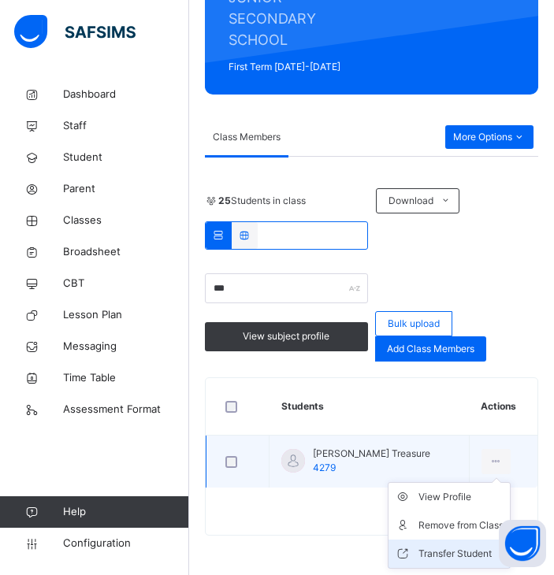
click at [454, 542] on li "Transfer Student" at bounding box center [448, 554] width 121 height 28
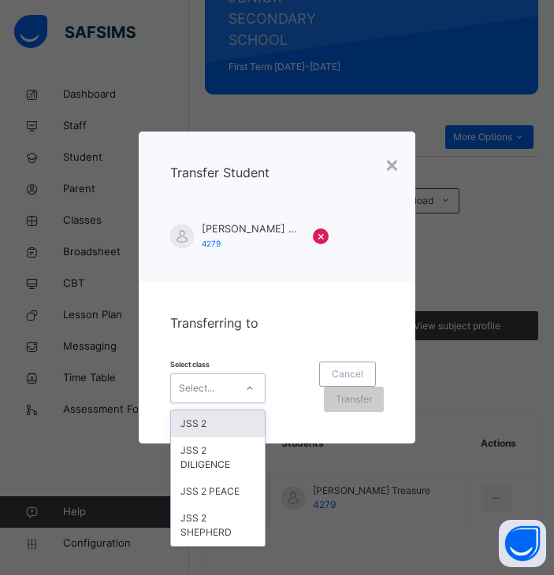
click at [215, 388] on div "Select..." at bounding box center [203, 388] width 64 height 24
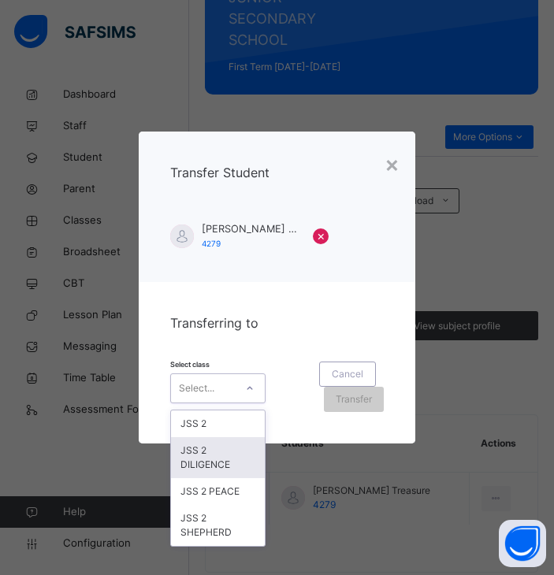
click at [238, 452] on div "JSS 2 DILIGENCE" at bounding box center [218, 457] width 94 height 41
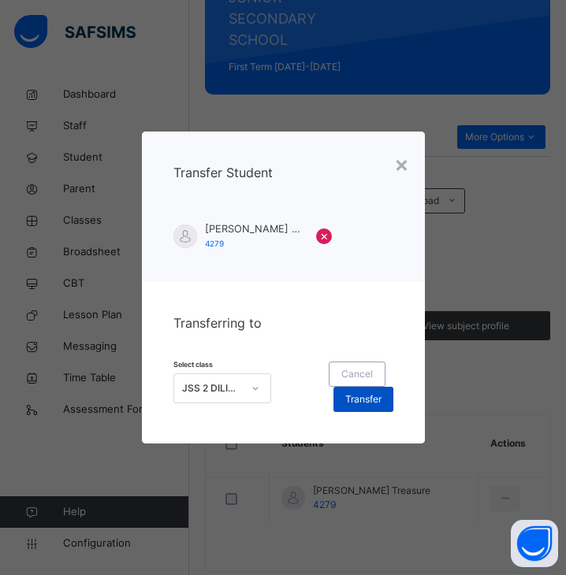
click at [345, 403] on span "Transfer" at bounding box center [363, 399] width 36 height 14
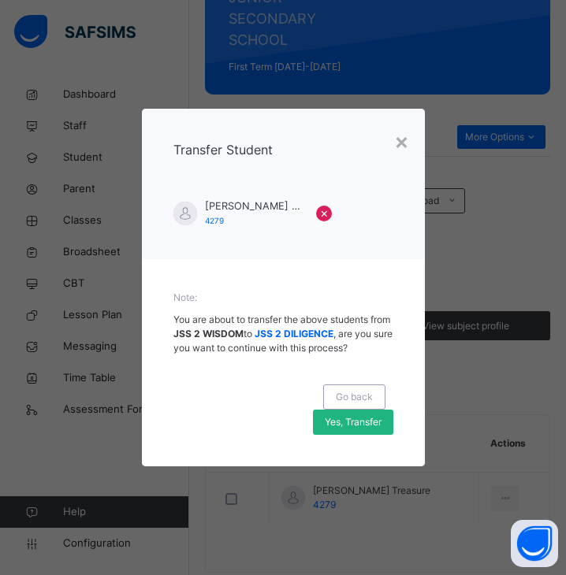
click at [366, 421] on span "Yes, Transfer" at bounding box center [353, 422] width 57 height 14
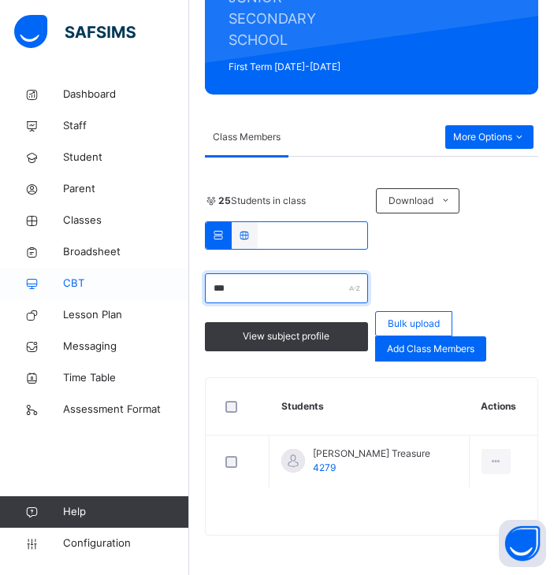
drag, startPoint x: 302, startPoint y: 284, endPoint x: 188, endPoint y: 293, distance: 113.8
click at [188, 293] on div "Class Arm Details Grace Period 4 days remaining First Term / 2025-2026 OLABISI …" at bounding box center [277, 154] width 554 height 841
drag, startPoint x: 273, startPoint y: 290, endPoint x: 84, endPoint y: 283, distance: 188.4
click at [84, 283] on div "Class Arm Details Grace Period 4 days remaining First Term / 2025-2026 OLABISI …" at bounding box center [277, 154] width 554 height 841
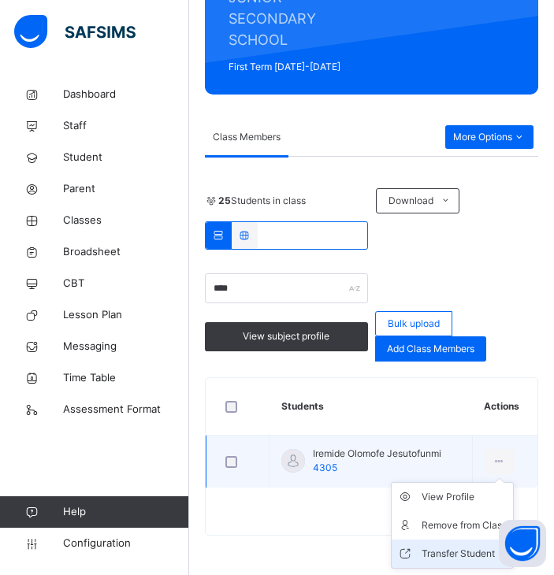
click at [459, 544] on li "Transfer Student" at bounding box center [452, 554] width 121 height 28
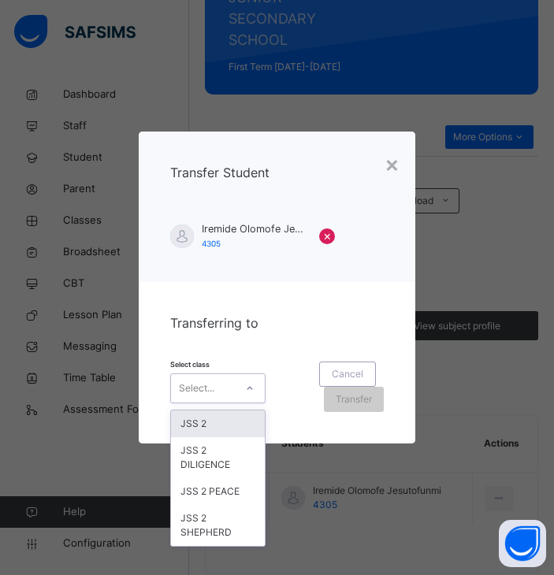
click at [206, 394] on div "Select..." at bounding box center [196, 388] width 35 height 30
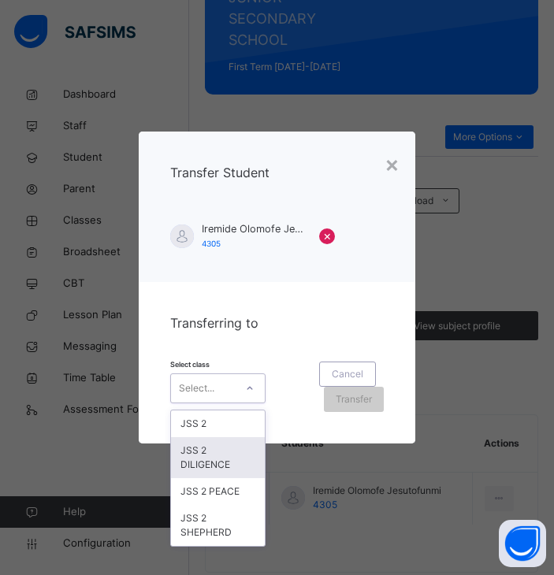
click at [213, 459] on div "JSS 2 DILIGENCE" at bounding box center [218, 457] width 94 height 41
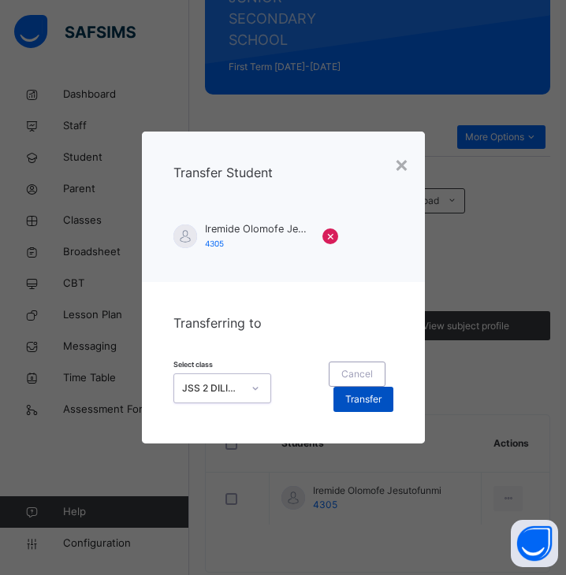
click at [354, 405] on span "Transfer" at bounding box center [363, 399] width 36 height 14
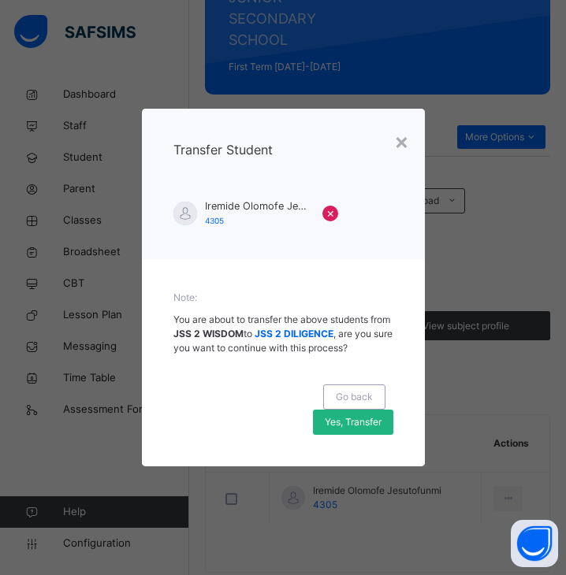
click at [373, 429] on div "Yes, Transfer" at bounding box center [353, 422] width 80 height 25
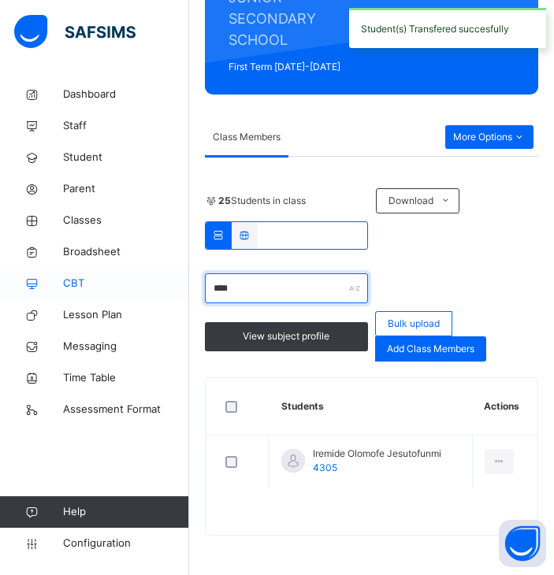
drag, startPoint x: 247, startPoint y: 289, endPoint x: 90, endPoint y: 289, distance: 157.6
click at [90, 289] on div "Class Arm Details Grace Period 4 days remaining First Term / 2025-2026 OLABISI …" at bounding box center [277, 154] width 554 height 841
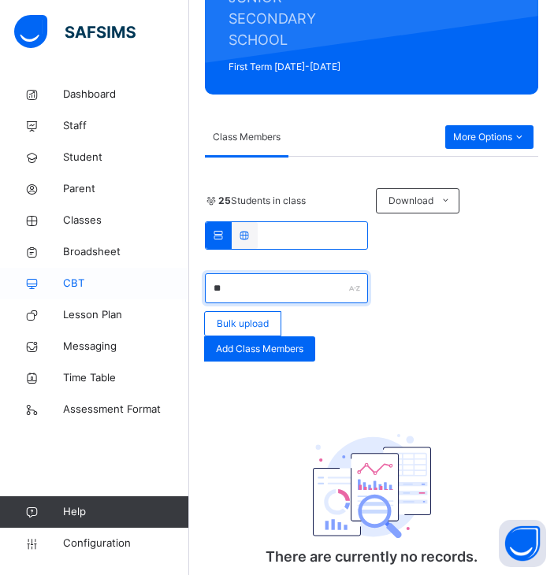
type input "*"
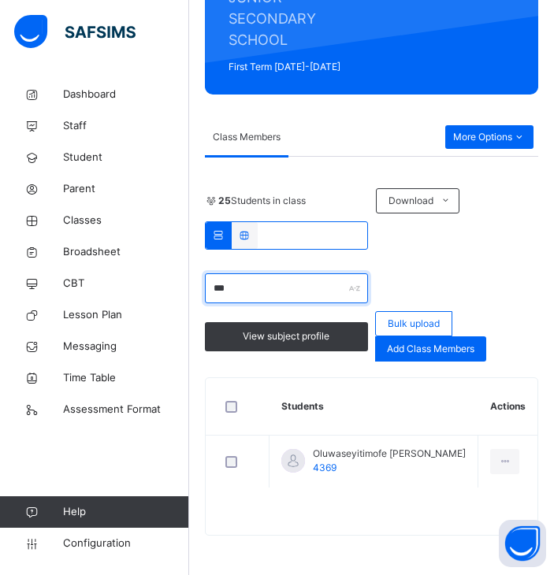
type input "***"
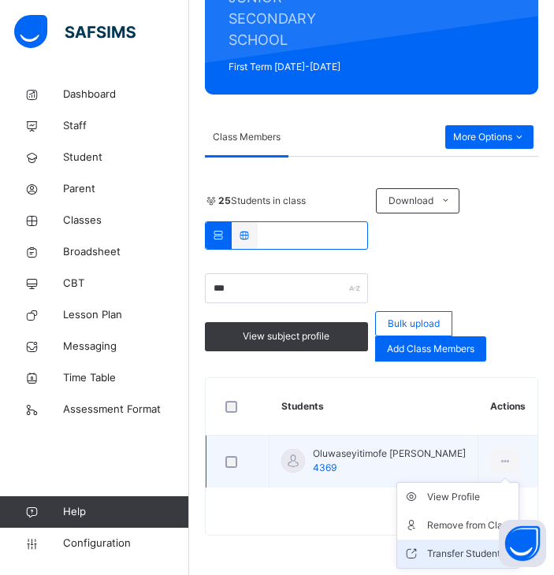
click at [466, 548] on div "Transfer Student" at bounding box center [469, 554] width 85 height 16
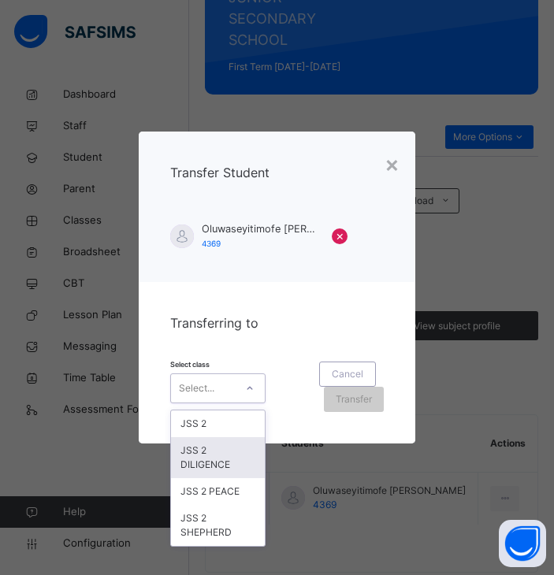
drag, startPoint x: 231, startPoint y: 392, endPoint x: 210, endPoint y: 455, distance: 65.5
click at [210, 403] on div "option JSS 2 DILIGENCE focused, 2 of 4. 4 results available. Use Up and Down to…" at bounding box center [217, 388] width 95 height 30
click at [210, 455] on div "JSS 2 DILIGENCE" at bounding box center [218, 457] width 94 height 41
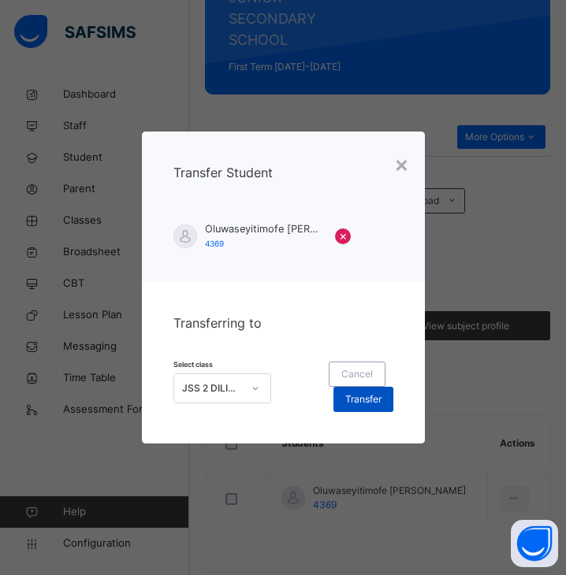
click at [378, 407] on span "Transfer" at bounding box center [363, 399] width 36 height 14
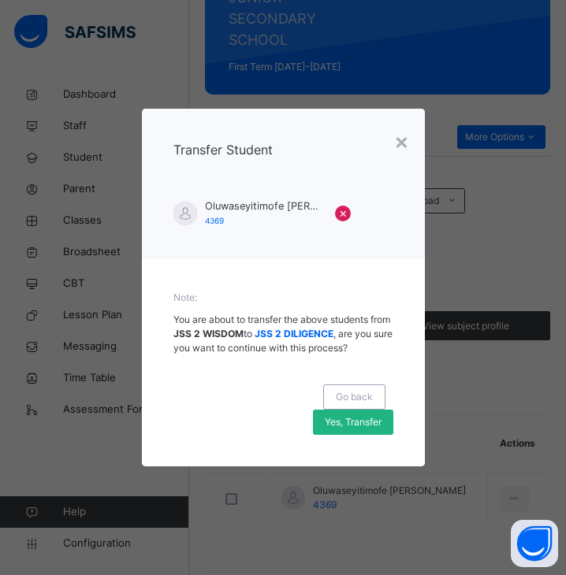
click at [369, 422] on span "Yes, Transfer" at bounding box center [353, 422] width 57 height 14
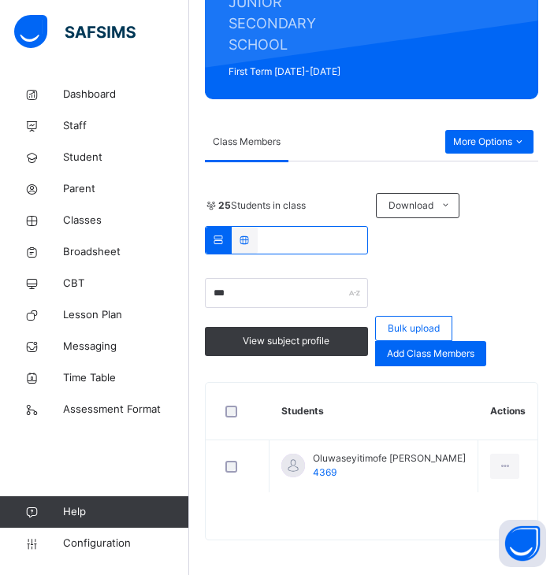
scroll to position [309, 0]
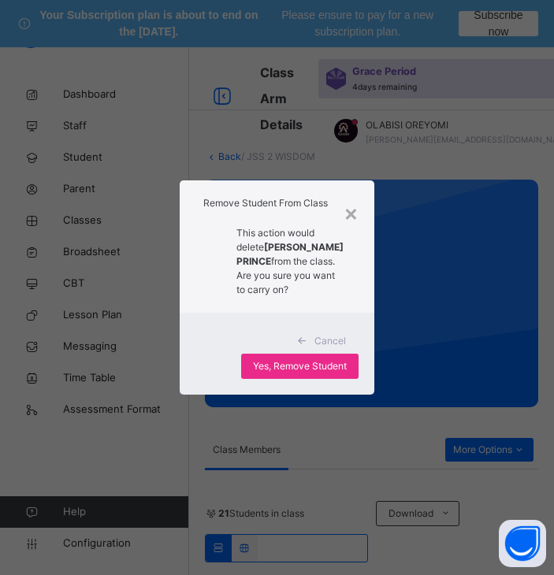
scroll to position [852, 0]
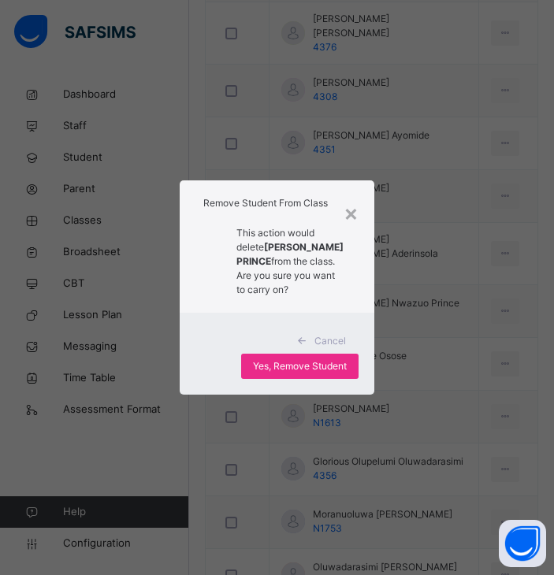
click at [325, 373] on span "Yes, Remove Student" at bounding box center [300, 366] width 94 height 14
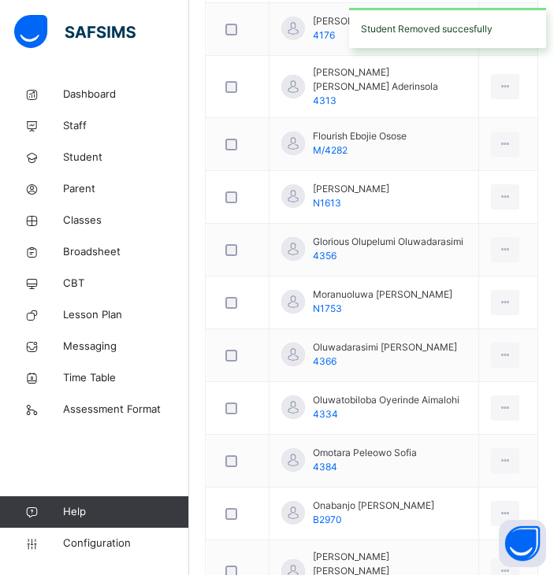
scroll to position [1092, 0]
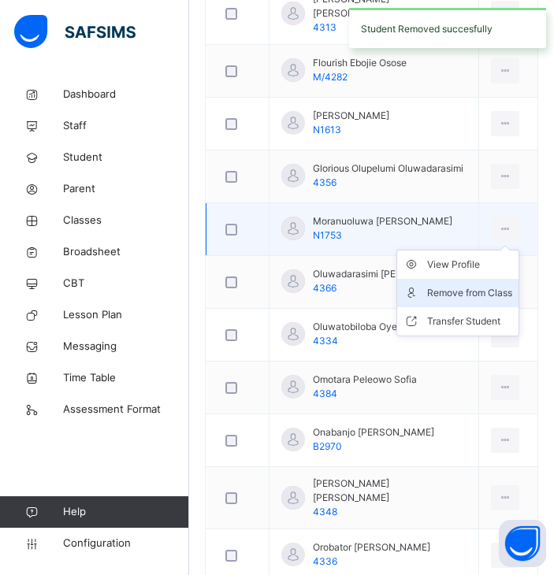
click at [503, 285] on div "Remove from Class" at bounding box center [469, 293] width 85 height 16
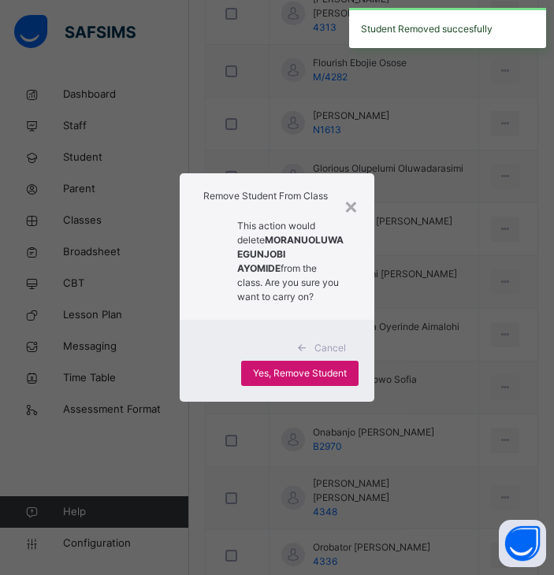
click at [334, 381] on span "Yes, Remove Student" at bounding box center [300, 373] width 94 height 14
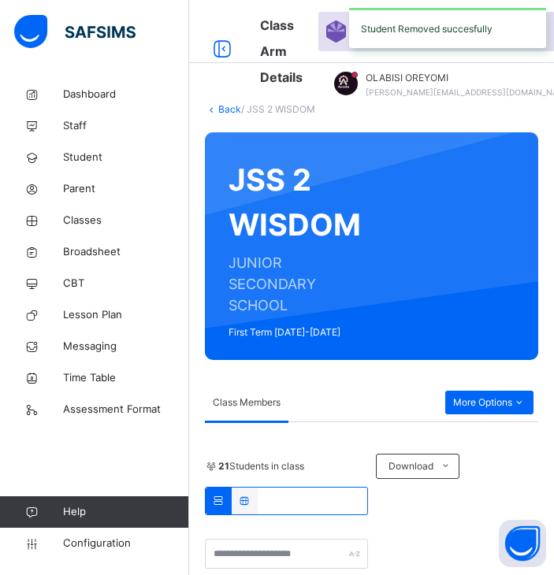
scroll to position [1263, 0]
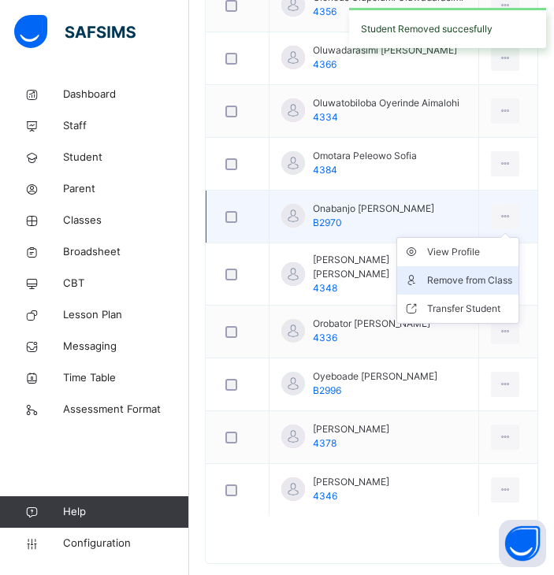
click at [473, 273] on div "Remove from Class" at bounding box center [469, 281] width 85 height 16
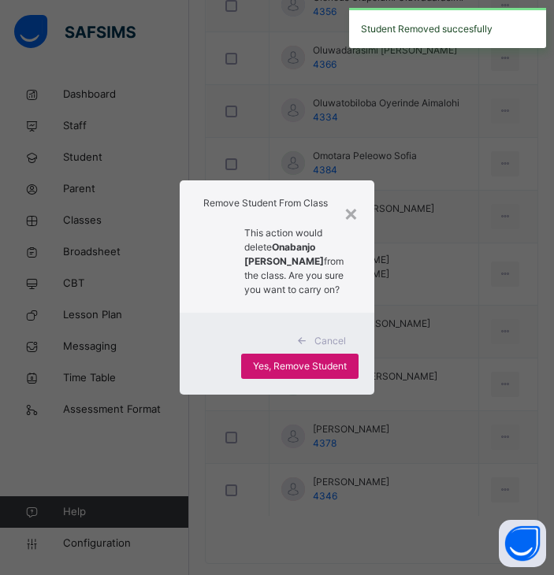
click at [319, 373] on span "Yes, Remove Student" at bounding box center [300, 366] width 94 height 14
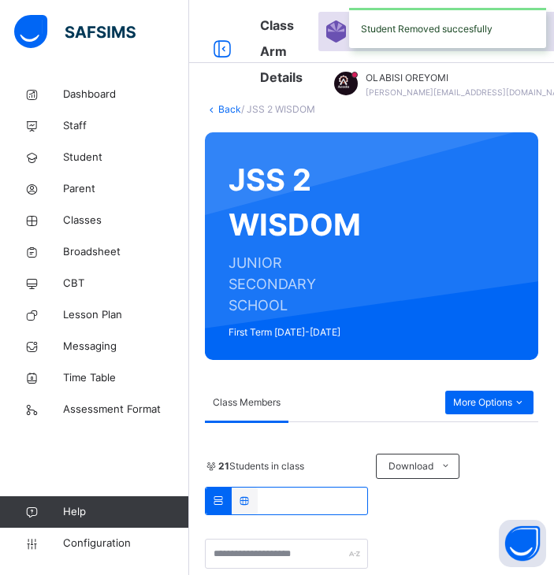
scroll to position [1210, 0]
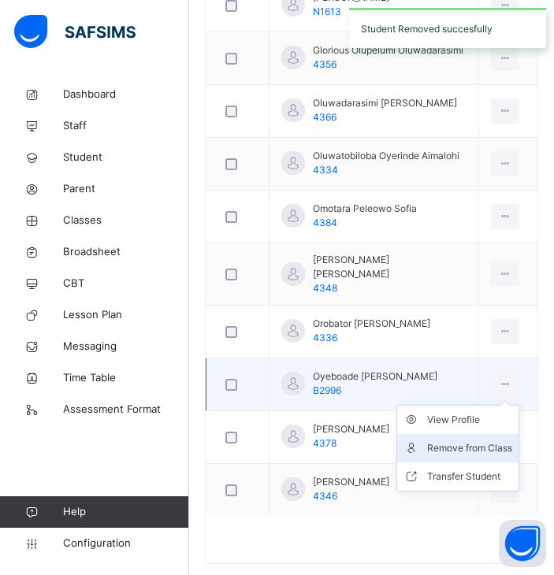
click at [456, 440] on div "Remove from Class" at bounding box center [469, 448] width 85 height 16
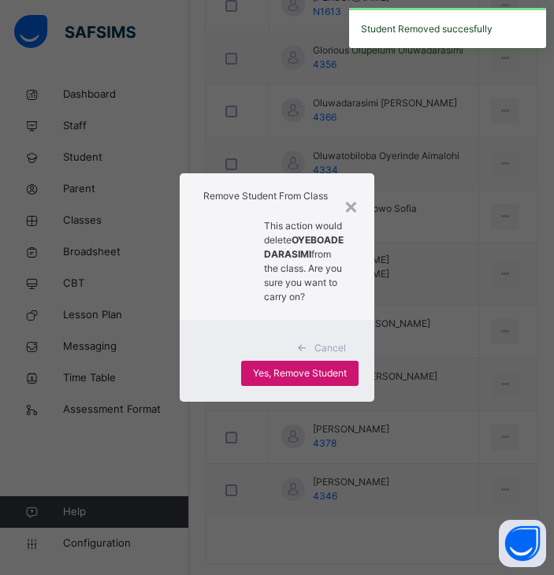
click at [275, 381] on span "Yes, Remove Student" at bounding box center [300, 373] width 94 height 14
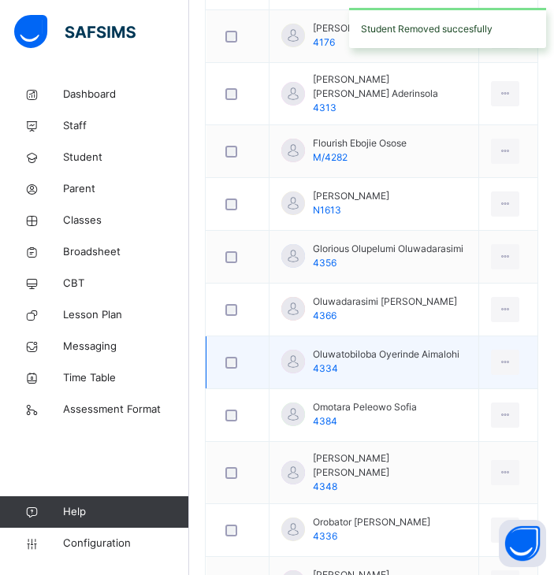
scroll to position [1005, 0]
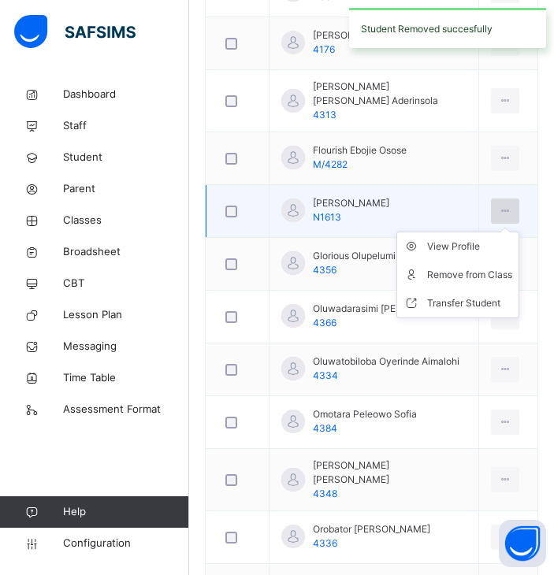
click at [512, 204] on icon at bounding box center [505, 211] width 13 height 14
click at [492, 267] on div "Remove from Class" at bounding box center [469, 275] width 85 height 16
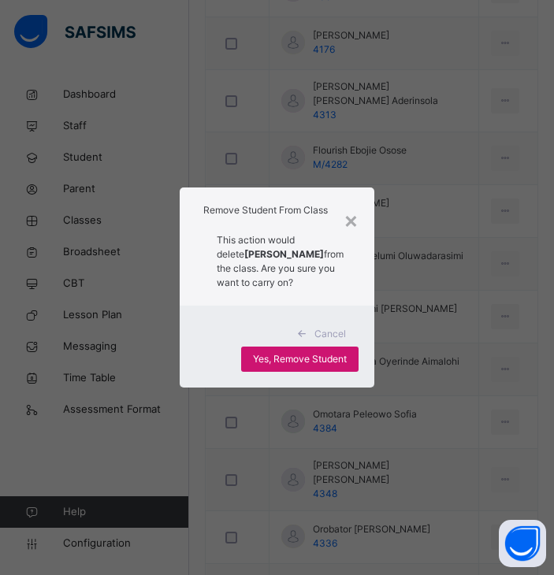
click at [320, 366] on span "Yes, Remove Student" at bounding box center [300, 359] width 94 height 14
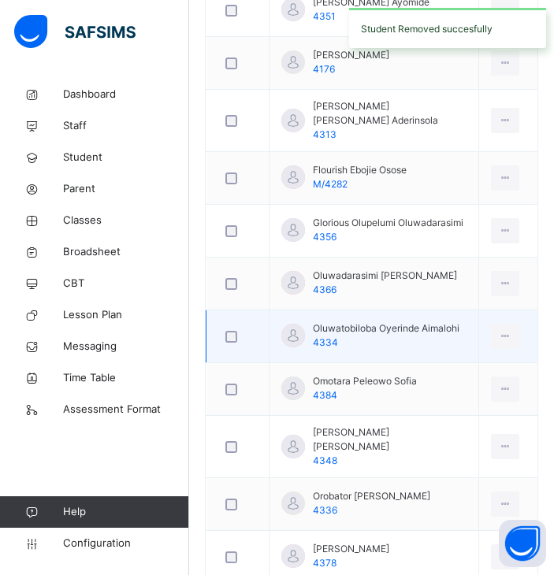
scroll to position [983, 0]
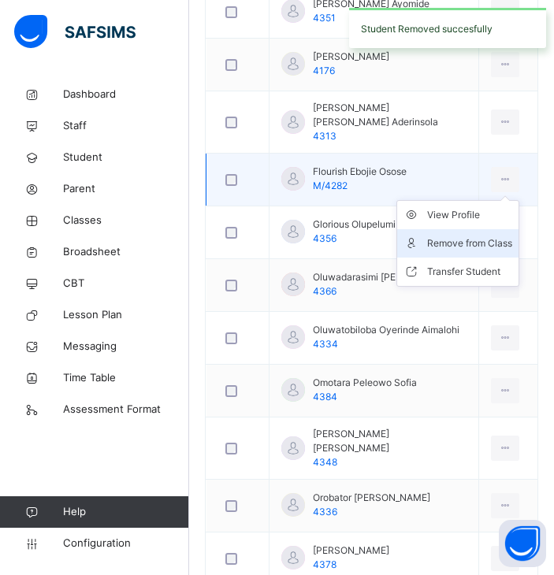
click at [439, 236] on div "Remove from Class" at bounding box center [469, 244] width 85 height 16
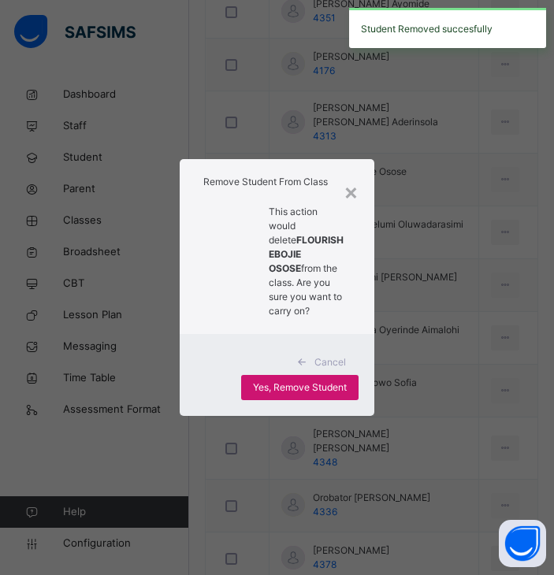
click at [313, 395] on span "Yes, Remove Student" at bounding box center [300, 388] width 94 height 14
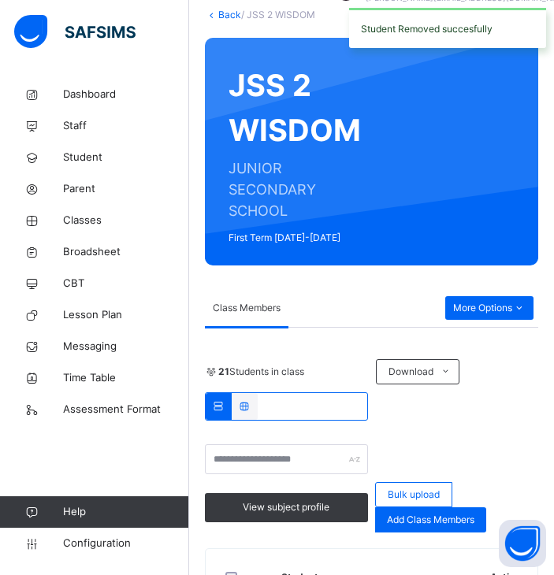
scroll to position [0, 0]
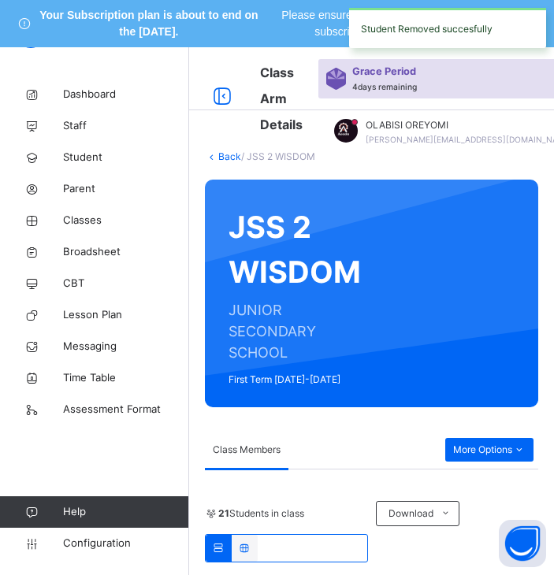
click at [215, 154] on icon at bounding box center [211, 156] width 13 height 12
click at [231, 154] on link "Back" at bounding box center [229, 156] width 23 height 12
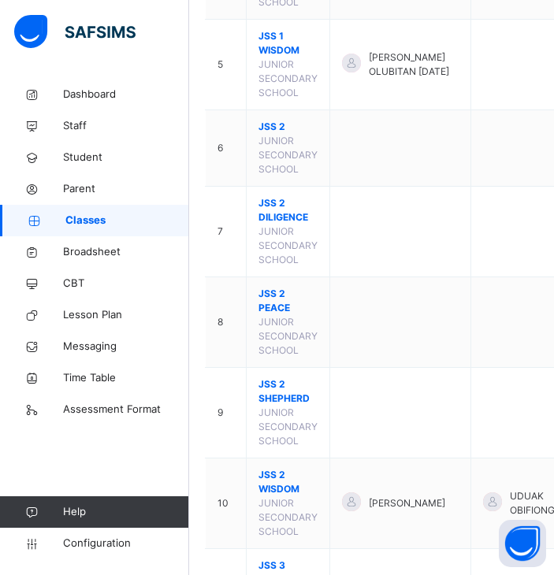
scroll to position [600, 0]
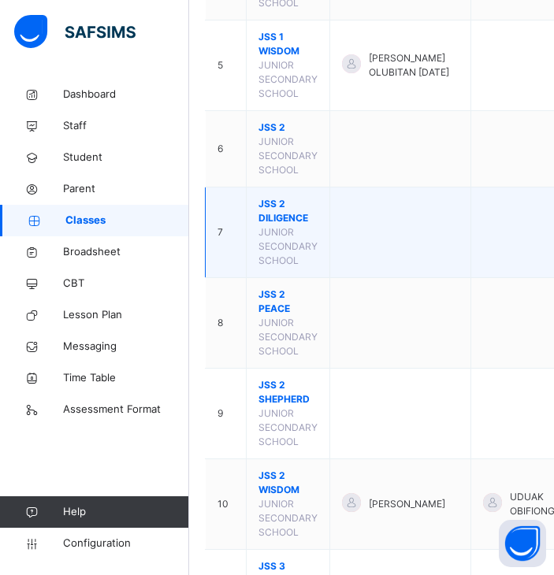
click at [291, 225] on span "JSS 2 DILIGENCE" at bounding box center [287, 211] width 59 height 28
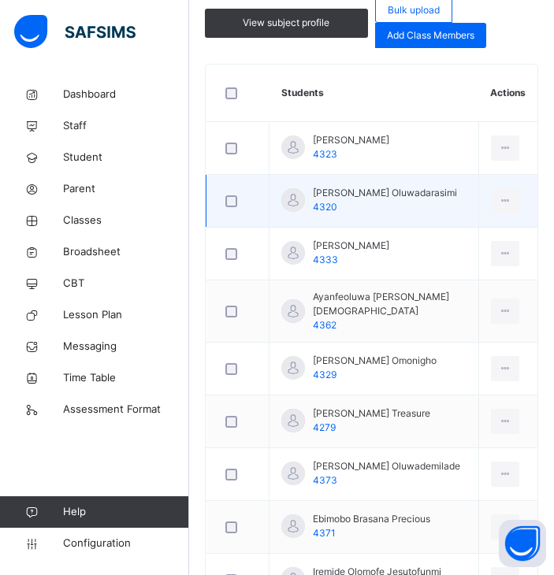
scroll to position [607, 0]
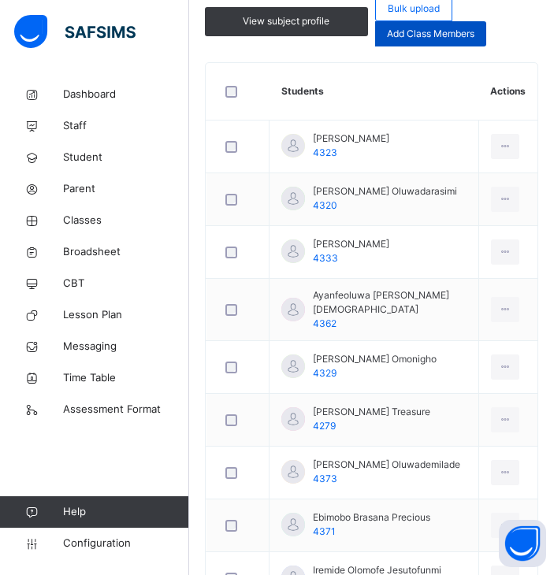
click at [468, 25] on div "Add Class Members" at bounding box center [430, 33] width 111 height 25
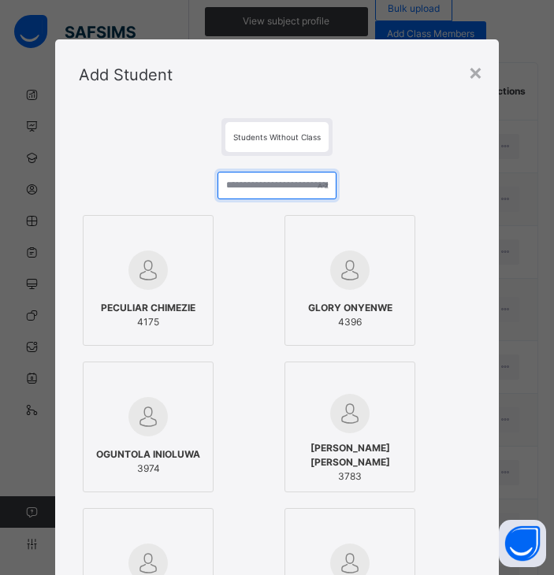
click at [244, 191] on input "text" at bounding box center [276, 186] width 119 height 28
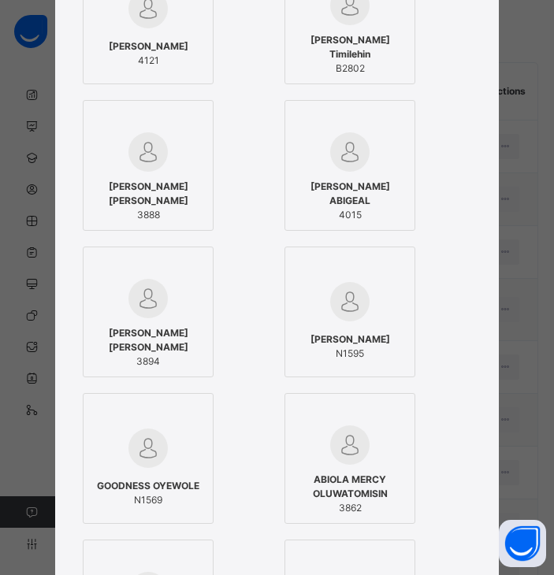
scroll to position [0, 0]
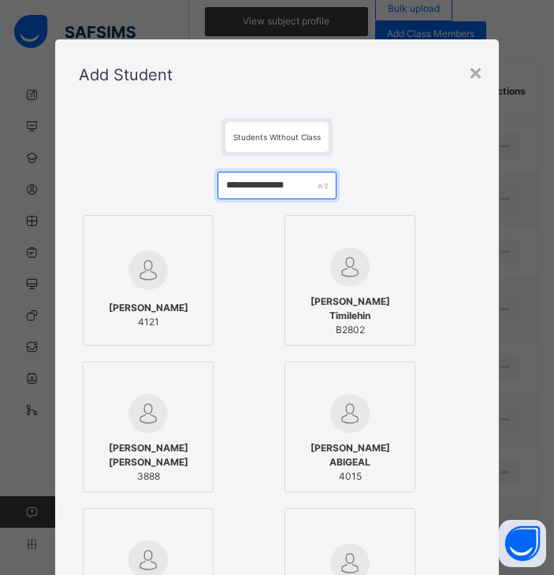
type input "**********"
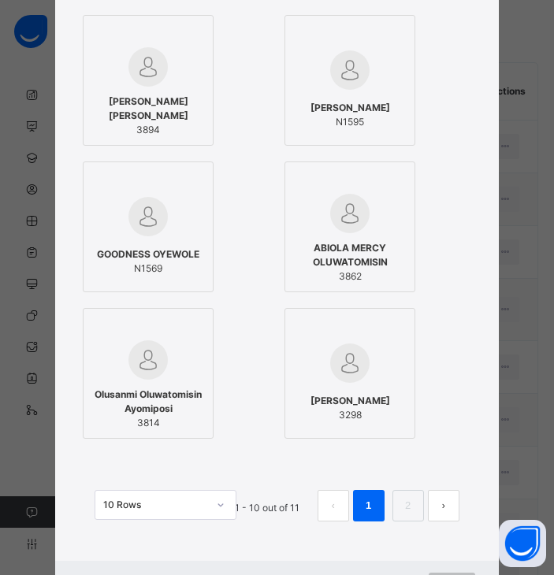
scroll to position [494, 0]
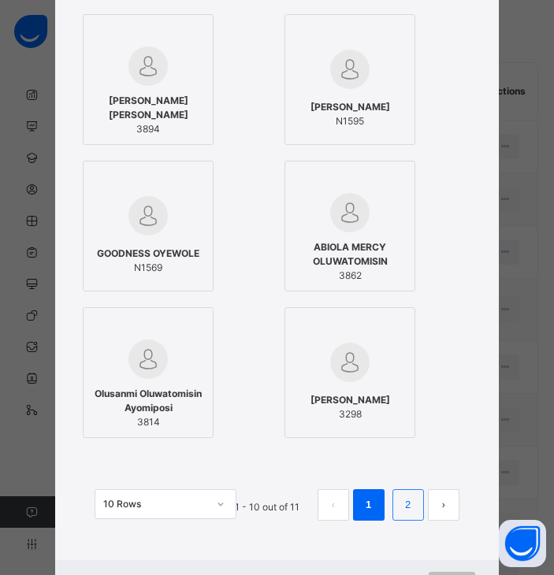
click at [405, 503] on link "2" at bounding box center [407, 505] width 15 height 20
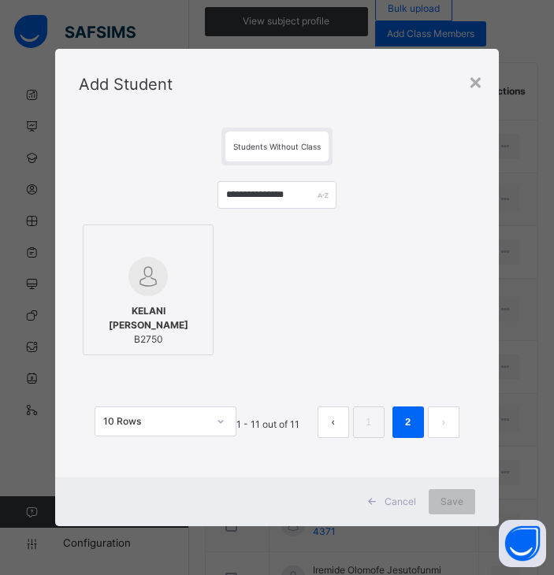
scroll to position [0, 0]
click at [478, 84] on div "×" at bounding box center [475, 81] width 15 height 33
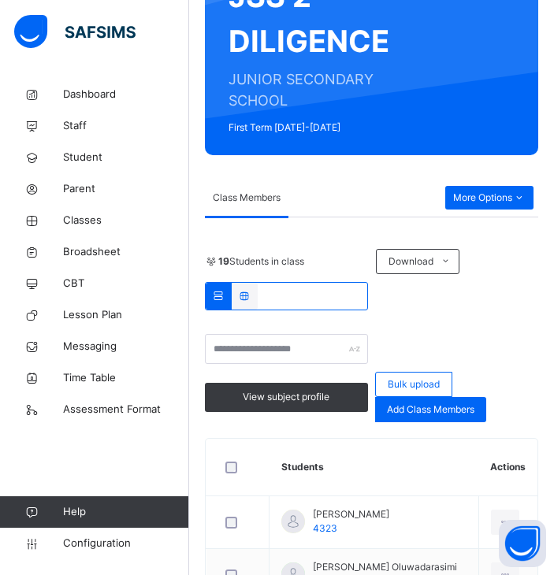
scroll to position [242, 0]
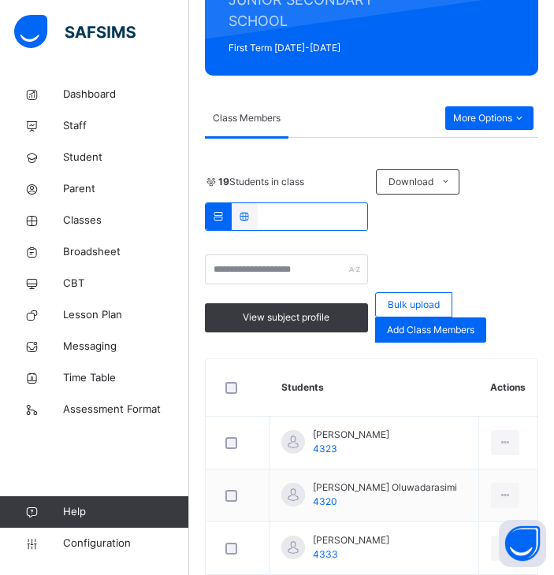
scroll to position [310, 0]
click at [281, 271] on input "text" at bounding box center [286, 269] width 163 height 30
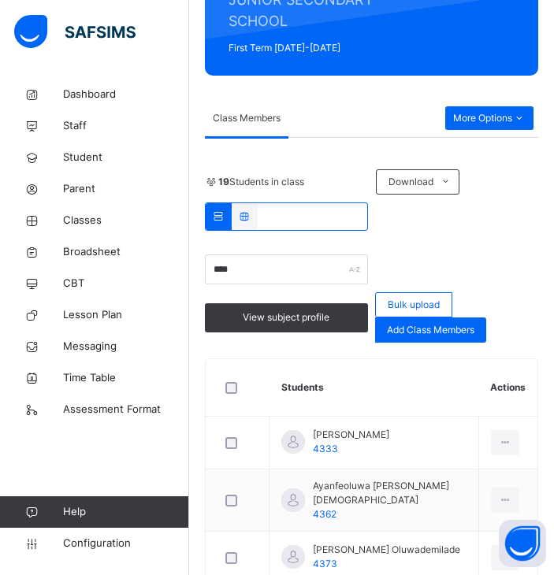
scroll to position [292, 0]
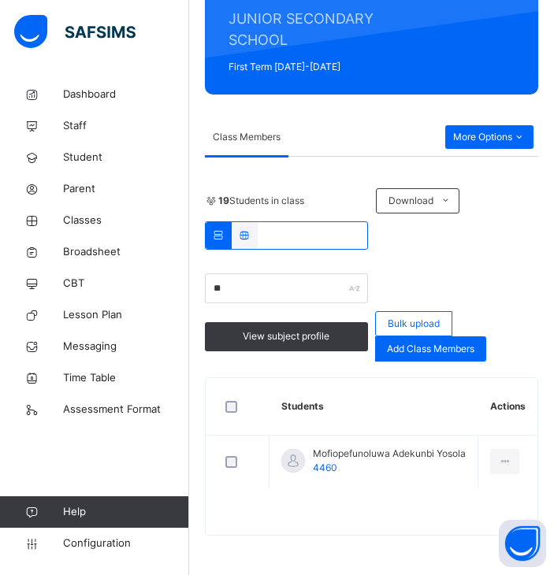
type input "*"
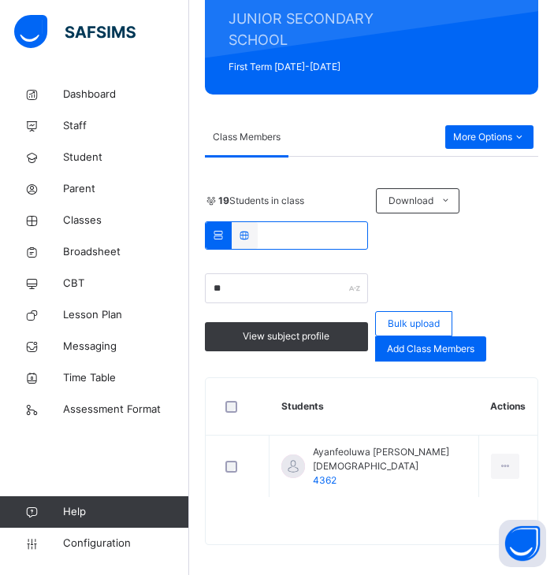
type input "*"
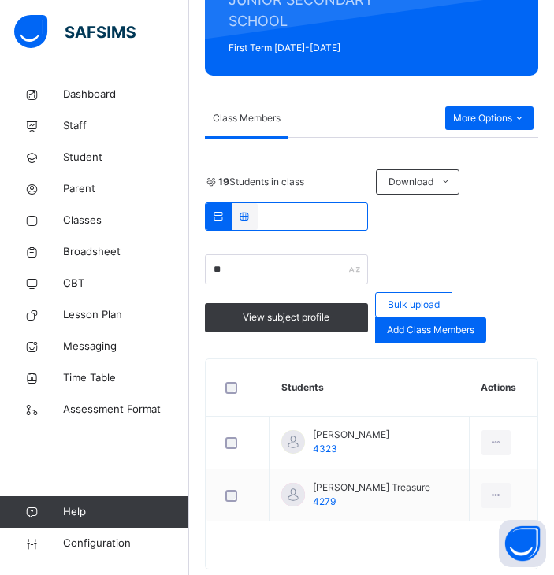
type input "*"
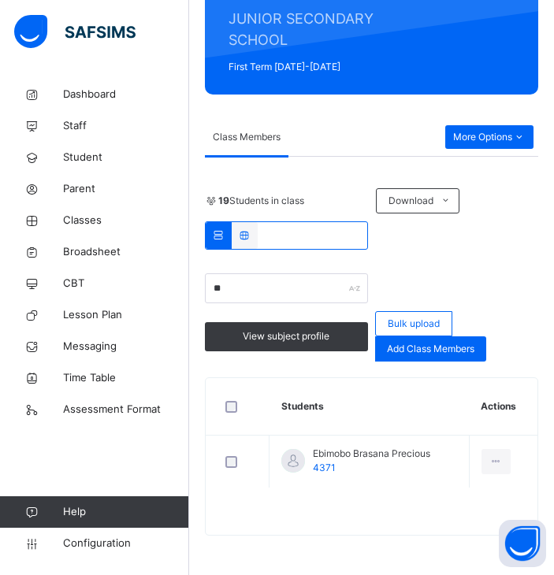
type input "*"
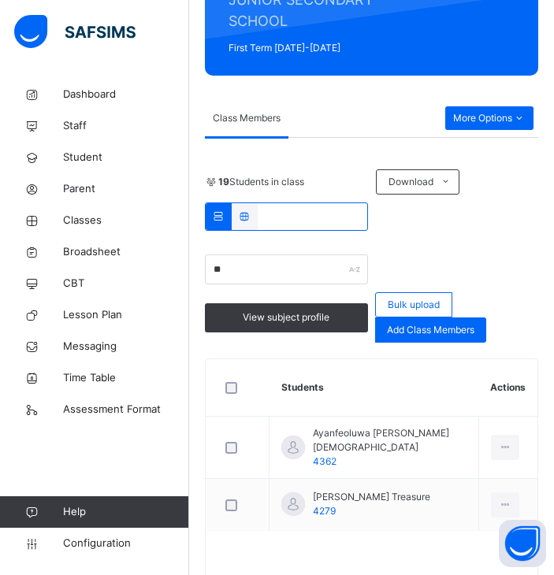
type input "*"
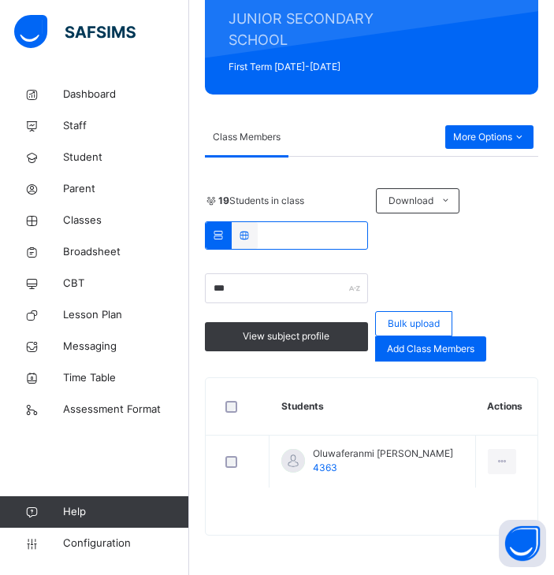
scroll to position [310, 0]
type input "*"
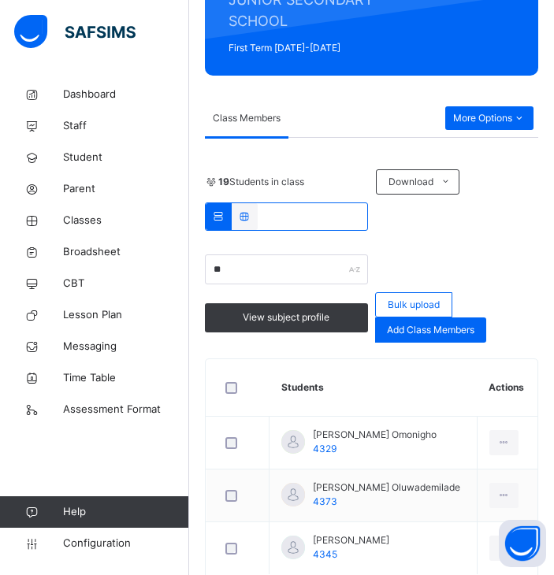
type input "*"
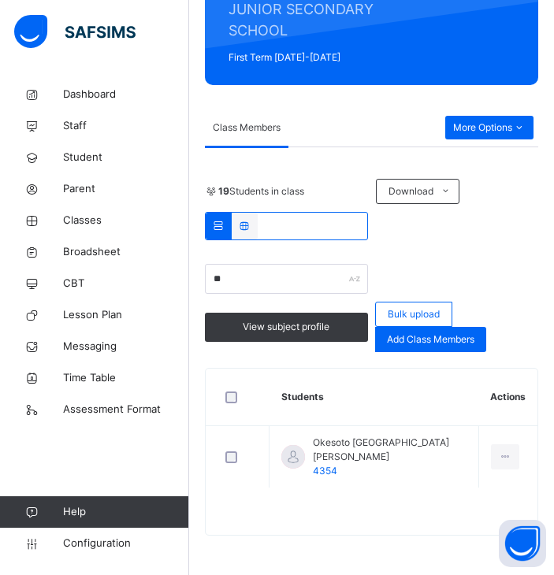
scroll to position [292, 0]
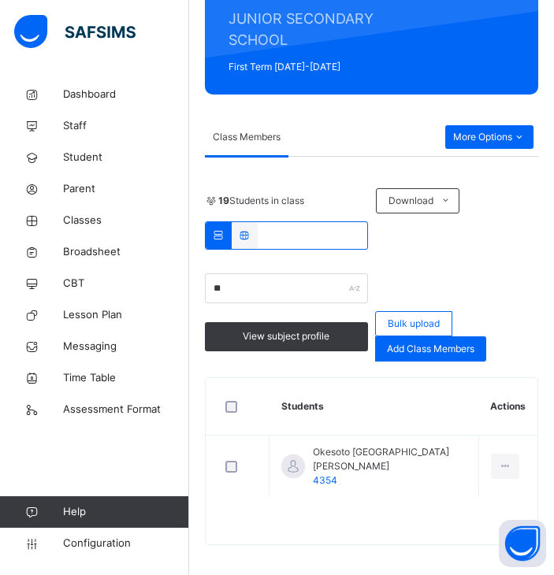
type input "*"
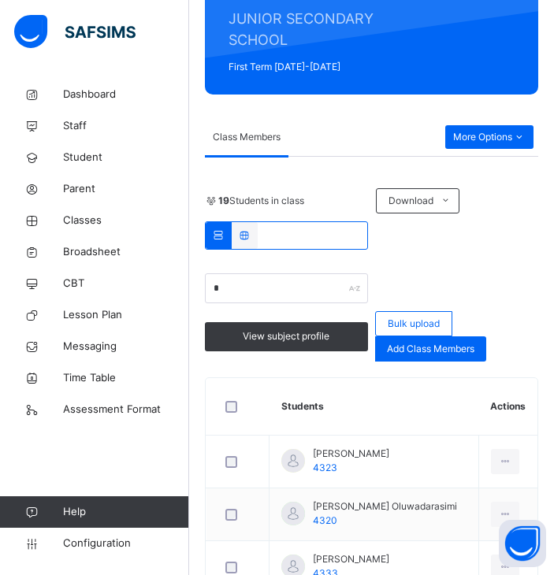
scroll to position [310, 0]
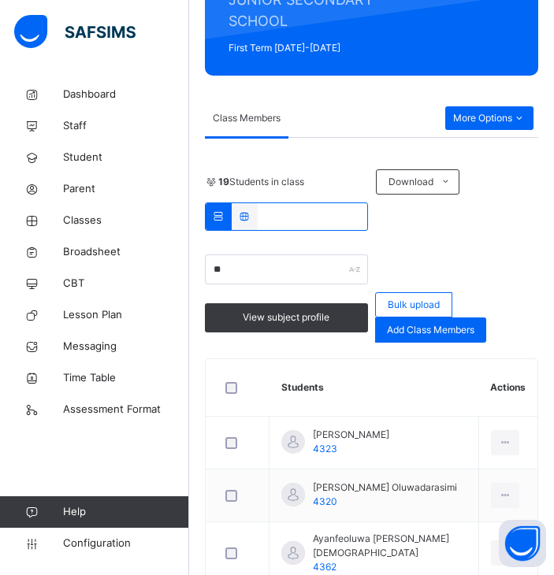
type input "*"
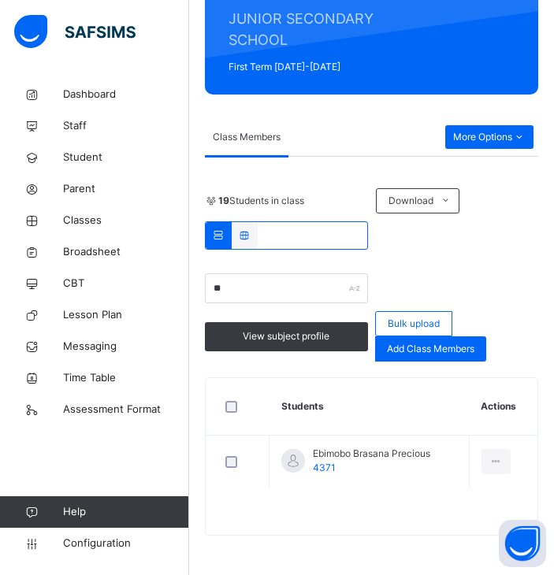
scroll to position [292, 0]
type input "*"
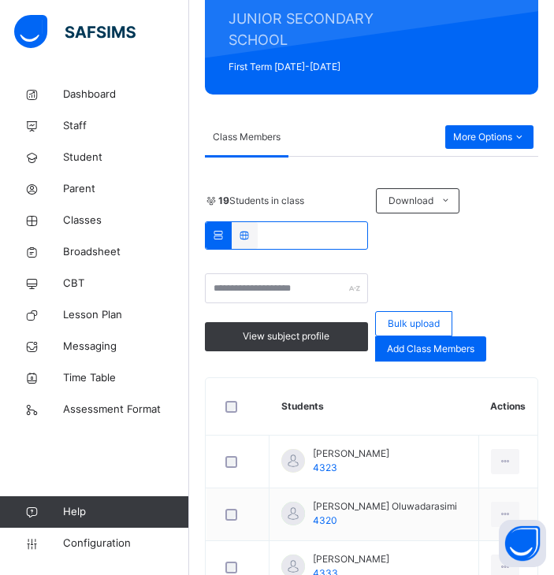
scroll to position [310, 0]
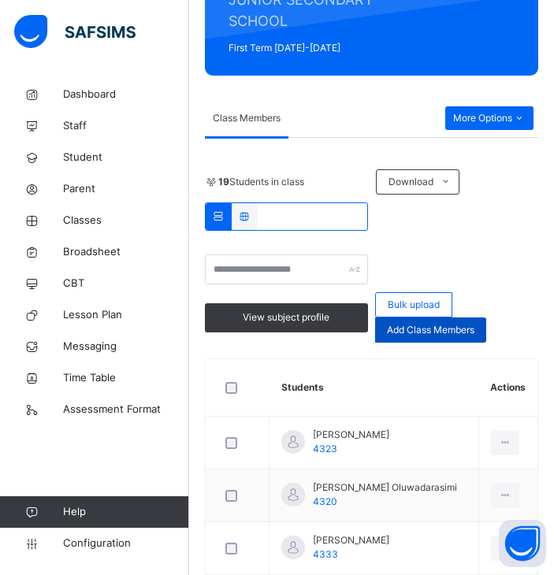
click at [423, 331] on span "Add Class Members" at bounding box center [430, 330] width 87 height 14
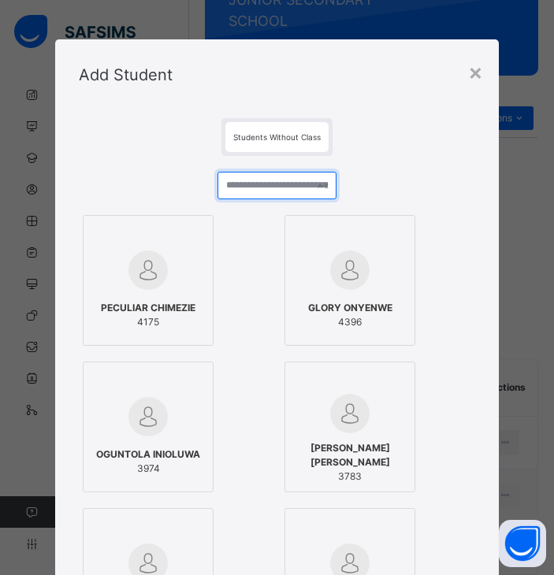
click at [245, 185] on input "text" at bounding box center [276, 186] width 119 height 28
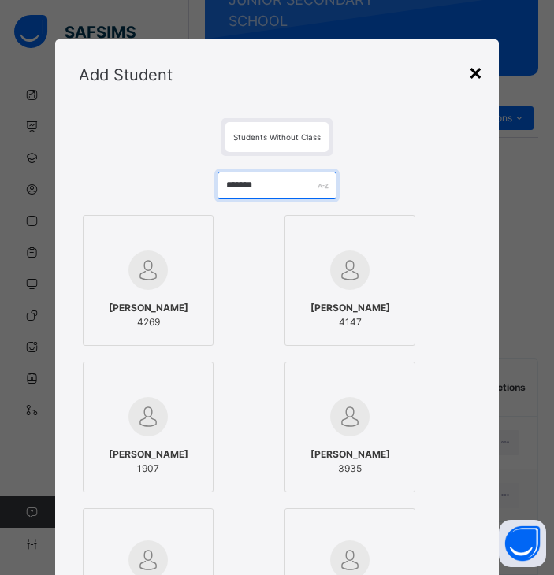
type input "*******"
click at [475, 75] on div "×" at bounding box center [475, 71] width 15 height 33
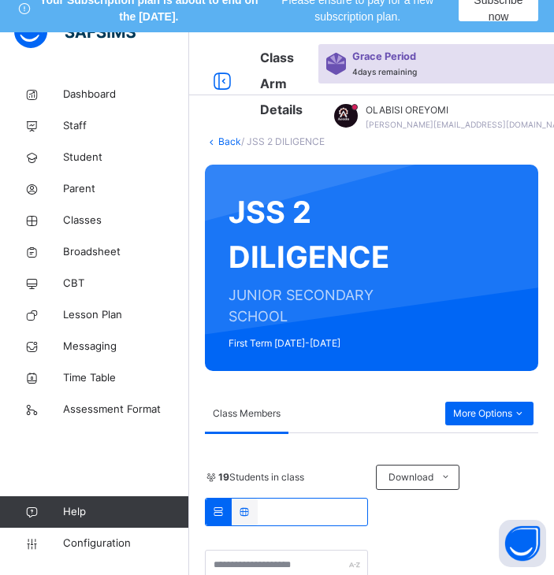
scroll to position [0, 0]
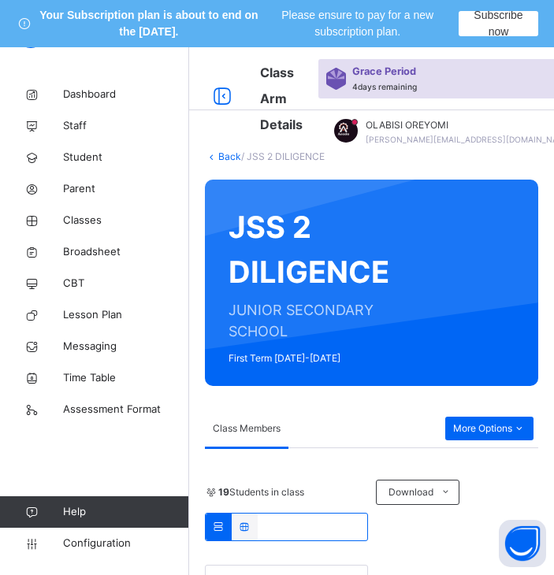
click at [226, 155] on link "Back" at bounding box center [229, 156] width 23 height 12
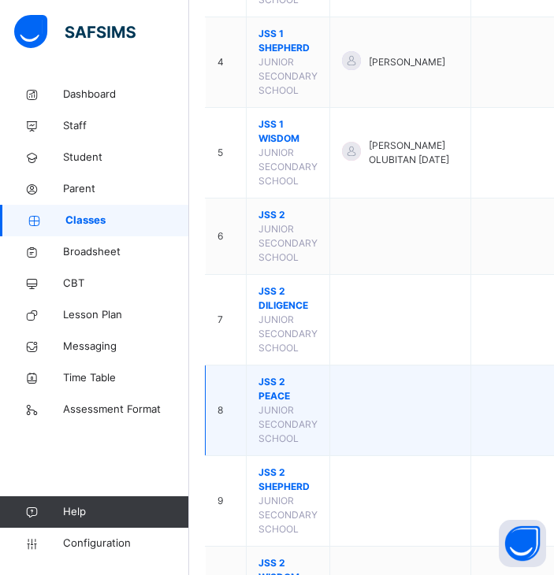
click at [285, 403] on span "JSS 2 PEACE" at bounding box center [287, 389] width 59 height 28
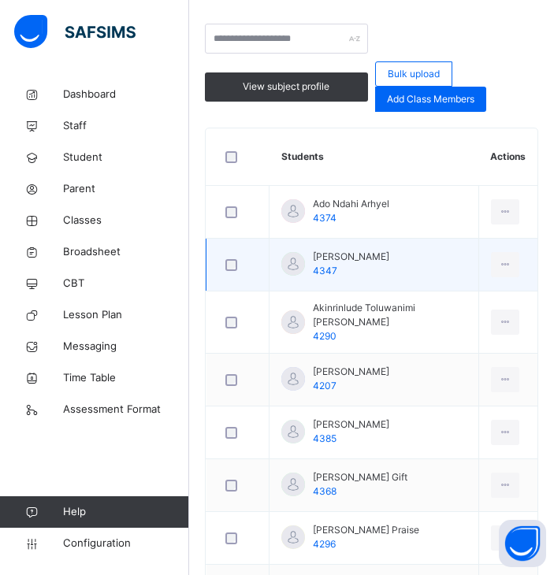
scroll to position [563, 0]
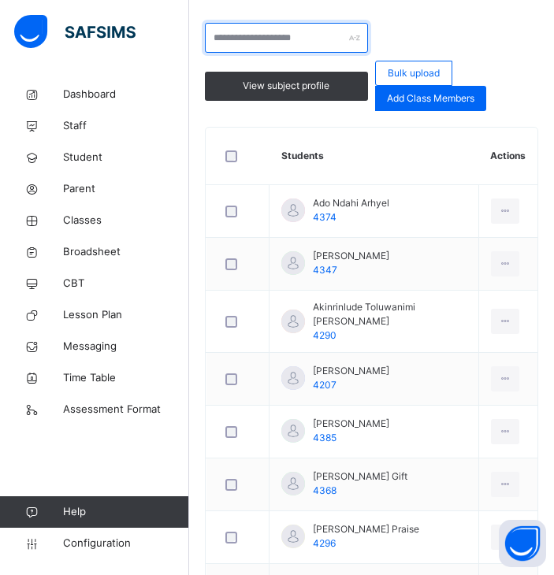
click at [243, 38] on input "text" at bounding box center [286, 38] width 163 height 30
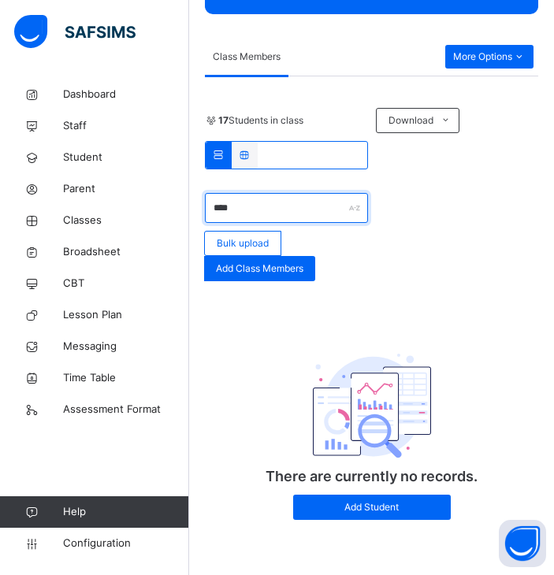
scroll to position [394, 0]
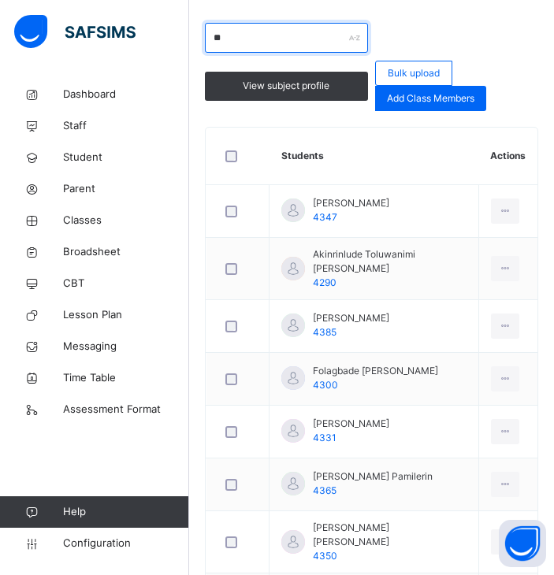
type input "*"
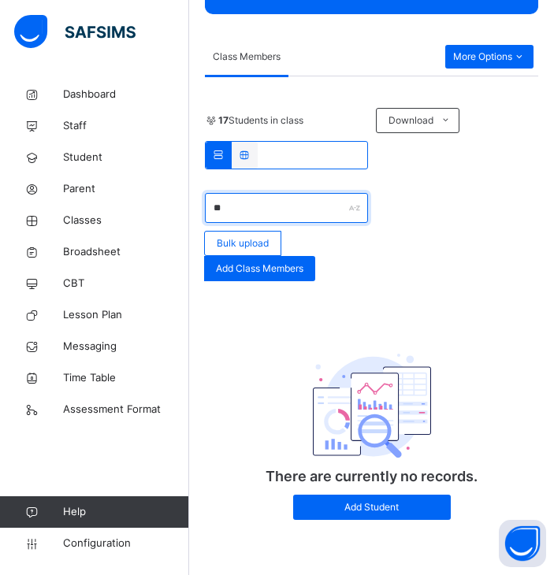
type input "*"
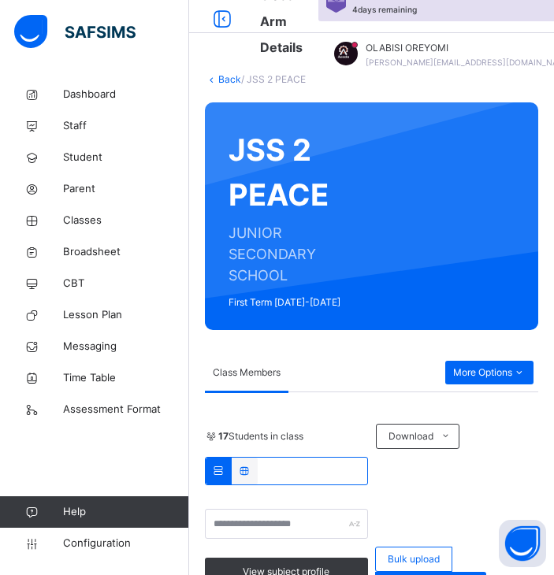
click at [227, 80] on link "Back" at bounding box center [229, 79] width 23 height 12
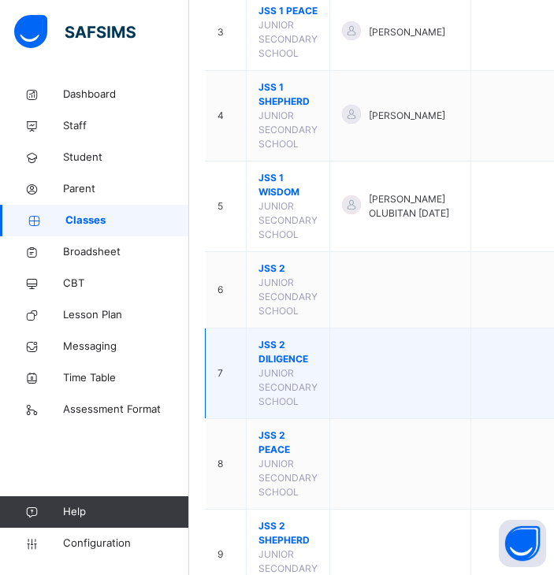
scroll to position [466, 0]
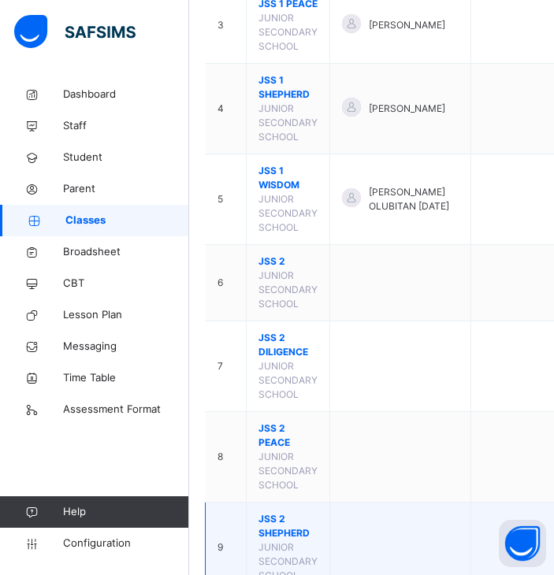
click at [277, 540] on span "JSS 2 SHEPHERD" at bounding box center [287, 526] width 59 height 28
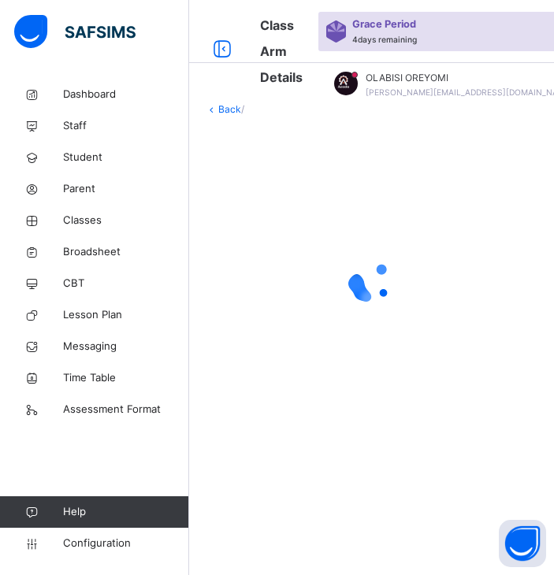
scroll to position [466, 0]
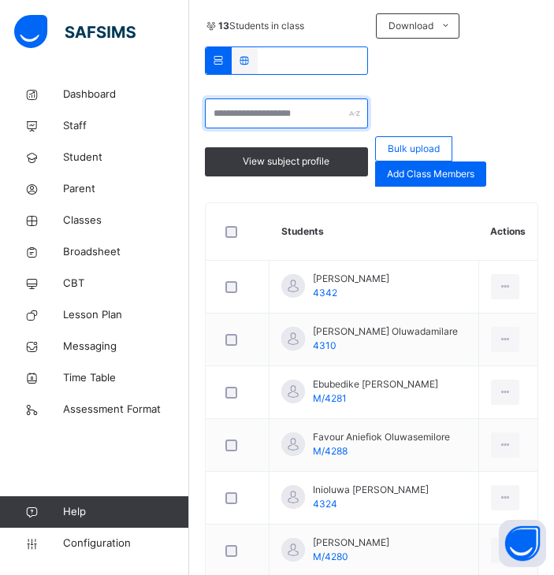
click at [236, 116] on input "text" at bounding box center [286, 113] width 163 height 30
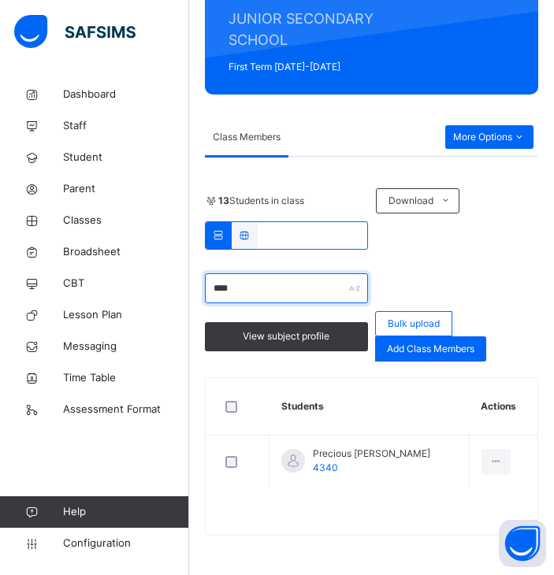
scroll to position [292, 0]
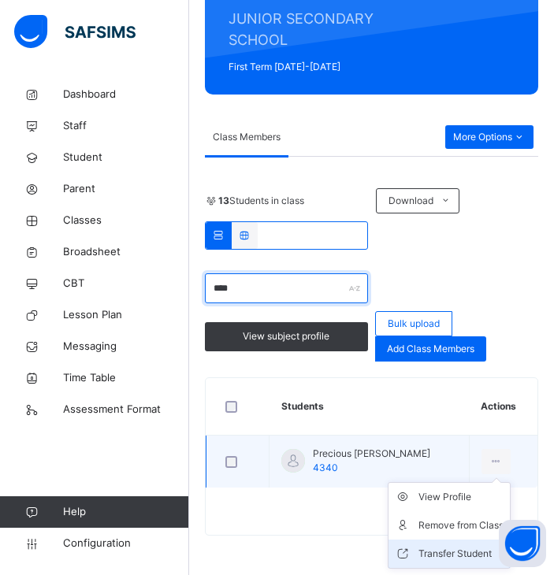
type input "****"
click at [443, 565] on li "Transfer Student" at bounding box center [448, 554] width 121 height 28
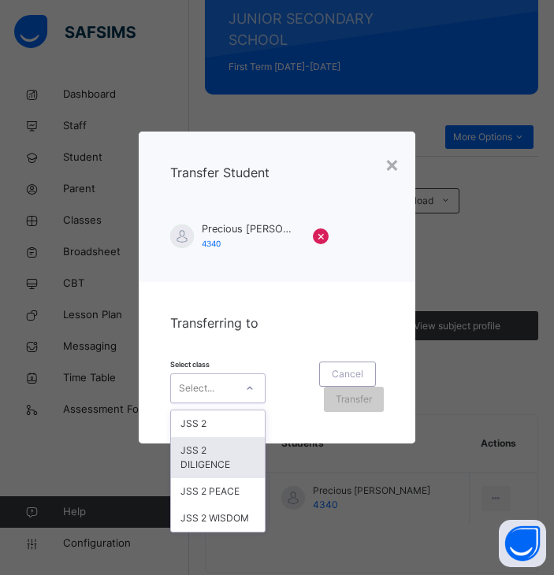
drag, startPoint x: 193, startPoint y: 386, endPoint x: 217, endPoint y: 448, distance: 66.6
click at [217, 403] on div "option JSS 2 DILIGENCE focused, 2 of 4. 4 results available. Use Up and Down to…" at bounding box center [217, 388] width 95 height 30
click at [217, 448] on div "JSS 2 DILIGENCE" at bounding box center [218, 457] width 94 height 41
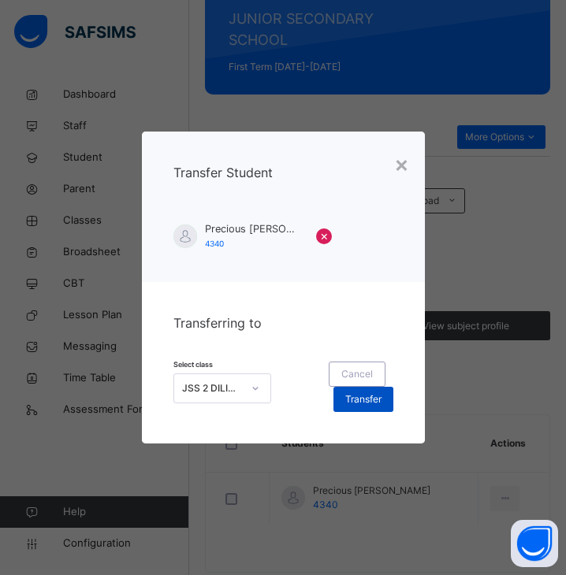
click at [350, 402] on span "Transfer" at bounding box center [363, 399] width 36 height 14
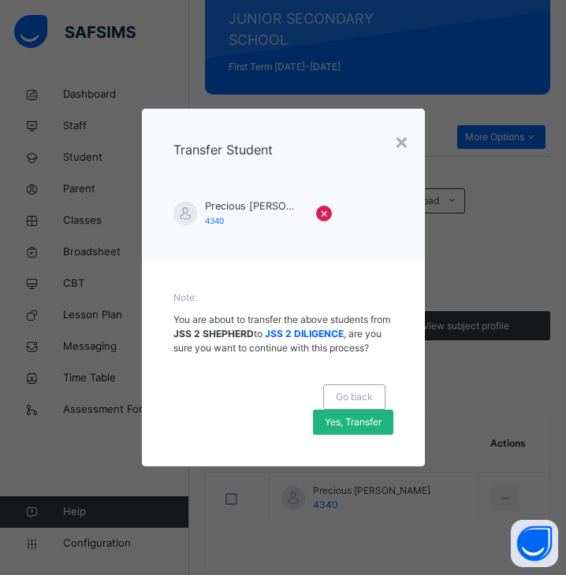
click at [366, 426] on span "Yes, Transfer" at bounding box center [353, 422] width 57 height 14
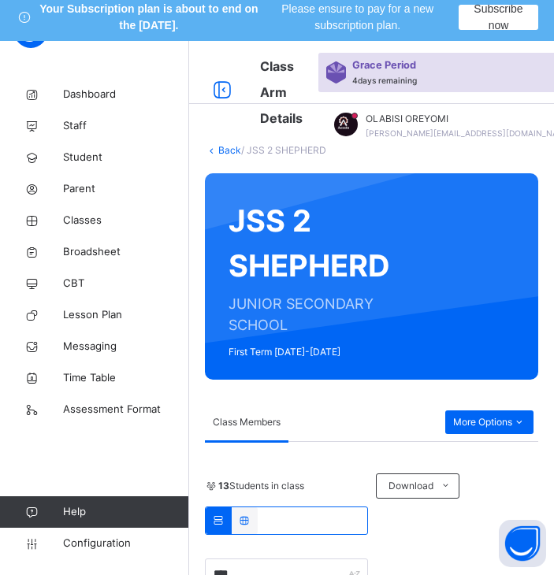
scroll to position [4, 0]
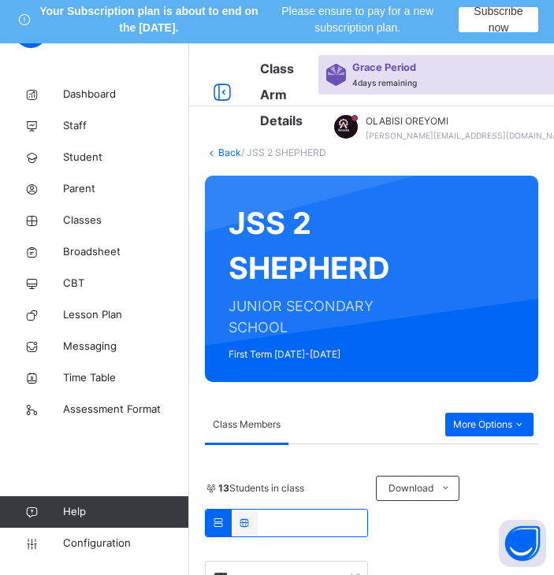
click at [217, 154] on icon at bounding box center [211, 153] width 13 height 12
click at [221, 150] on link "Back" at bounding box center [229, 153] width 23 height 12
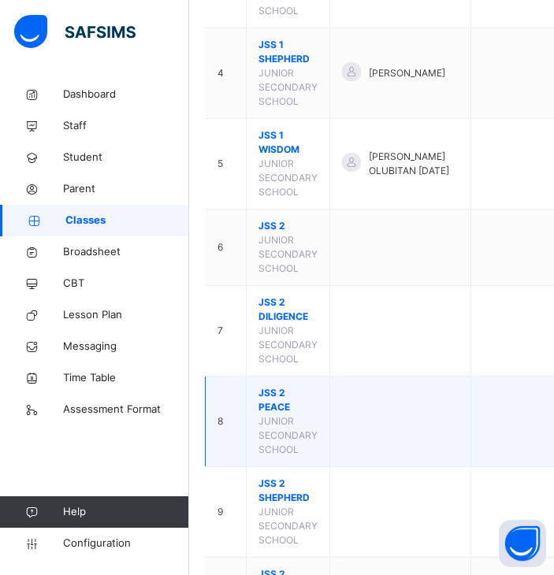
click at [273, 414] on span "JSS 2 PEACE" at bounding box center [287, 400] width 59 height 28
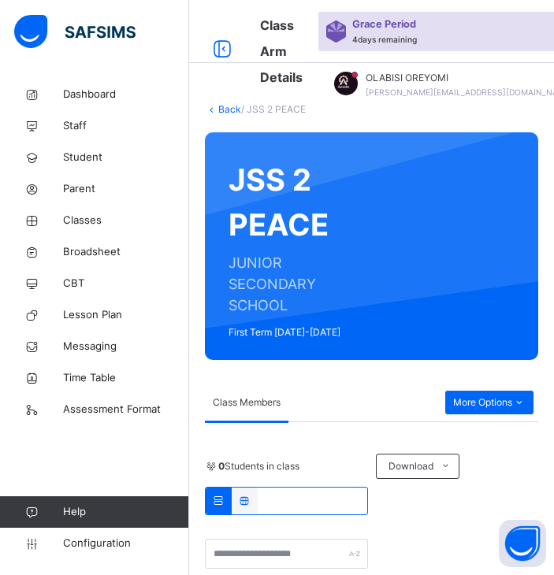
scroll to position [502, 0]
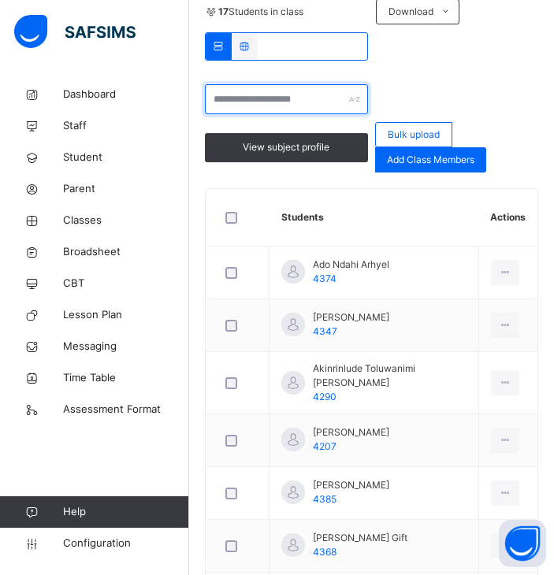
click at [219, 106] on input "text" at bounding box center [286, 99] width 163 height 30
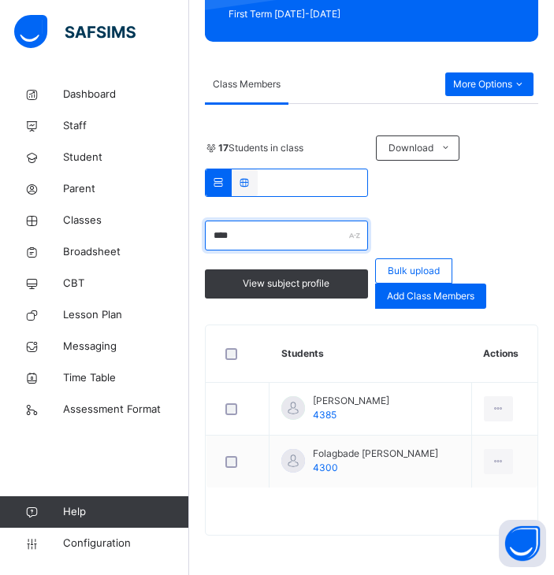
scroll to position [394, 0]
type input "*"
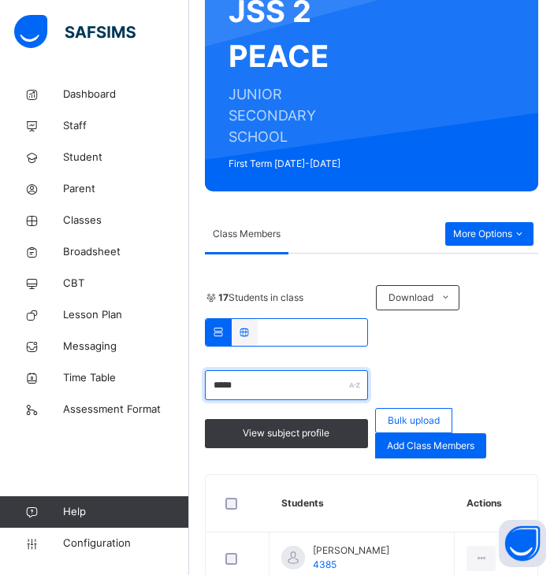
scroll to position [313, 0]
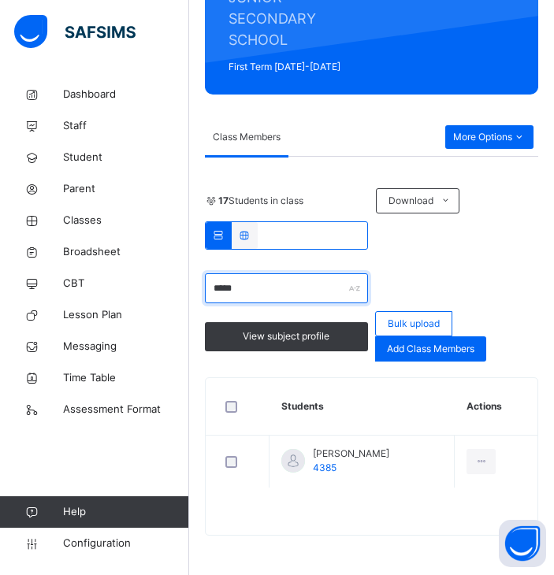
drag, startPoint x: 270, startPoint y: 283, endPoint x: 197, endPoint y: 280, distance: 73.3
click at [197, 280] on div "Back / JSS 2 PEACE JSS 2 PEACE JUNIOR SECONDARY SCHOOL First Term 2025-2026 Cla…" at bounding box center [371, 194] width 365 height 762
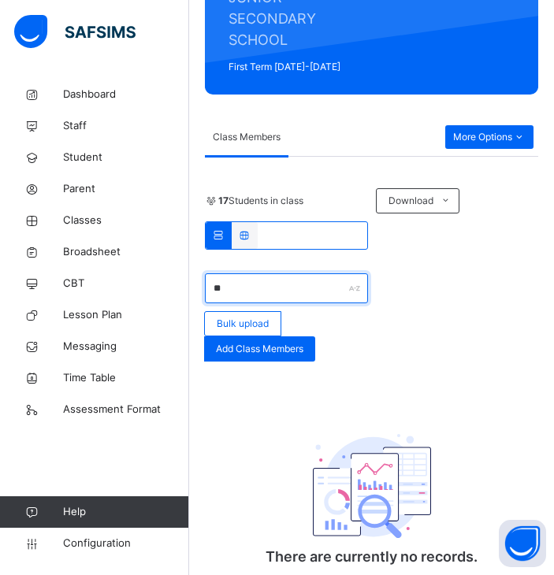
type input "*"
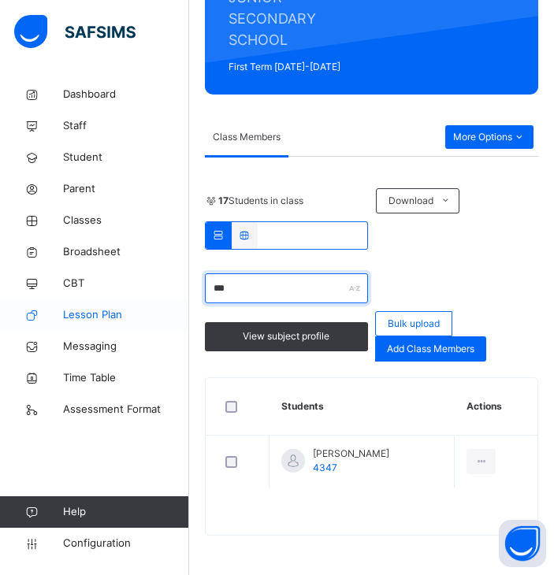
drag, startPoint x: 269, startPoint y: 284, endPoint x: 120, endPoint y: 299, distance: 150.5
click at [120, 299] on div "Class Arm Details Grace Period 4 days remaining First Term / 2025-2026 OLABISI …" at bounding box center [277, 154] width 554 height 841
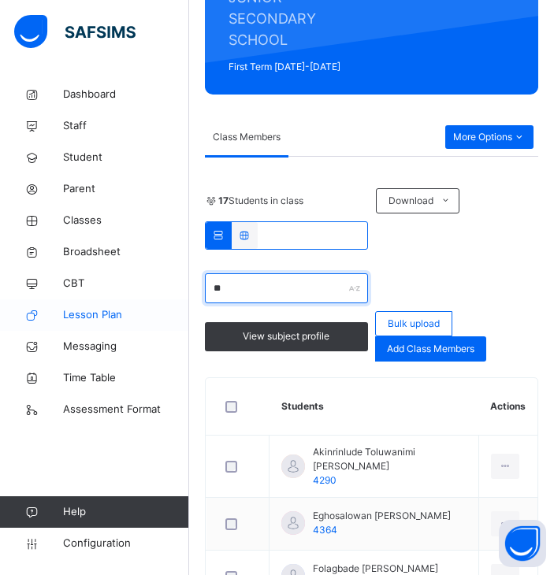
type input "*"
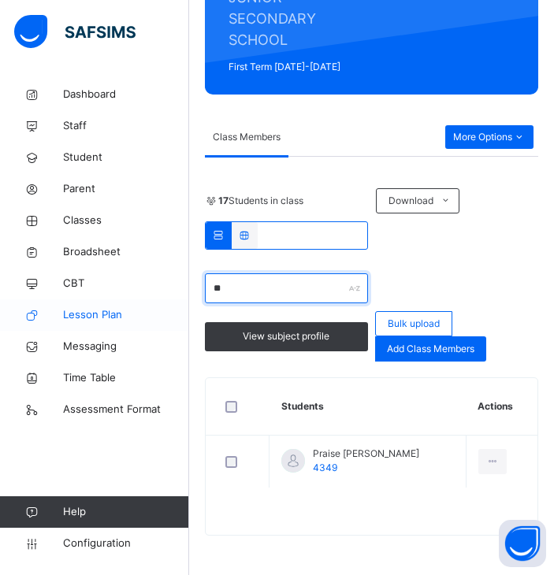
type input "*"
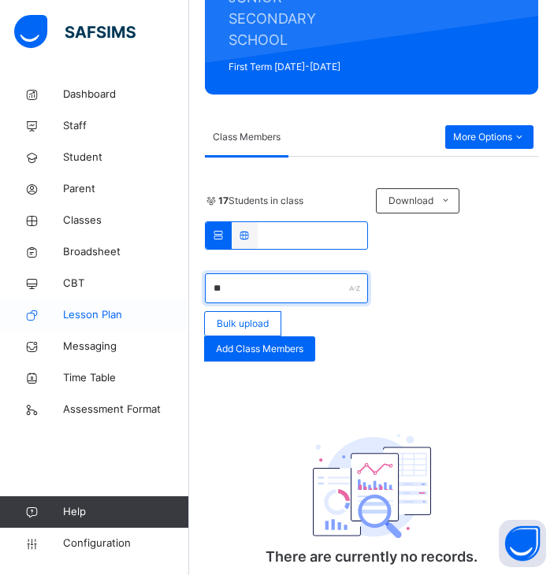
type input "*"
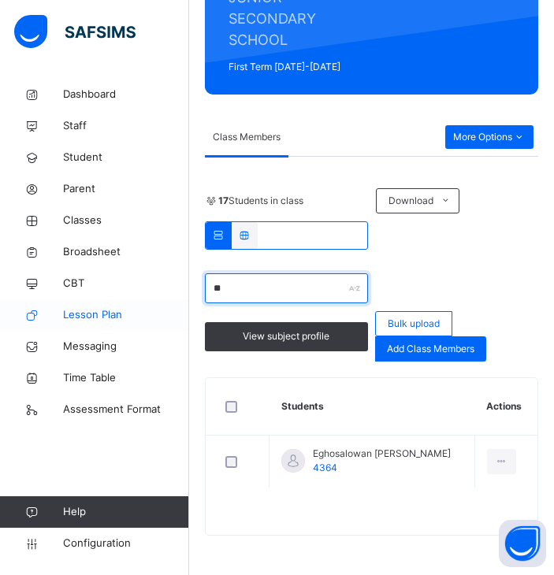
type input "*"
drag, startPoint x: 281, startPoint y: 295, endPoint x: 199, endPoint y: 294, distance: 81.9
click at [199, 294] on div "Back / JSS 2 PEACE JSS 2 PEACE JUNIOR SECONDARY SCHOOL First Term 2025-2026 Cla…" at bounding box center [371, 194] width 365 height 762
type input "*"
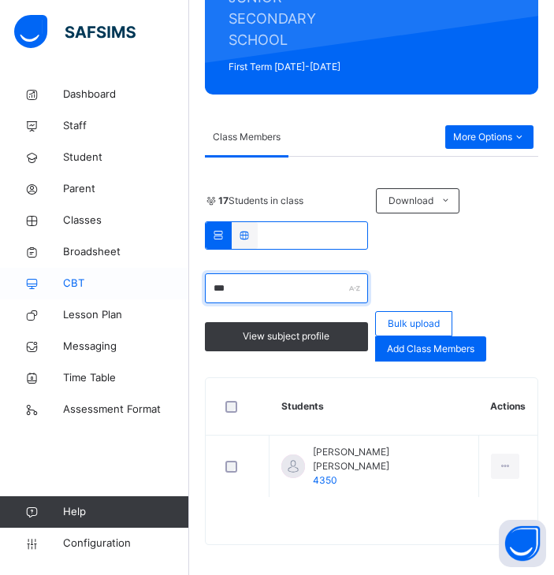
drag, startPoint x: 254, startPoint y: 302, endPoint x: 101, endPoint y: 269, distance: 157.2
click at [101, 269] on div "Class Arm Details Grace Period 4 days remaining First Term / 2025-2026 OLABISI …" at bounding box center [277, 159] width 554 height 850
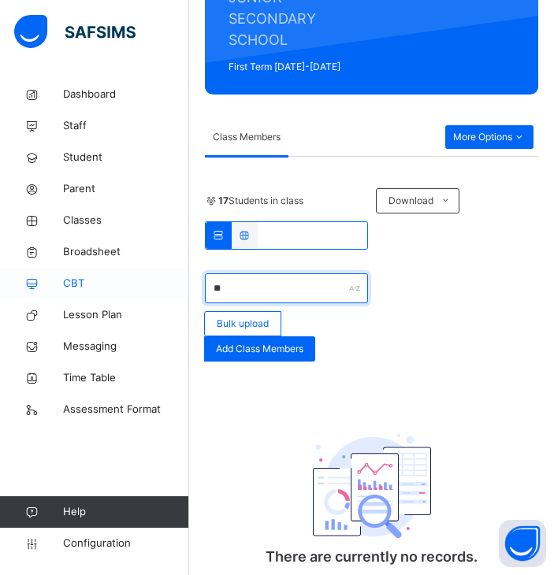
type input "*"
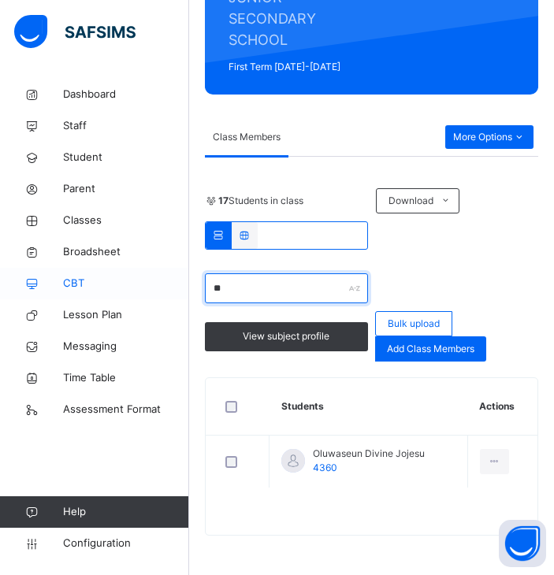
type input "*"
drag, startPoint x: 263, startPoint y: 291, endPoint x: 139, endPoint y: 277, distance: 124.5
click at [139, 277] on div "Class Arm Details Grace Period 4 days remaining First Term / 2025-2026 OLABISI …" at bounding box center [277, 154] width 554 height 841
type input "*"
drag, startPoint x: 271, startPoint y: 278, endPoint x: 167, endPoint y: 279, distance: 104.0
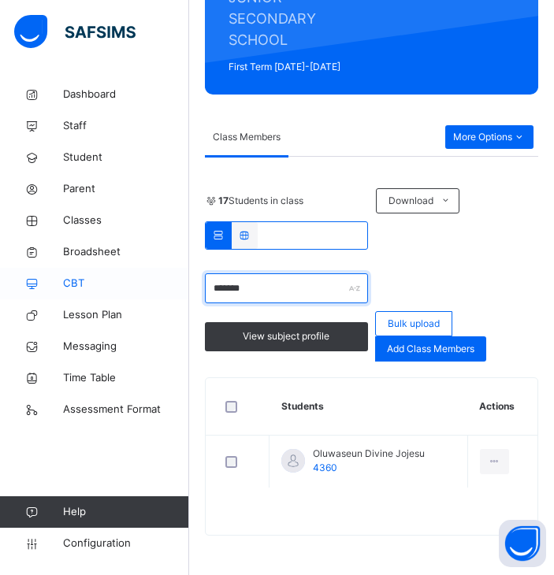
click at [167, 279] on div "Class Arm Details Grace Period 4 days remaining First Term / 2025-2026 OLABISI …" at bounding box center [277, 154] width 554 height 841
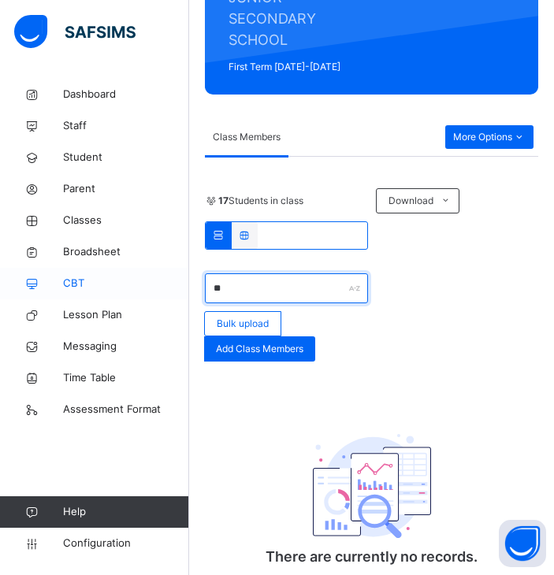
type input "*"
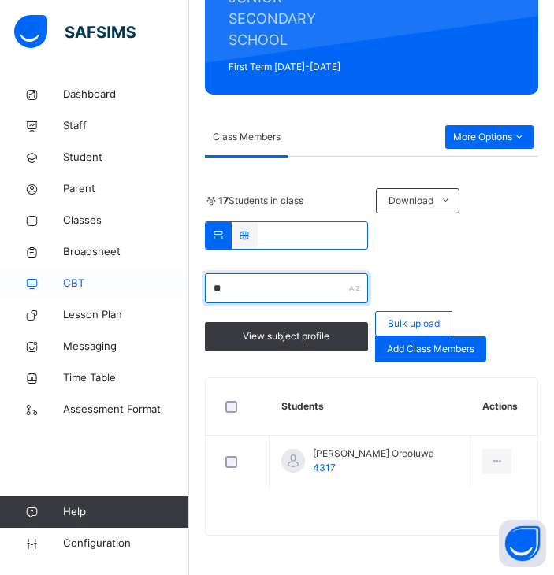
type input "*"
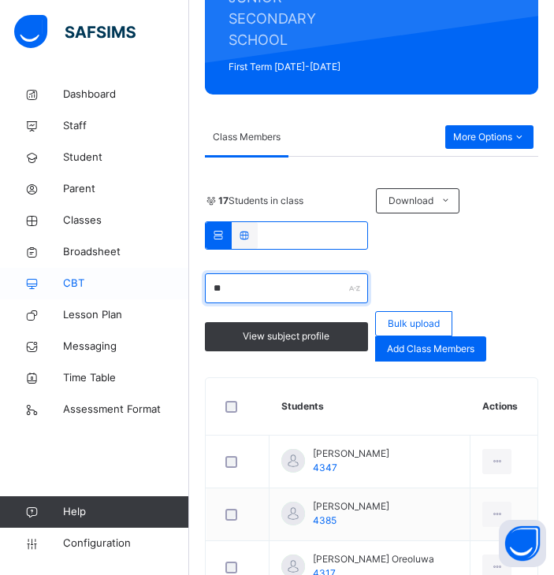
type input "*"
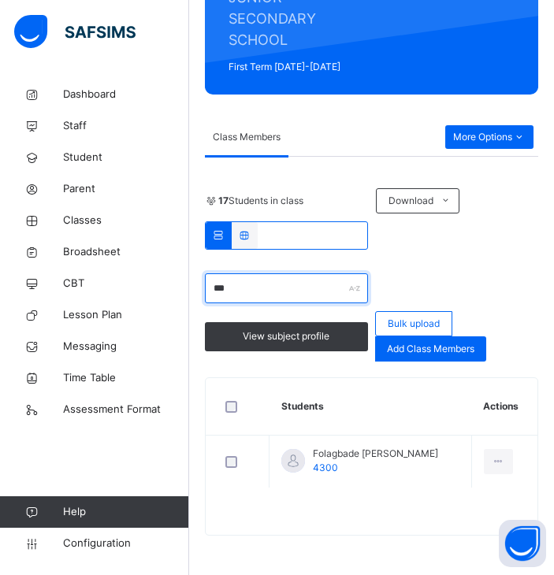
type input "***"
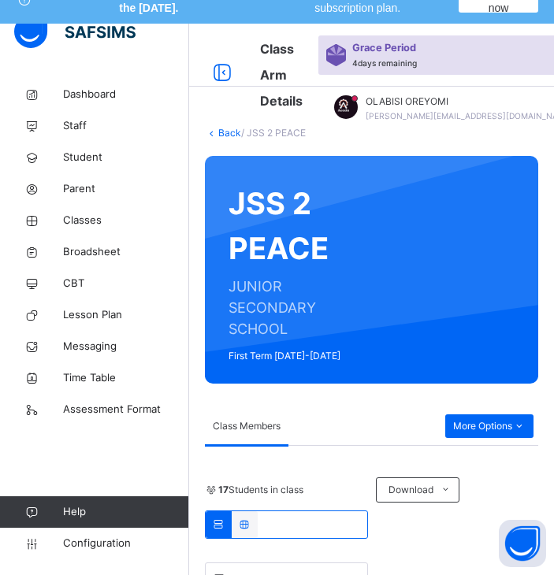
scroll to position [23, 0]
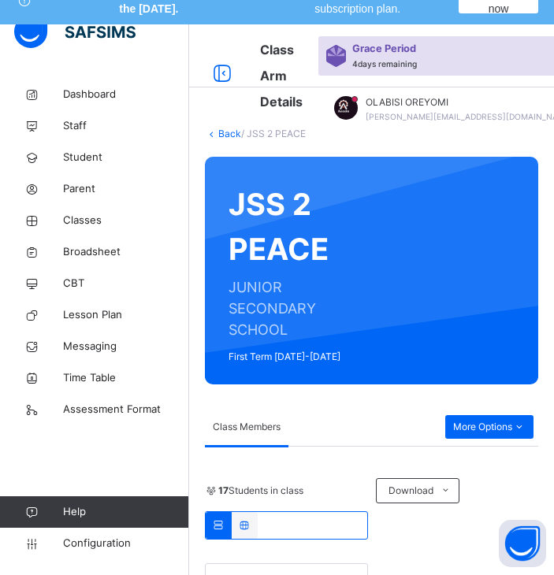
click at [221, 132] on link "Back" at bounding box center [229, 134] width 23 height 12
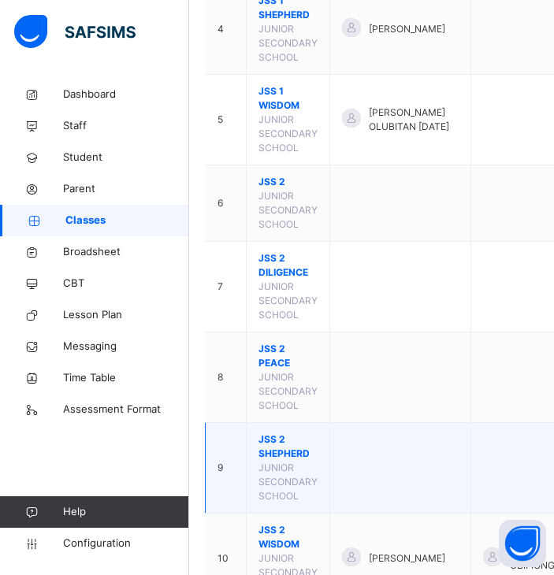
click at [279, 461] on span "JSS 2 SHEPHERD" at bounding box center [287, 447] width 59 height 28
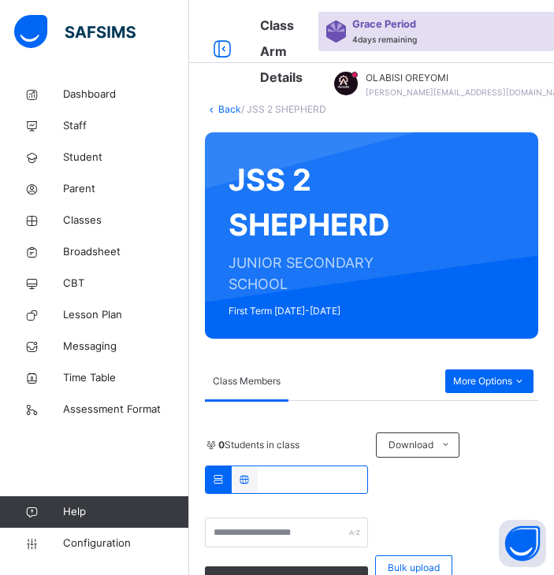
scroll to position [546, 0]
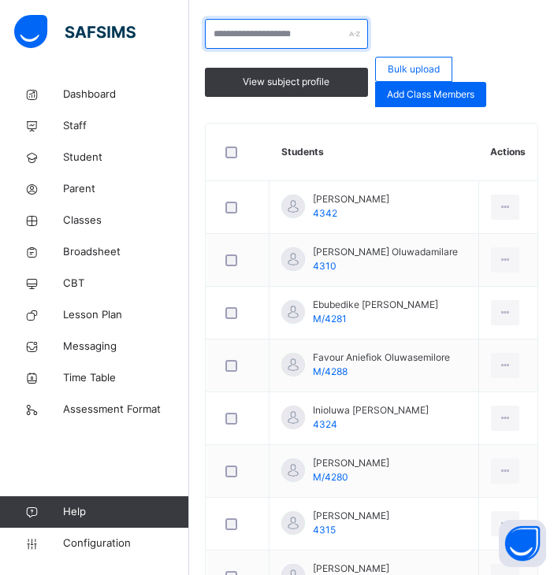
click at [238, 45] on input "text" at bounding box center [286, 34] width 163 height 30
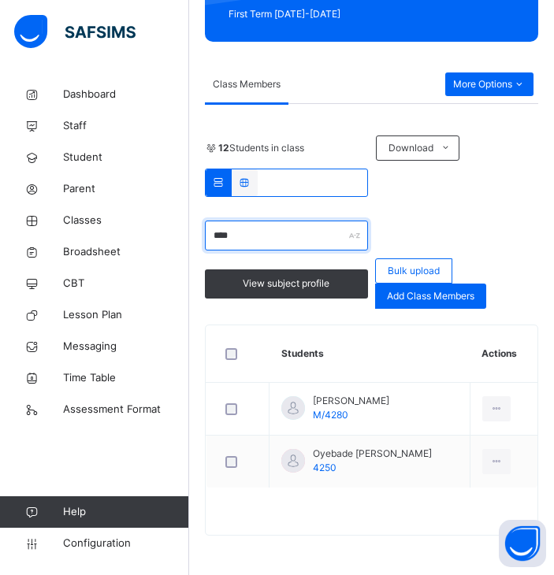
scroll to position [292, 0]
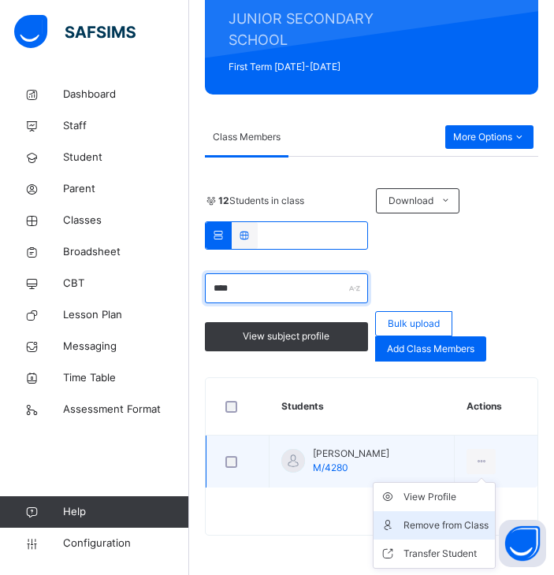
type input "****"
click at [440, 539] on li "Remove from Class" at bounding box center [433, 525] width 121 height 28
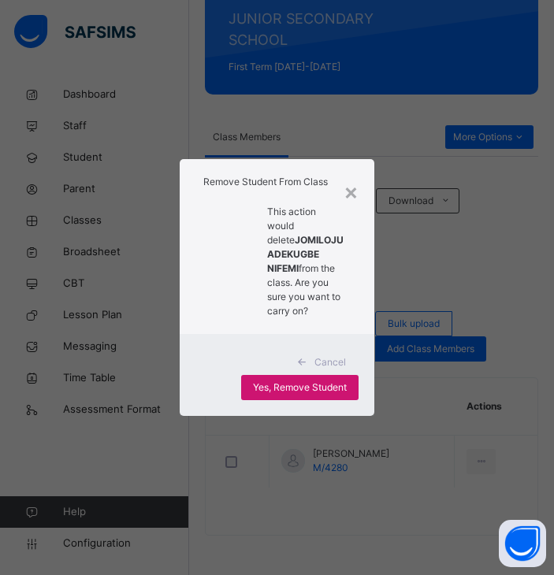
click at [269, 384] on div "Yes, Remove Student" at bounding box center [299, 387] width 117 height 25
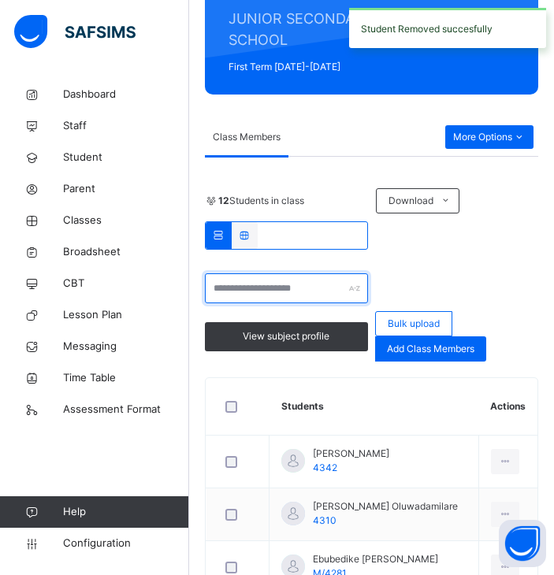
click at [274, 297] on input "text" at bounding box center [286, 288] width 163 height 30
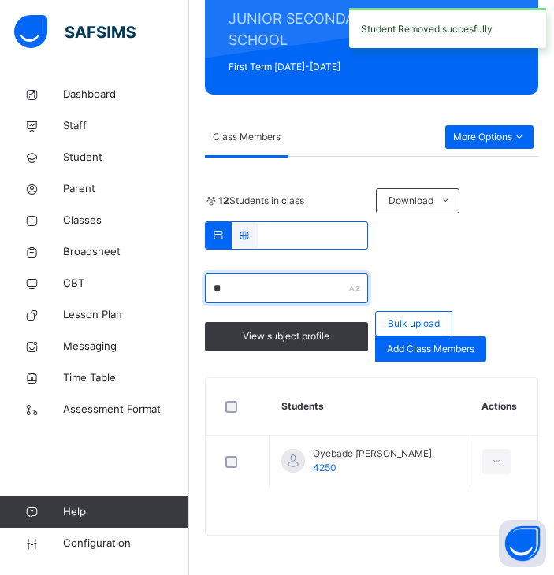
type input "*"
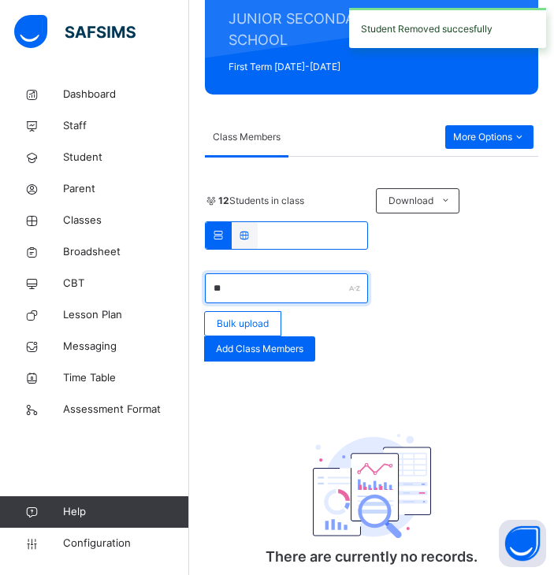
type input "*"
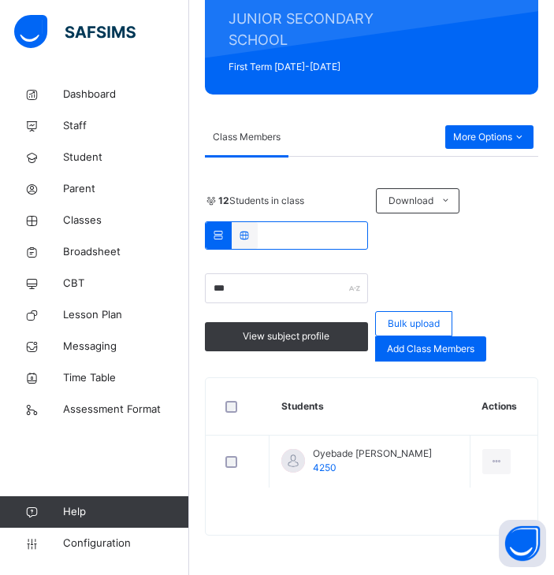
click at [443, 529] on div at bounding box center [372, 519] width 332 height 32
drag, startPoint x: 288, startPoint y: 293, endPoint x: 91, endPoint y: 254, distance: 200.1
click at [91, 254] on div "Class Arm Details Grace Period 4 days remaining First Term / 2025-2026 OLABISI …" at bounding box center [277, 165] width 554 height 819
type input "*"
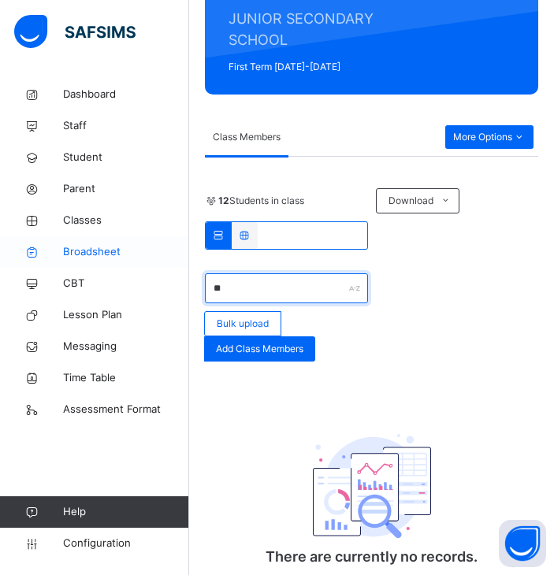
type input "*"
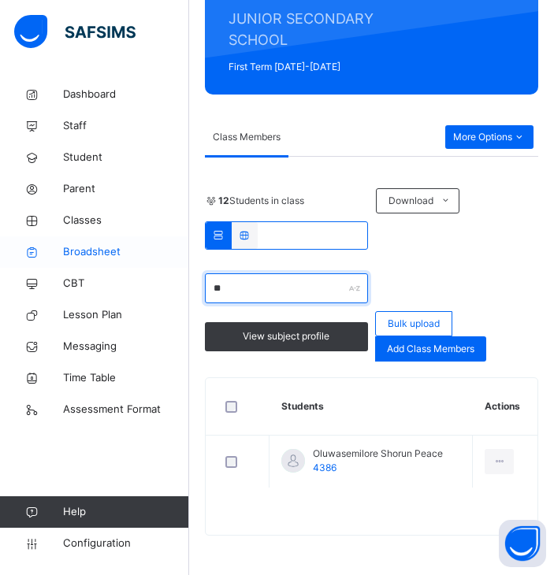
type input "*"
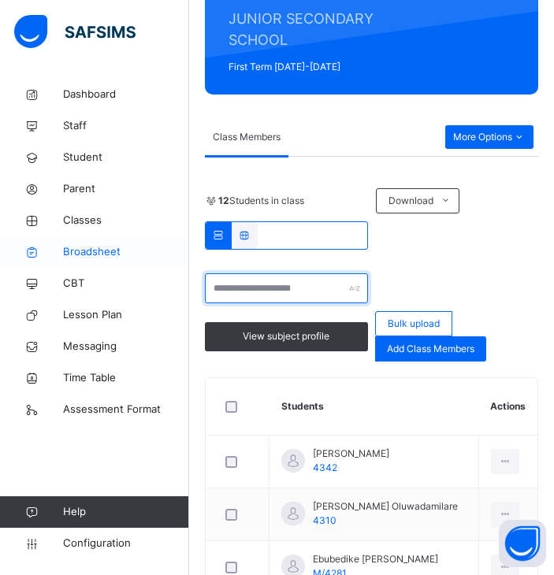
type input "*"
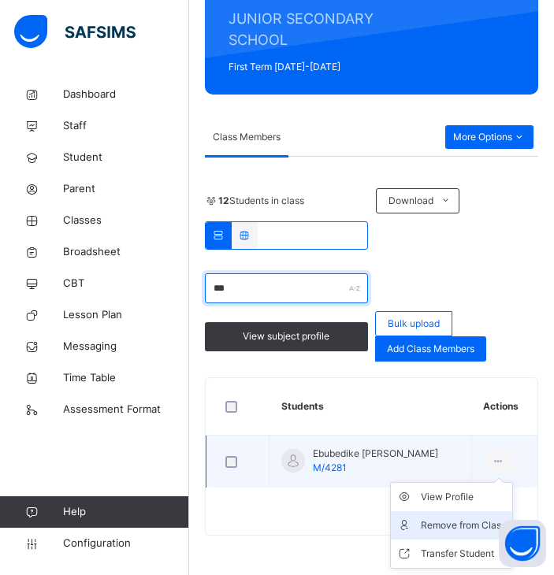
type input "***"
click at [421, 533] on icon at bounding box center [409, 526] width 24 height 16
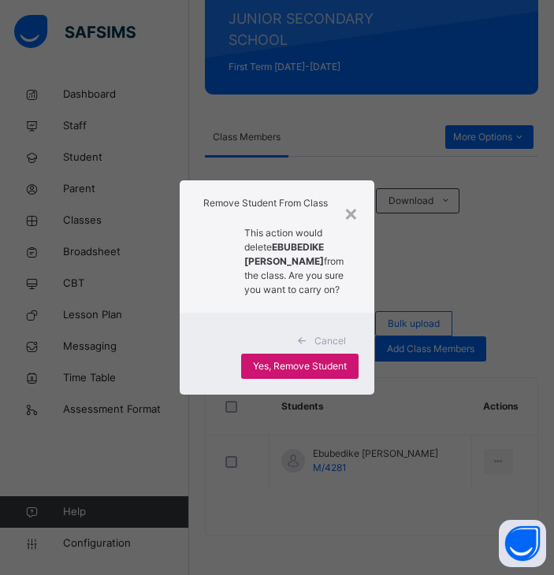
click at [279, 373] on span "Yes, Remove Student" at bounding box center [300, 366] width 94 height 14
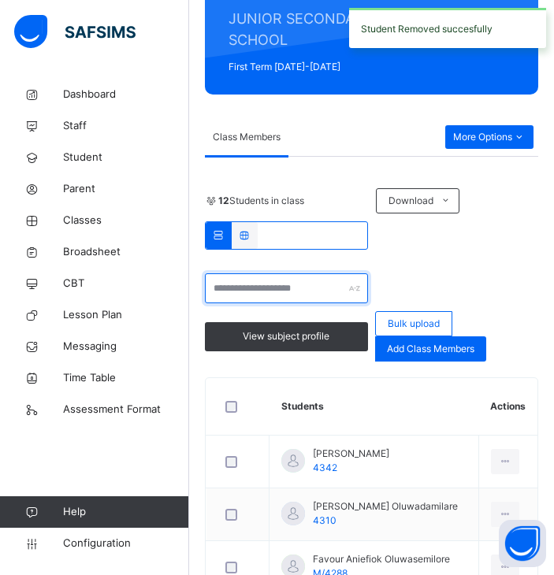
click at [302, 290] on input "text" at bounding box center [286, 288] width 163 height 30
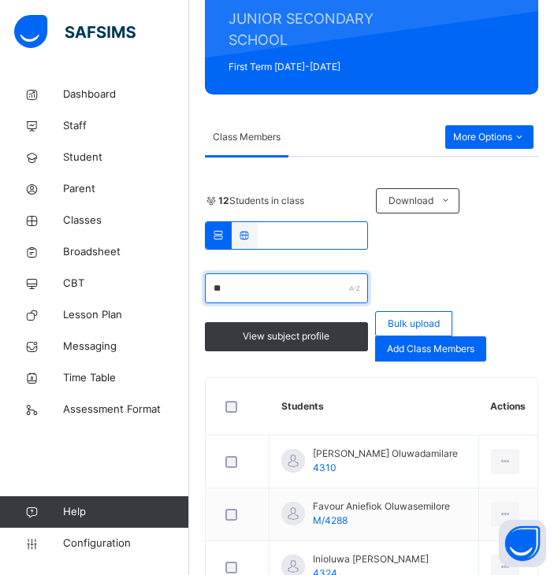
type input "*"
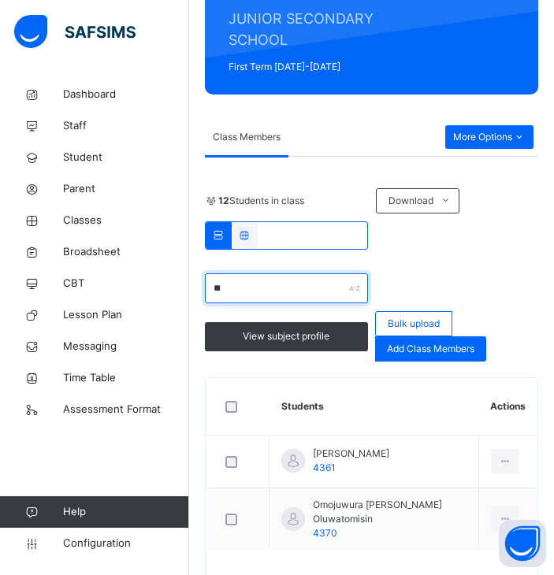
type input "*"
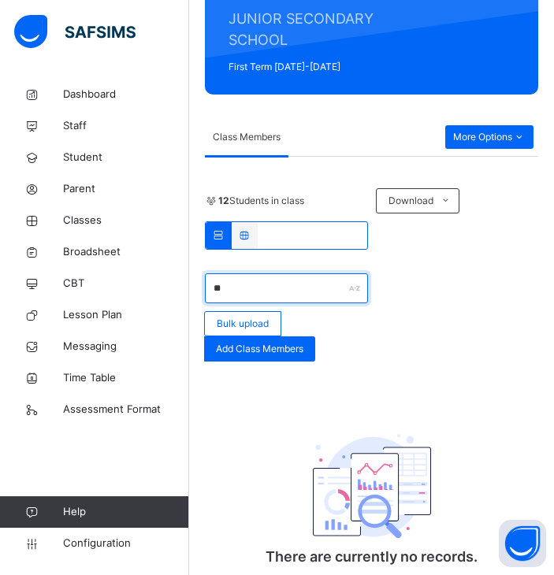
type input "*"
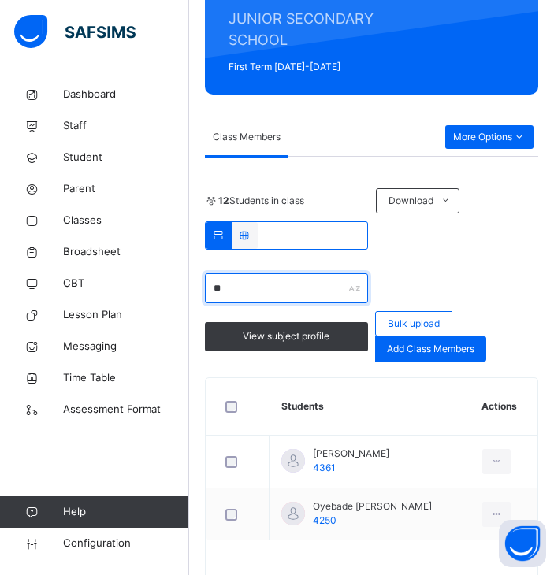
type input "*"
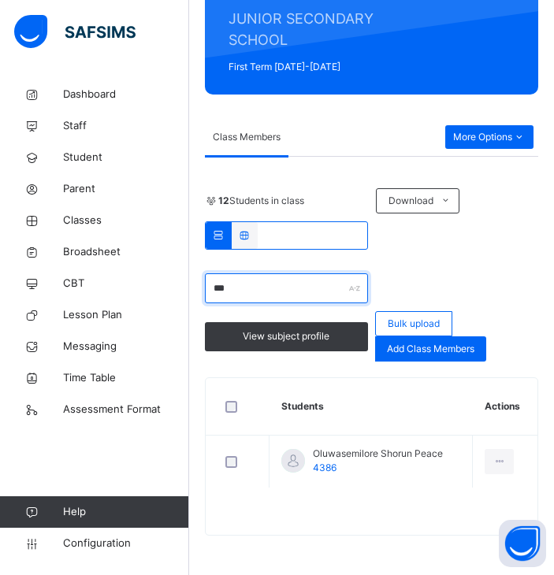
type input "***"
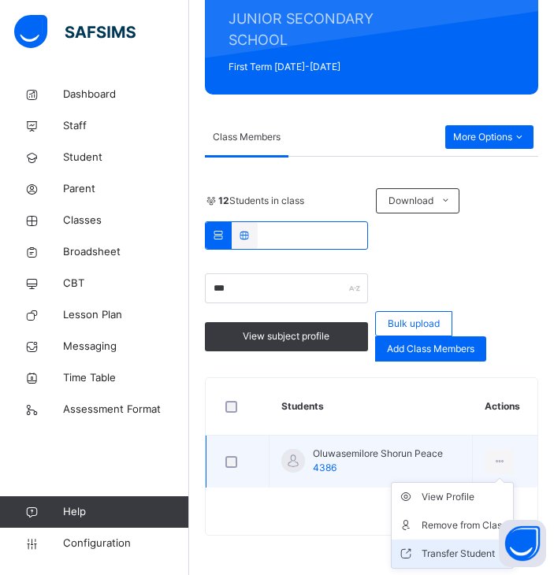
click at [429, 545] on li "Transfer Student" at bounding box center [452, 554] width 121 height 28
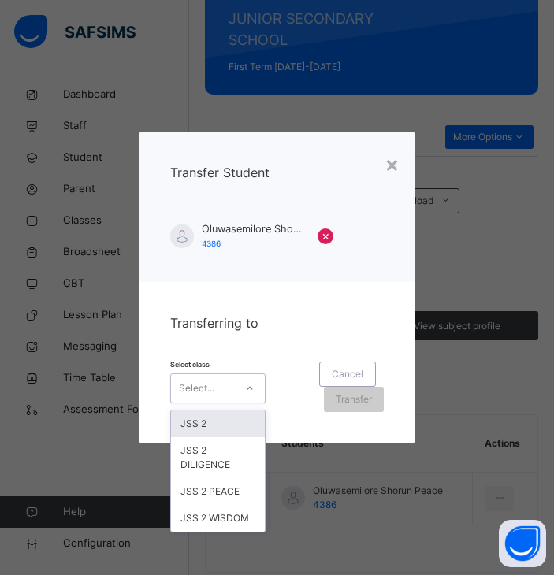
click at [224, 388] on div "Select..." at bounding box center [203, 388] width 64 height 24
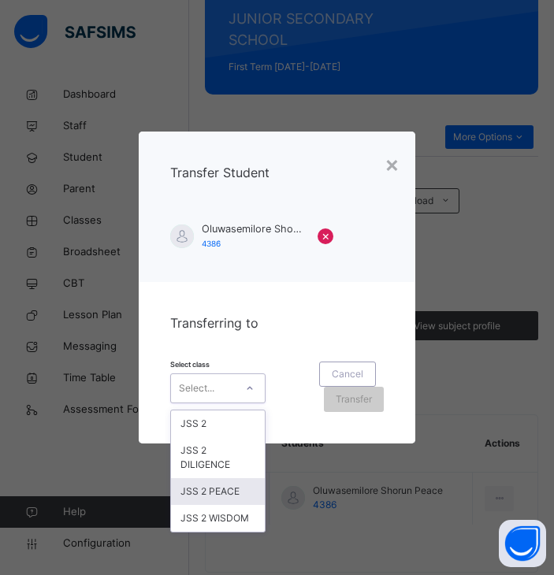
click at [221, 483] on div "JSS 2 PEACE" at bounding box center [218, 491] width 94 height 27
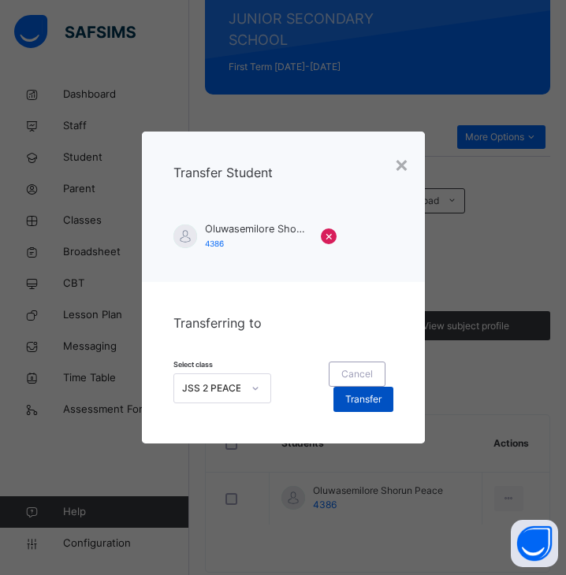
click at [354, 404] on span "Transfer" at bounding box center [363, 399] width 36 height 14
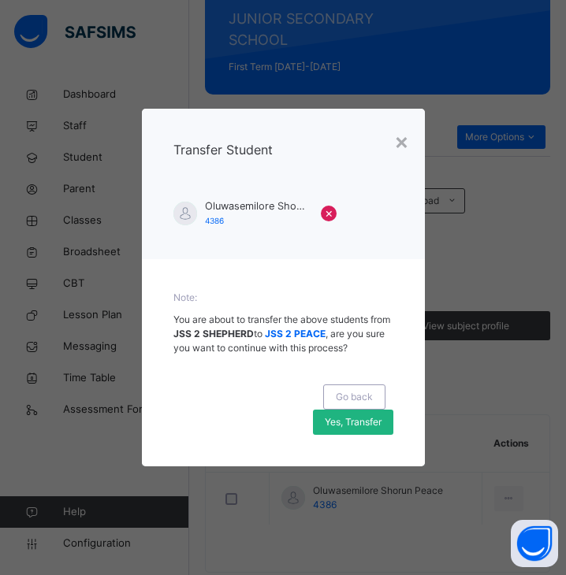
click at [362, 416] on span "Yes, Transfer" at bounding box center [353, 422] width 57 height 14
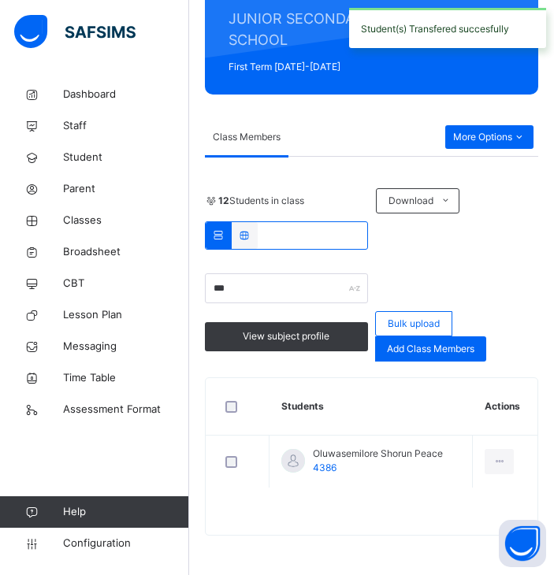
scroll to position [0, 0]
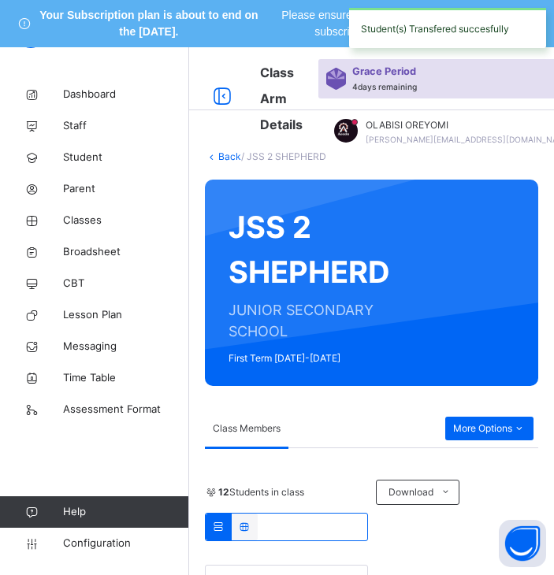
click at [222, 161] on link "Back" at bounding box center [229, 156] width 23 height 12
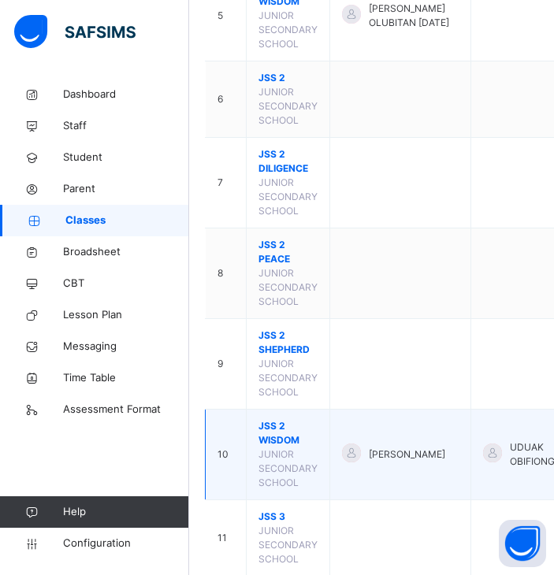
click at [265, 448] on span "JSS 2 WISDOM" at bounding box center [287, 433] width 59 height 28
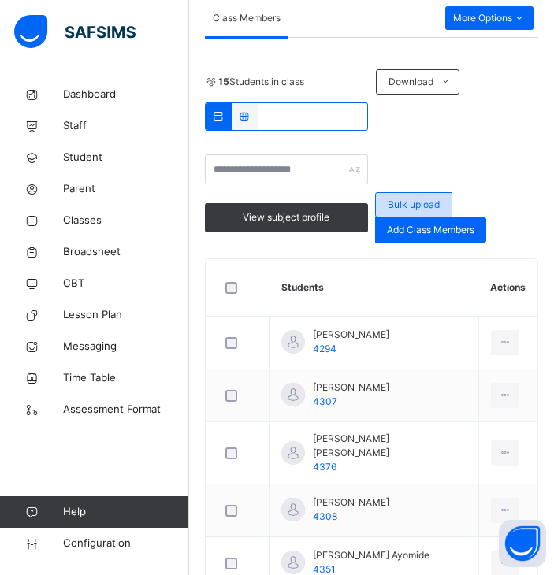
scroll to position [431, 0]
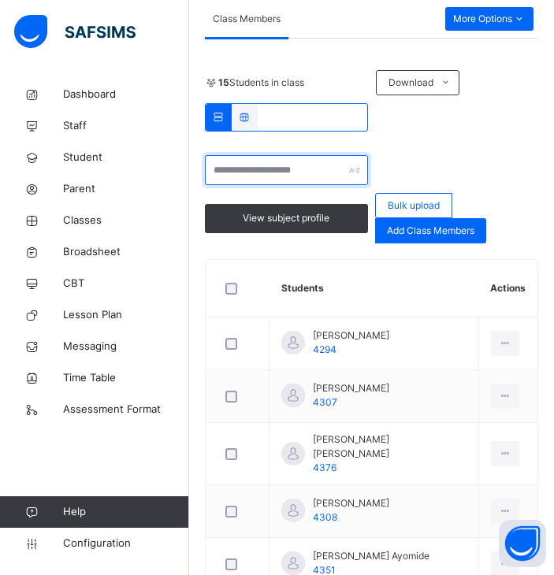
click at [310, 165] on input "text" at bounding box center [286, 170] width 163 height 30
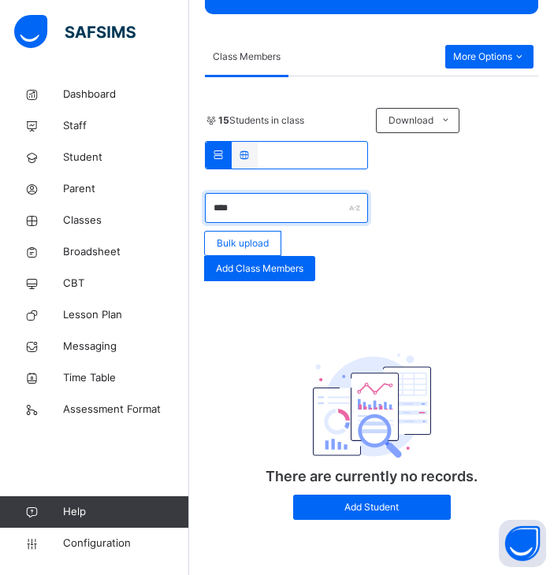
scroll to position [313, 0]
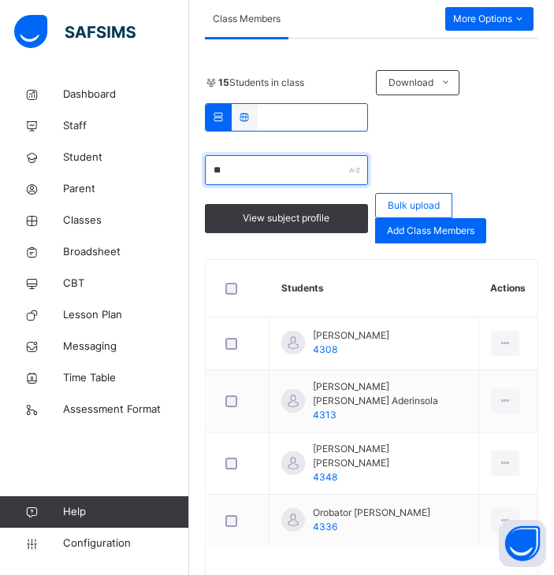
type input "*"
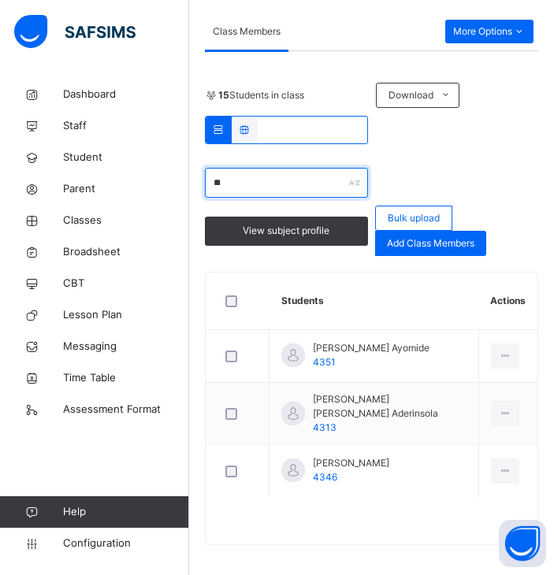
type input "*"
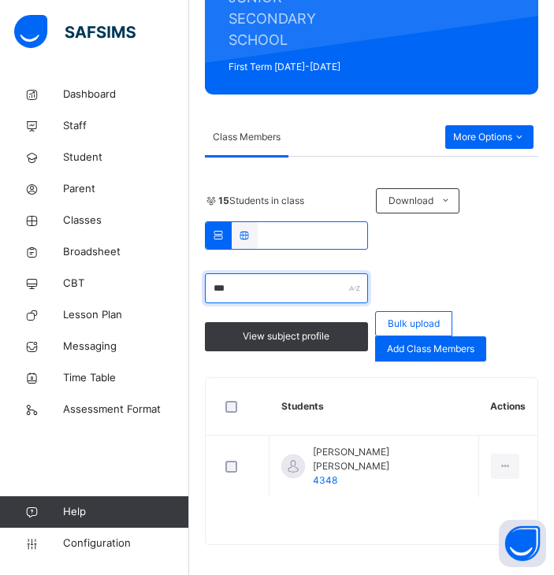
scroll to position [431, 0]
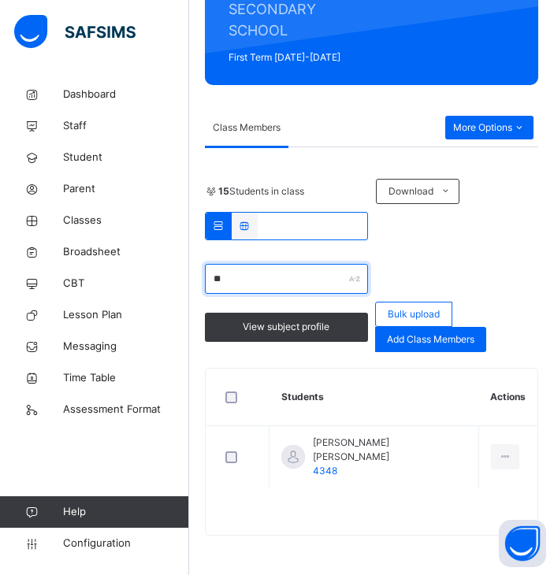
type input "*"
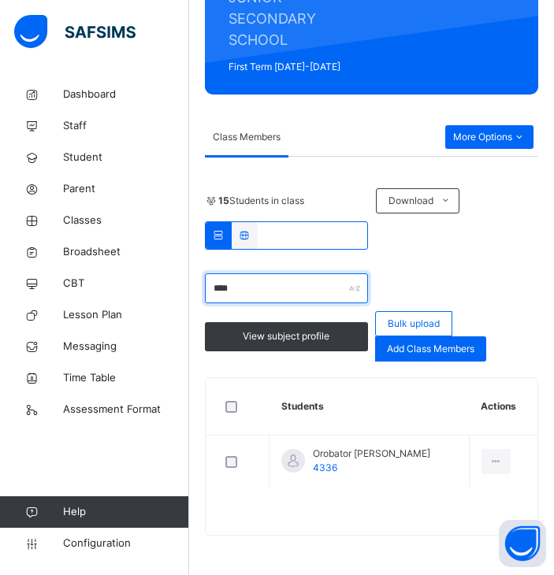
scroll to position [313, 0]
type input "*"
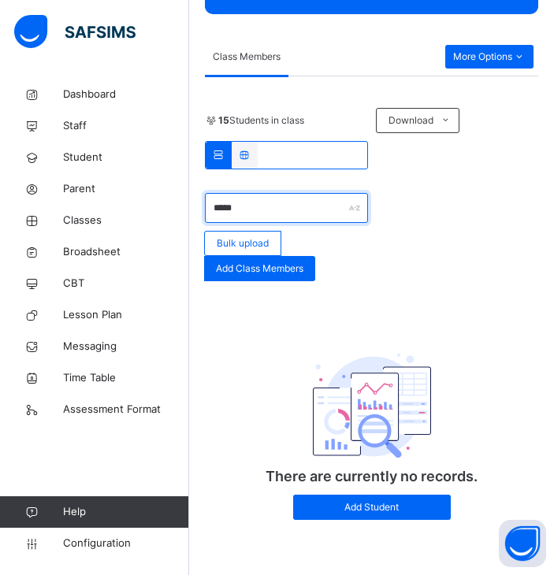
scroll to position [394, 0]
type input "*"
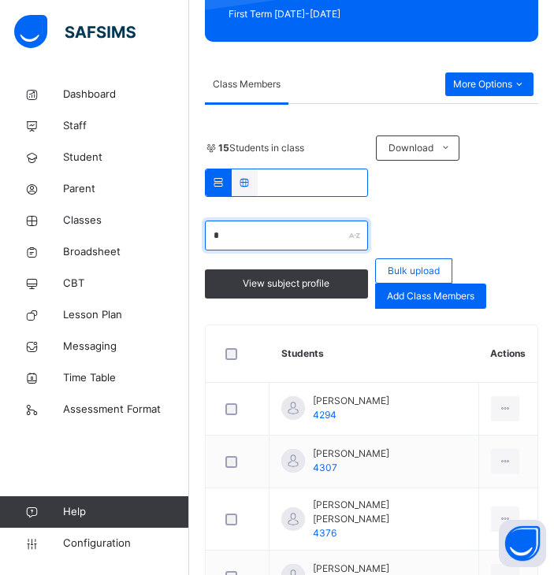
scroll to position [394, 0]
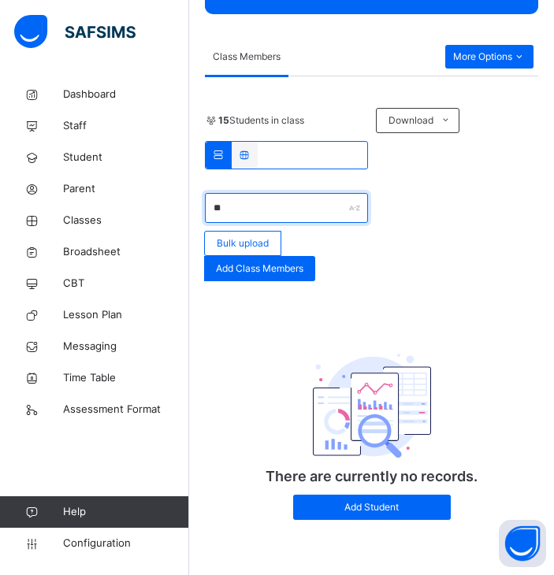
type input "*"
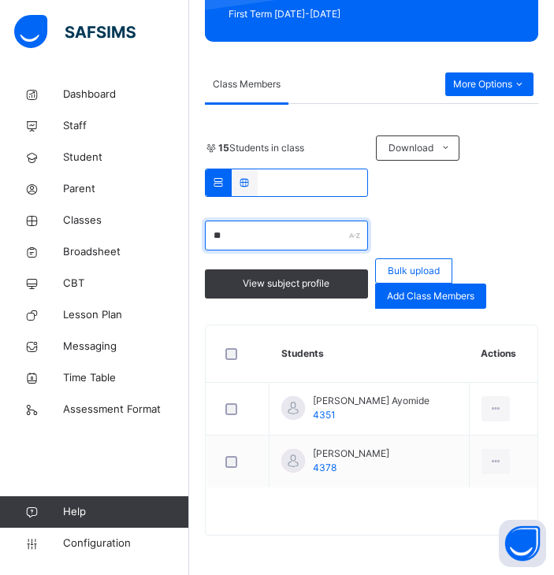
scroll to position [313, 0]
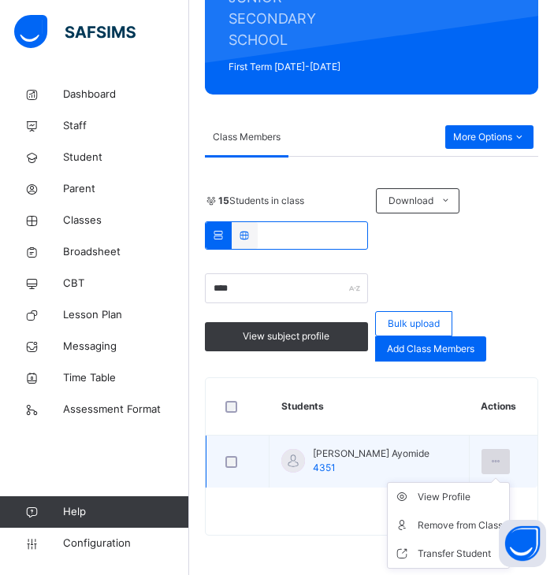
click at [503, 455] on icon at bounding box center [495, 462] width 13 height 14
click at [458, 544] on li "Transfer Student" at bounding box center [448, 554] width 121 height 28
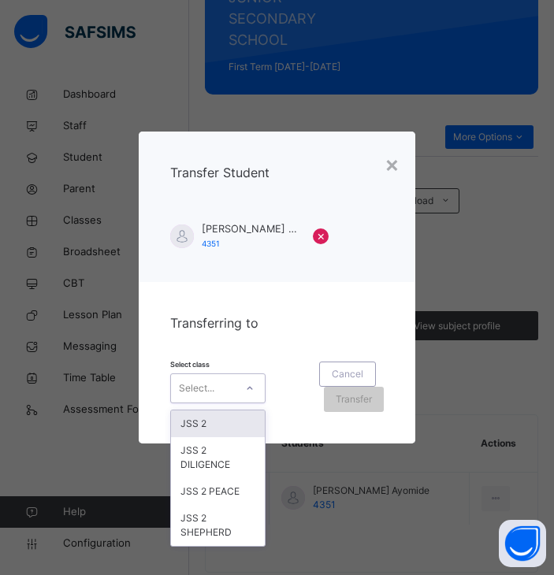
click at [232, 382] on div "Select..." at bounding box center [203, 388] width 64 height 24
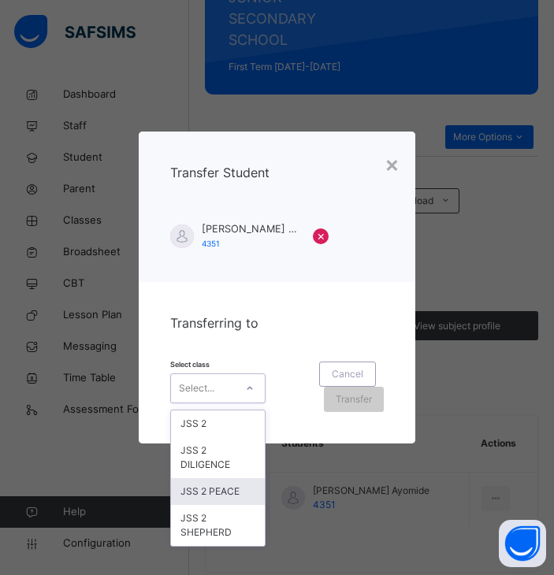
click at [214, 486] on div "JSS 2 PEACE" at bounding box center [218, 491] width 94 height 27
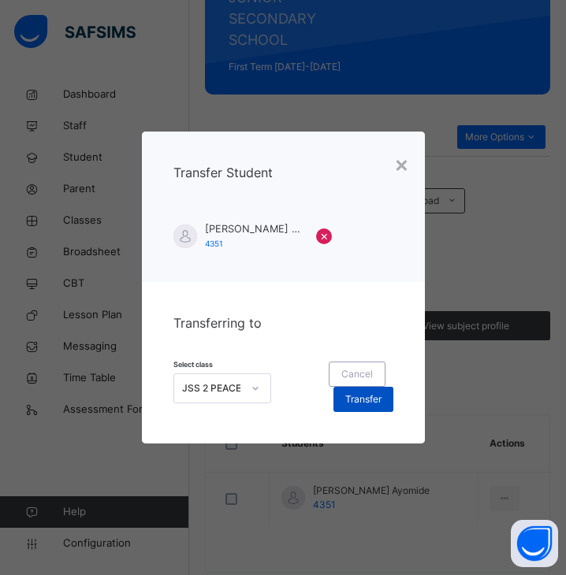
click at [354, 407] on div "Transfer" at bounding box center [363, 399] width 60 height 25
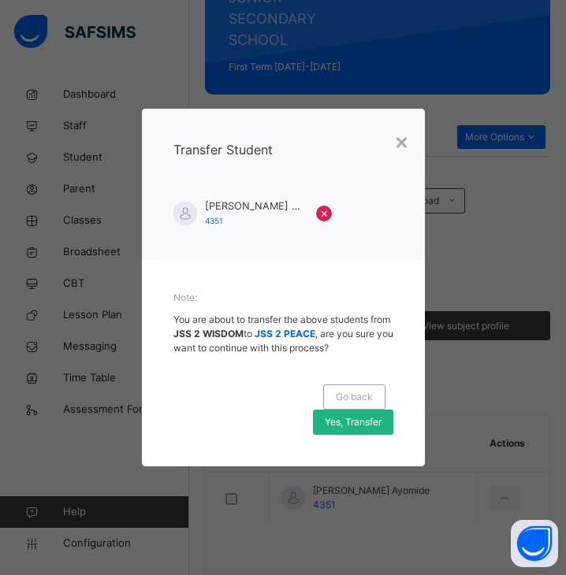
click at [362, 415] on span "Yes, Transfer" at bounding box center [353, 422] width 57 height 14
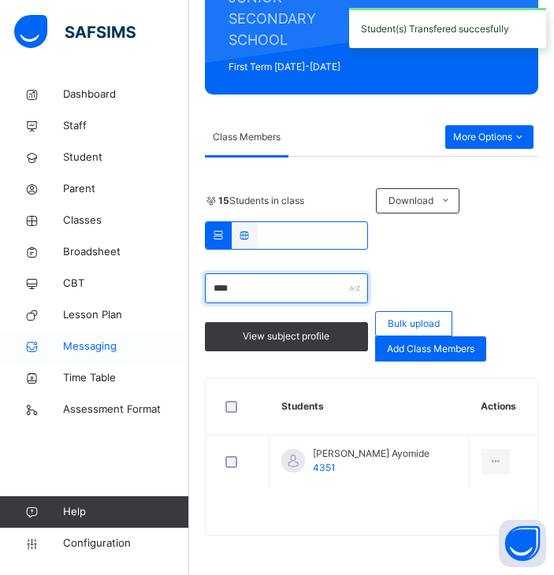
drag, startPoint x: 318, startPoint y: 289, endPoint x: 65, endPoint y: 332, distance: 255.7
click at [65, 332] on div "Class Arm Details Grace Period 4 days remaining First Term / 2025-2026 OLABISI …" at bounding box center [277, 154] width 554 height 841
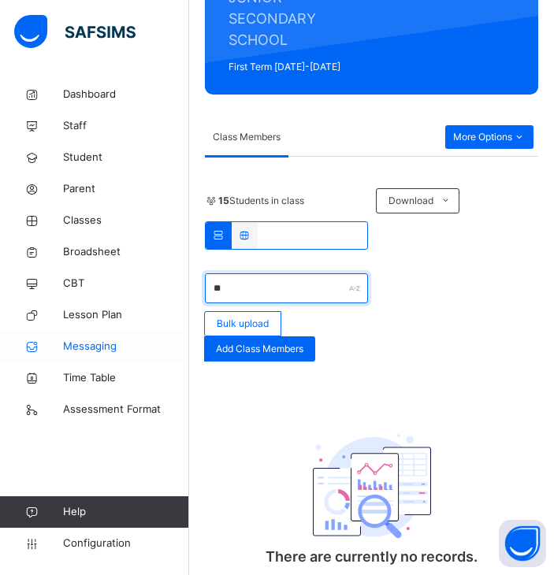
type input "*"
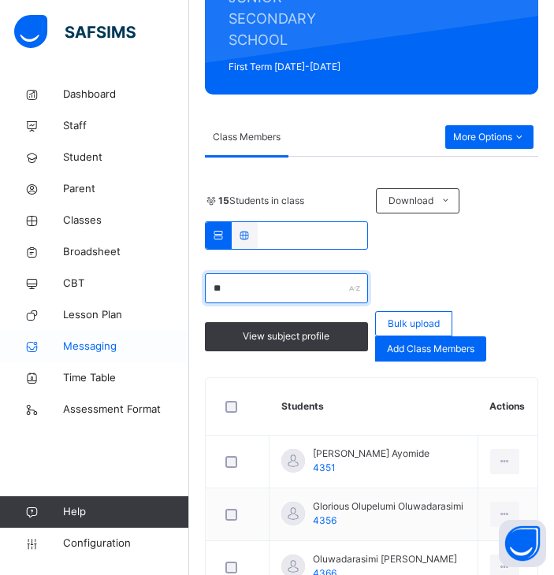
type input "*"
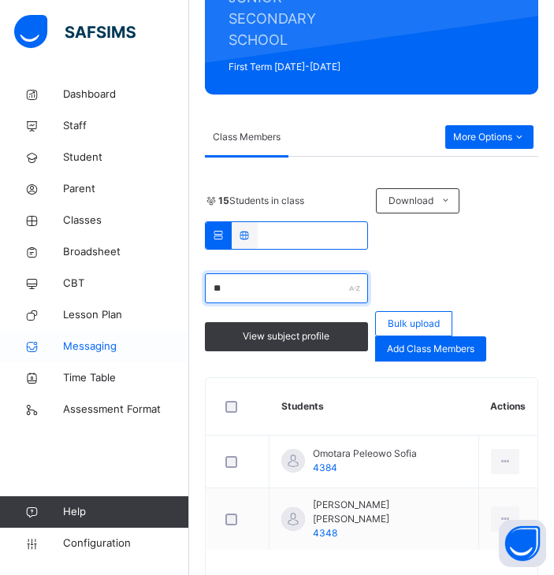
type input "*"
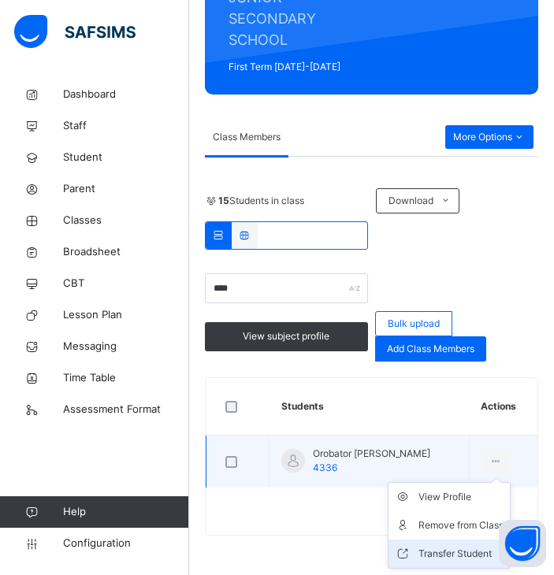
click at [458, 547] on div "Transfer Student" at bounding box center [460, 554] width 85 height 16
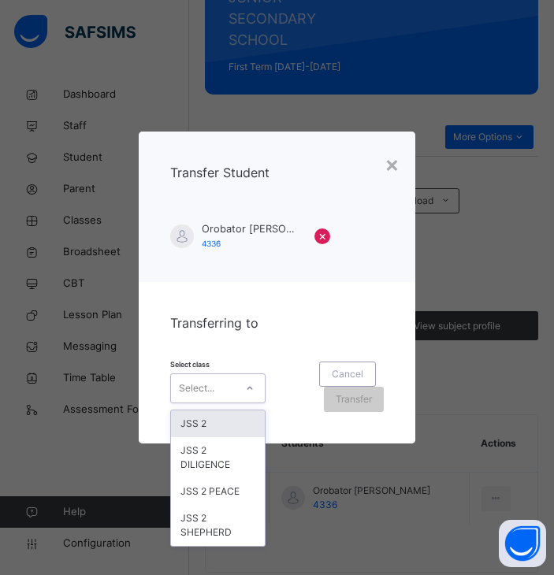
click at [195, 374] on div "Select..." at bounding box center [217, 388] width 95 height 30
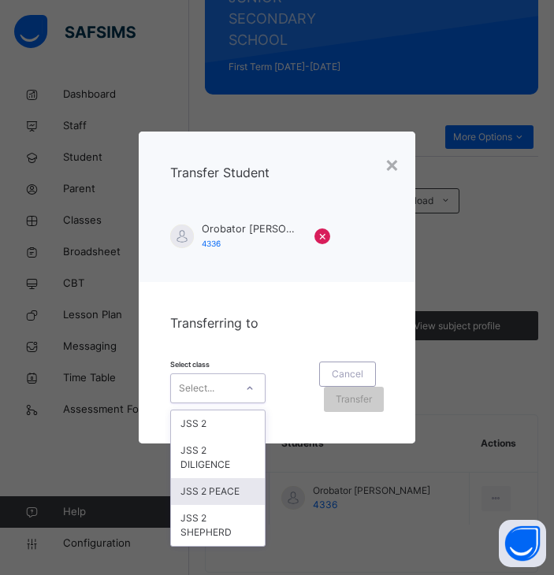
click at [204, 483] on div "JSS 2 PEACE" at bounding box center [218, 491] width 94 height 27
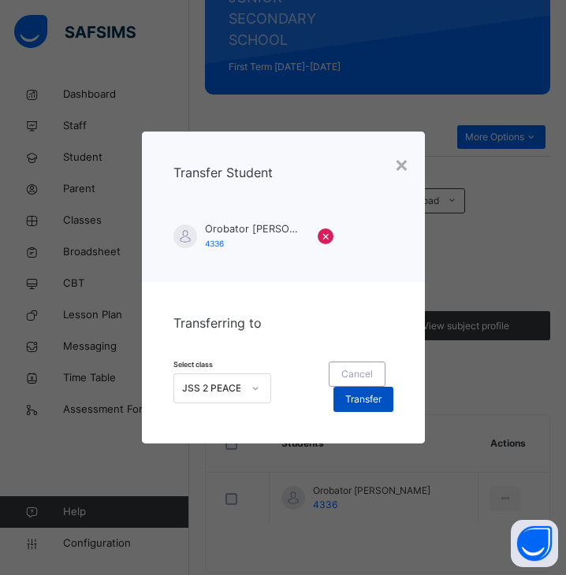
click at [360, 402] on span "Transfer" at bounding box center [363, 399] width 36 height 14
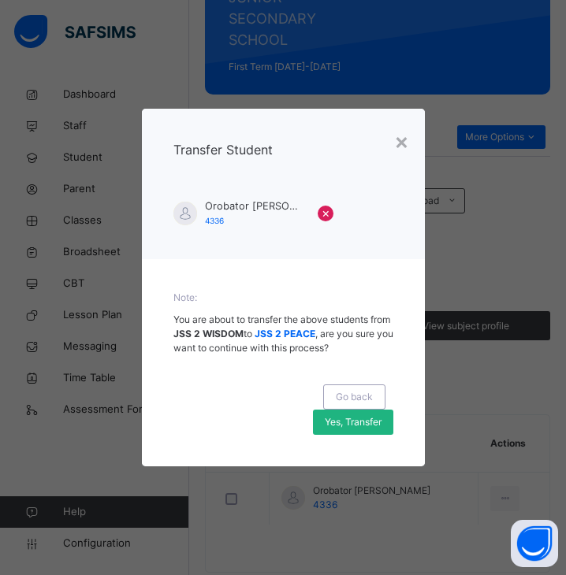
click at [373, 424] on span "Yes, Transfer" at bounding box center [353, 422] width 57 height 14
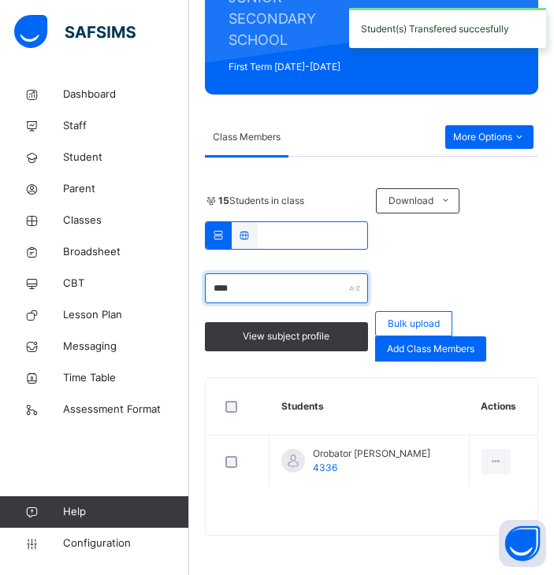
click at [292, 284] on input "****" at bounding box center [286, 288] width 163 height 30
drag, startPoint x: 292, startPoint y: 284, endPoint x: 189, endPoint y: 287, distance: 102.5
click at [189, 287] on div "Back / JSS 2 WISDOM JSS 2 WISDOM JUNIOR SECONDARY SCHOOL First Term 2025-2026 C…" at bounding box center [371, 194] width 365 height 762
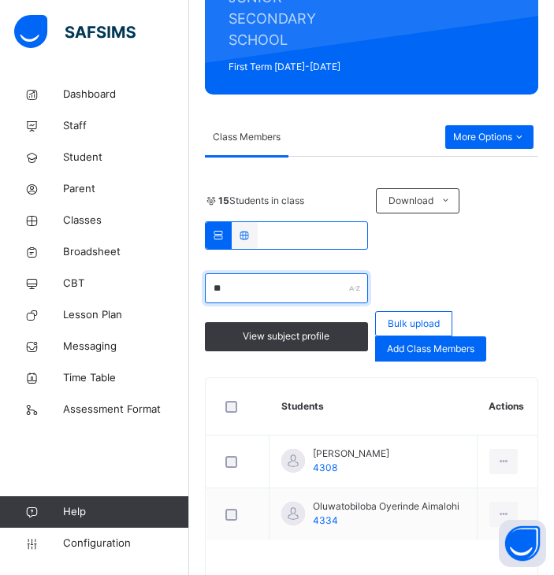
type input "*"
type input "***"
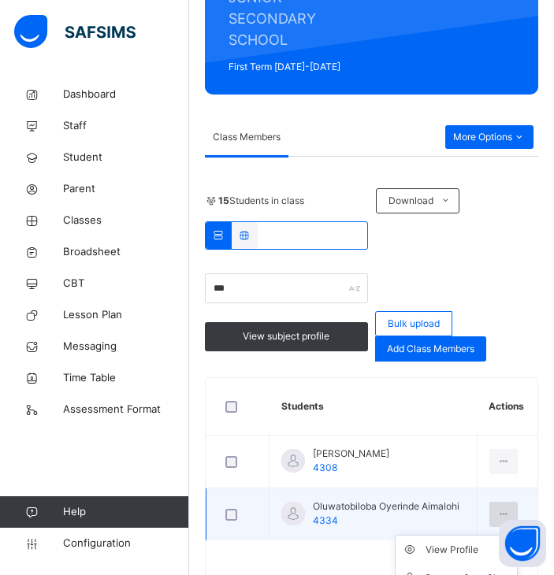
click at [510, 505] on div at bounding box center [503, 514] width 29 height 25
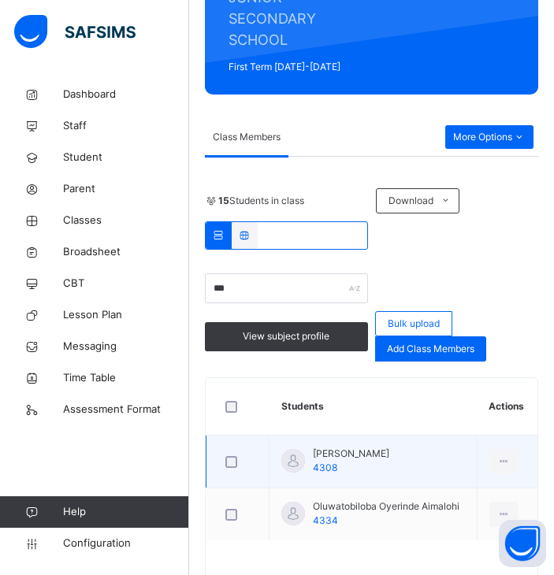
scroll to position [366, 0]
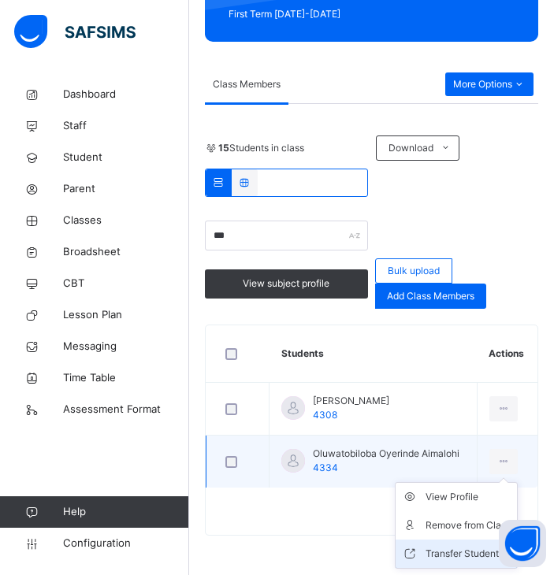
click at [425, 559] on icon at bounding box center [414, 554] width 24 height 16
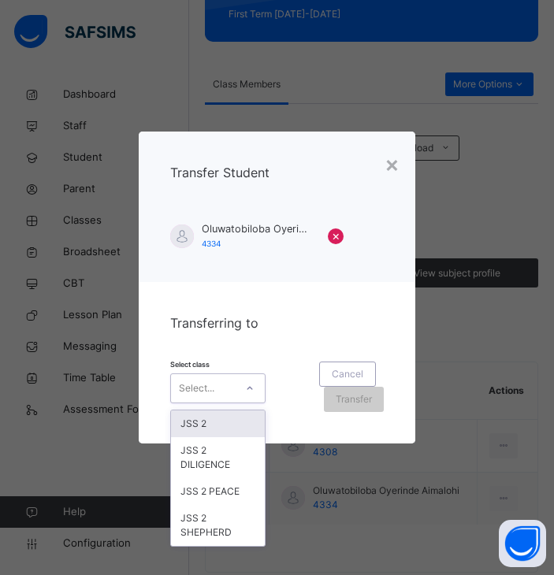
click at [238, 377] on div at bounding box center [249, 388] width 27 height 25
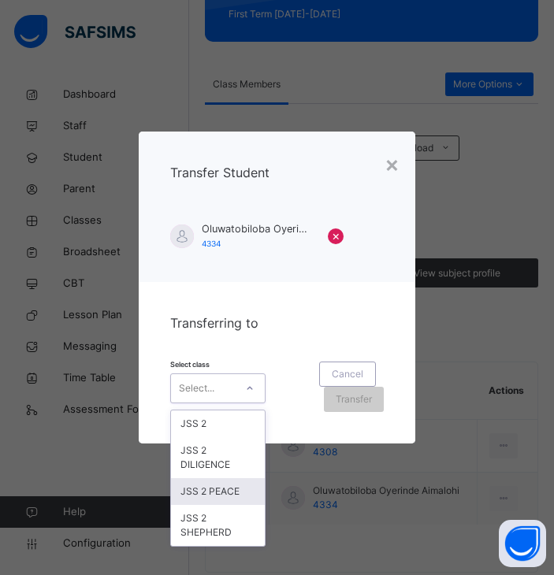
click at [206, 484] on div "JSS 2 PEACE" at bounding box center [218, 491] width 94 height 27
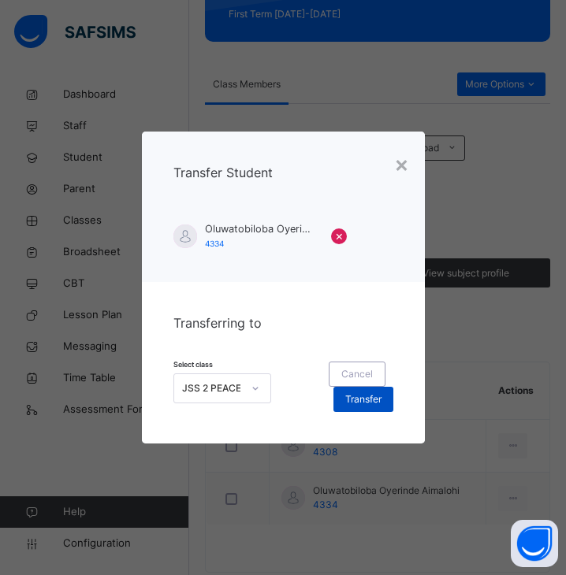
click at [358, 402] on span "Transfer" at bounding box center [363, 399] width 36 height 14
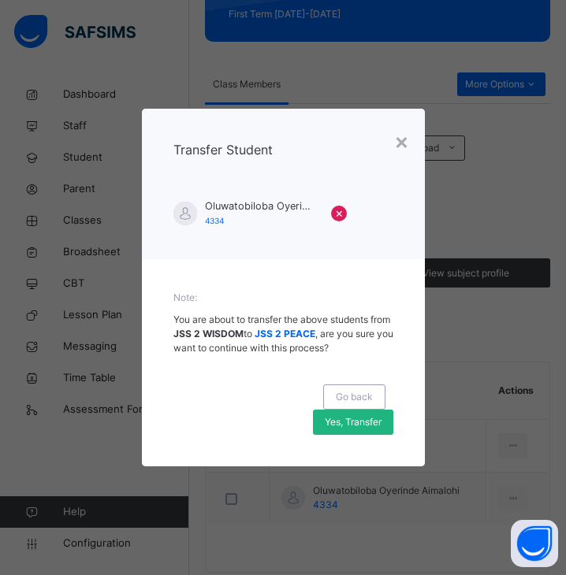
click at [364, 422] on span "Yes, Transfer" at bounding box center [353, 422] width 57 height 14
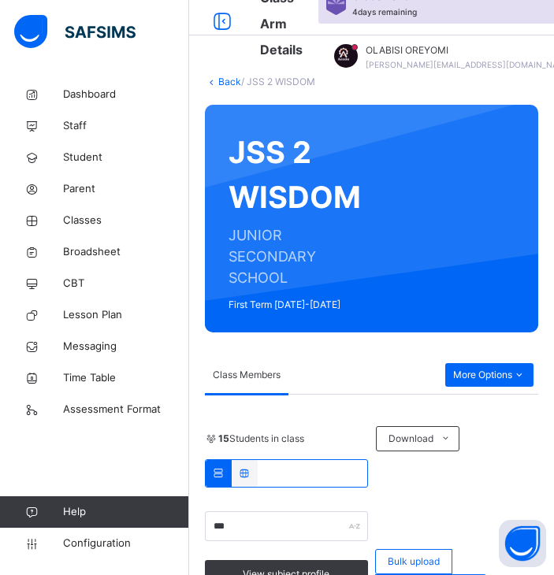
scroll to position [68, 0]
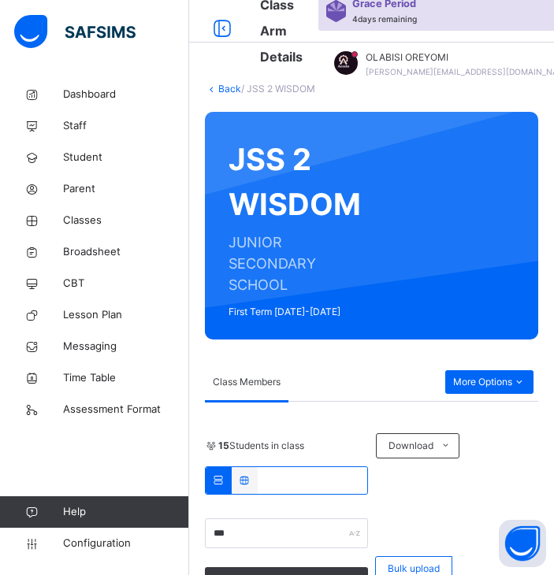
click at [216, 89] on icon at bounding box center [211, 89] width 13 height 12
click at [224, 87] on link "Back" at bounding box center [229, 89] width 23 height 12
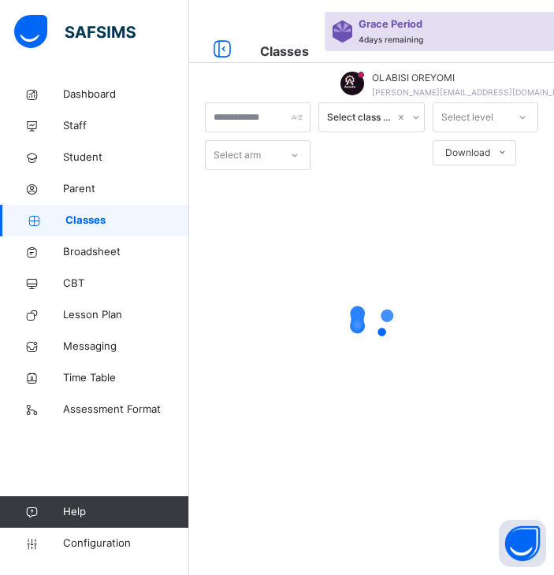
scroll to position [47, 0]
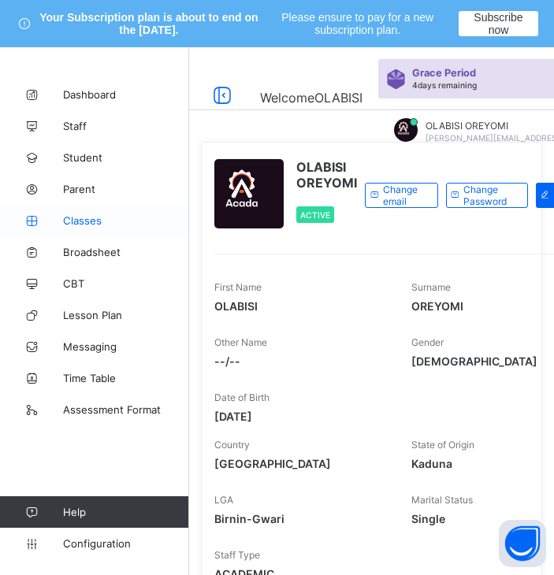
click at [80, 228] on link "Classes" at bounding box center [94, 221] width 189 height 32
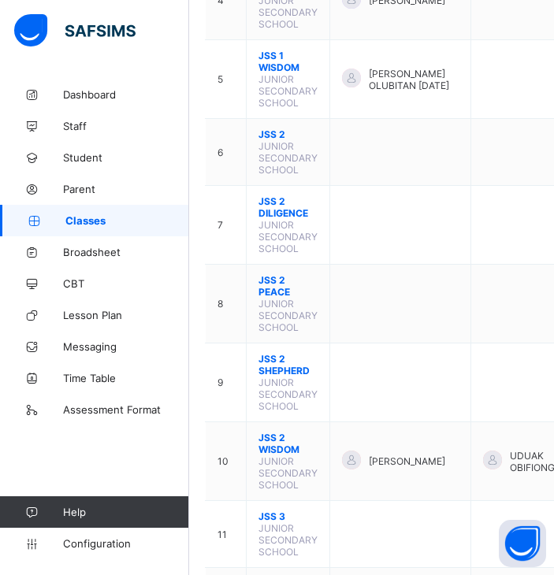
scroll to position [543, 0]
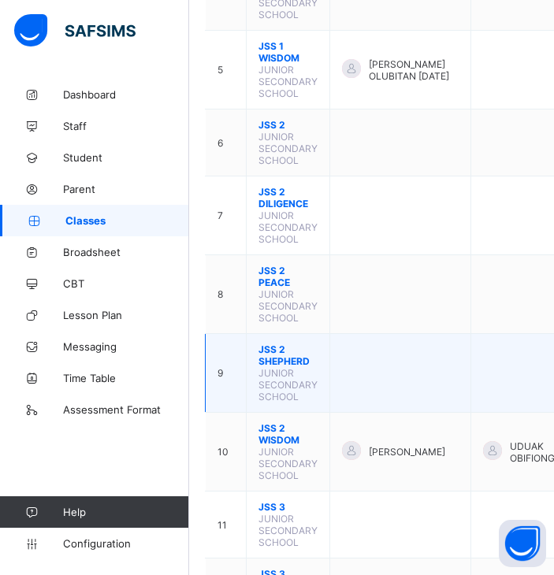
click at [279, 345] on span "JSS 2 SHEPHERD" at bounding box center [287, 356] width 59 height 24
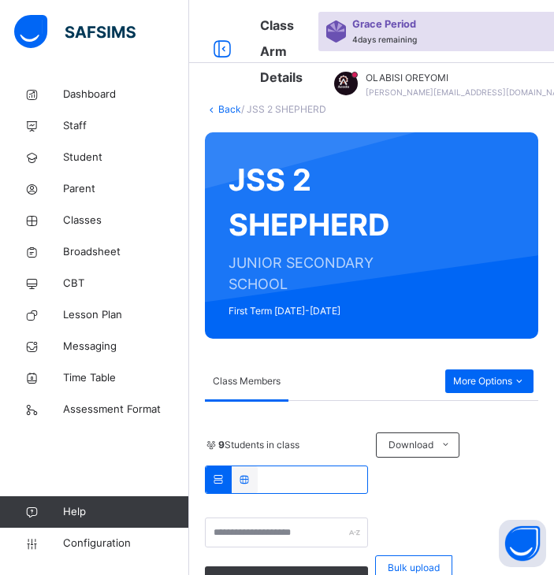
scroll to position [543, 0]
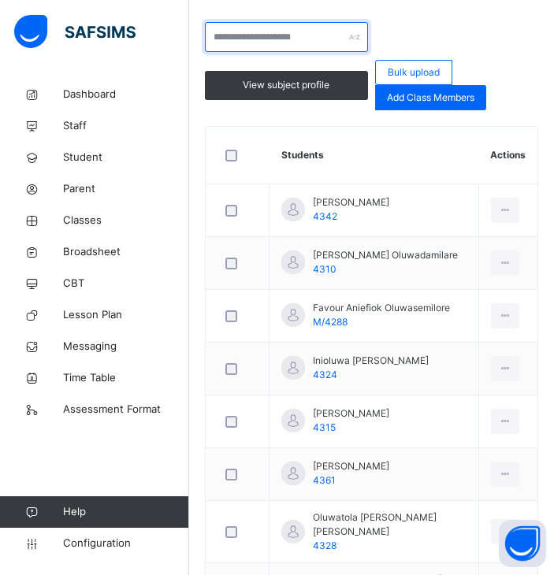
click at [222, 34] on input "text" at bounding box center [286, 37] width 163 height 30
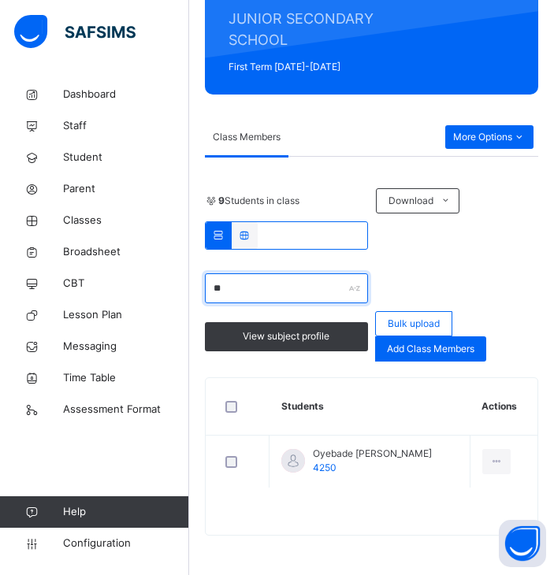
type input "*"
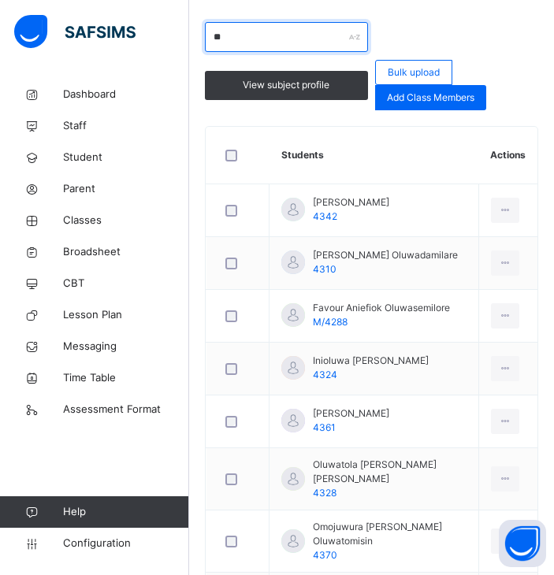
scroll to position [292, 0]
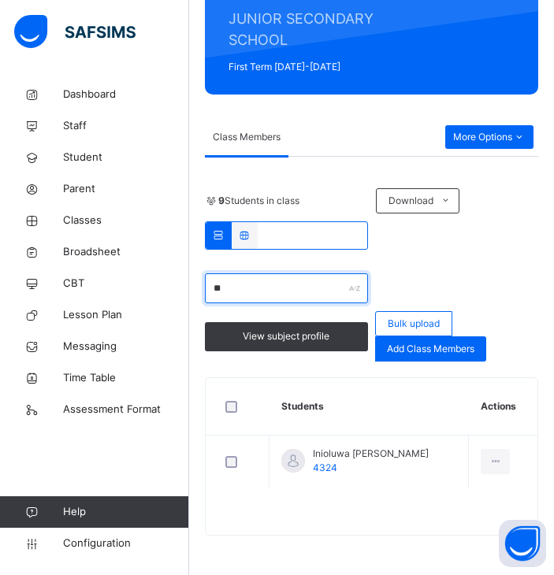
type input "*"
drag, startPoint x: 329, startPoint y: 285, endPoint x: 168, endPoint y: 284, distance: 161.5
click at [168, 284] on div "Class Arm Details Grace Period 4 days remaining First Term / [DATE]-[DATE] OLAB…" at bounding box center [277, 165] width 554 height 819
type input "*"
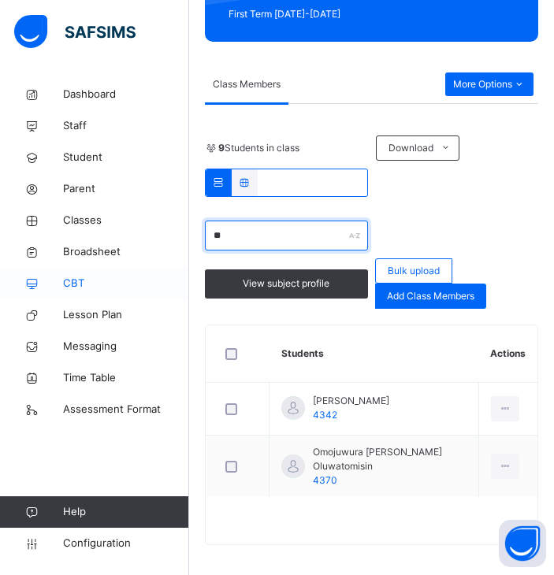
type input "*"
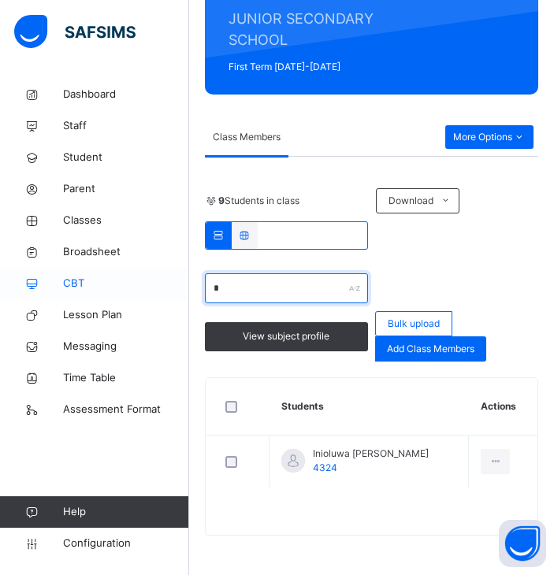
scroll to position [373, 0]
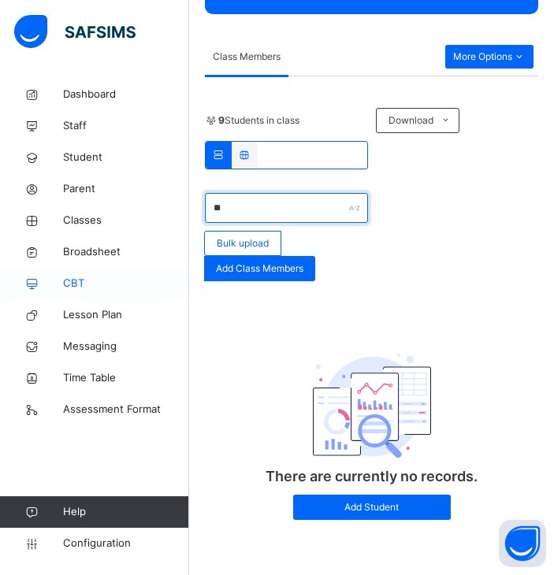
type input "*"
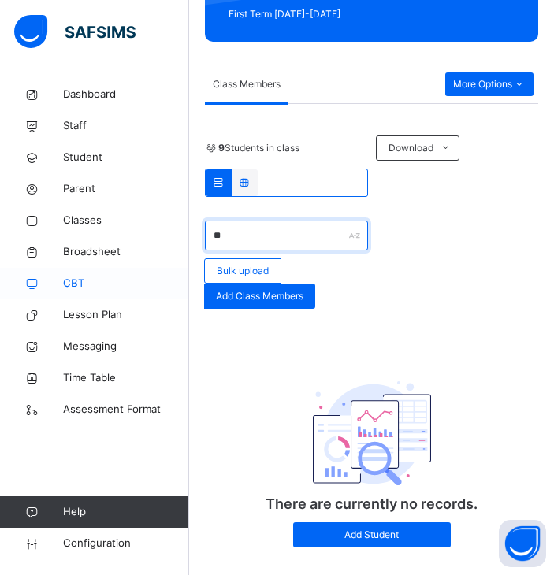
type input "*"
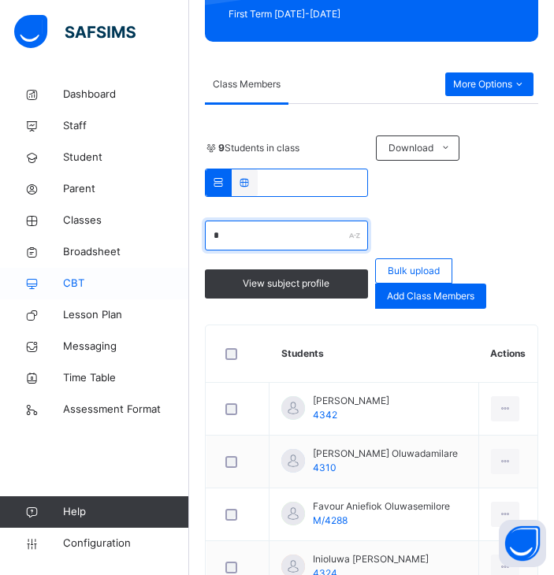
scroll to position [543, 0]
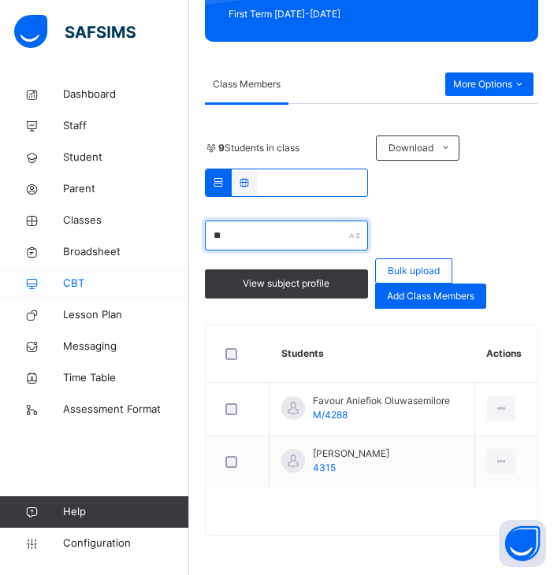
type input "*"
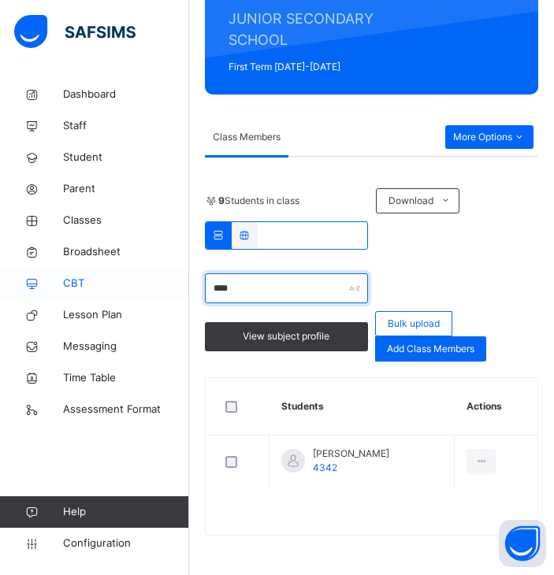
scroll to position [292, 0]
drag, startPoint x: 254, startPoint y: 288, endPoint x: 140, endPoint y: 276, distance: 114.9
click at [140, 276] on div "Class Arm Details Grace Period 4 days remaining First Term / [DATE]-[DATE] OLAB…" at bounding box center [277, 165] width 554 height 819
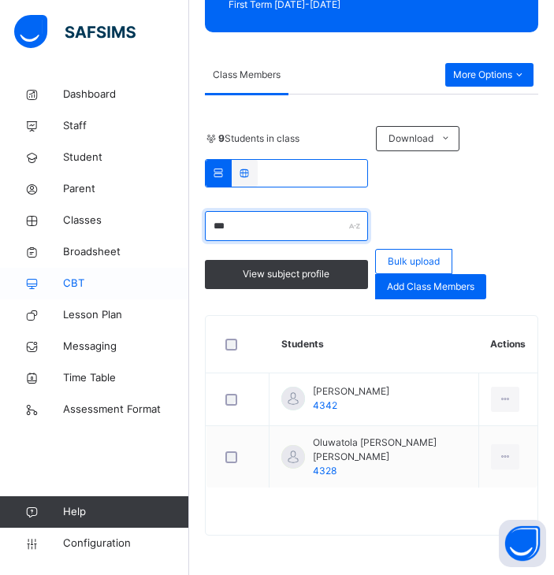
scroll to position [344, 0]
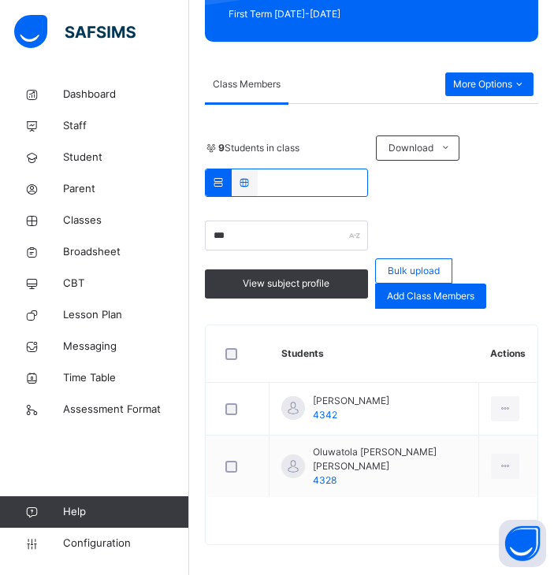
click at [346, 527] on div at bounding box center [372, 529] width 332 height 32
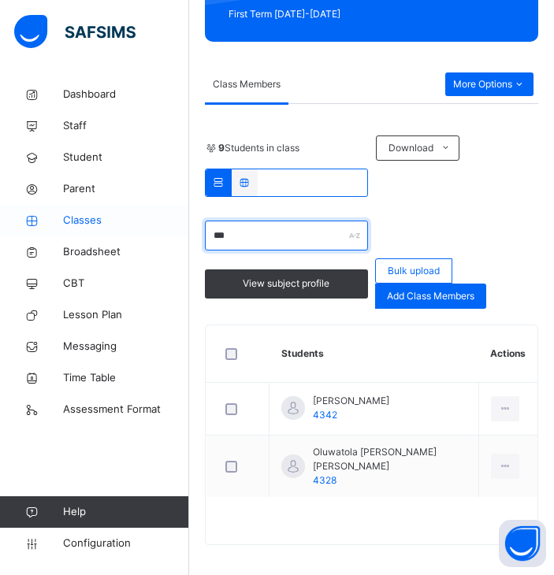
drag, startPoint x: 253, startPoint y: 240, endPoint x: 125, endPoint y: 225, distance: 128.6
click at [125, 225] on div "Class Arm Details Grace Period 4 days remaining First Term / [DATE]-[DATE] OLAB…" at bounding box center [277, 144] width 554 height 882
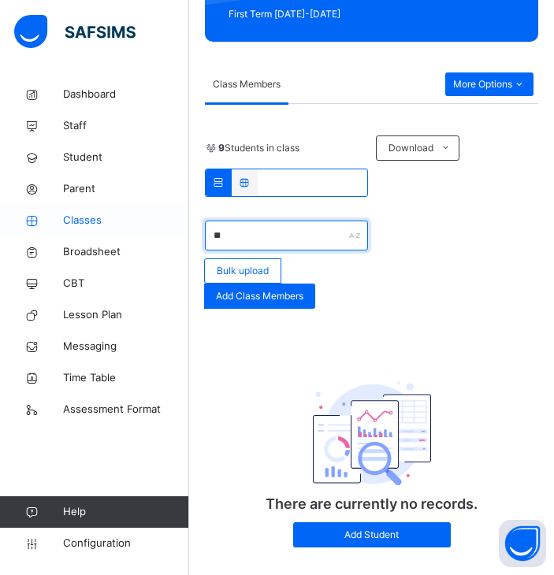
type input "*"
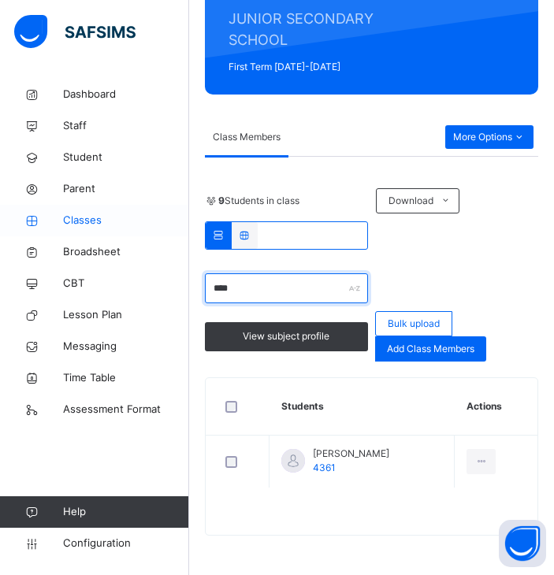
scroll to position [292, 0]
drag, startPoint x: 260, startPoint y: 273, endPoint x: 269, endPoint y: 287, distance: 16.6
click at [269, 287] on div "9 Students in class Download Pdf Report Excel Report ***** View subject profile…" at bounding box center [371, 274] width 333 height 173
drag, startPoint x: 269, startPoint y: 287, endPoint x: 85, endPoint y: 279, distance: 183.7
click at [85, 279] on div "Class Arm Details Grace Period 4 days remaining First Term / [DATE]-[DATE] OLAB…" at bounding box center [277, 165] width 554 height 819
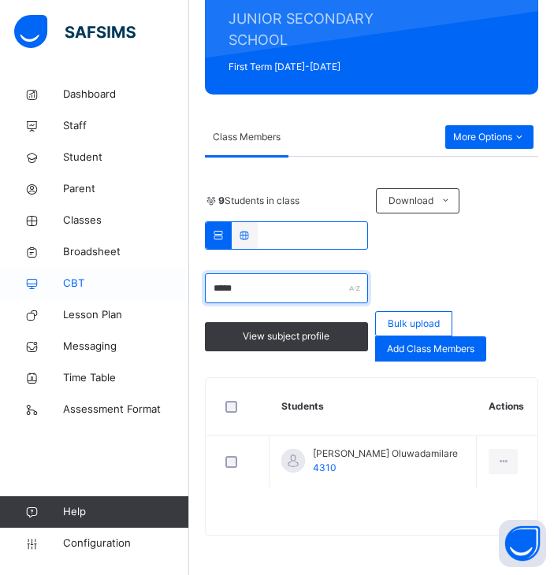
drag, startPoint x: 247, startPoint y: 291, endPoint x: 127, endPoint y: 288, distance: 120.6
click at [127, 288] on div "Class Arm Details Grace Period 4 days remaining First Term / [DATE]-[DATE] OLAB…" at bounding box center [277, 165] width 554 height 819
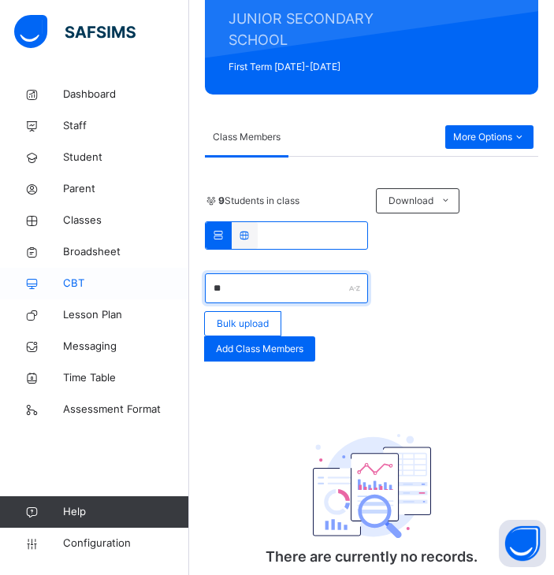
type input "*"
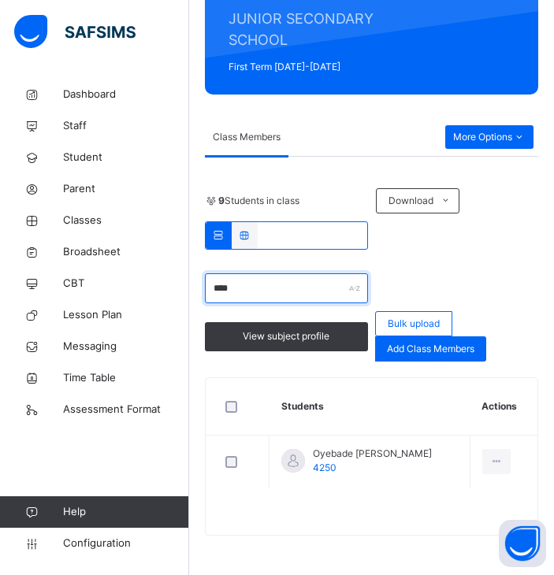
click at [255, 299] on input "****" at bounding box center [286, 288] width 163 height 30
drag, startPoint x: 291, startPoint y: 286, endPoint x: 112, endPoint y: 273, distance: 179.3
click at [112, 273] on div "Class Arm Details Grace Period 4 days remaining First Term / [DATE]-[DATE] OLAB…" at bounding box center [277, 165] width 554 height 819
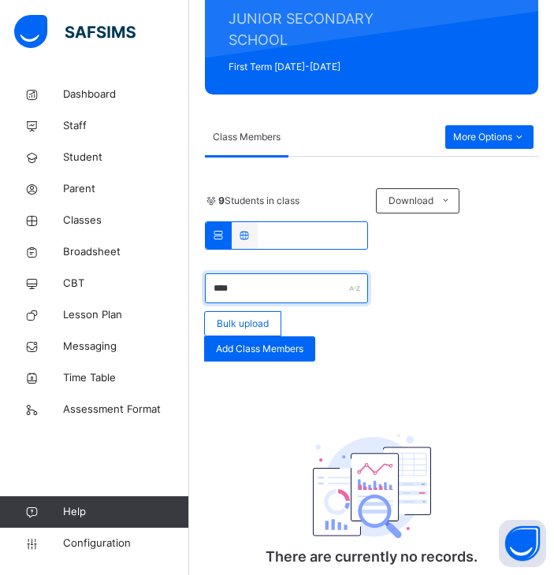
drag, startPoint x: 278, startPoint y: 295, endPoint x: -1, endPoint y: 221, distance: 288.4
click at [0, 221] on html "Your Subscription plan is about to end on the [DATE]. Please ensure to pay for …" at bounding box center [277, 181] width 554 height 947
type input "*"
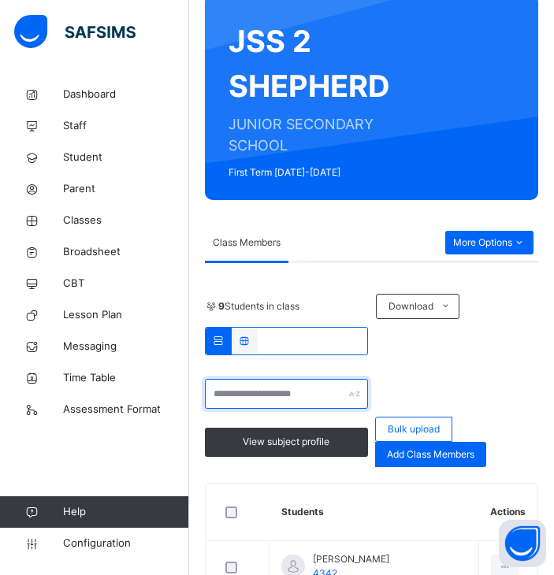
scroll to position [0, 0]
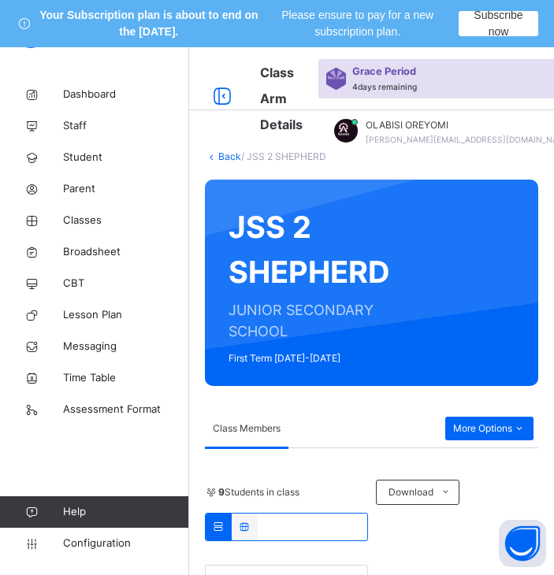
click at [224, 157] on link "Back" at bounding box center [229, 156] width 23 height 12
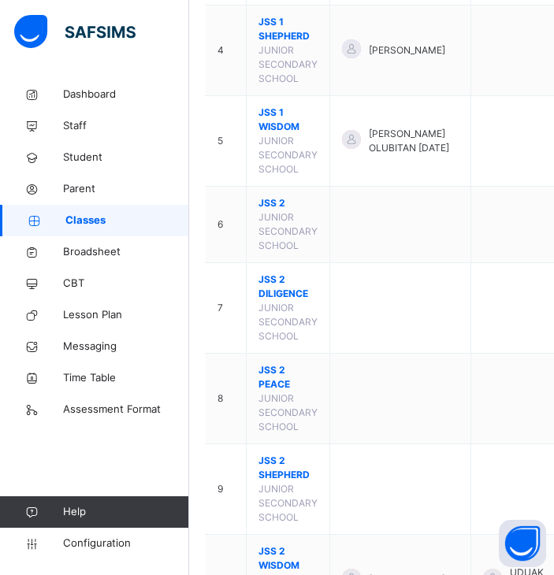
scroll to position [529, 0]
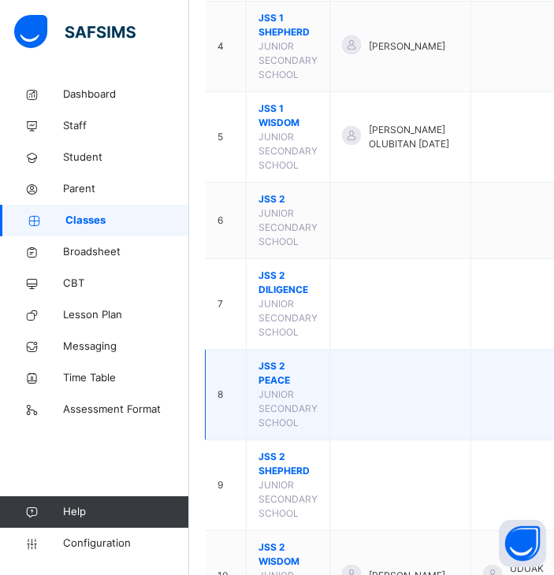
click at [272, 388] on span "JSS 2 PEACE" at bounding box center [287, 373] width 59 height 28
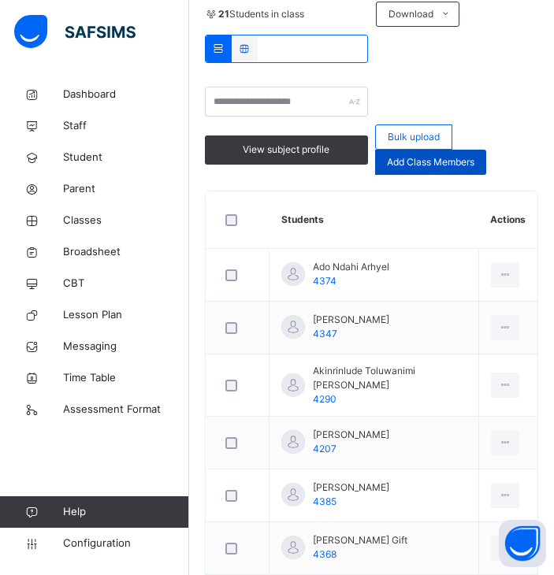
scroll to position [499, 0]
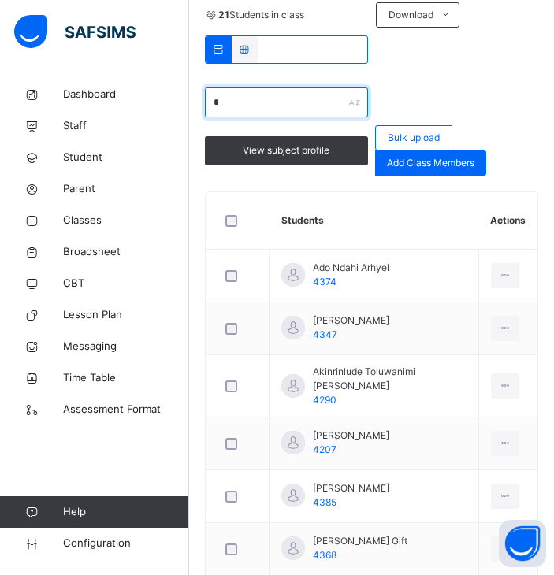
click at [286, 100] on input "*" at bounding box center [286, 102] width 163 height 30
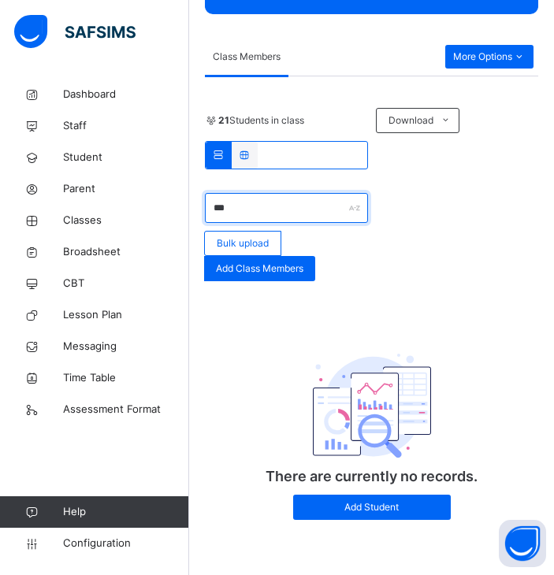
scroll to position [418, 0]
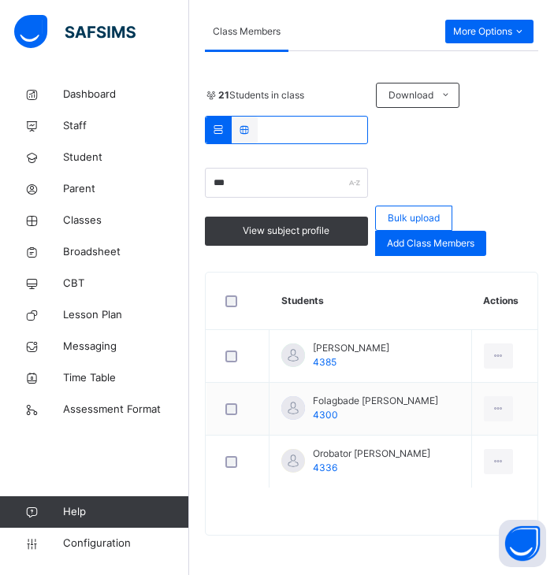
click at [430, 552] on div "Back / JSS 2 PEACE JSS 2 PEACE JUNIOR SECONDARY SCHOOL First Term 2025-2026 Cla…" at bounding box center [371, 141] width 365 height 867
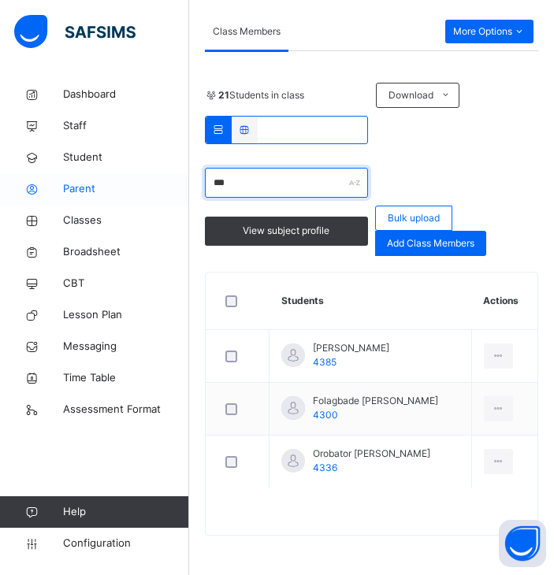
drag, startPoint x: 260, startPoint y: 180, endPoint x: 106, endPoint y: 184, distance: 154.5
click at [106, 184] on div "Class Arm Details Grace Period 4 days remaining First Term / 2025-2026 OLABISI …" at bounding box center [277, 102] width 554 height 946
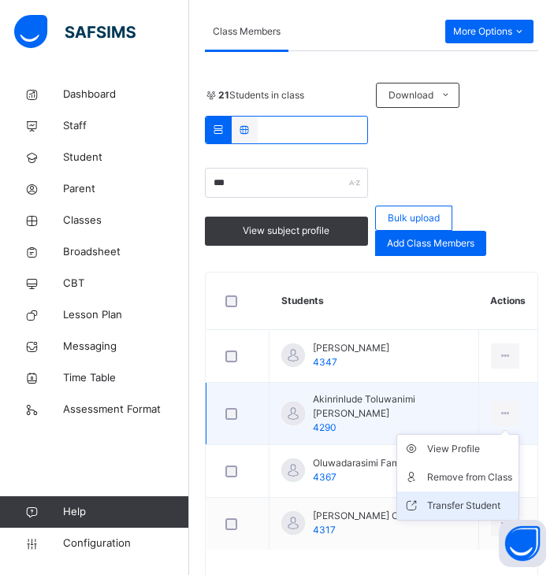
click at [447, 498] on div "Transfer Student" at bounding box center [469, 506] width 85 height 16
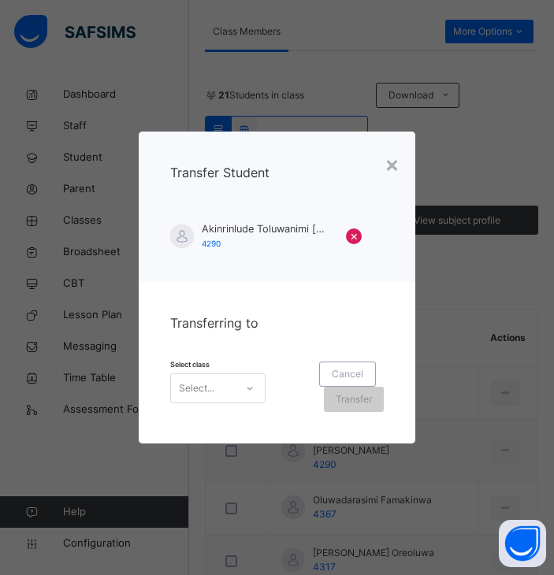
click at [214, 387] on div "Select..." at bounding box center [203, 388] width 64 height 24
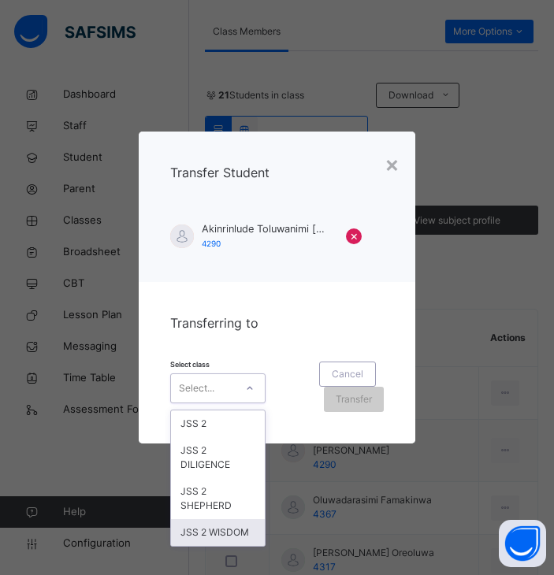
click at [236, 530] on div "JSS 2 WISDOM" at bounding box center [218, 532] width 94 height 27
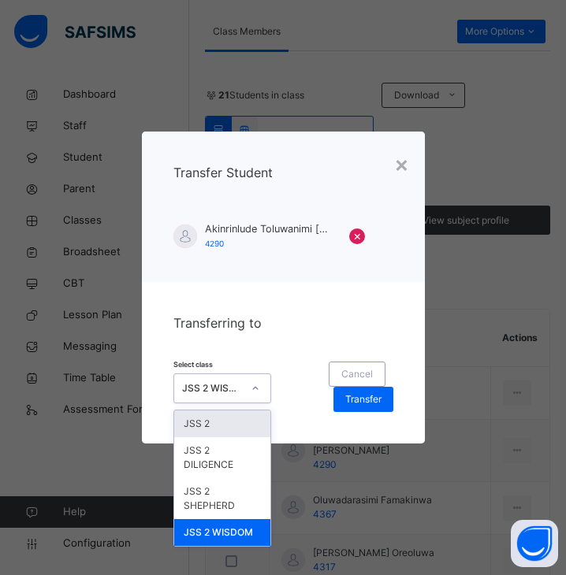
click at [237, 392] on div "JSS 2 WISDOM" at bounding box center [212, 388] width 61 height 14
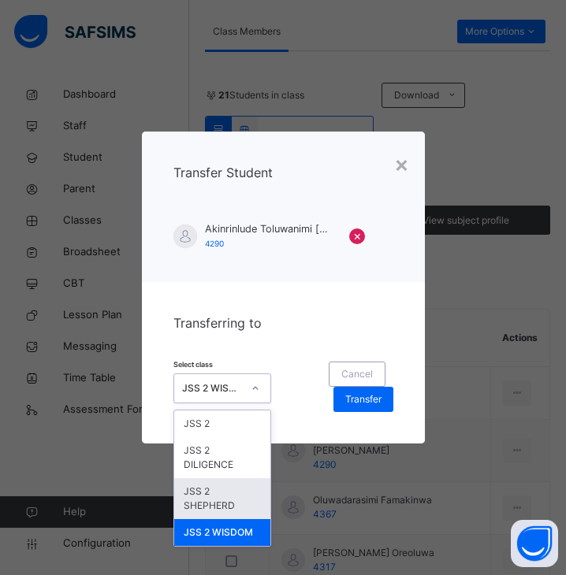
click at [232, 492] on div "JSS 2 SHEPHERD" at bounding box center [222, 498] width 97 height 41
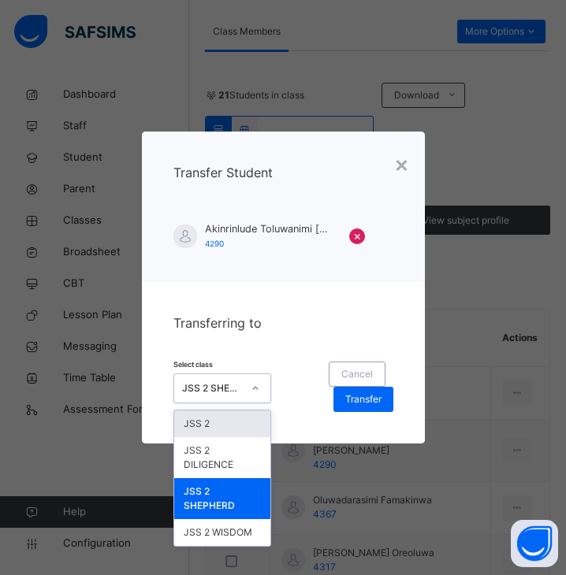
click at [243, 394] on div at bounding box center [255, 388] width 27 height 25
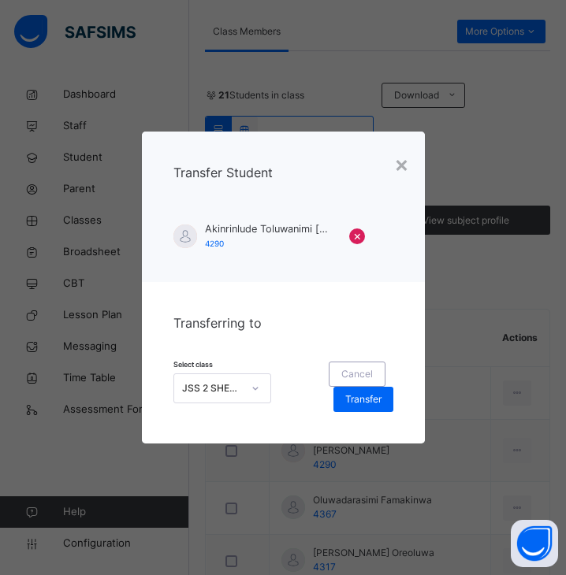
click at [303, 382] on div "Cancel Transfer" at bounding box center [344, 387] width 98 height 50
click at [362, 401] on span "Transfer" at bounding box center [363, 399] width 36 height 14
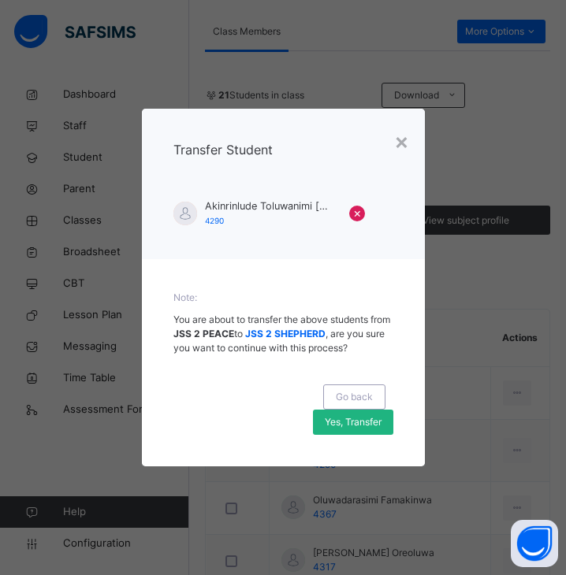
click at [337, 422] on span "Yes, Transfer" at bounding box center [353, 422] width 57 height 14
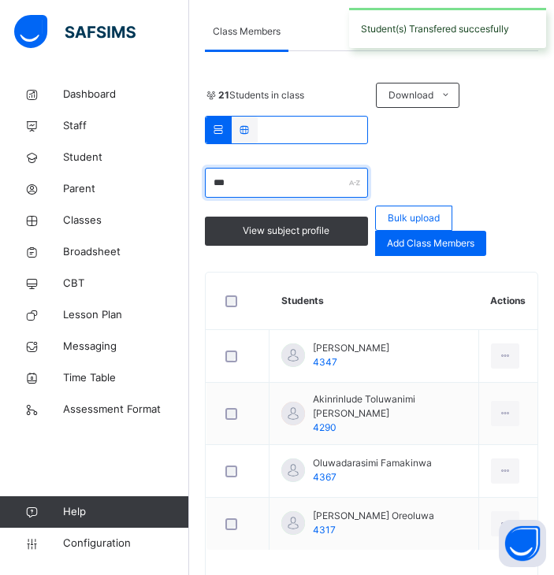
click at [261, 184] on input "***" at bounding box center [286, 183] width 163 height 30
type input "*"
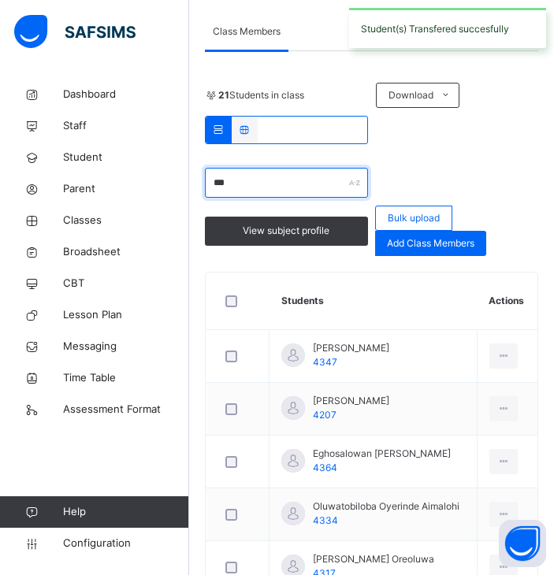
scroll to position [394, 0]
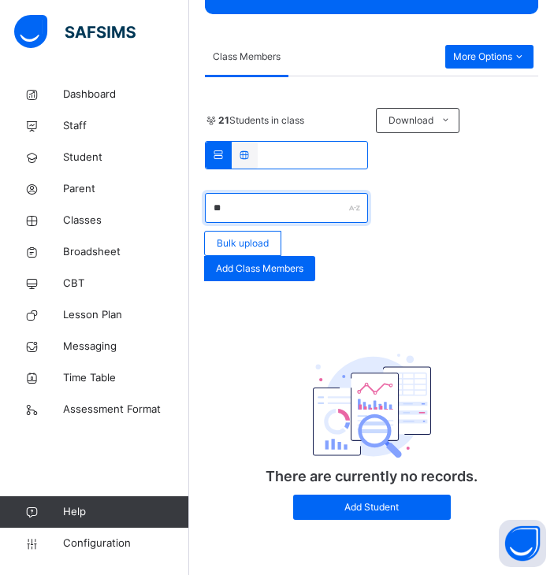
type input "*"
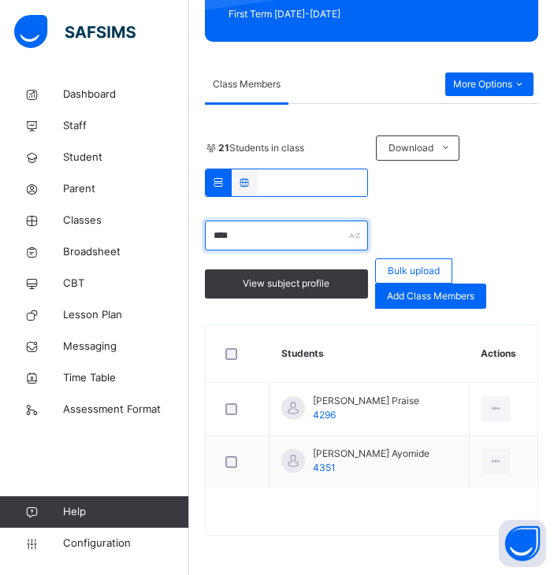
scroll to position [313, 0]
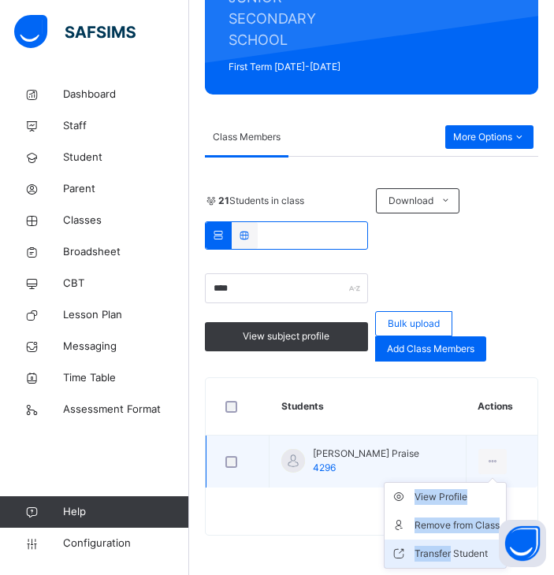
drag, startPoint x: 486, startPoint y: 461, endPoint x: 453, endPoint y: 554, distance: 98.7
click at [478, 474] on div "View Profile Remove from Class Transfer Student" at bounding box center [492, 461] width 29 height 25
click at [453, 554] on div "Transfer Student" at bounding box center [456, 554] width 85 height 16
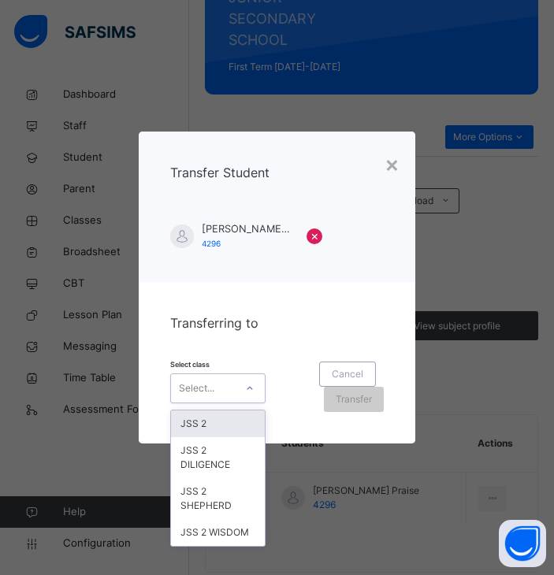
click at [222, 381] on div "Select..." at bounding box center [203, 388] width 64 height 24
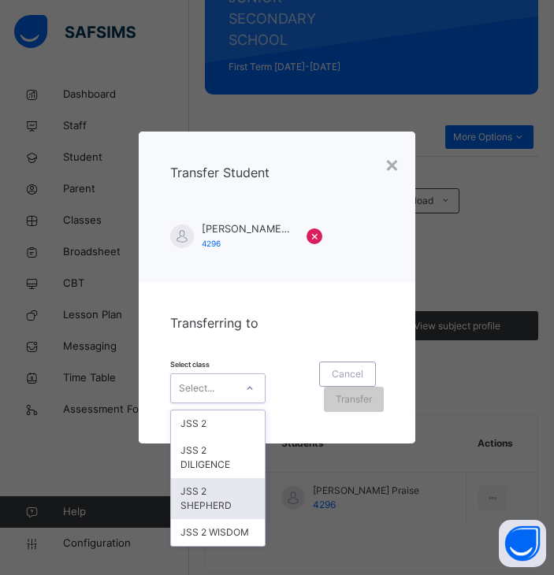
click at [214, 496] on div "JSS 2 SHEPHERD" at bounding box center [218, 498] width 94 height 41
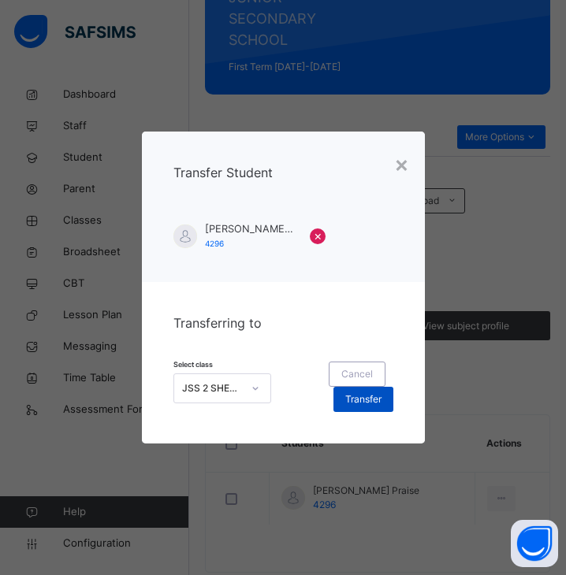
click at [354, 409] on div "Transfer" at bounding box center [363, 399] width 60 height 25
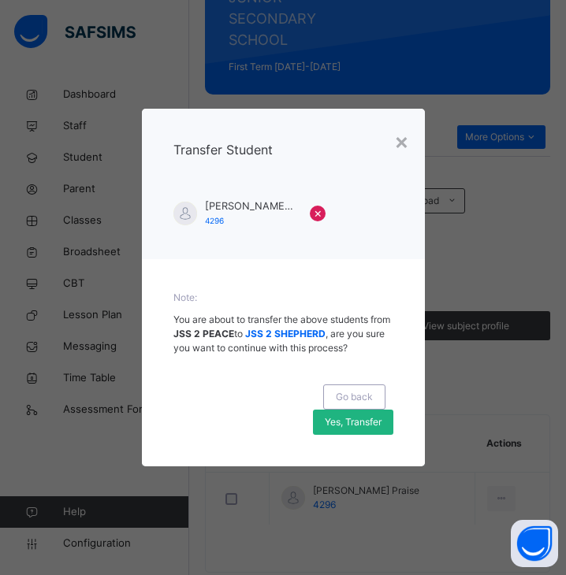
click at [352, 429] on span "Yes, Transfer" at bounding box center [353, 422] width 57 height 14
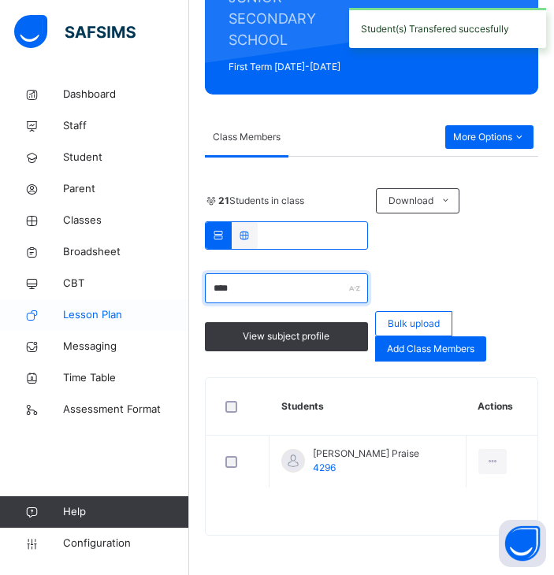
drag, startPoint x: 269, startPoint y: 277, endPoint x: 5, endPoint y: 324, distance: 268.8
click at [5, 324] on div "Class Arm Details Grace Period 4 days remaining First Term / 2025-2026 OLABISI …" at bounding box center [277, 154] width 554 height 841
type input "*"
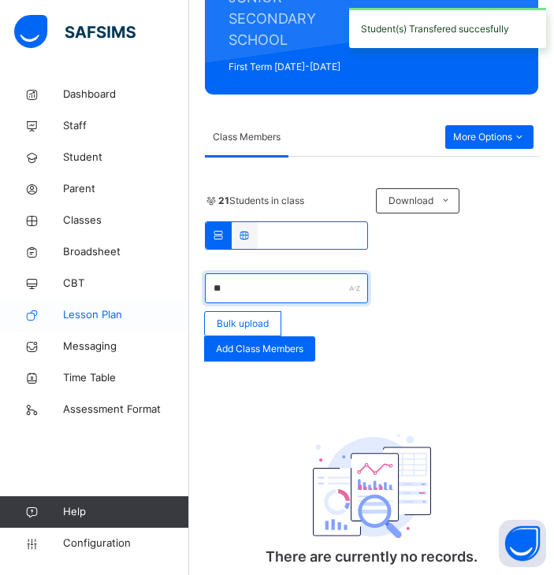
type input "*"
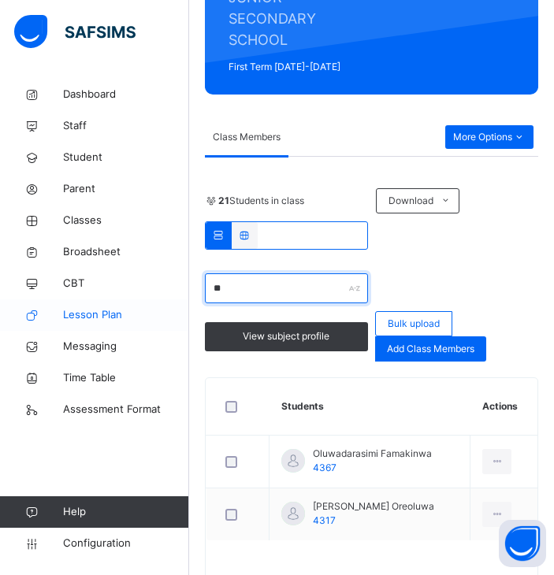
type input "*"
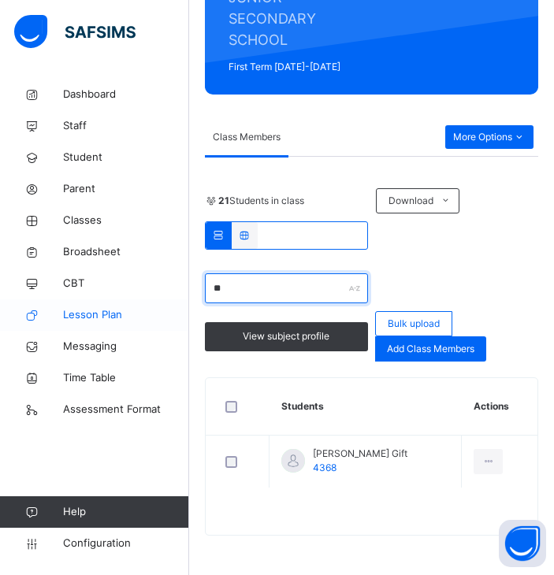
type input "*"
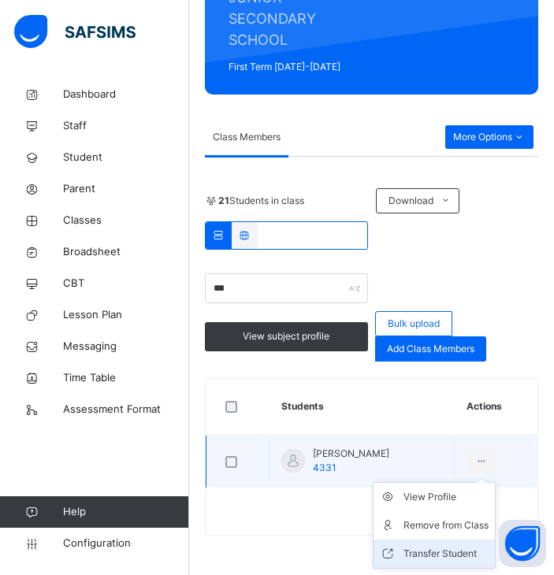
click at [438, 548] on div "Transfer Student" at bounding box center [445, 554] width 85 height 16
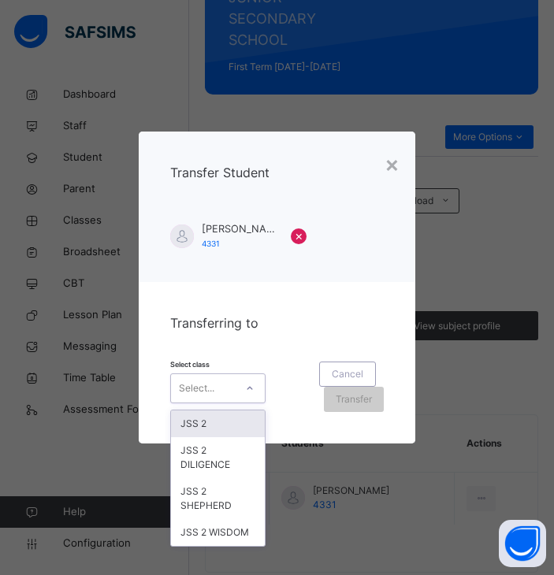
click at [203, 396] on div "Select..." at bounding box center [196, 388] width 35 height 30
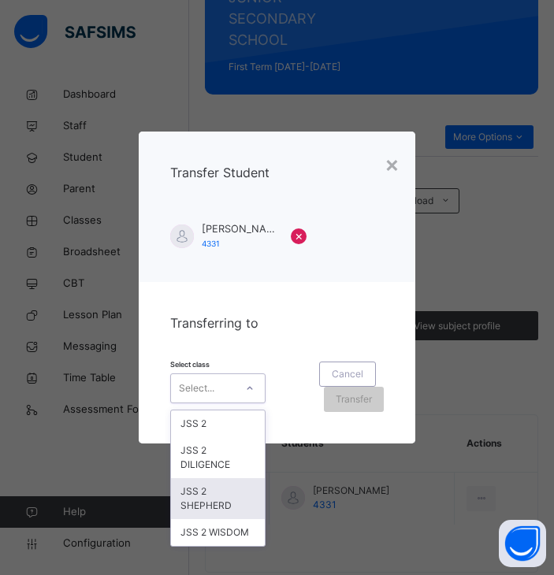
click at [205, 503] on div "JSS 2 SHEPHERD" at bounding box center [218, 498] width 94 height 41
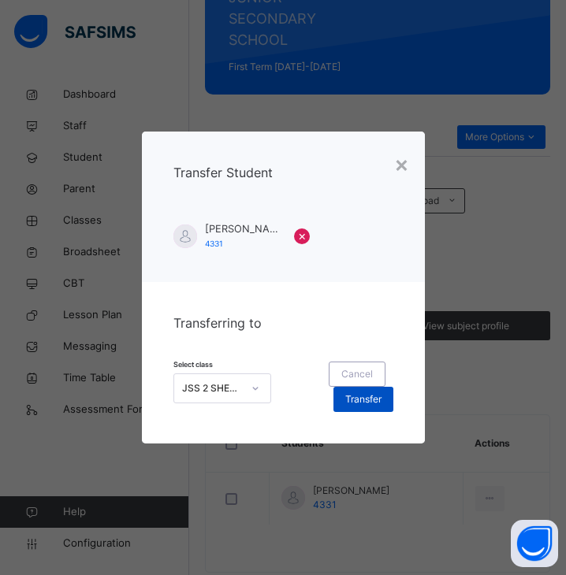
click at [354, 397] on span "Transfer" at bounding box center [363, 399] width 36 height 14
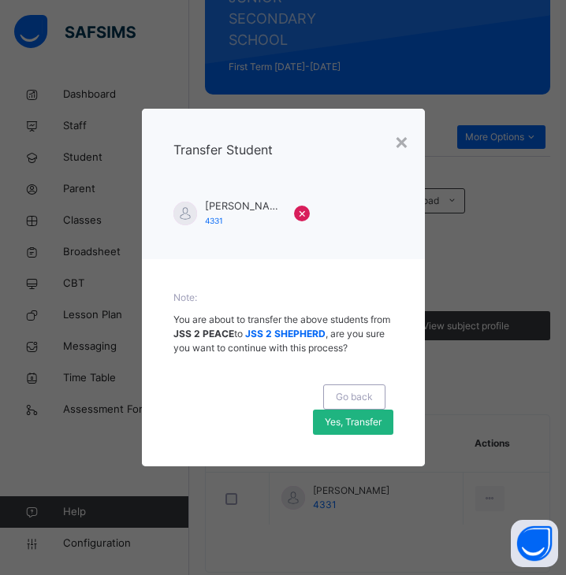
click at [331, 416] on span "Yes, Transfer" at bounding box center [353, 422] width 57 height 14
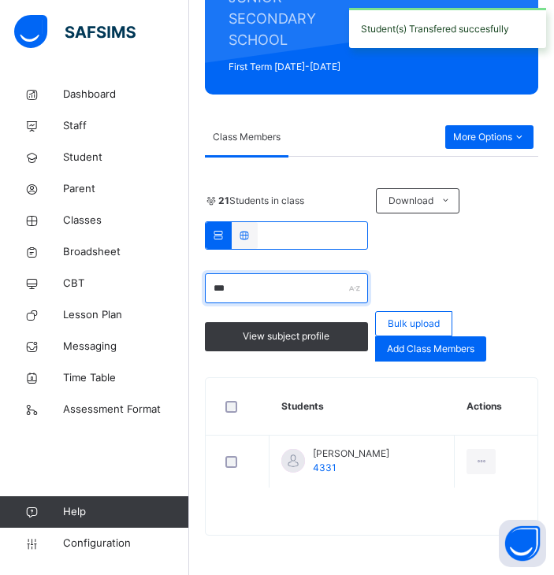
click at [275, 281] on input "***" at bounding box center [286, 288] width 163 height 30
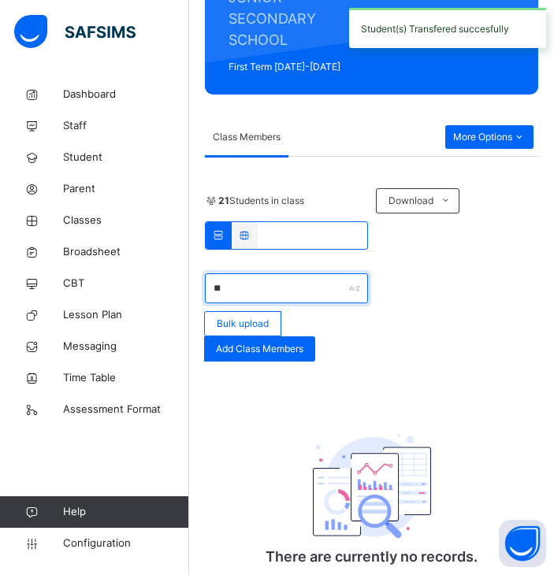
type input "*"
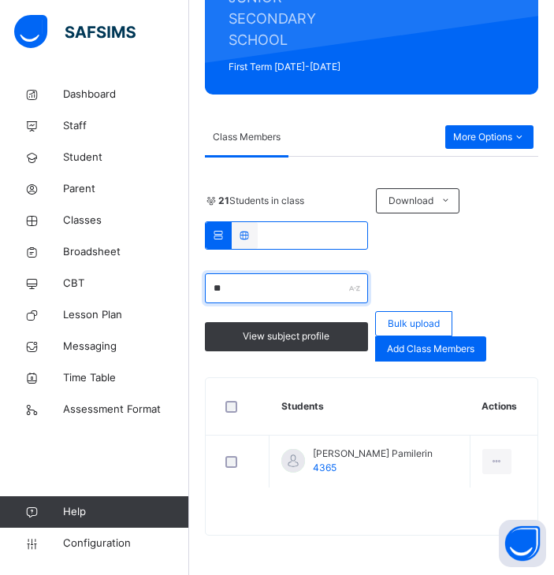
type input "*"
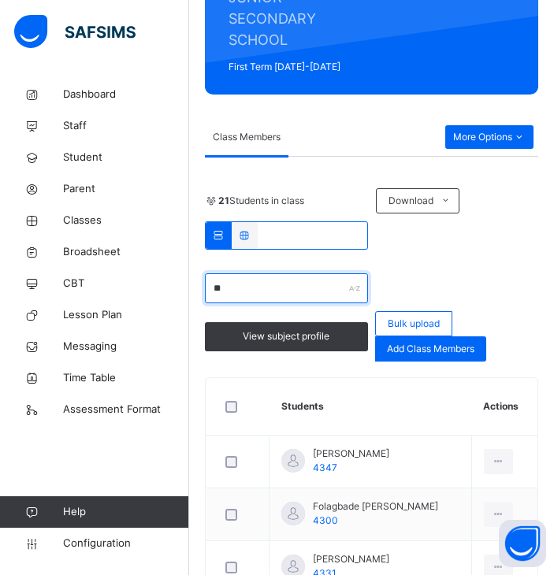
type input "*"
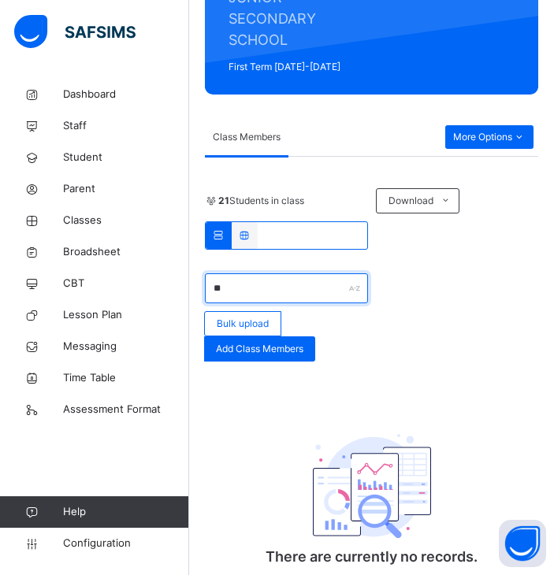
type input "*"
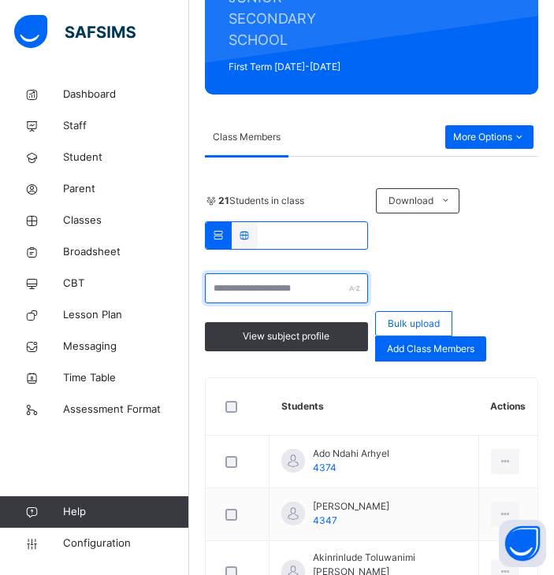
scroll to position [0, 0]
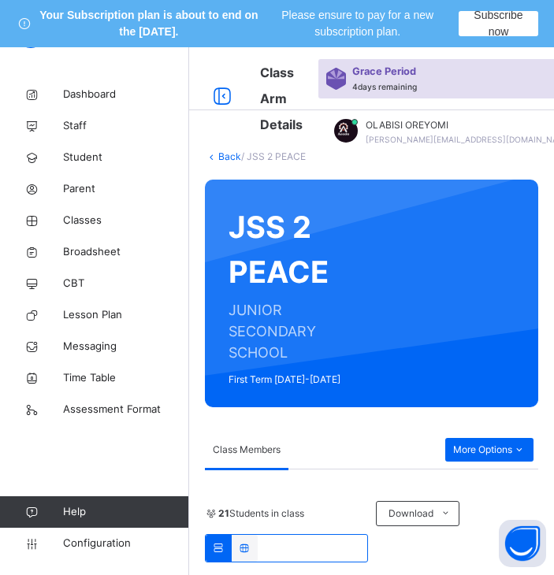
click at [226, 158] on link "Back" at bounding box center [229, 156] width 23 height 12
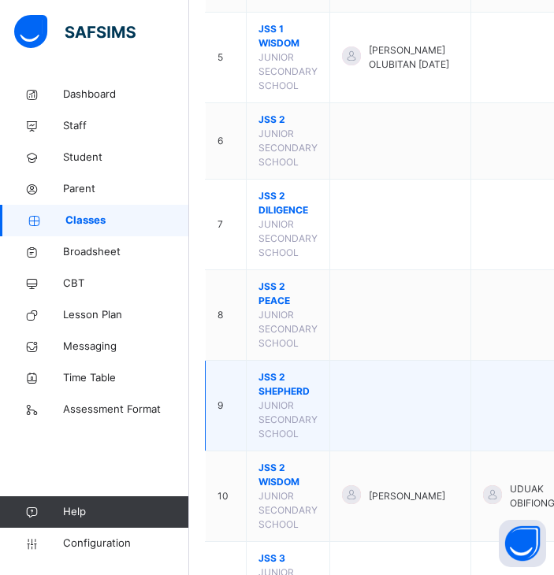
scroll to position [609, 0]
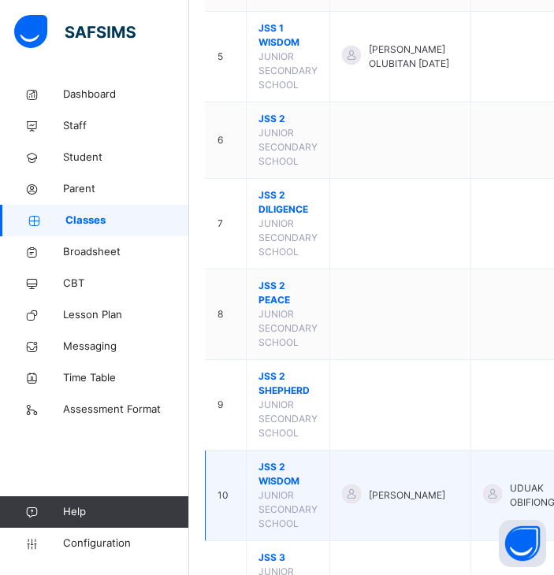
click at [275, 488] on span "JSS 2 WISDOM" at bounding box center [287, 474] width 59 height 28
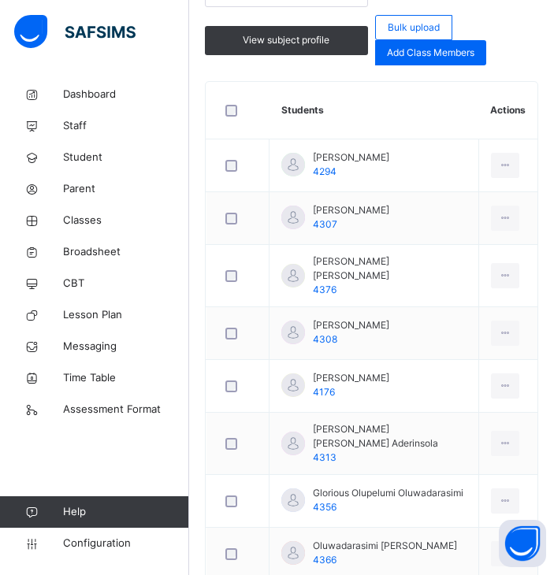
scroll to position [500, 0]
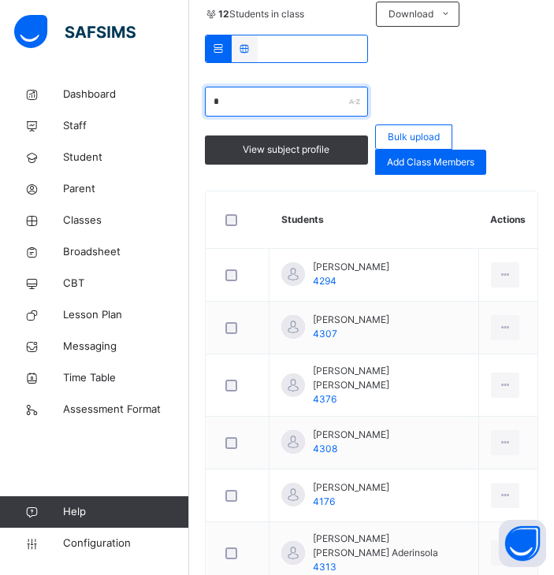
click at [293, 98] on input "*" at bounding box center [286, 102] width 163 height 30
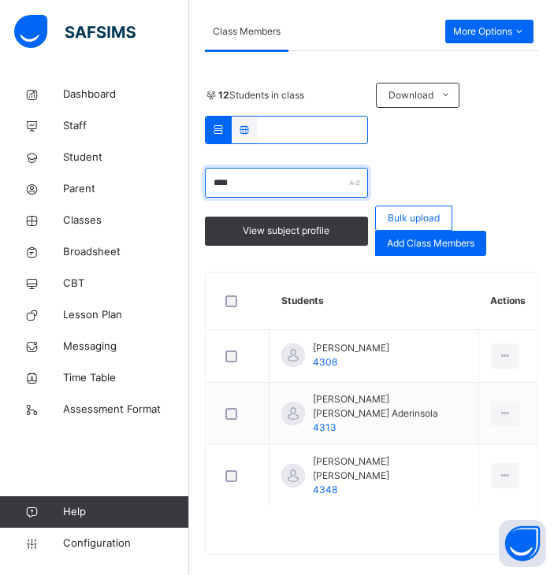
scroll to position [394, 0]
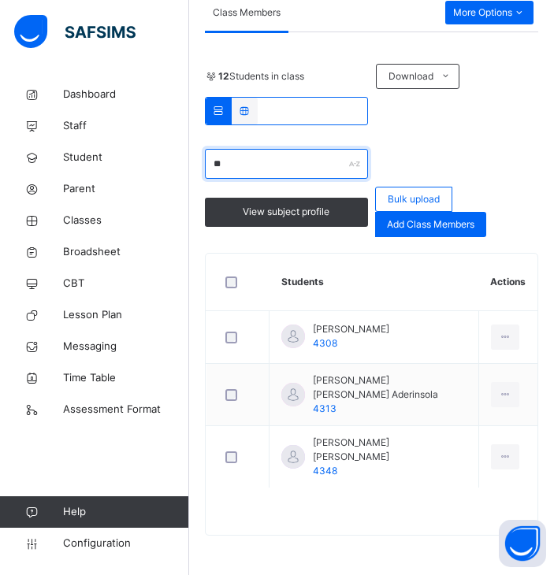
type input "*"
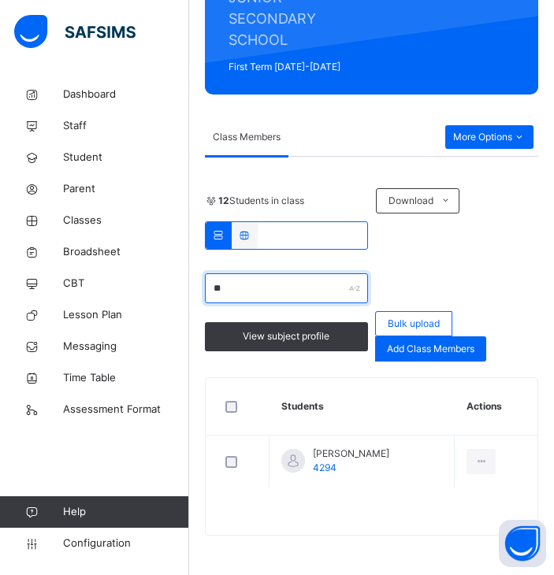
type input "*"
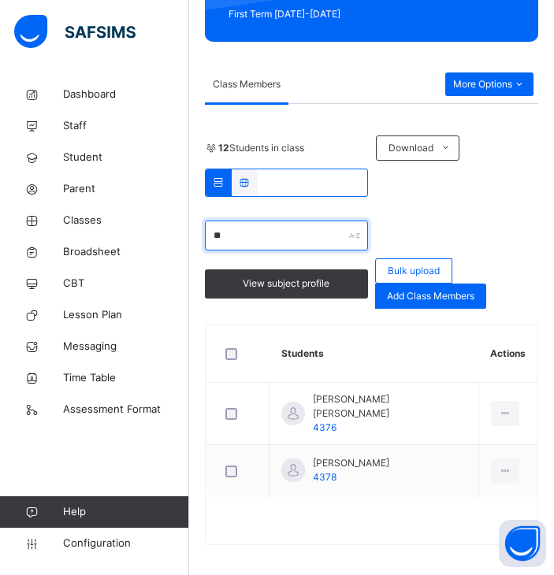
type input "*"
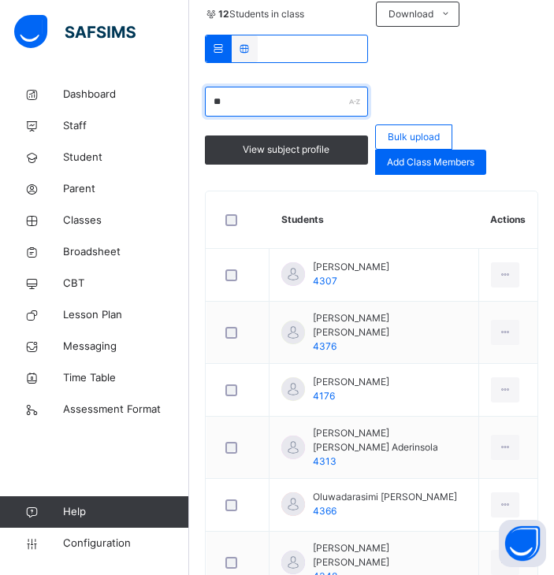
scroll to position [313, 0]
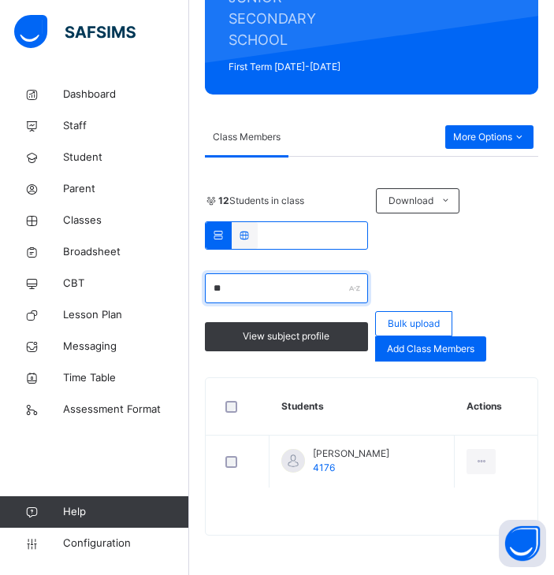
type input "*"
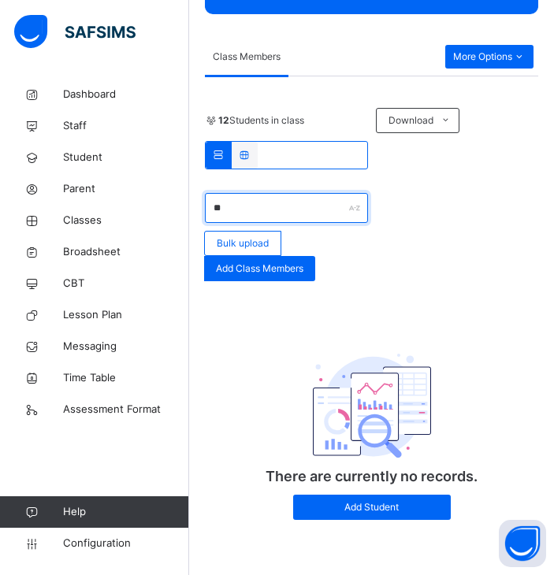
scroll to position [394, 0]
type input "*"
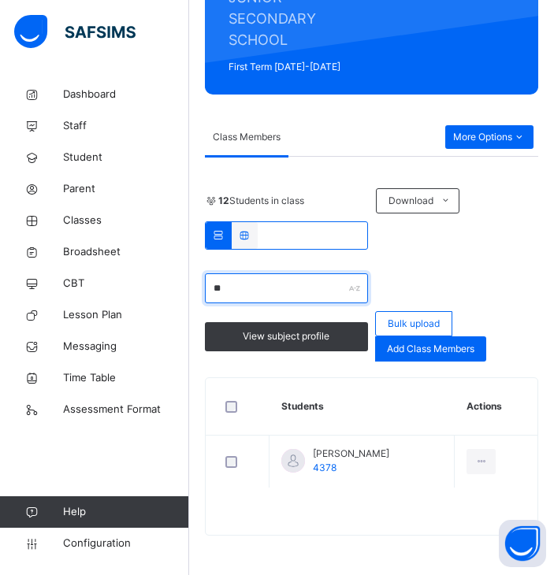
type input "*"
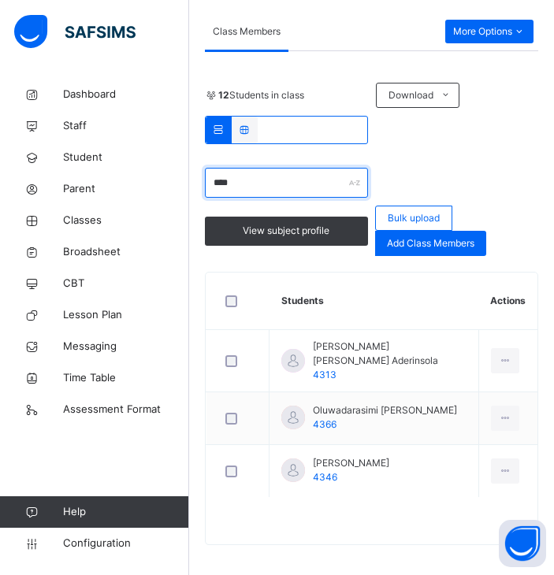
scroll to position [313, 0]
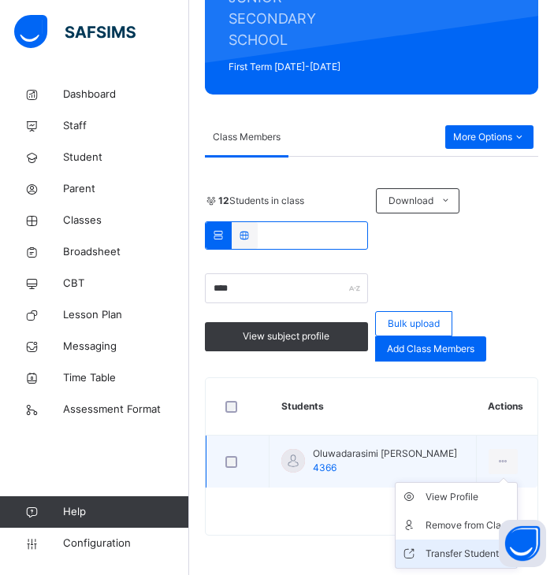
click at [440, 543] on li "Transfer Student" at bounding box center [456, 554] width 121 height 28
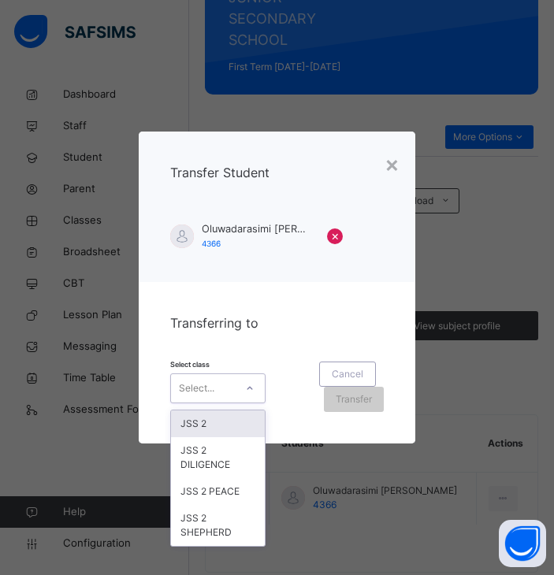
click at [233, 389] on div "Select..." at bounding box center [203, 388] width 64 height 24
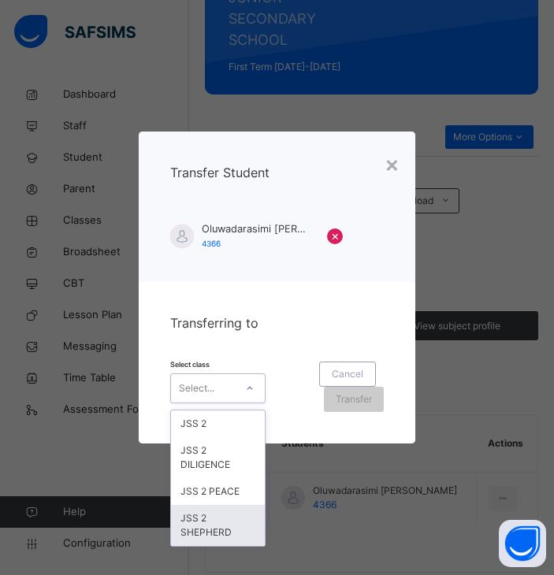
click at [243, 521] on div "JSS 2 SHEPHERD" at bounding box center [218, 525] width 94 height 41
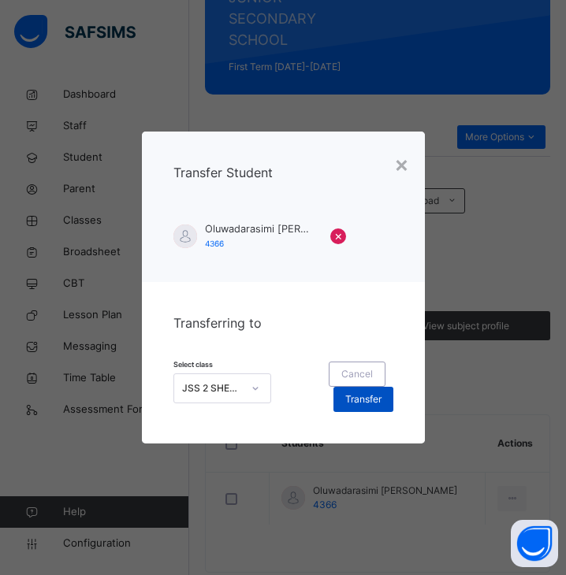
click at [354, 393] on span "Transfer" at bounding box center [363, 399] width 36 height 14
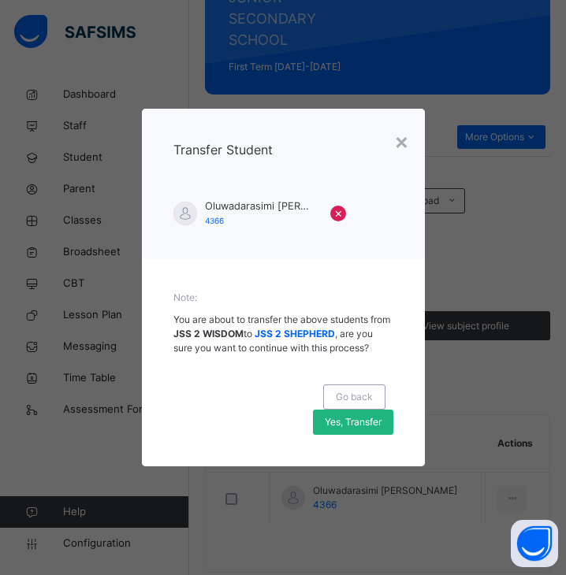
click at [358, 423] on span "Yes, Transfer" at bounding box center [353, 422] width 57 height 14
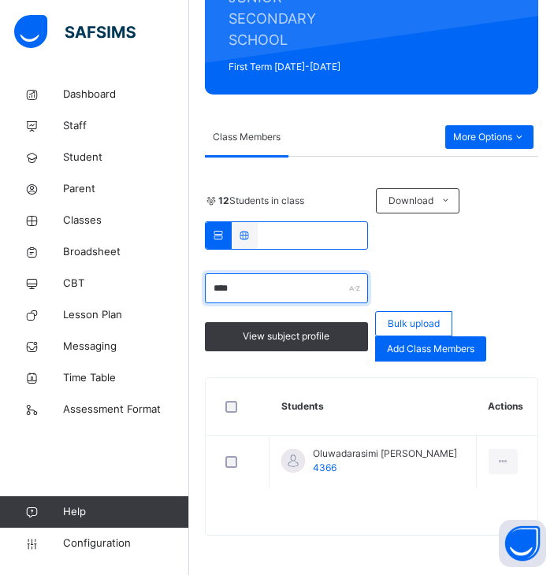
drag, startPoint x: 265, startPoint y: 294, endPoint x: -1, endPoint y: 294, distance: 265.5
click at [0, 294] on html "Your Subscription plan is about to end on the Oct 7, 2025. Please ensure to pay…" at bounding box center [277, 131] width 554 height 888
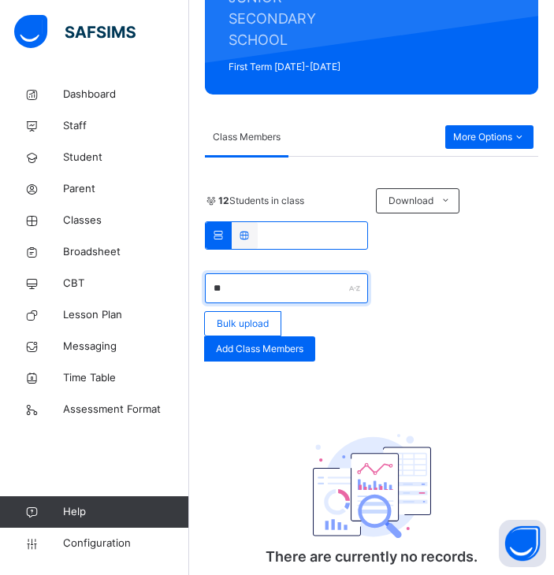
type input "*"
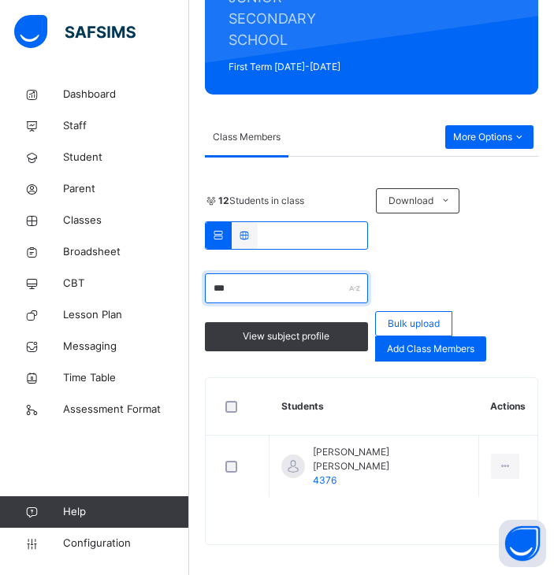
type input "***"
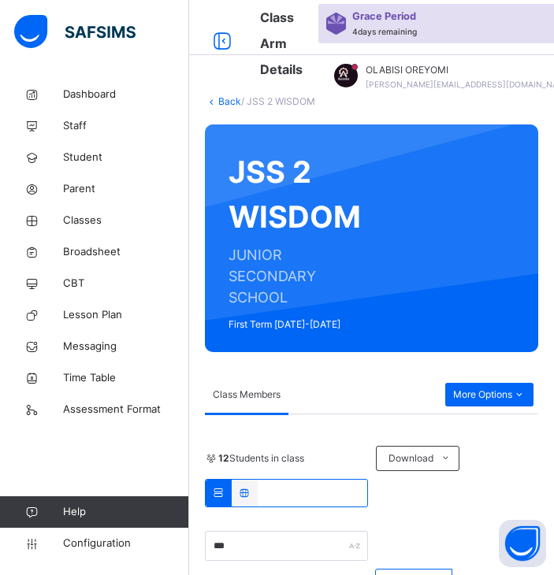
scroll to position [0, 0]
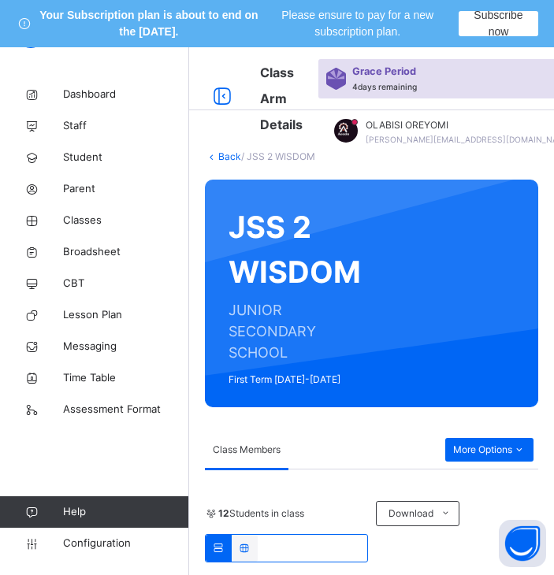
click at [225, 155] on link "Back" at bounding box center [229, 156] width 23 height 12
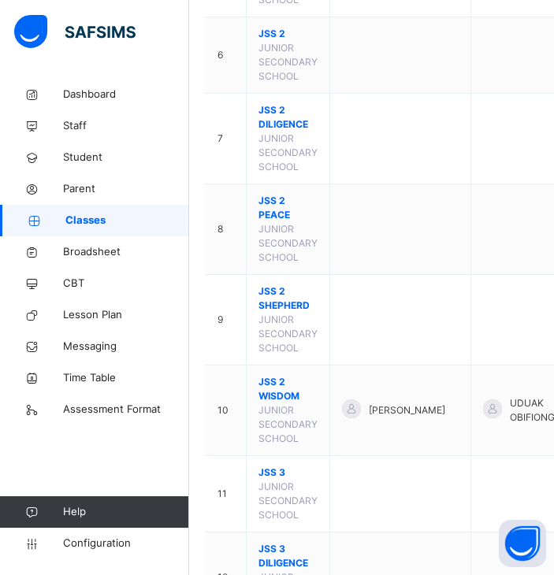
scroll to position [722, 0]
